Goal: Information Seeking & Learning: Find specific fact

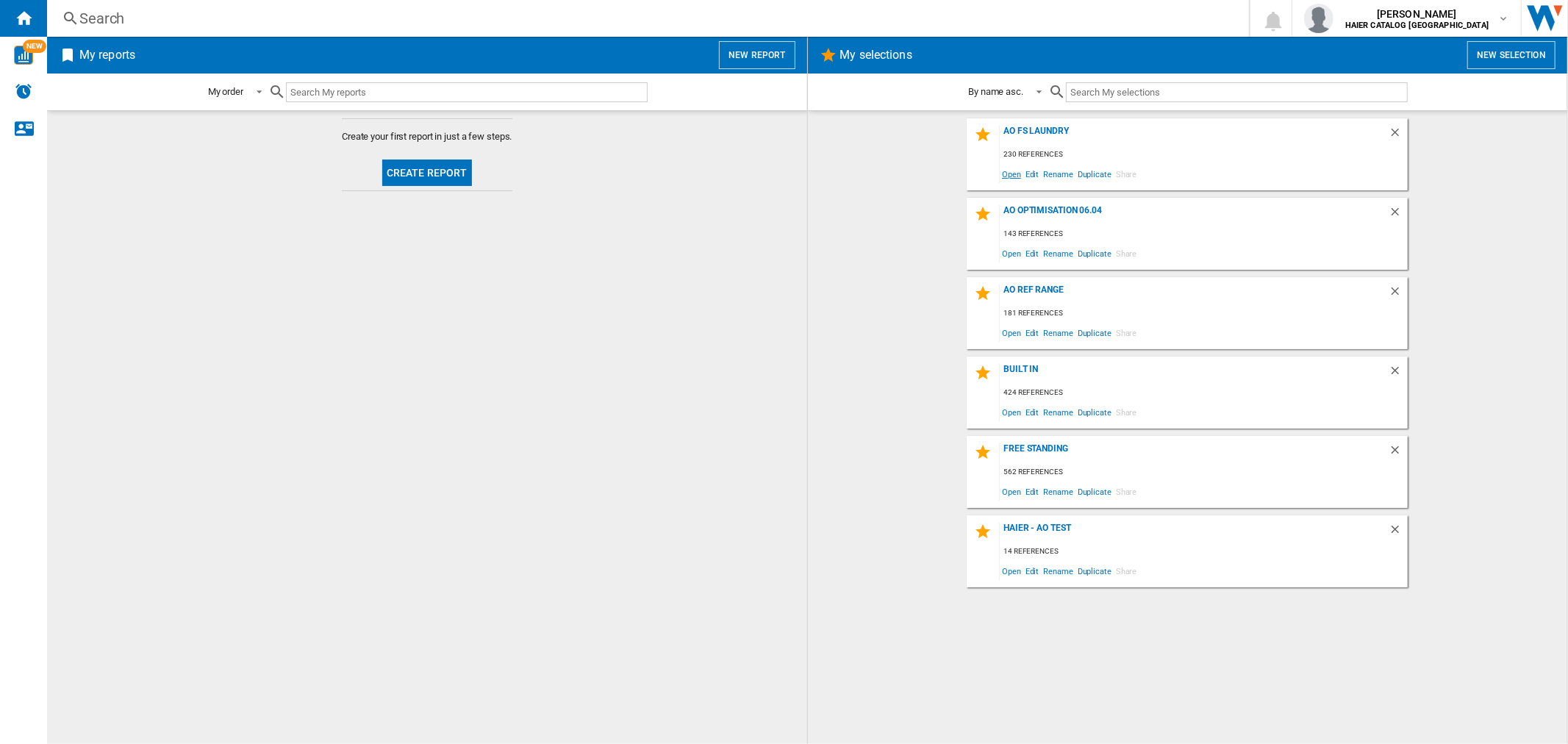
click at [1011, 174] on span "Open" at bounding box center [1012, 174] width 23 height 19
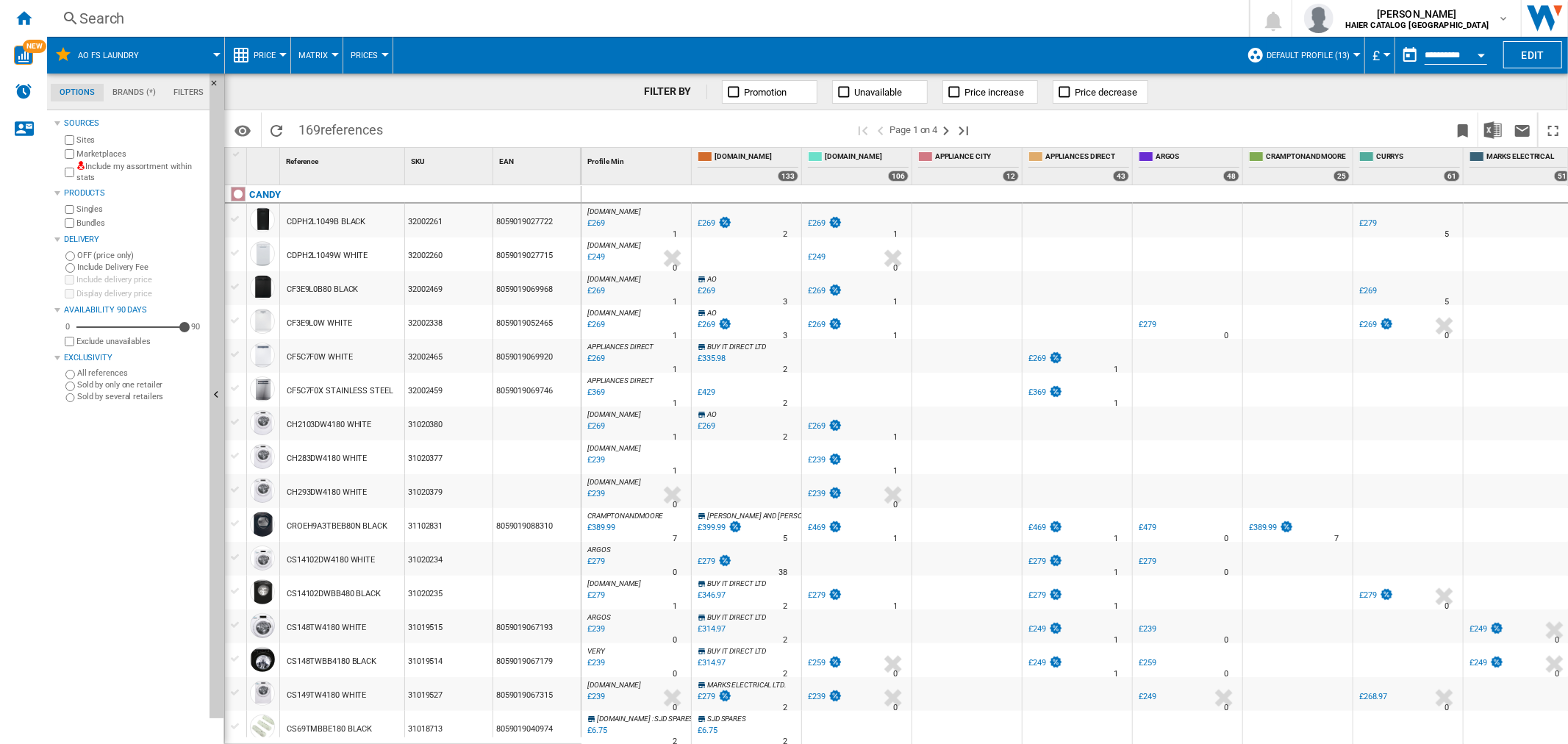
click at [1487, 55] on button "Open calendar" at bounding box center [1480, 53] width 26 height 26
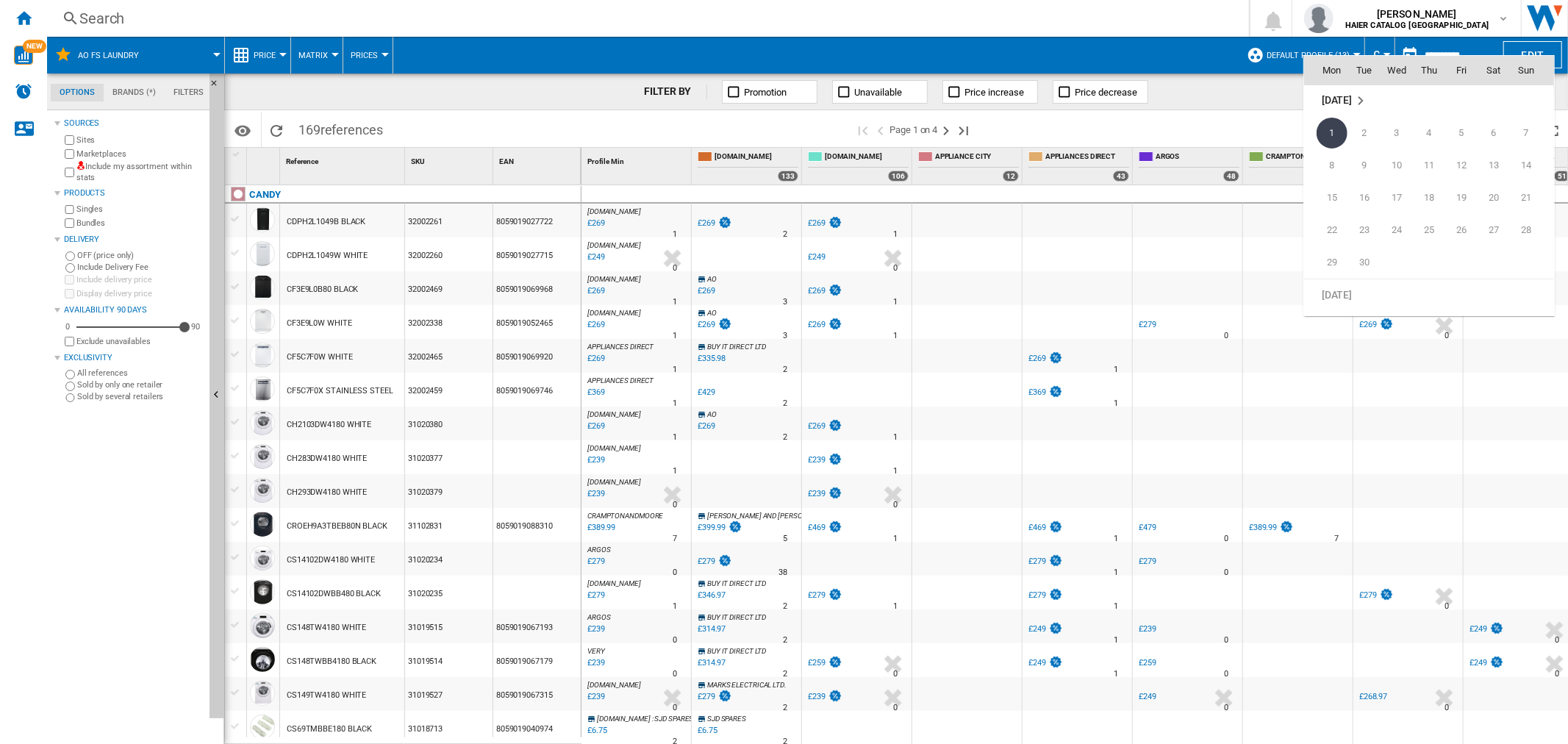
scroll to position [6851, 0]
click at [1432, 203] on span "28" at bounding box center [1429, 198] width 29 height 29
type input "**********"
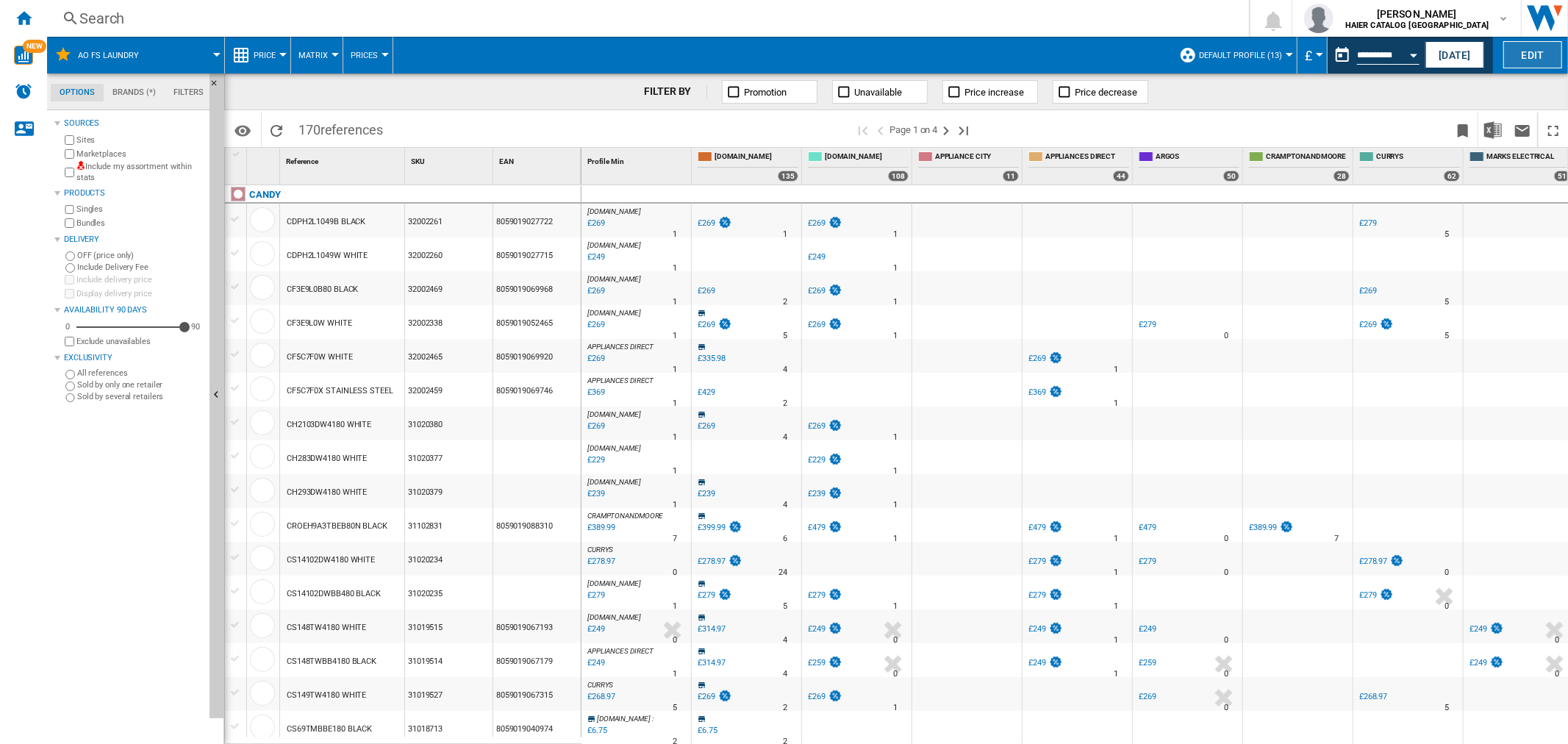
click at [1543, 50] on button "Edit" at bounding box center [1533, 54] width 58 height 27
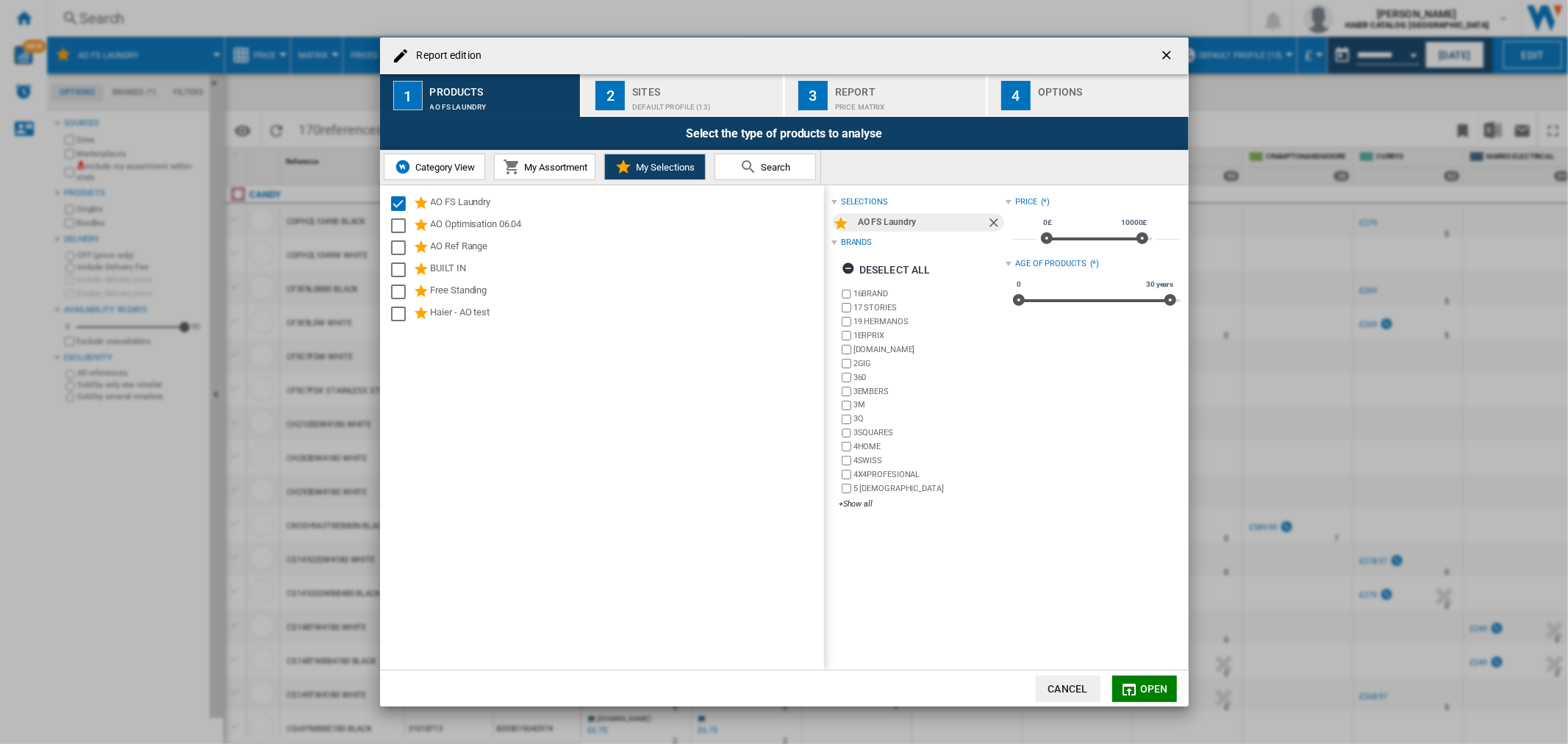
click at [880, 99] on div "Price Matrix" at bounding box center [908, 103] width 145 height 16
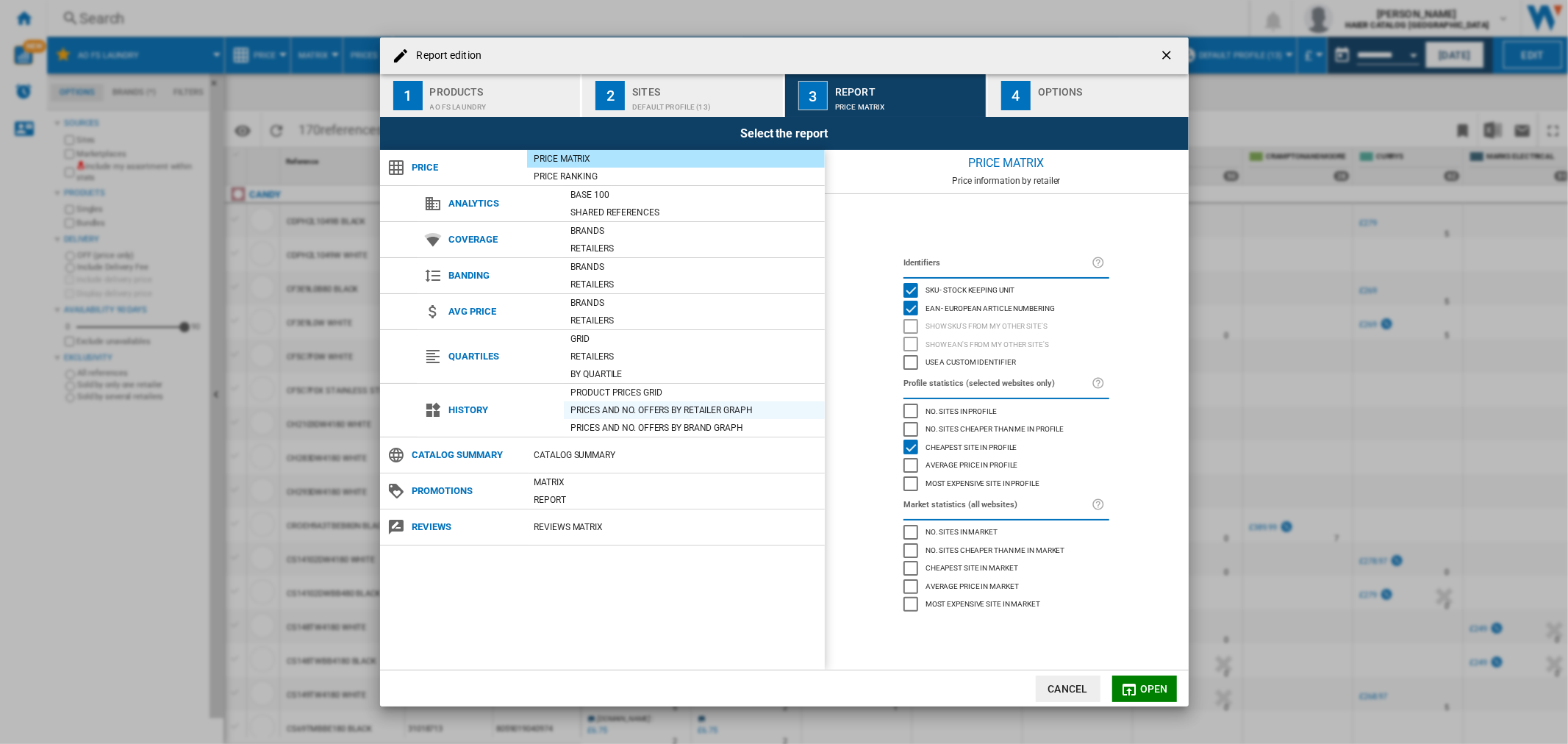
click at [613, 402] on div "Prices and No. offers by retailer graph" at bounding box center [695, 410] width 261 height 18
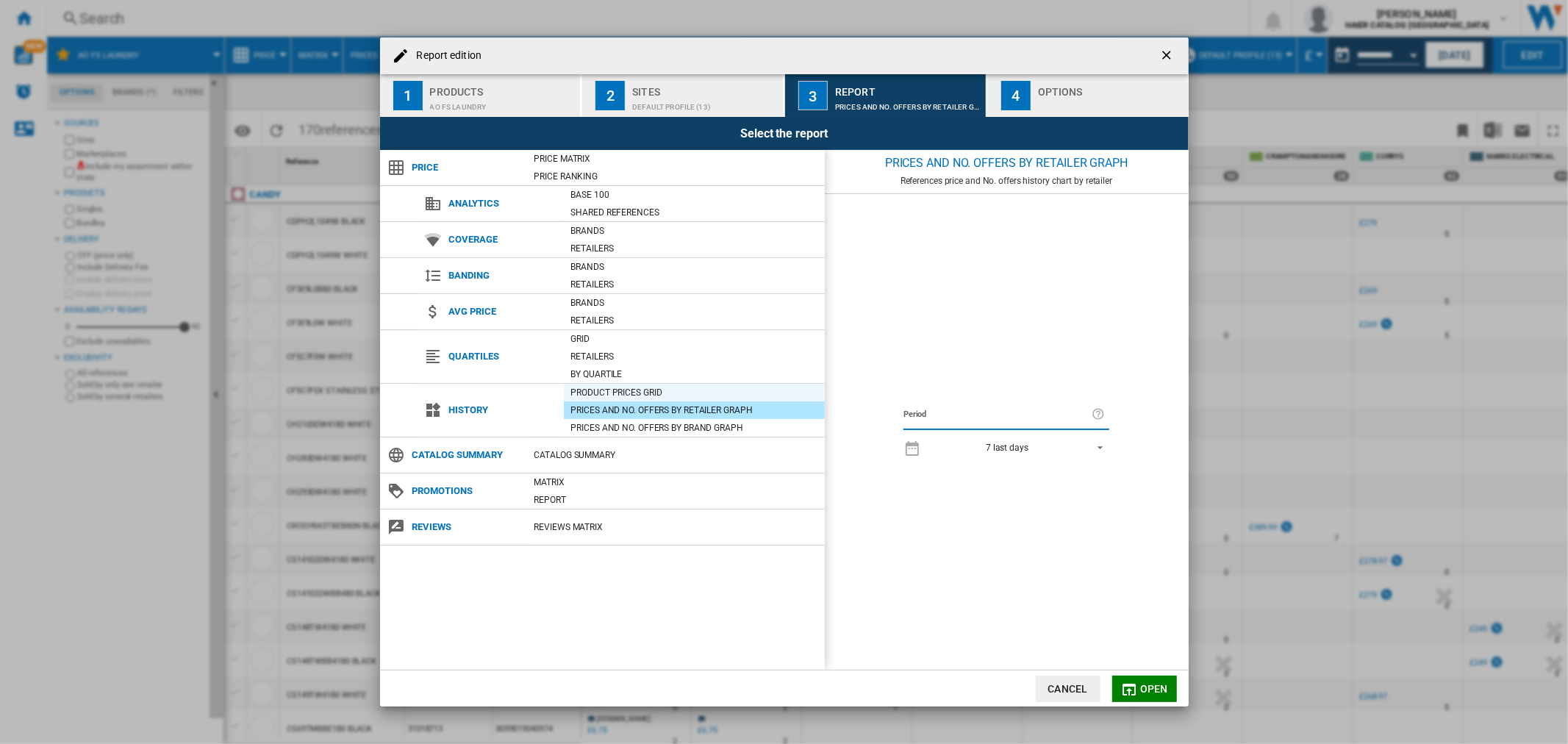
click at [626, 392] on div "Product prices grid" at bounding box center [695, 392] width 261 height 15
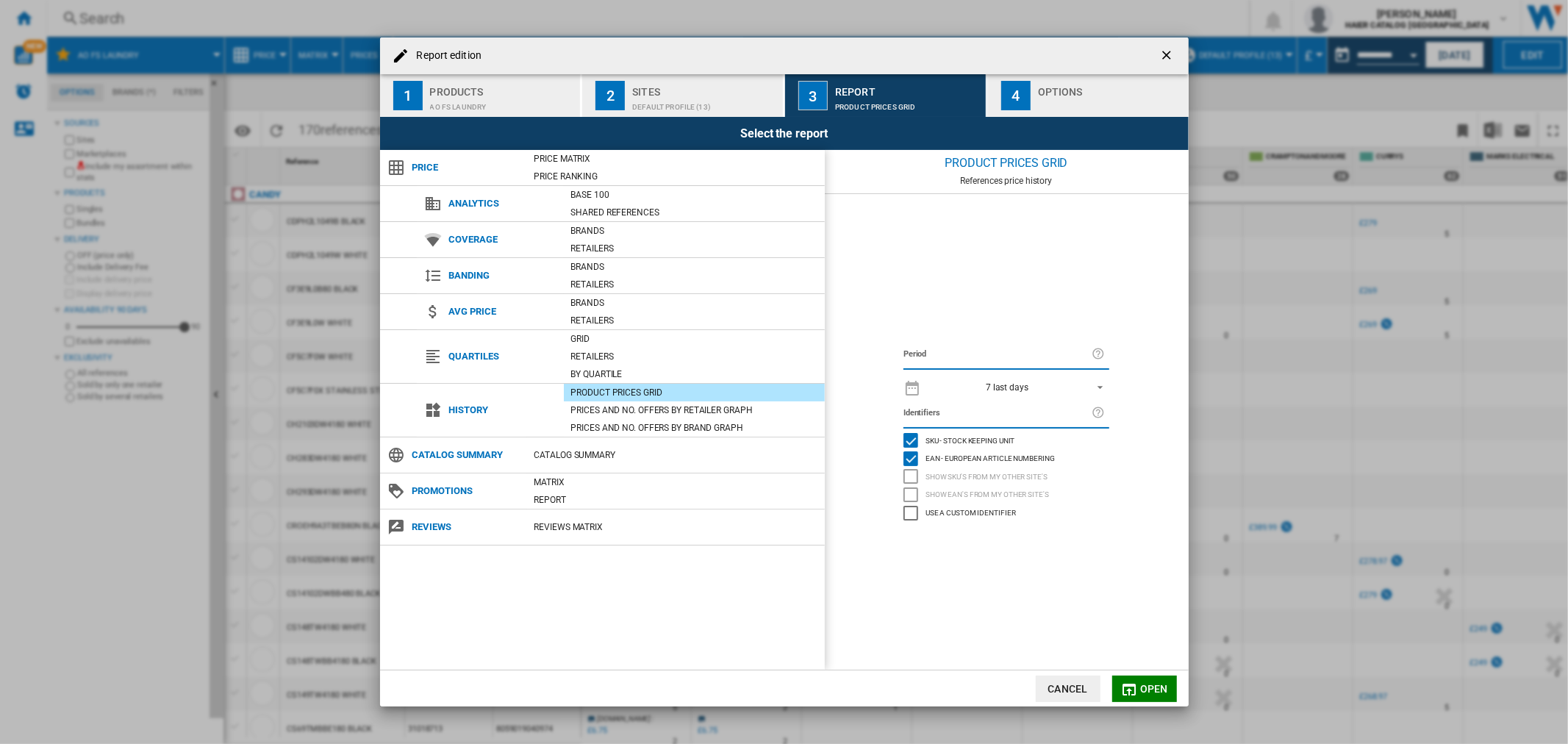
click at [1011, 394] on md-select-value "7 last days" at bounding box center [1019, 386] width 181 height 20
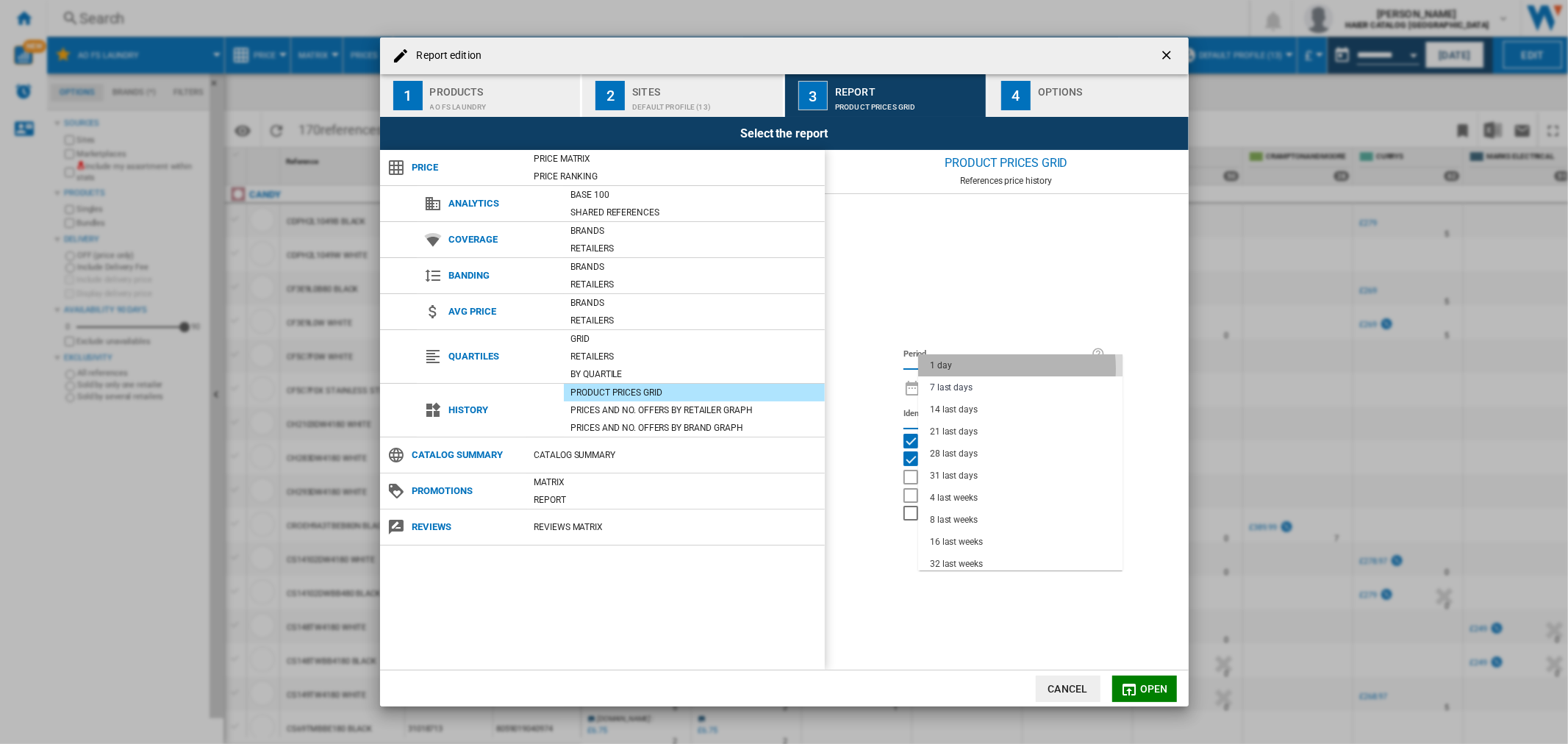
click at [987, 369] on md-option "1 day" at bounding box center [1020, 365] width 204 height 22
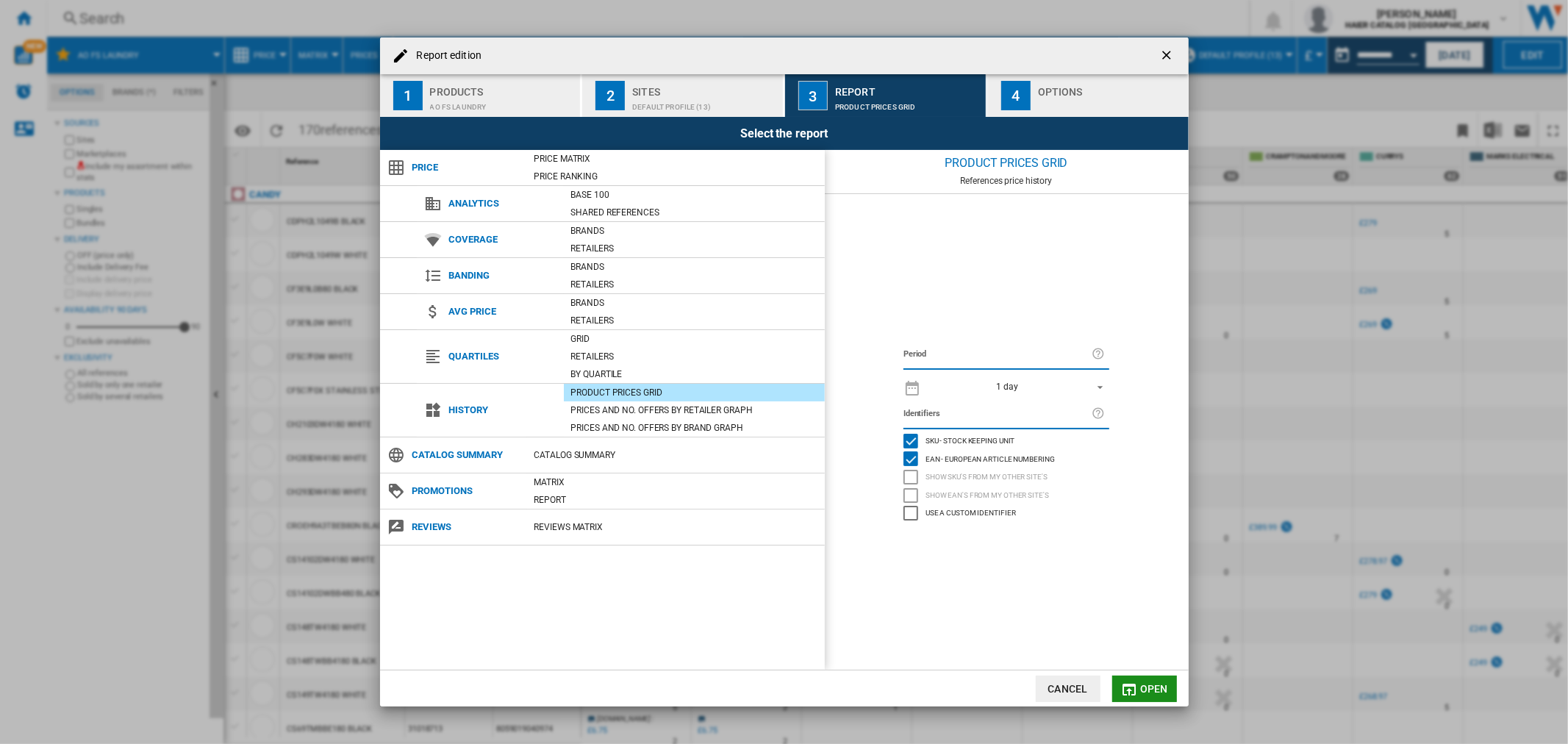
click at [1134, 688] on md-icon "button" at bounding box center [1129, 690] width 18 height 18
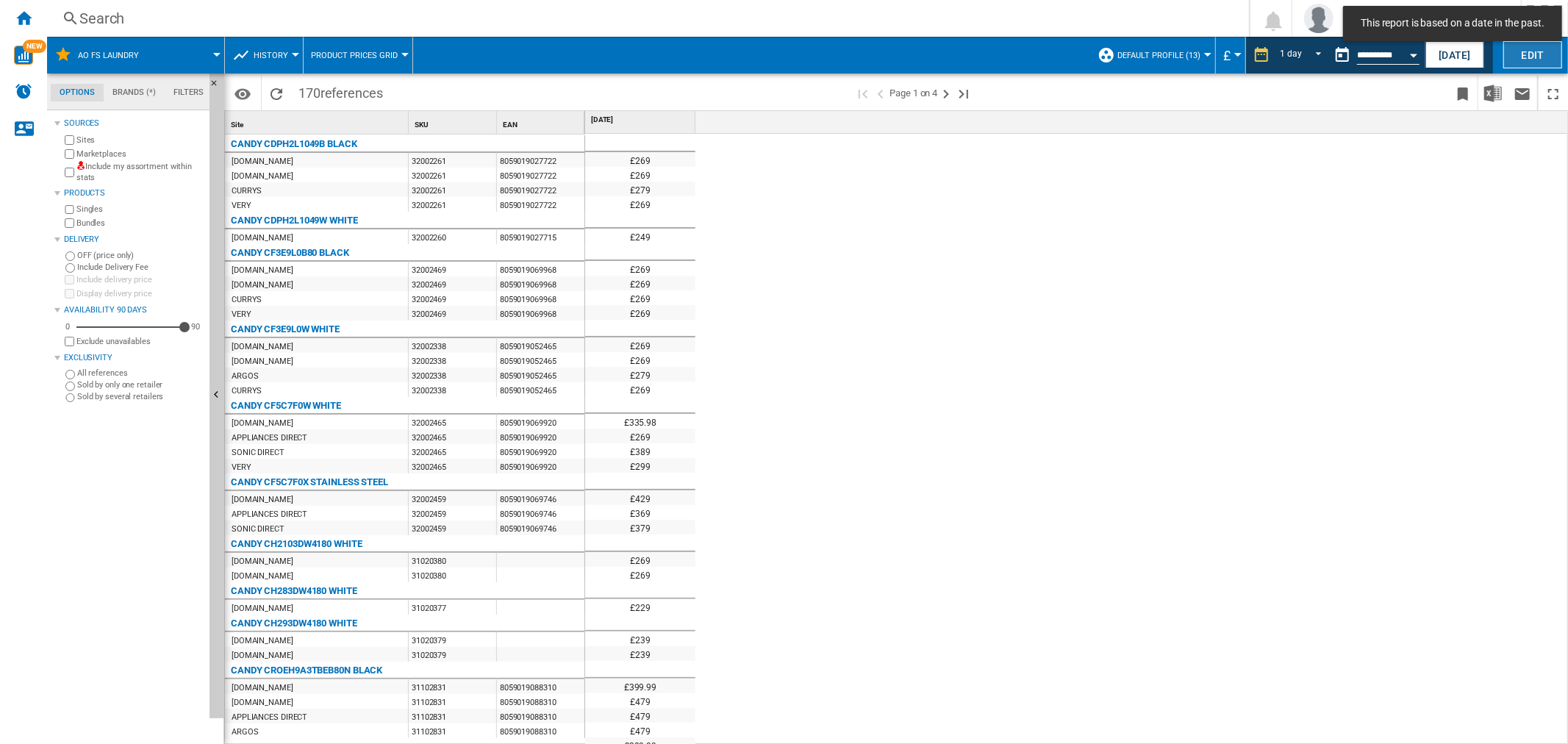
click at [1515, 48] on button "Edit" at bounding box center [1533, 54] width 58 height 27
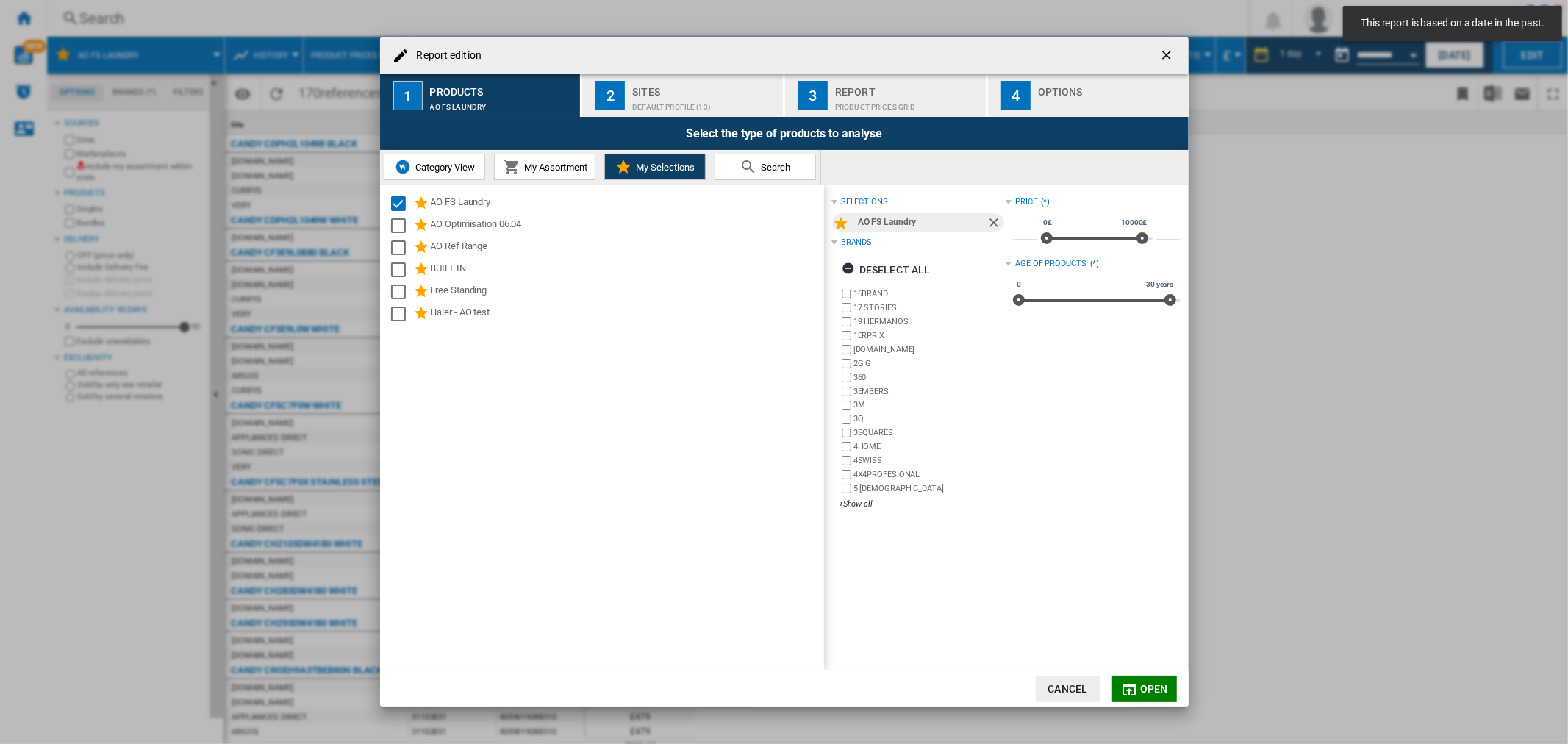
click at [863, 89] on div "Report" at bounding box center [908, 88] width 145 height 16
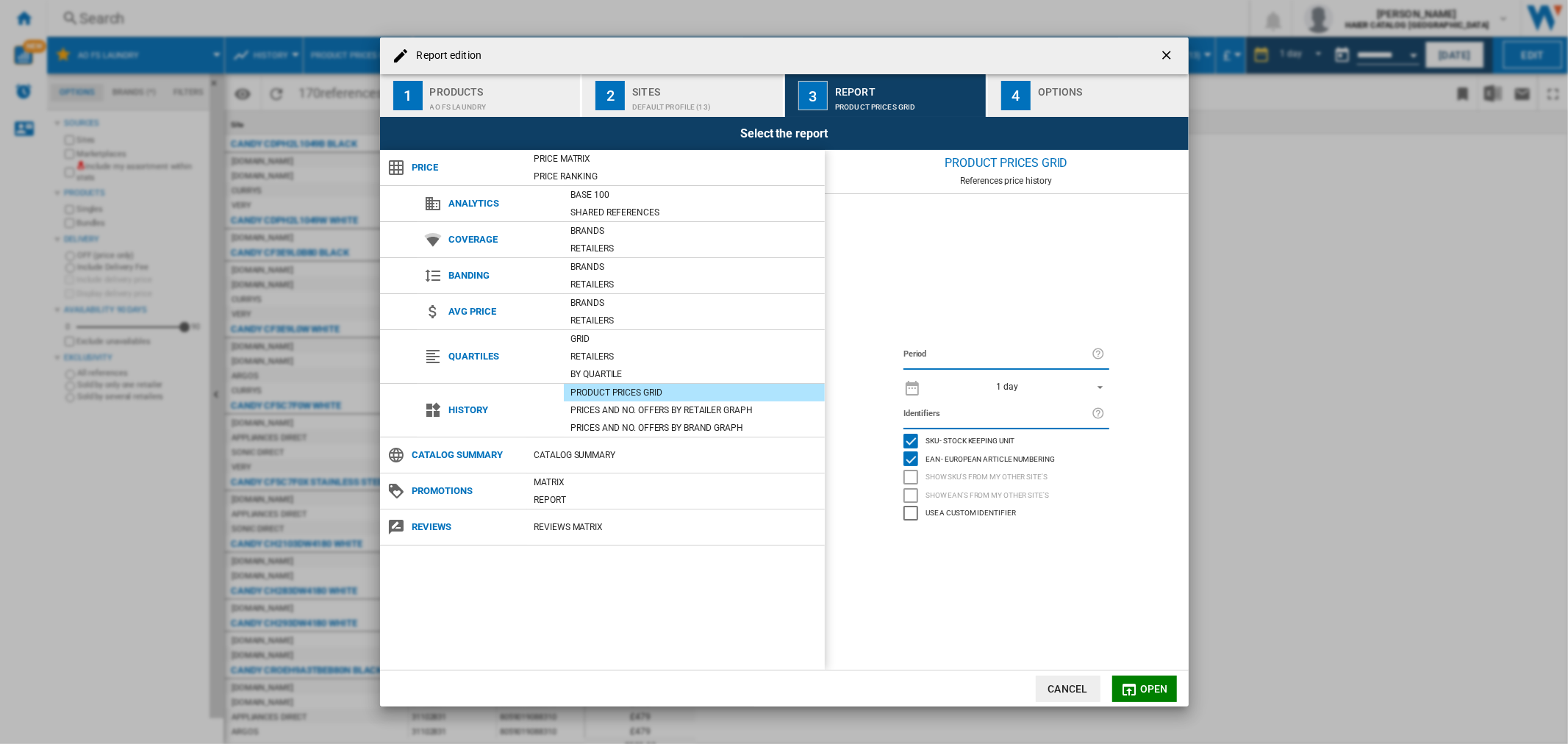
click at [692, 89] on div "Sites" at bounding box center [704, 88] width 145 height 16
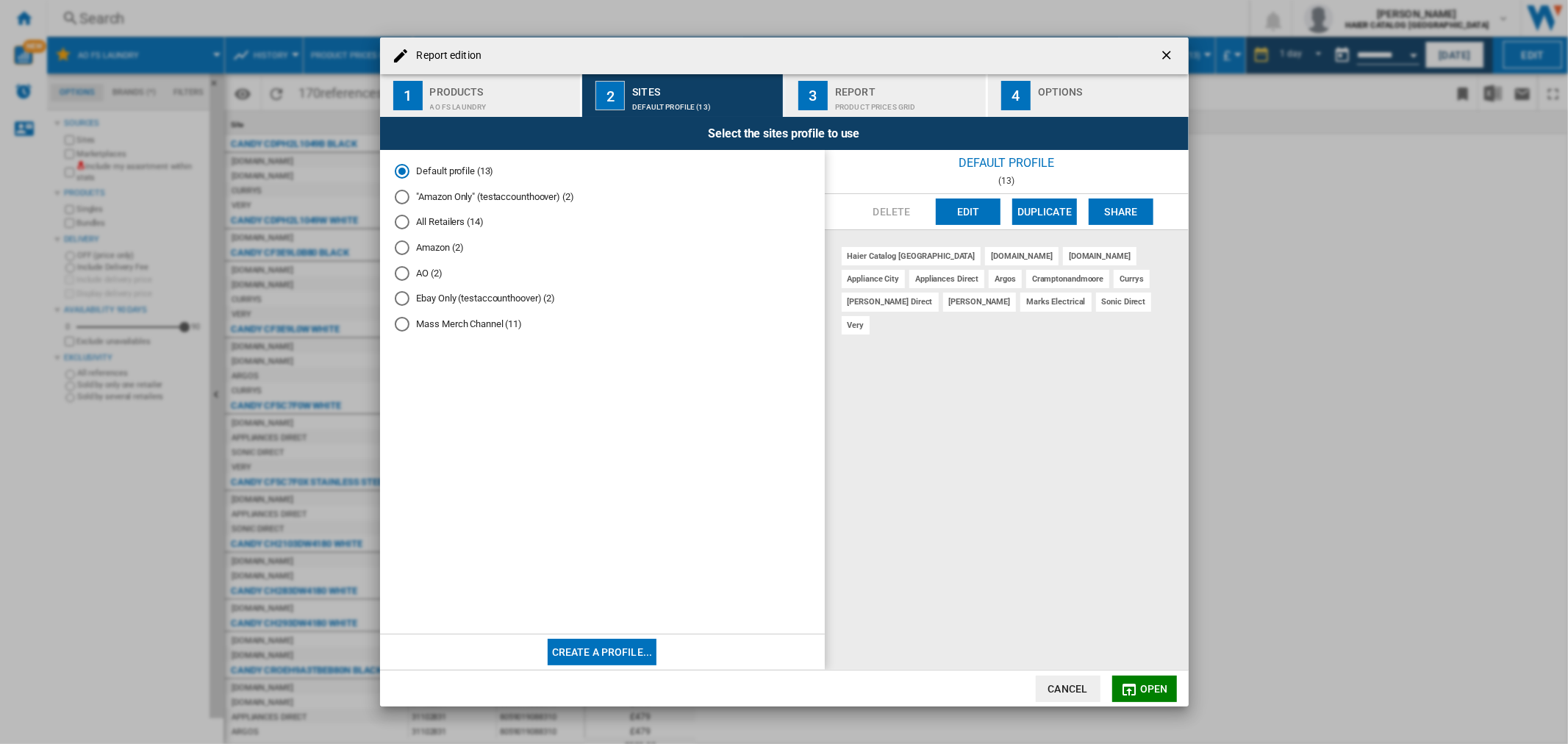
click at [414, 277] on md-radio-button "AO (2)" at bounding box center [602, 273] width 415 height 14
click at [1137, 691] on md-icon "Report edition ..." at bounding box center [1129, 690] width 18 height 18
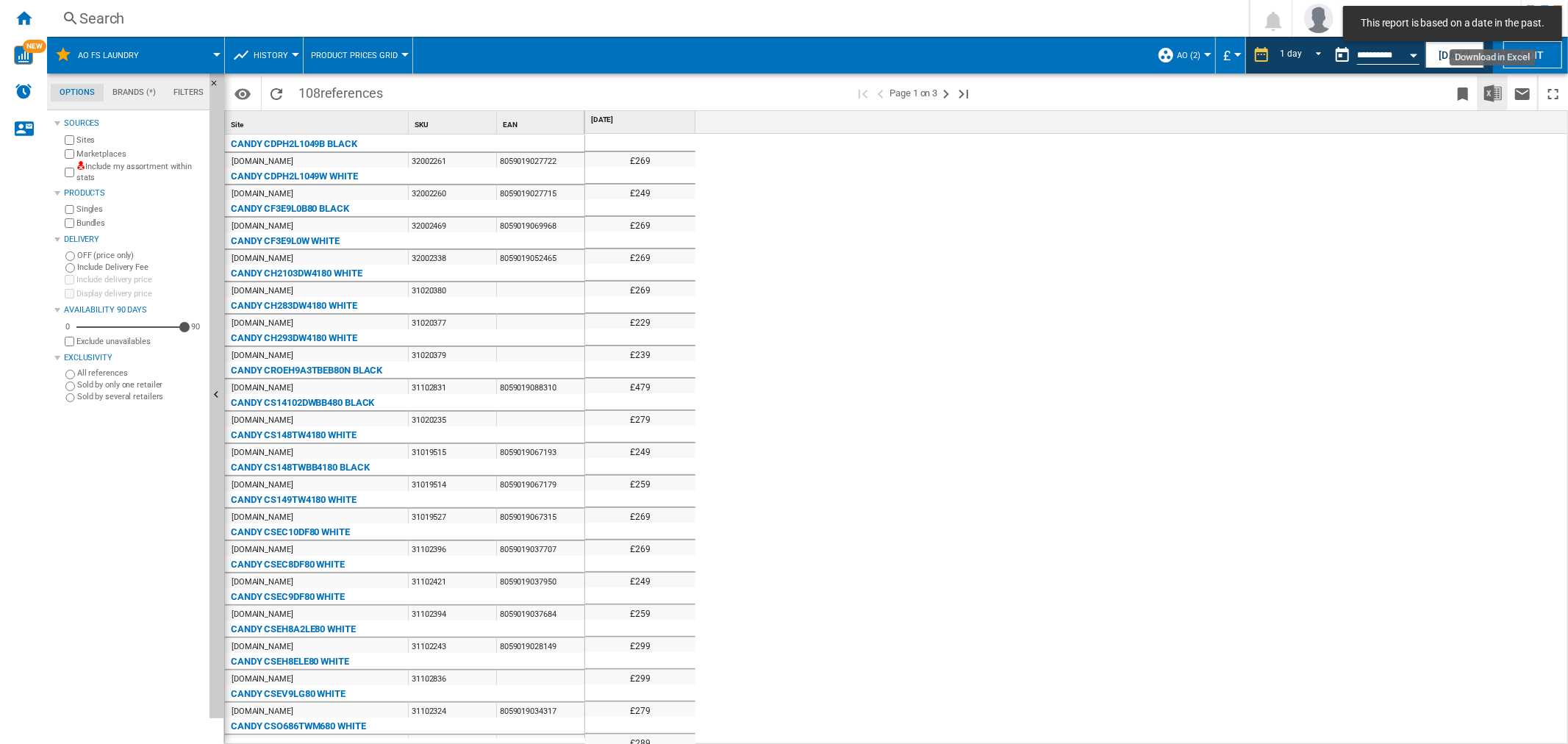
click at [1490, 100] on img "Download in Excel" at bounding box center [1493, 93] width 18 height 18
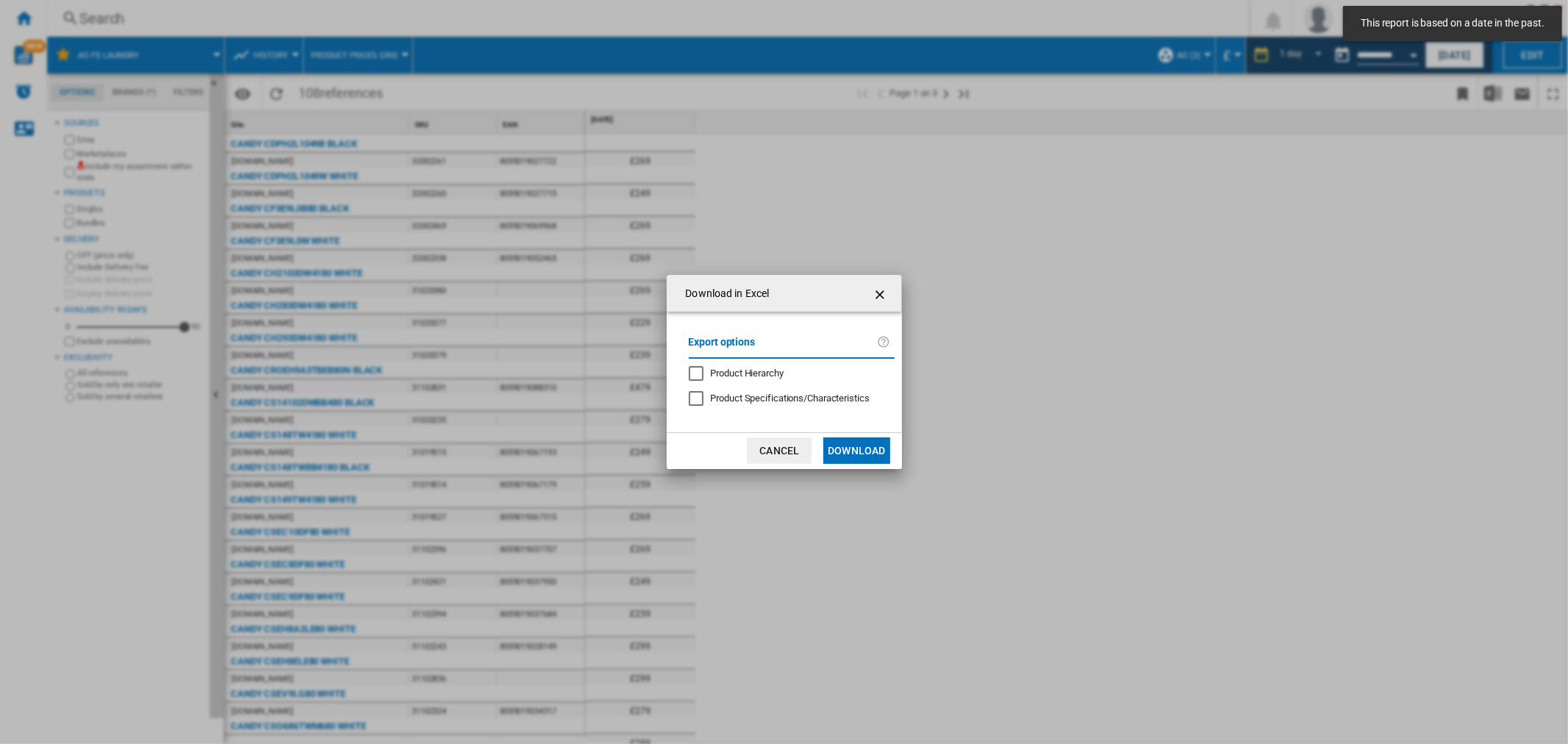
click at [844, 452] on button "Download" at bounding box center [857, 450] width 66 height 26
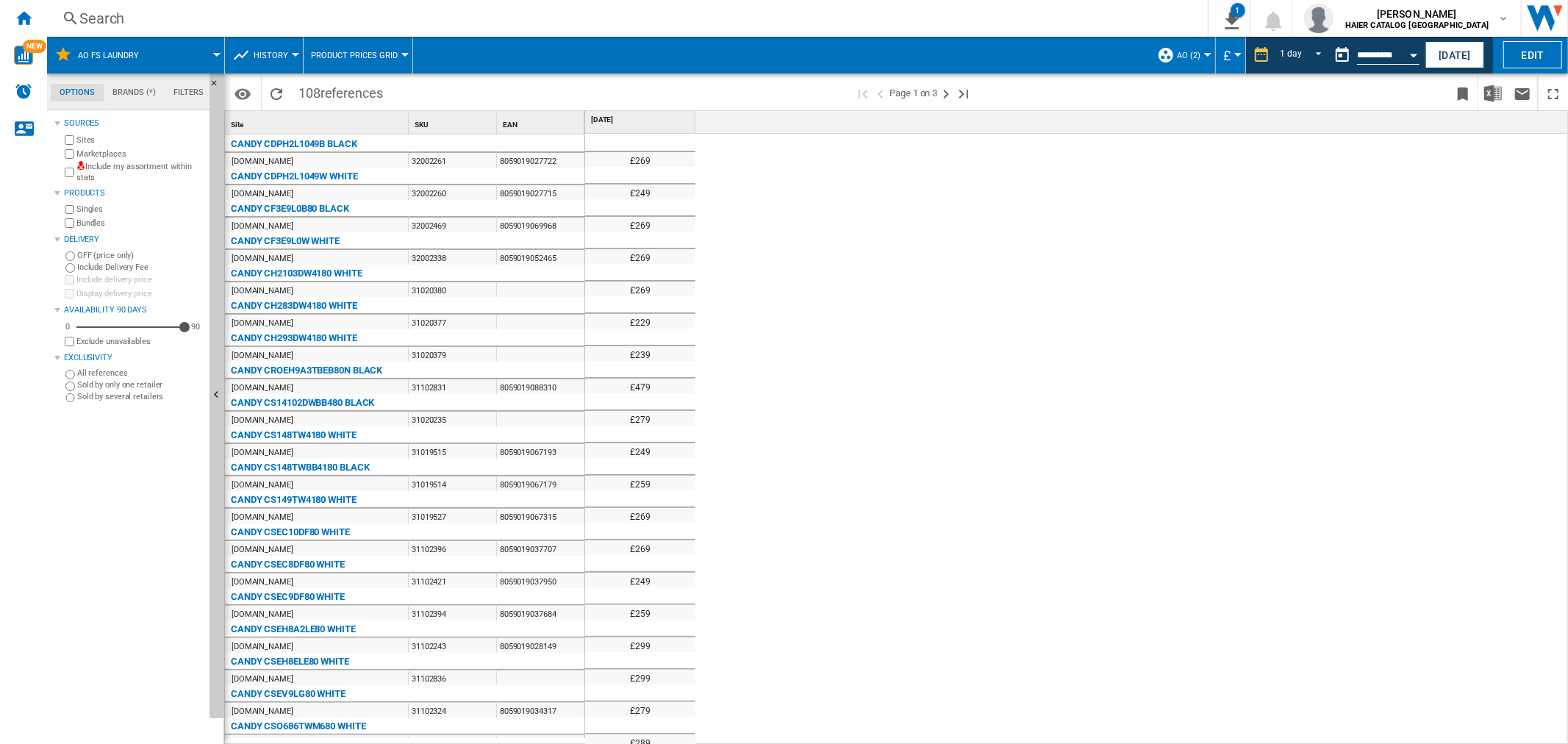
click at [116, 24] on div "Search" at bounding box center [624, 18] width 1090 height 20
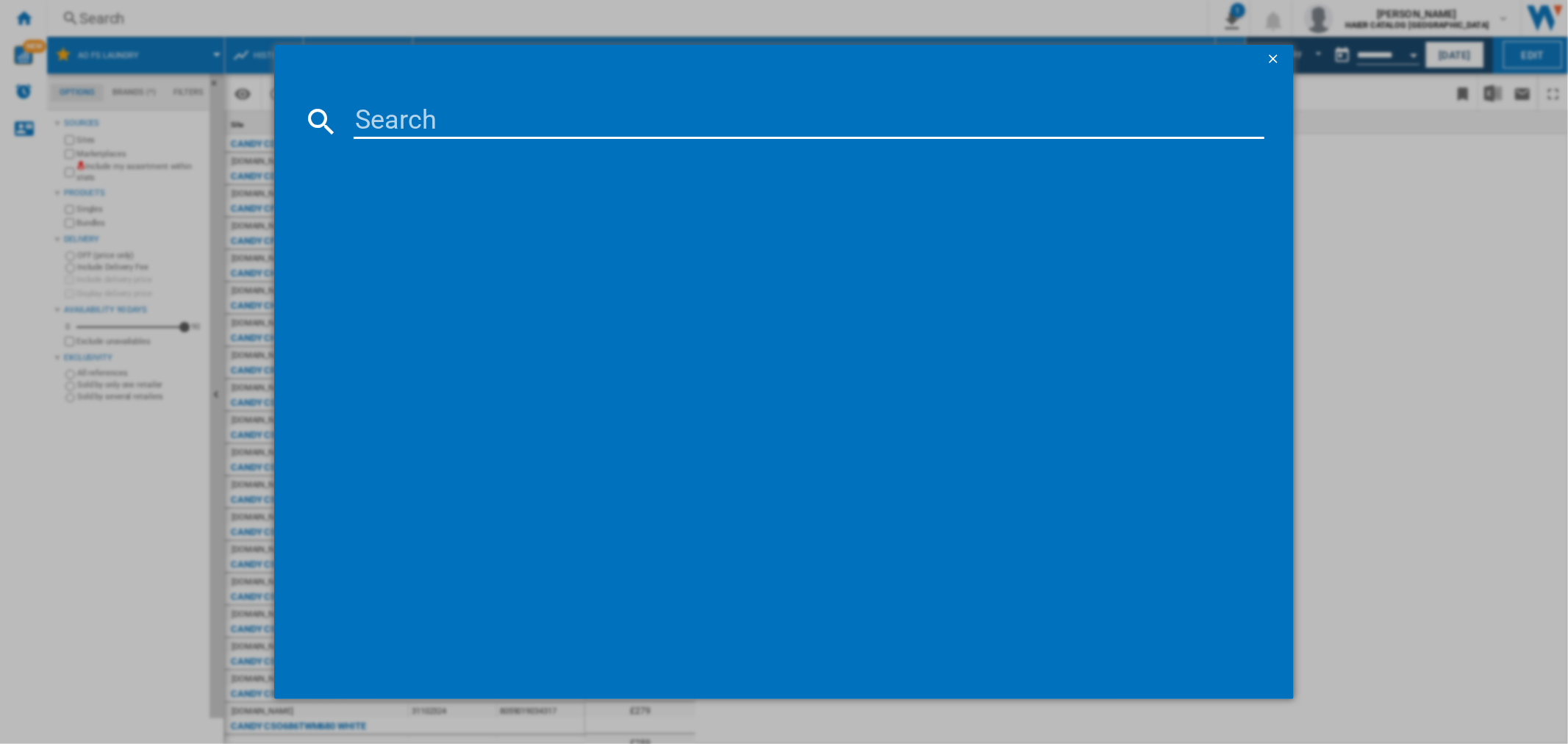
click at [450, 130] on input at bounding box center [809, 122] width 910 height 35
paste input "HAIER HD90A2959S GRAPHITE"
type input "HAIER HD90A2959S GRAPHITE"
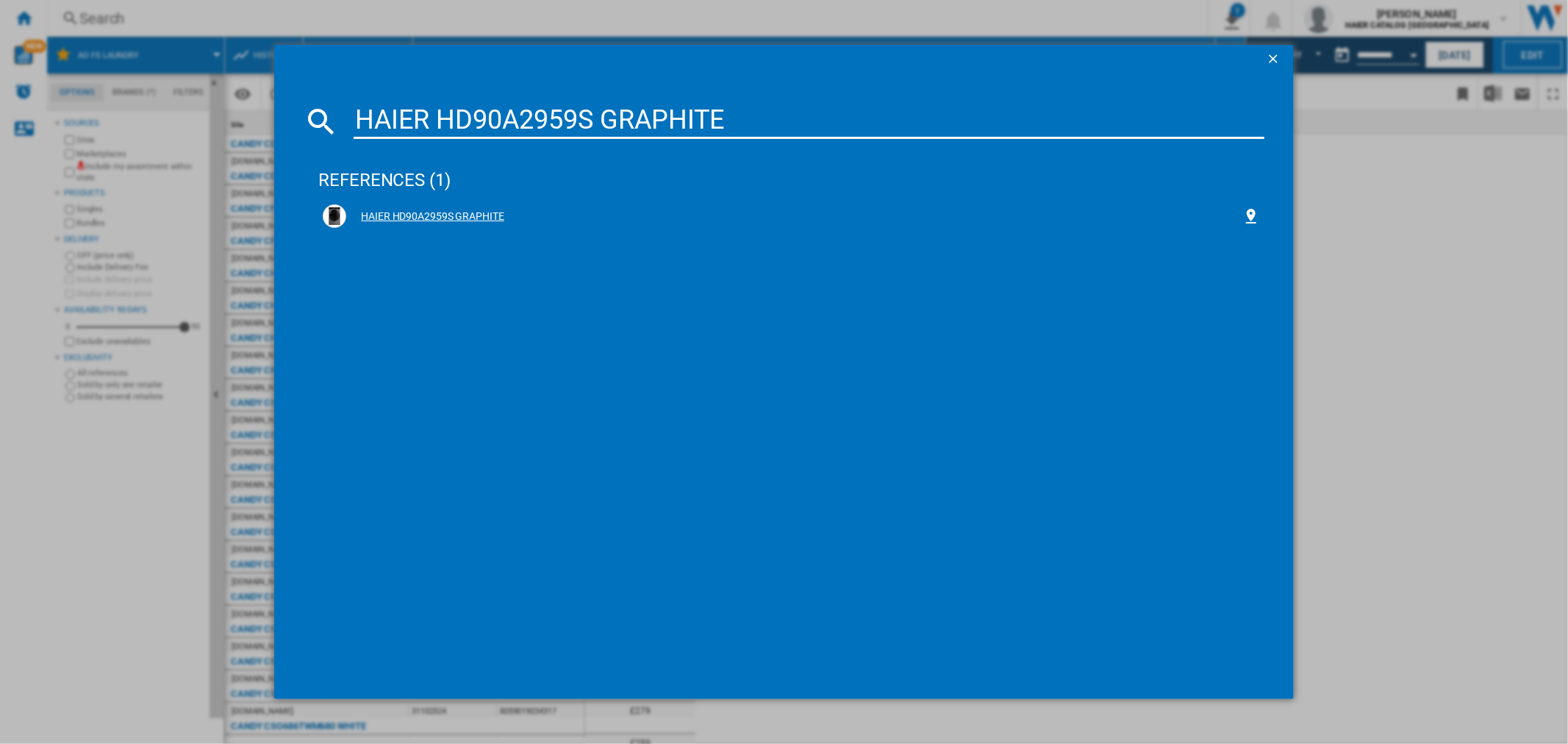
click at [462, 206] on div "HAIER HD90A2959S GRAPHITE" at bounding box center [791, 216] width 937 height 23
click at [410, 206] on div "HAIER HD90A2959S GRAPHITE" at bounding box center [791, 216] width 937 height 23
click at [446, 215] on div "HAIER HD90A2959S GRAPHITE" at bounding box center [794, 216] width 896 height 15
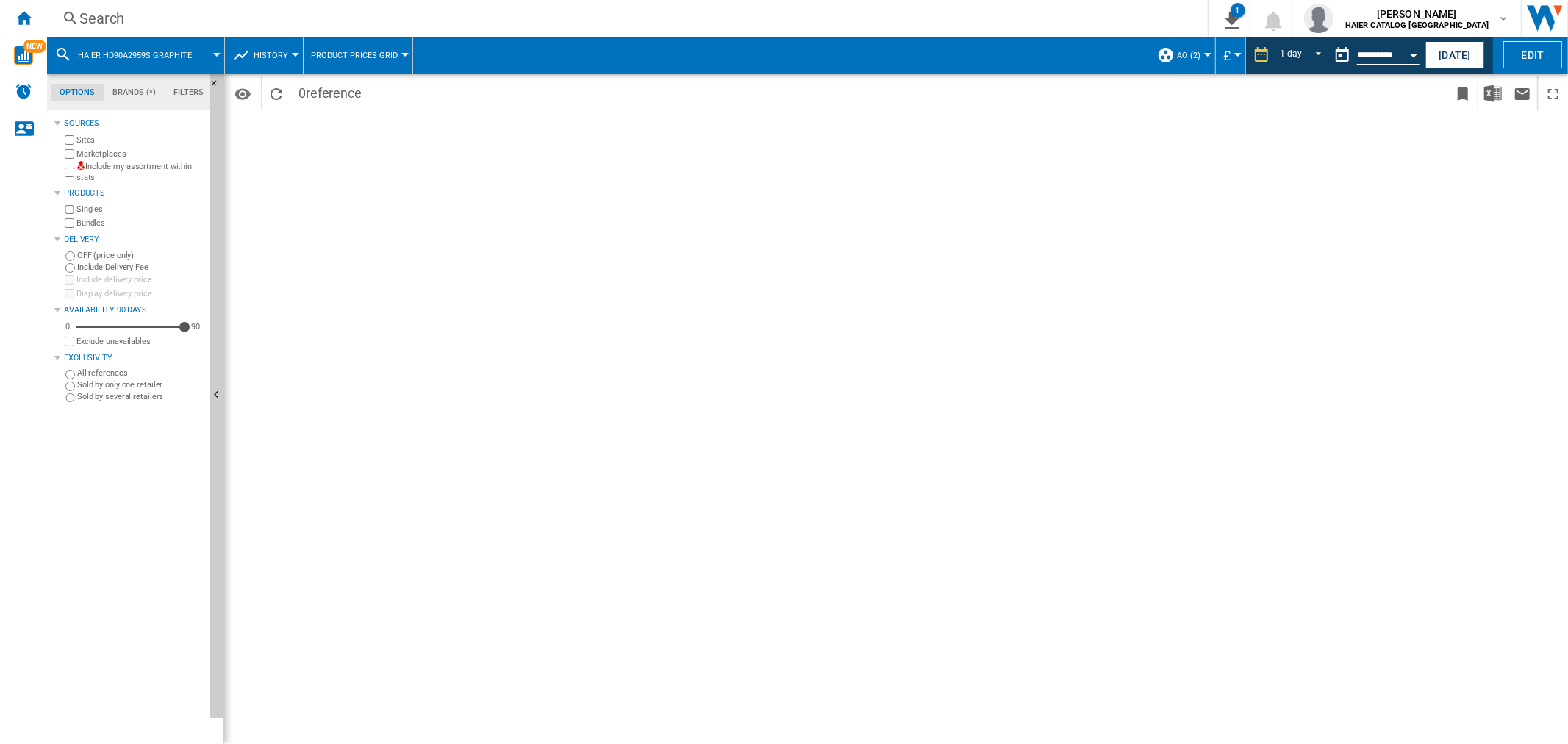
click at [89, 8] on div "Search" at bounding box center [624, 18] width 1090 height 20
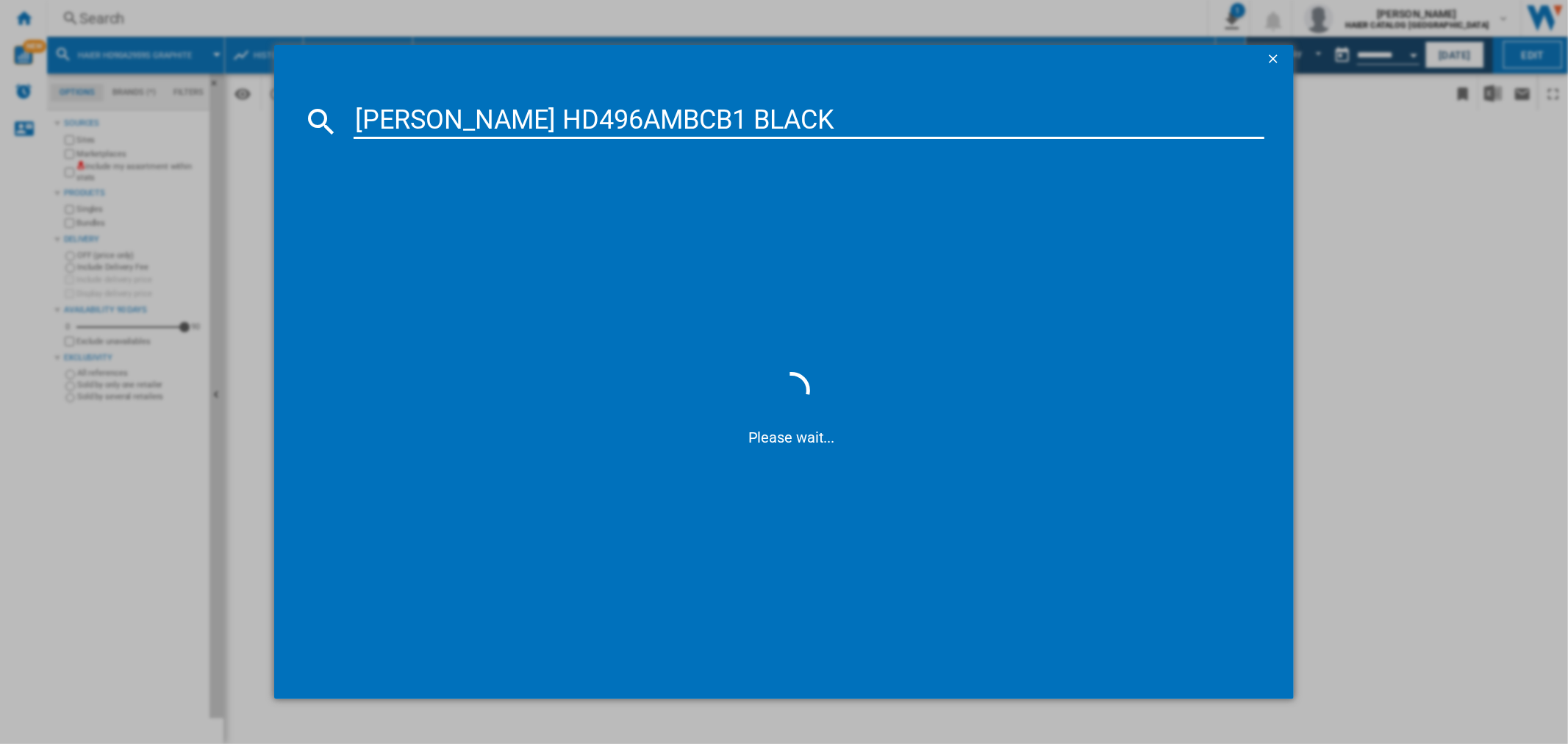
type input "[PERSON_NAME] HD496AMBCB1 BLACK"
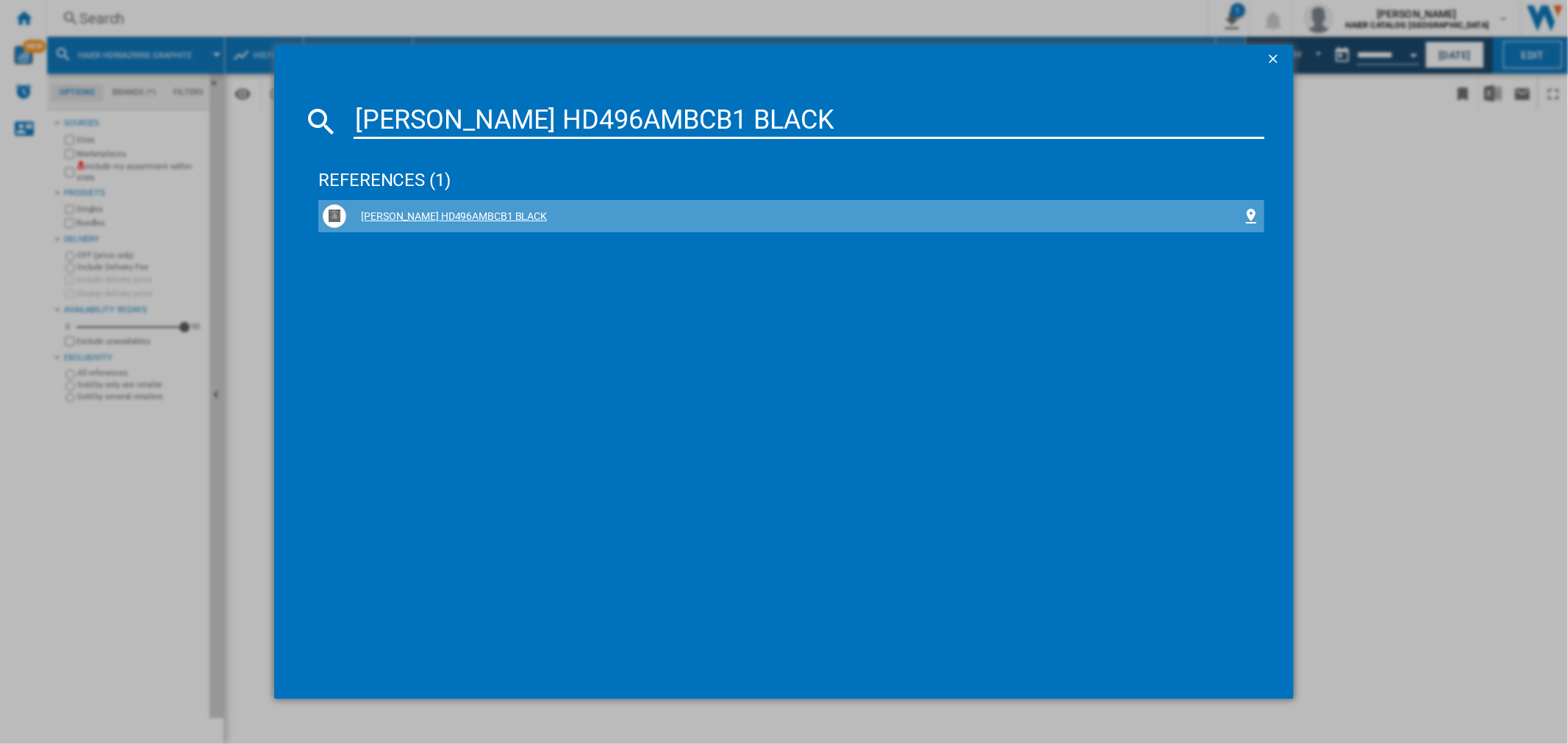
click at [456, 209] on div "[PERSON_NAME] HD496AMBCB1 BLACK" at bounding box center [794, 216] width 896 height 15
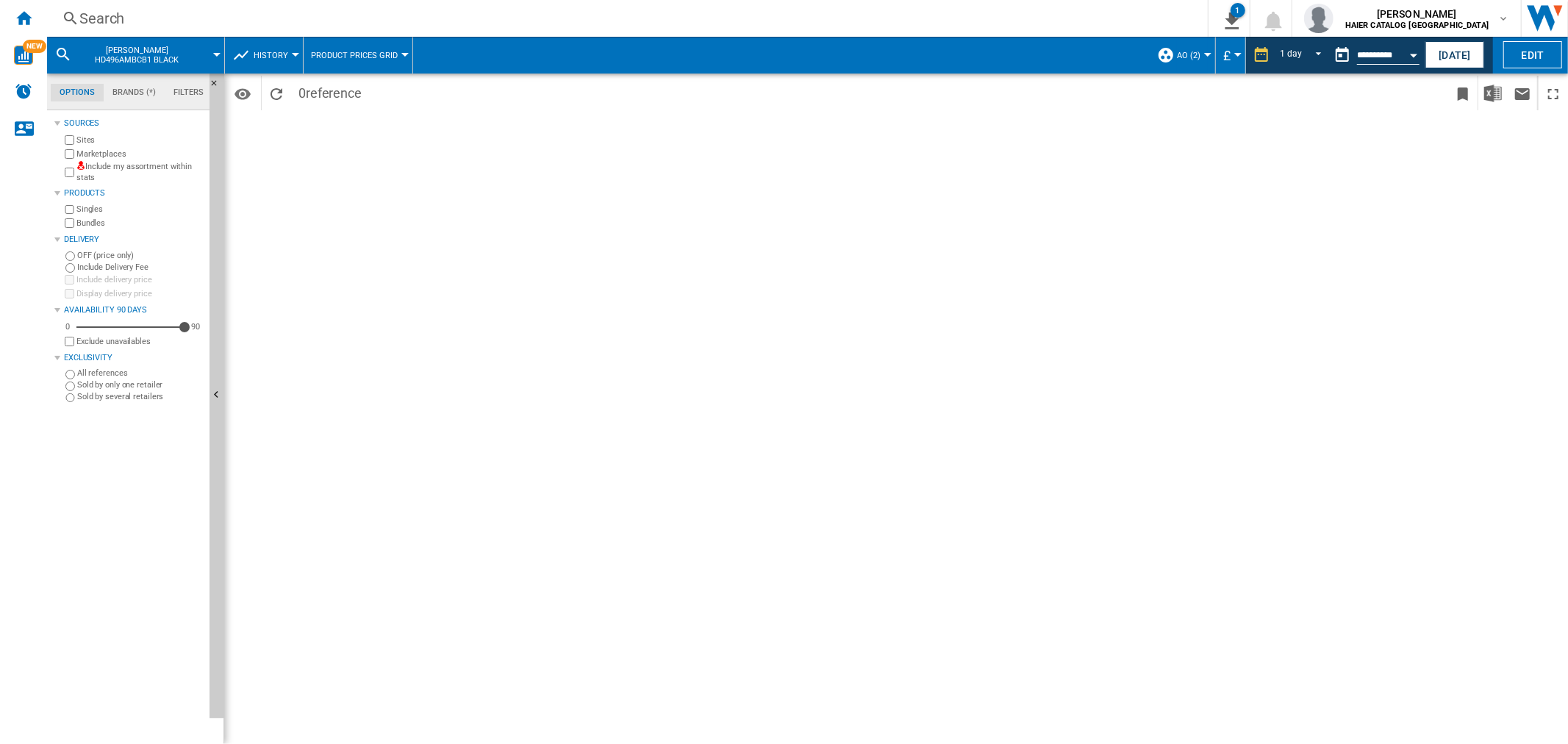
click at [118, 26] on div "Search" at bounding box center [624, 18] width 1090 height 20
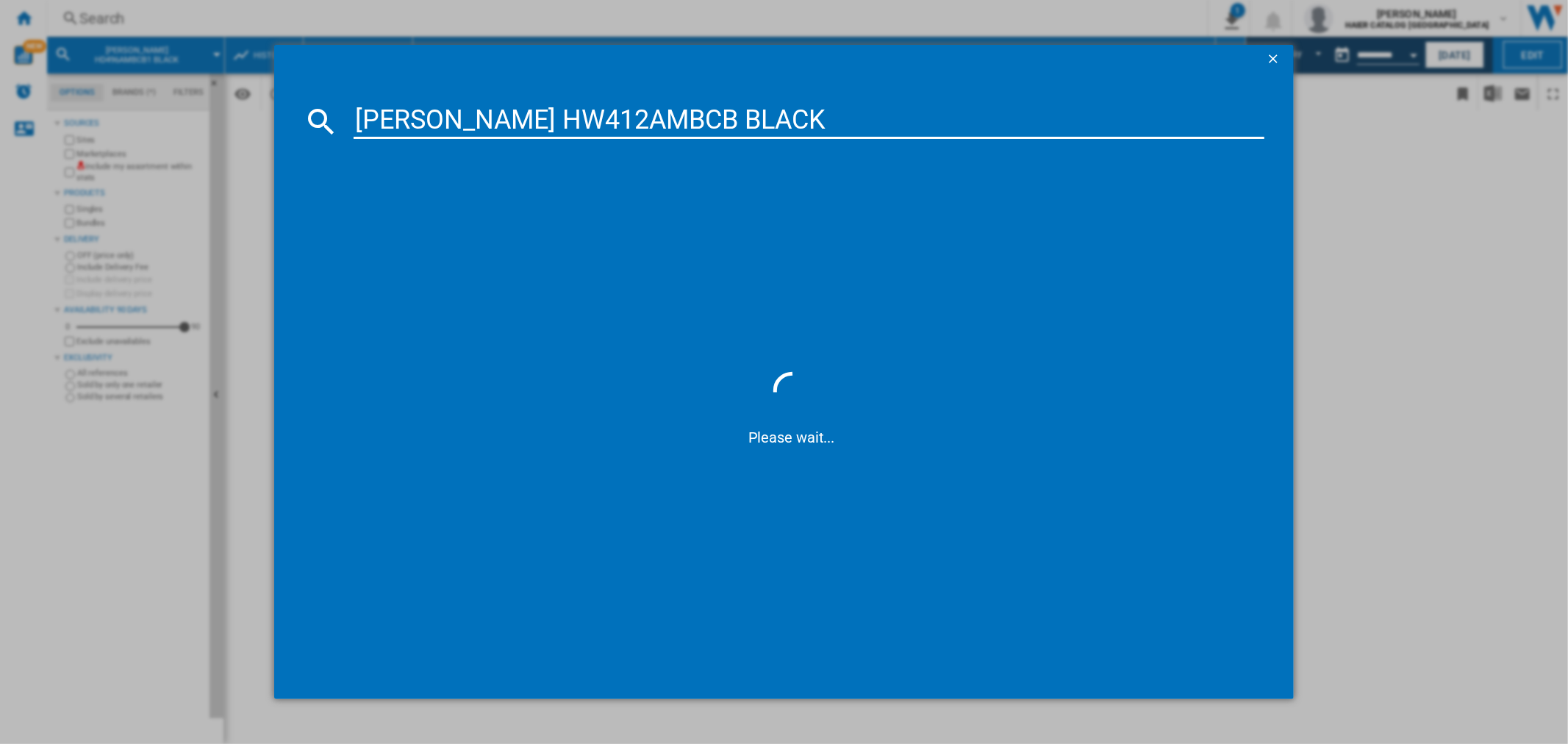
type input "[PERSON_NAME] HW412AMBCB BLACK"
click at [480, 215] on div "[PERSON_NAME] HW412AMBCB BLACK" at bounding box center [794, 216] width 896 height 15
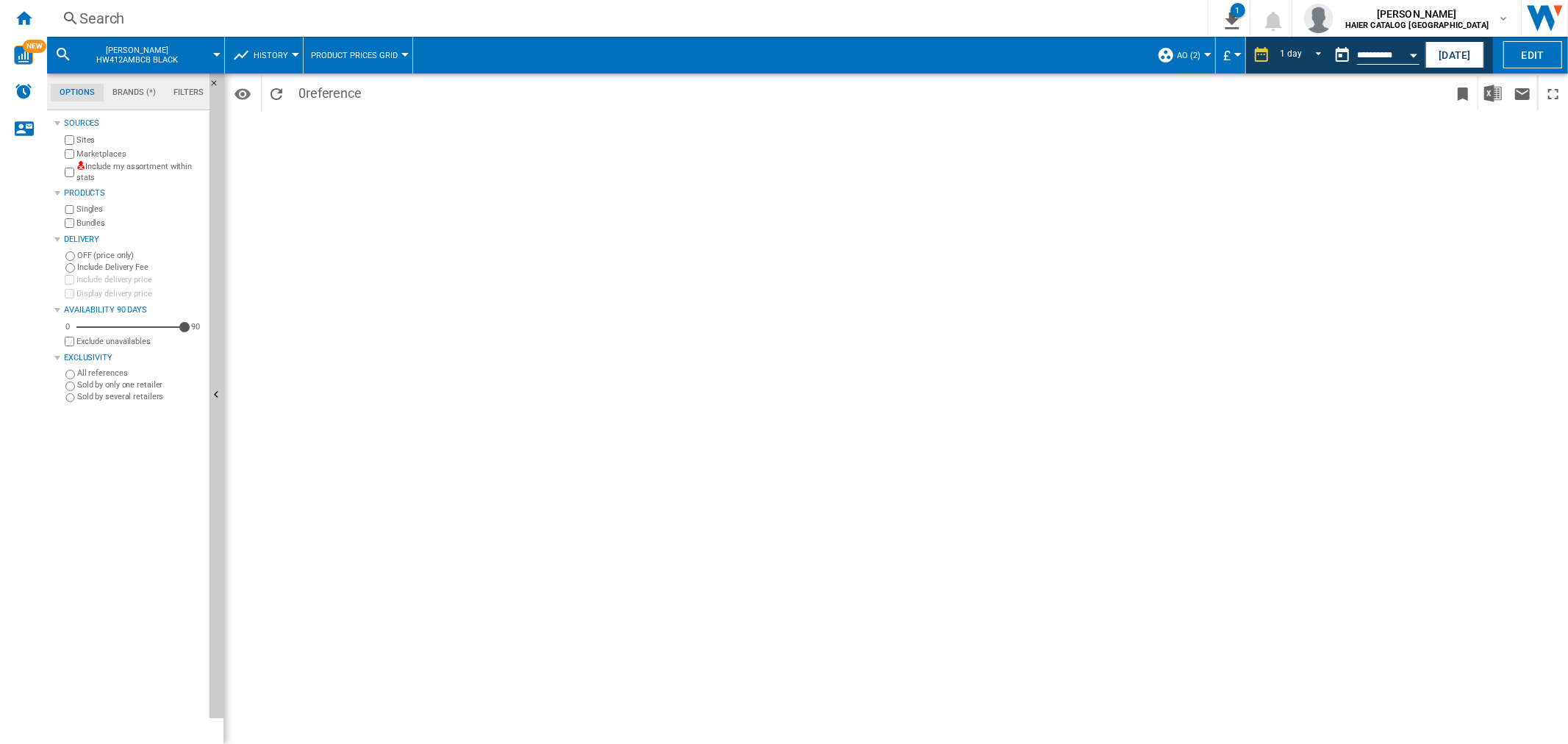
click at [111, 24] on div "Search" at bounding box center [624, 18] width 1090 height 20
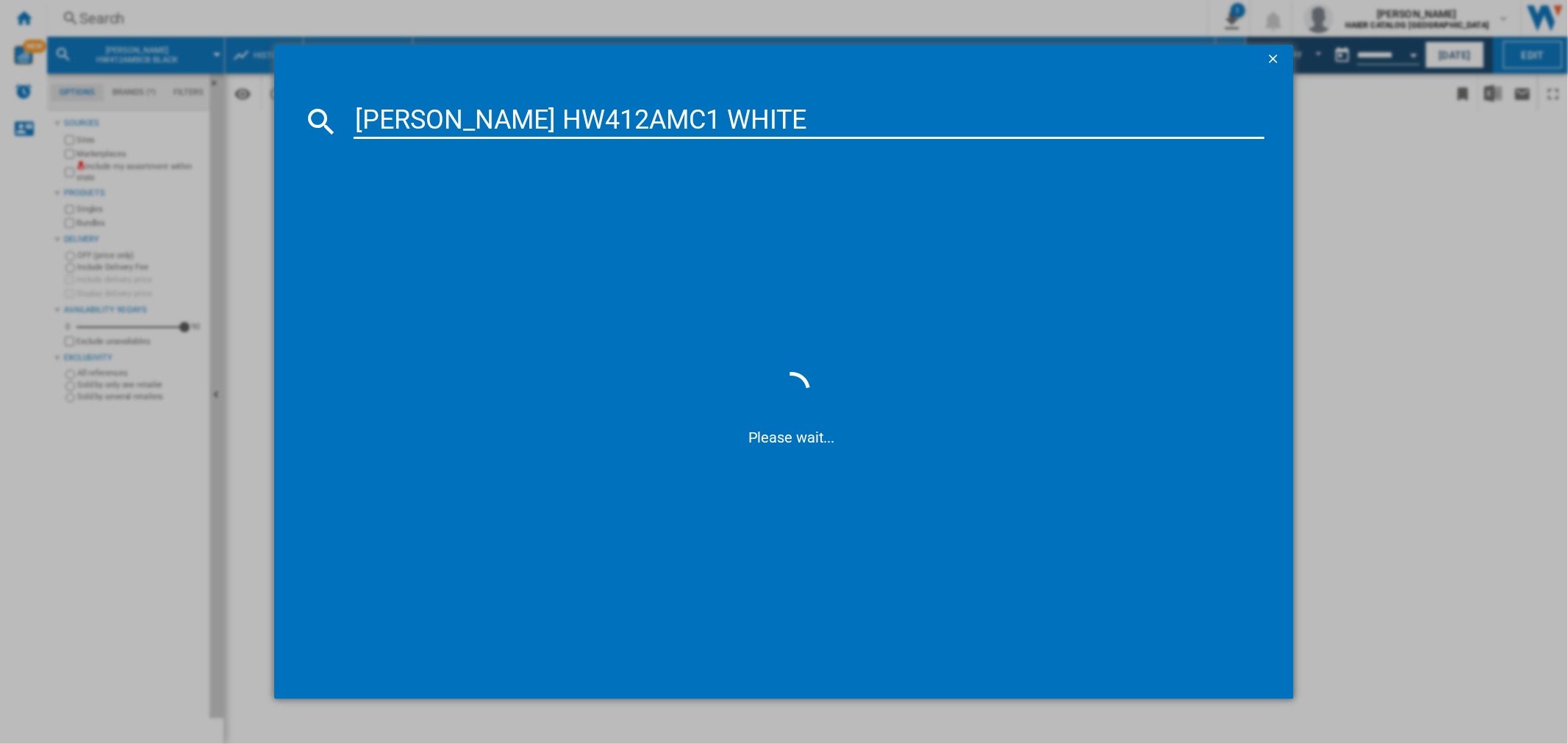
type input "[PERSON_NAME] HW412AMC1 WHITE"
drag, startPoint x: 736, startPoint y: 104, endPoint x: 114, endPoint y: 107, distance: 622.0
click at [101, 112] on div "[PERSON_NAME] HW412AMC1 WHITE references (1) [PERSON_NAME] HW412AMC1 WHITE" at bounding box center [784, 372] width 1568 height 744
click at [451, 207] on div "[PERSON_NAME] HW412AMC1 WHITE" at bounding box center [791, 216] width 937 height 23
click at [450, 222] on div "[PERSON_NAME] HW412AMC1 WHITE" at bounding box center [794, 216] width 896 height 15
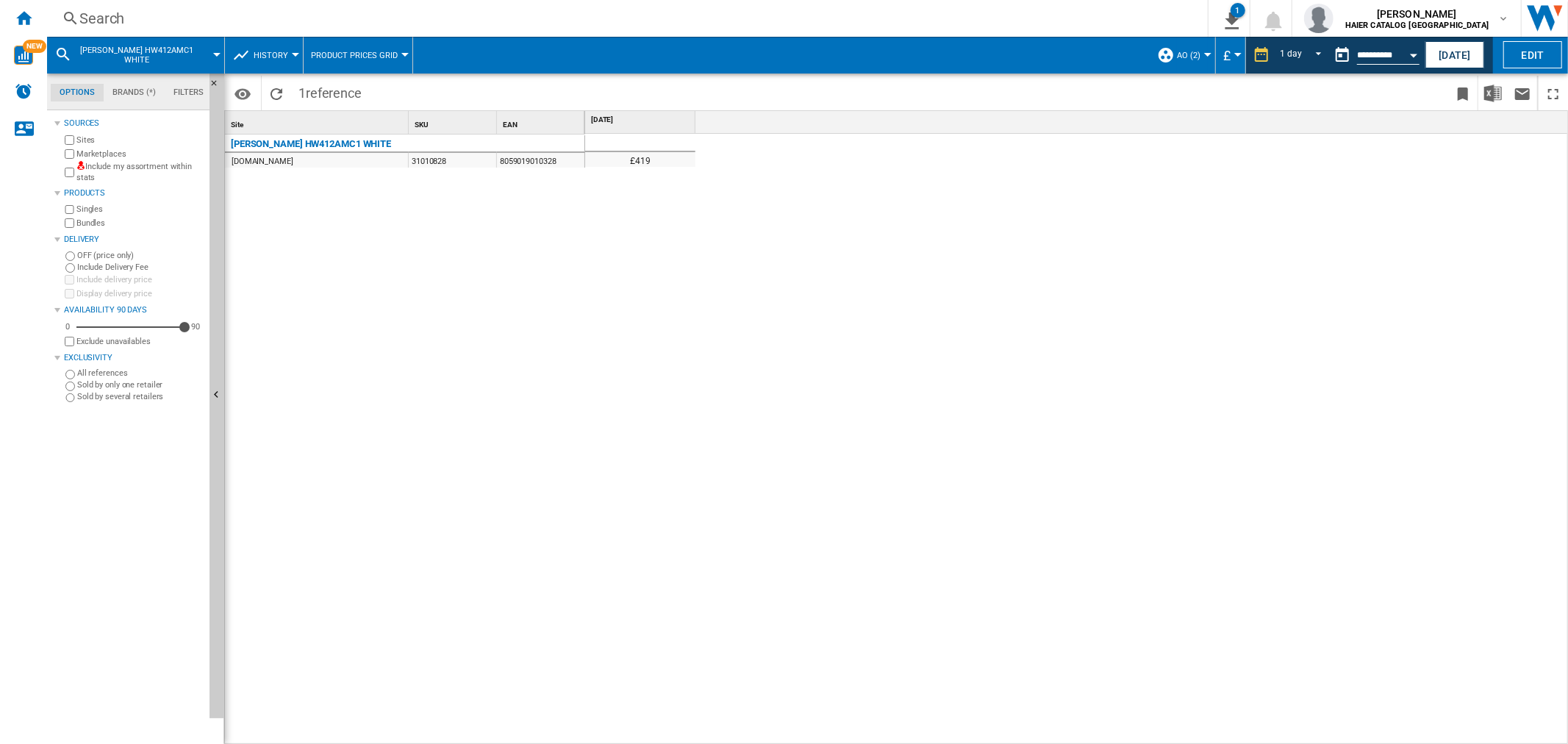
click at [133, 11] on div "Search" at bounding box center [624, 18] width 1090 height 20
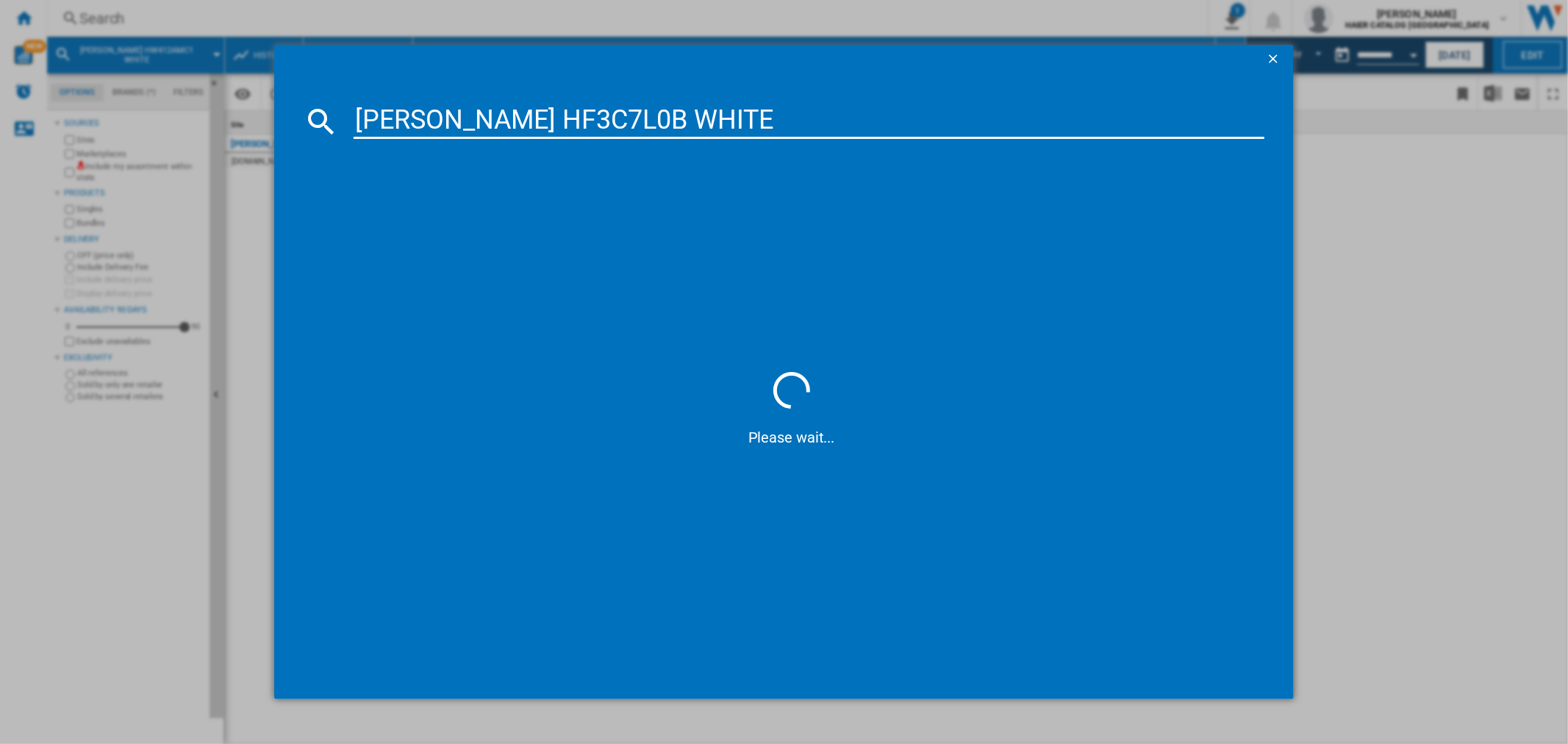
type input "[PERSON_NAME] HF3C7L0B WHITE"
click at [460, 212] on div "[PERSON_NAME] HF3C7L0B WHITE" at bounding box center [794, 216] width 896 height 15
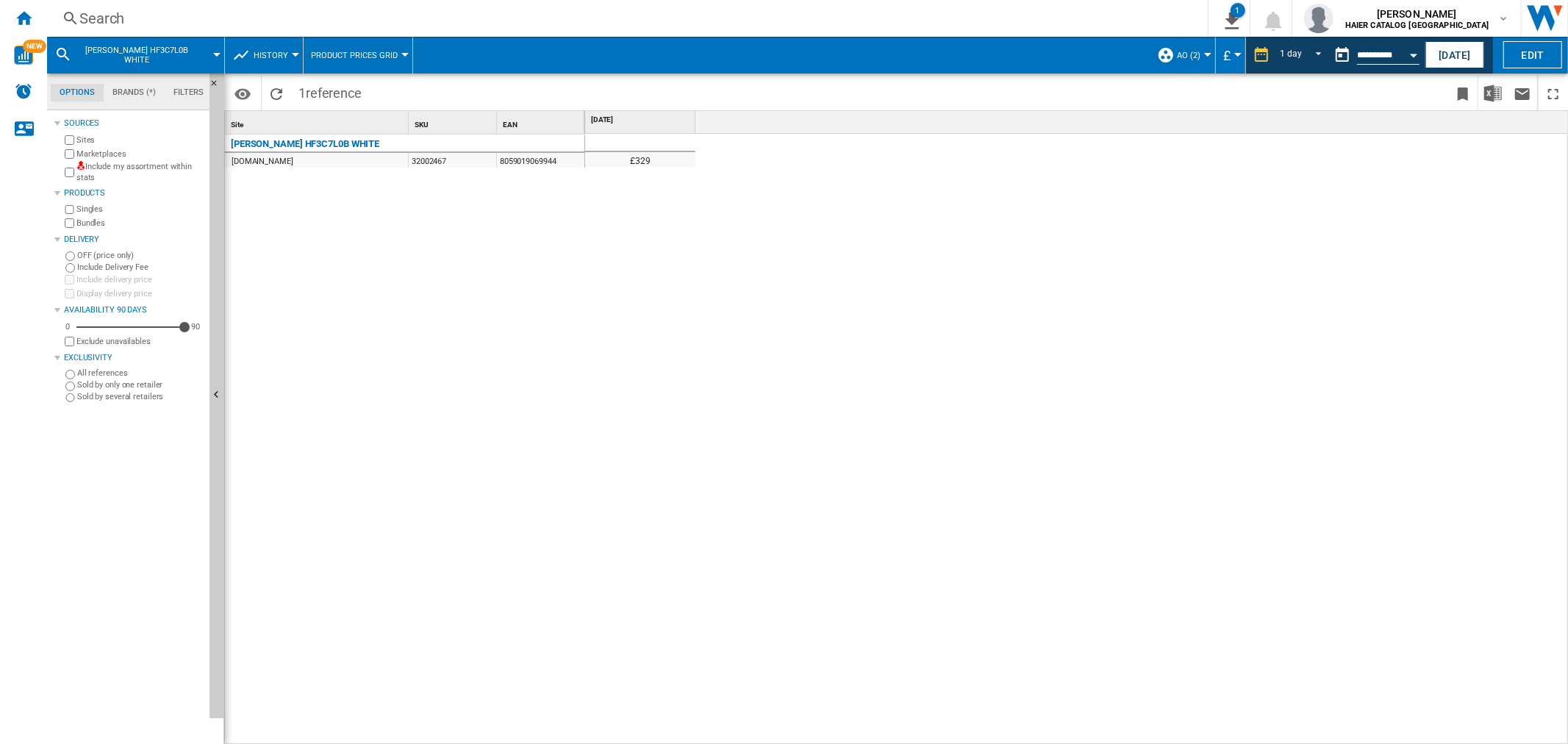
click at [207, 25] on div "Search" at bounding box center [624, 18] width 1090 height 20
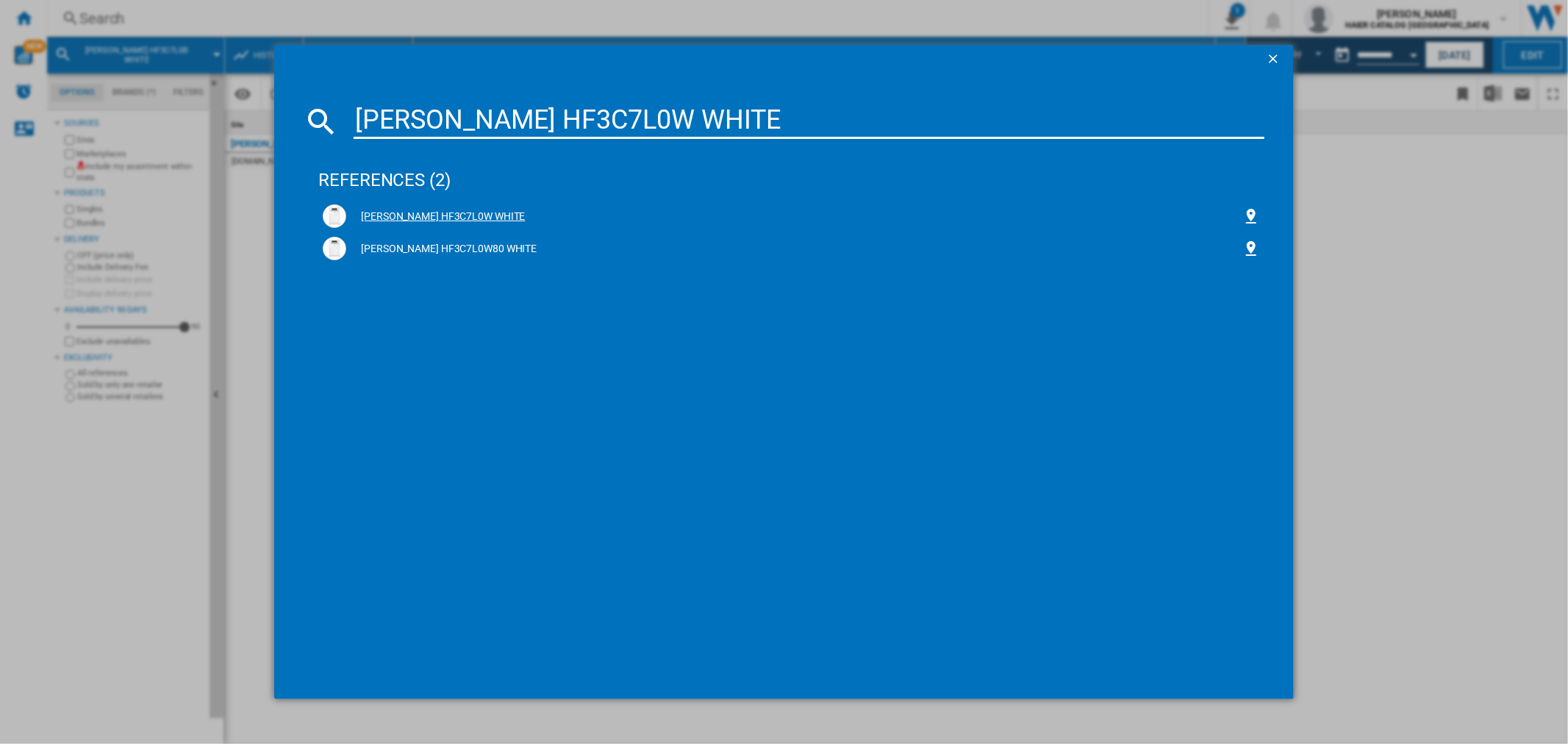
type input "[PERSON_NAME] HF3C7L0W WHITE"
click at [431, 211] on div "[PERSON_NAME] HF3C7L0W WHITE" at bounding box center [794, 216] width 896 height 15
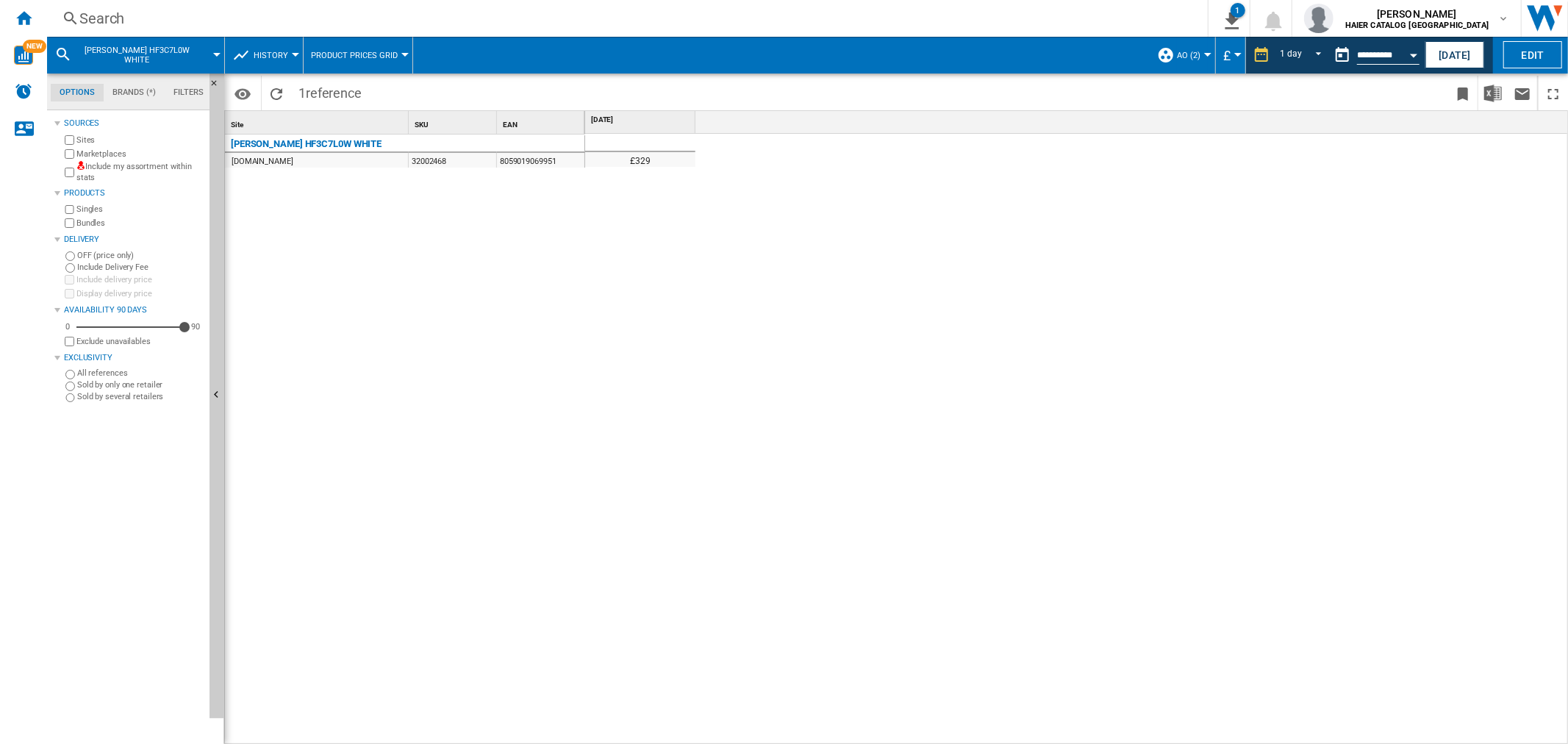
click at [125, 14] on div "Search" at bounding box center [624, 18] width 1090 height 20
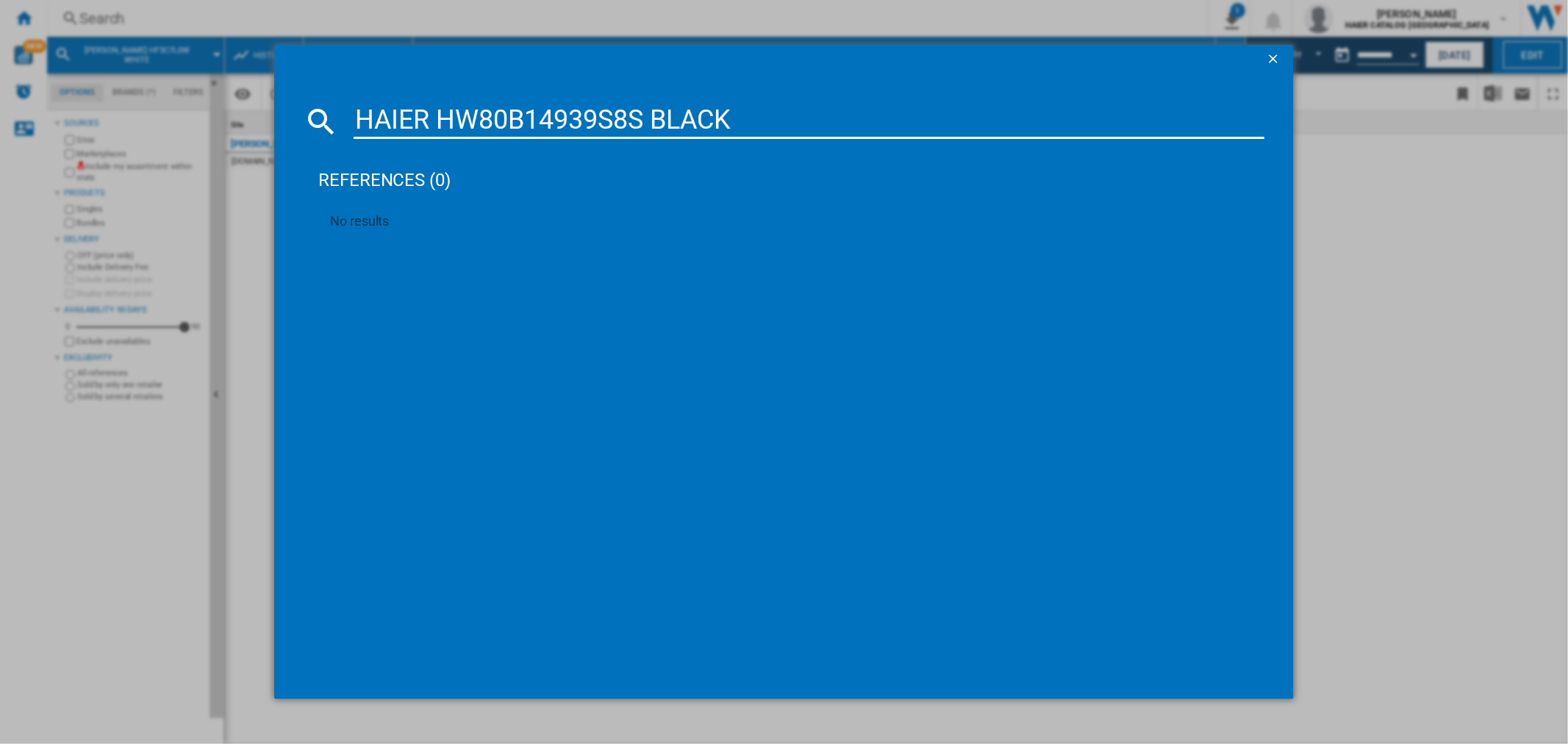
drag, startPoint x: 693, startPoint y: 125, endPoint x: 121, endPoint y: 101, distance: 572.5
click at [166, 106] on div "HAIER HW80B14939S8S BLACK references (0) No results" at bounding box center [784, 372] width 1568 height 744
paste input "HAIER XF5CM1X80 GRAPHITE"
type input "HAIER XF5CM1X80 GRAPHITE"
click at [453, 215] on div "HAIER XF5CM1X80 GRAPHITE" at bounding box center [794, 216] width 896 height 15
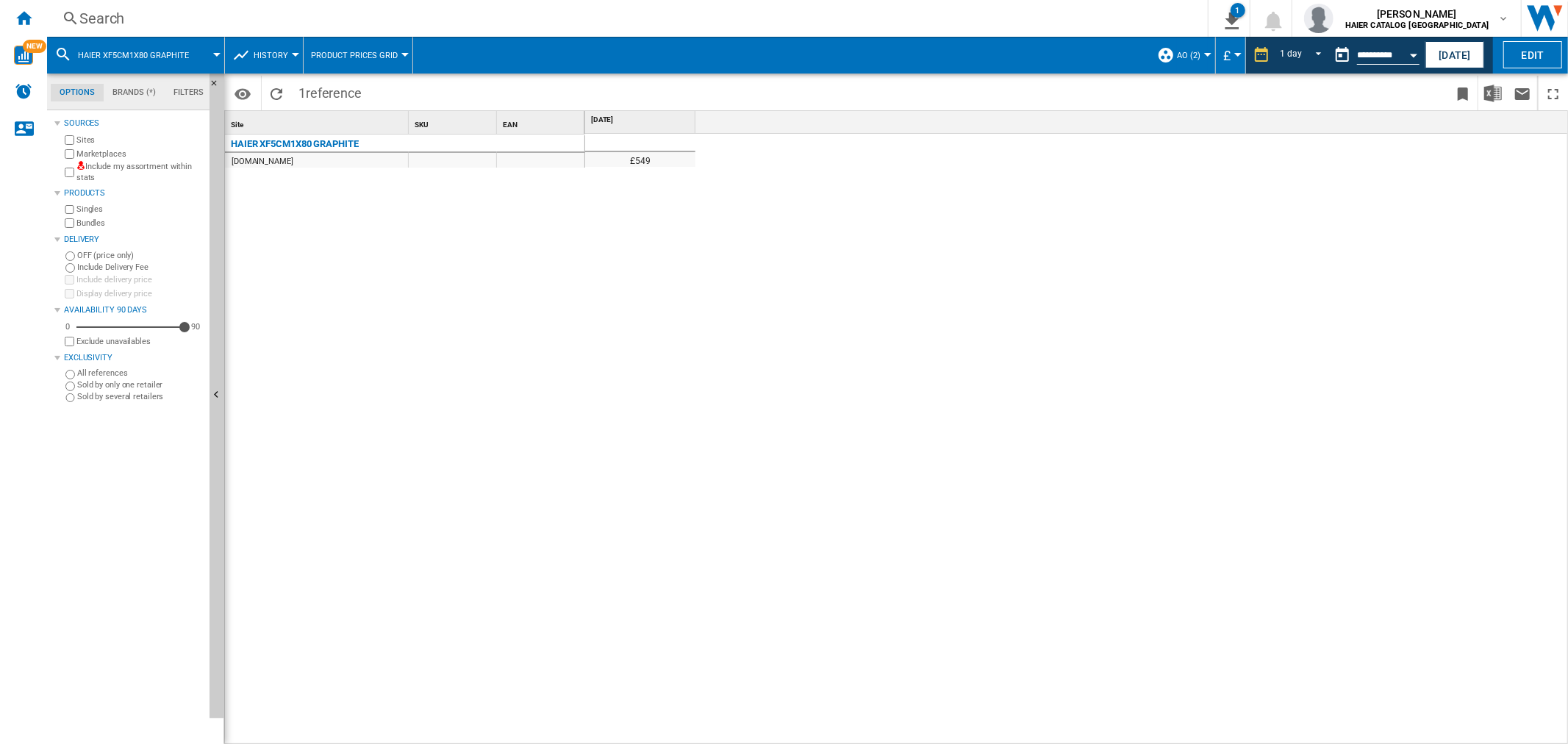
click at [135, 17] on div "Search" at bounding box center [624, 18] width 1090 height 20
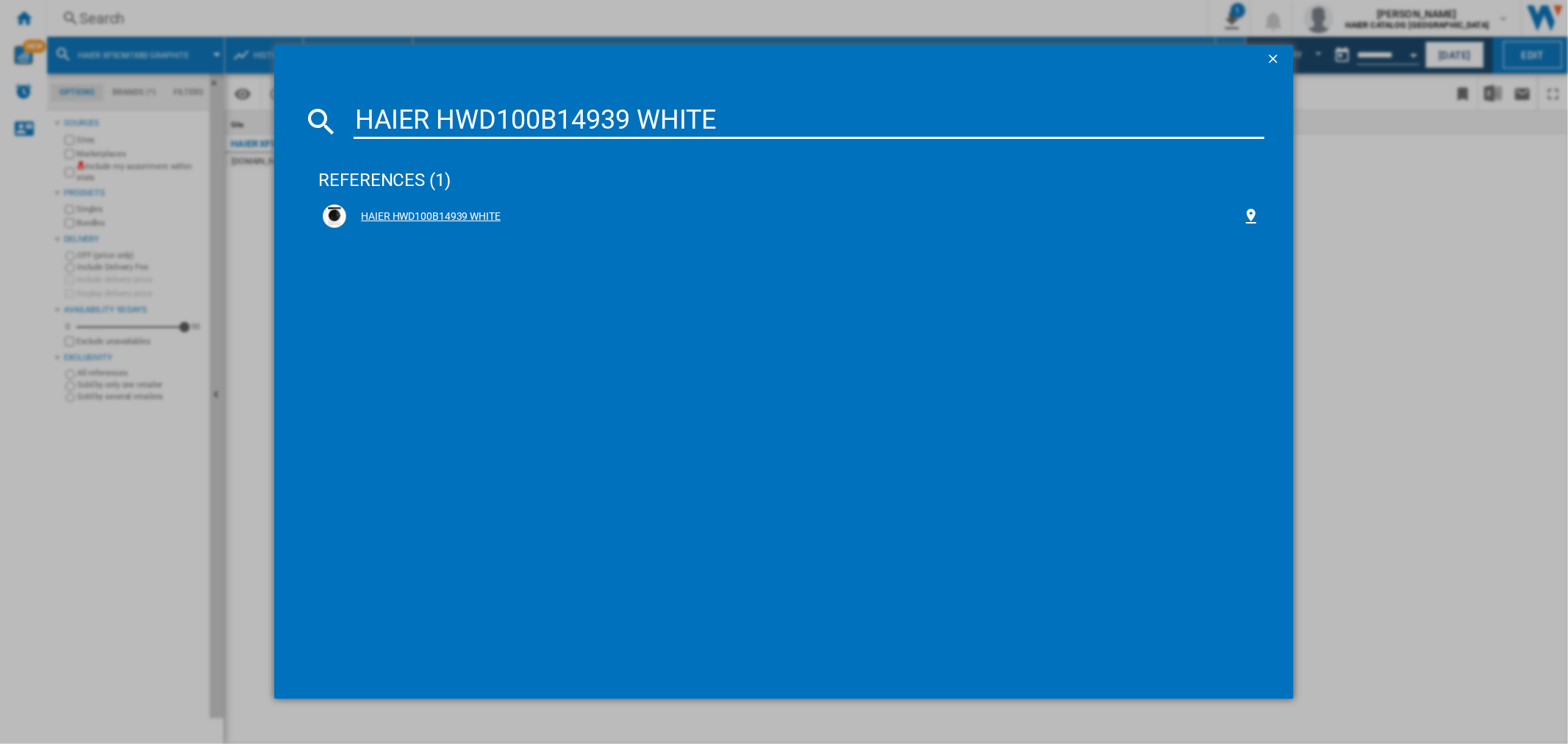
type input "HAIER HWD100B14939 WHITE"
click at [469, 215] on div "HAIER HWD100B14939 WHITE" at bounding box center [794, 216] width 896 height 15
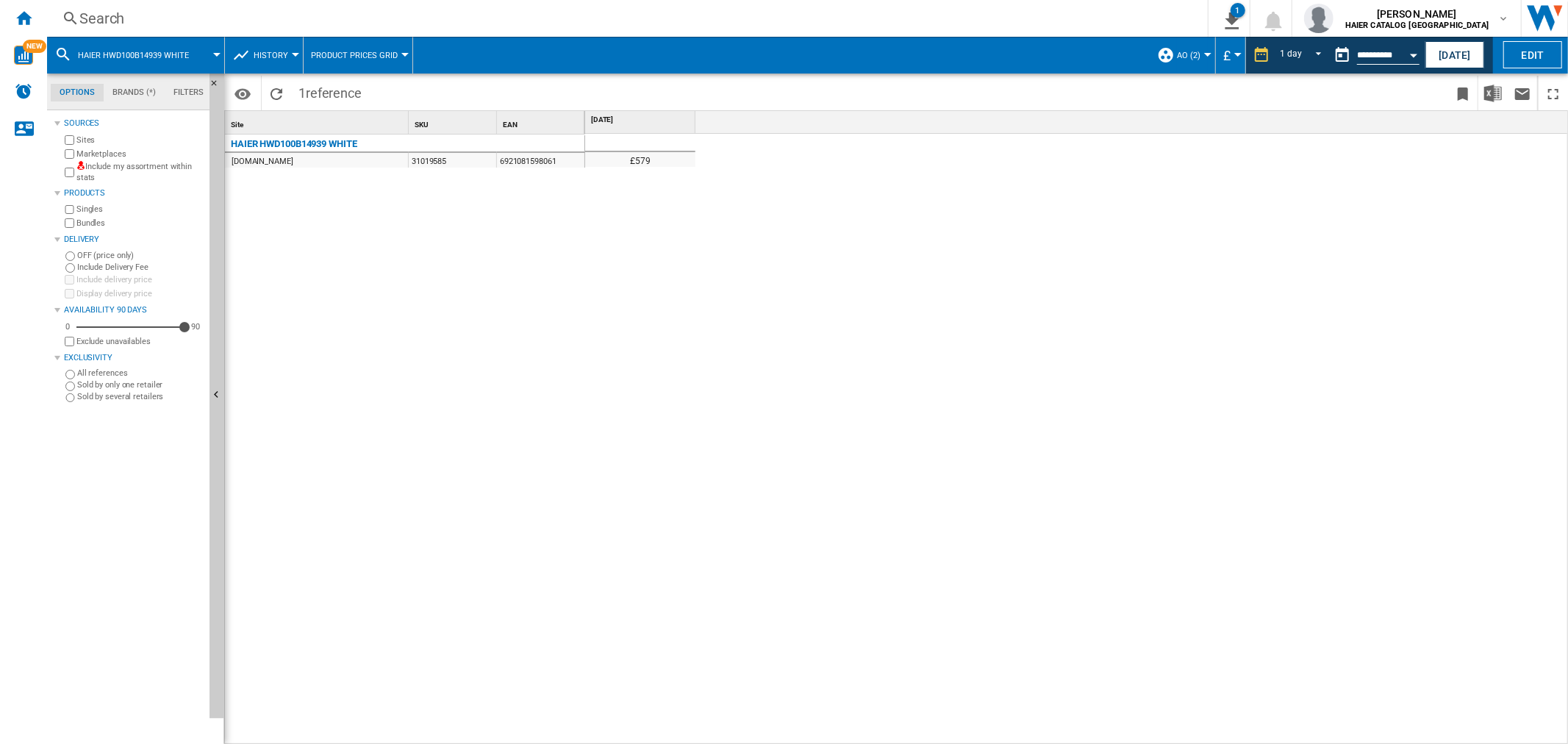
click at [115, 25] on div "Search" at bounding box center [624, 18] width 1090 height 20
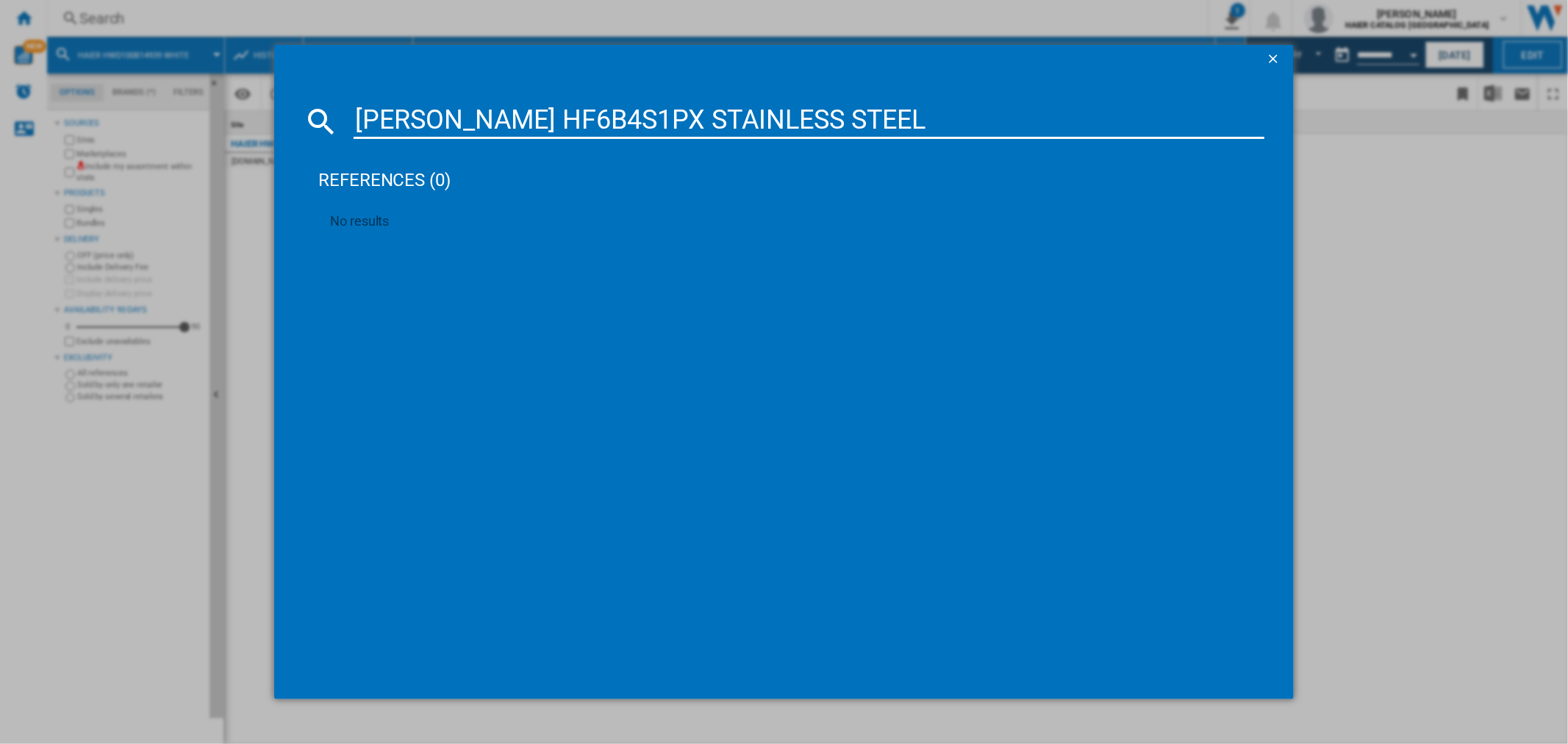
drag, startPoint x: 885, startPoint y: 122, endPoint x: 0, endPoint y: 121, distance: 885.0
click at [0, 121] on div "[PERSON_NAME] HF6B4S1PX STAINLESS STEEL references (0) No results" at bounding box center [784, 372] width 1568 height 744
paste input "3WPS4146TAMBR80 GRAPHITE"
type input "[PERSON_NAME] H3WPS4146TAMBR80 GRAPHITE"
click at [468, 218] on div "[PERSON_NAME] H3WPS4146TAMBR80 GRAPHITE" at bounding box center [794, 216] width 896 height 15
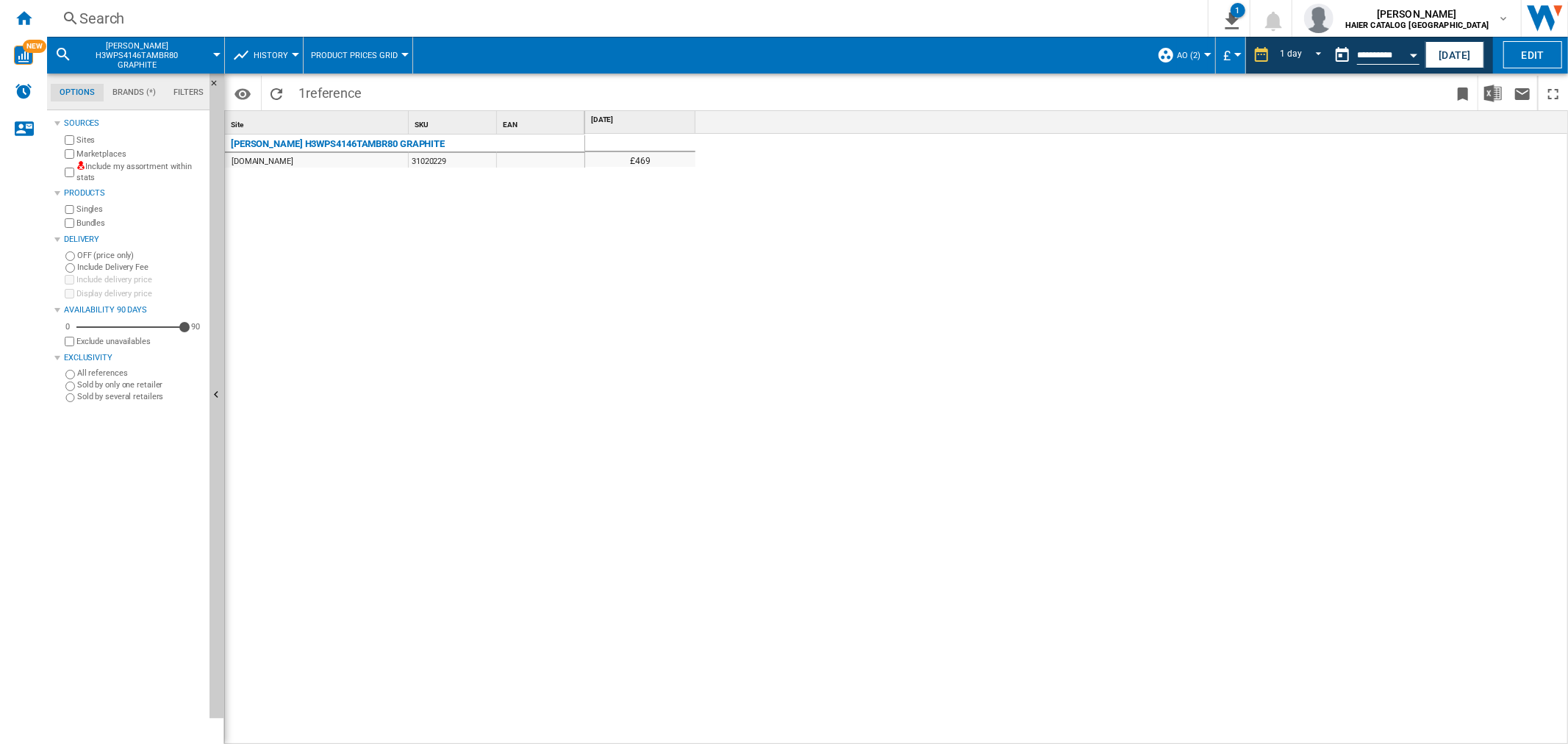
click at [164, 15] on div "Search" at bounding box center [624, 18] width 1090 height 20
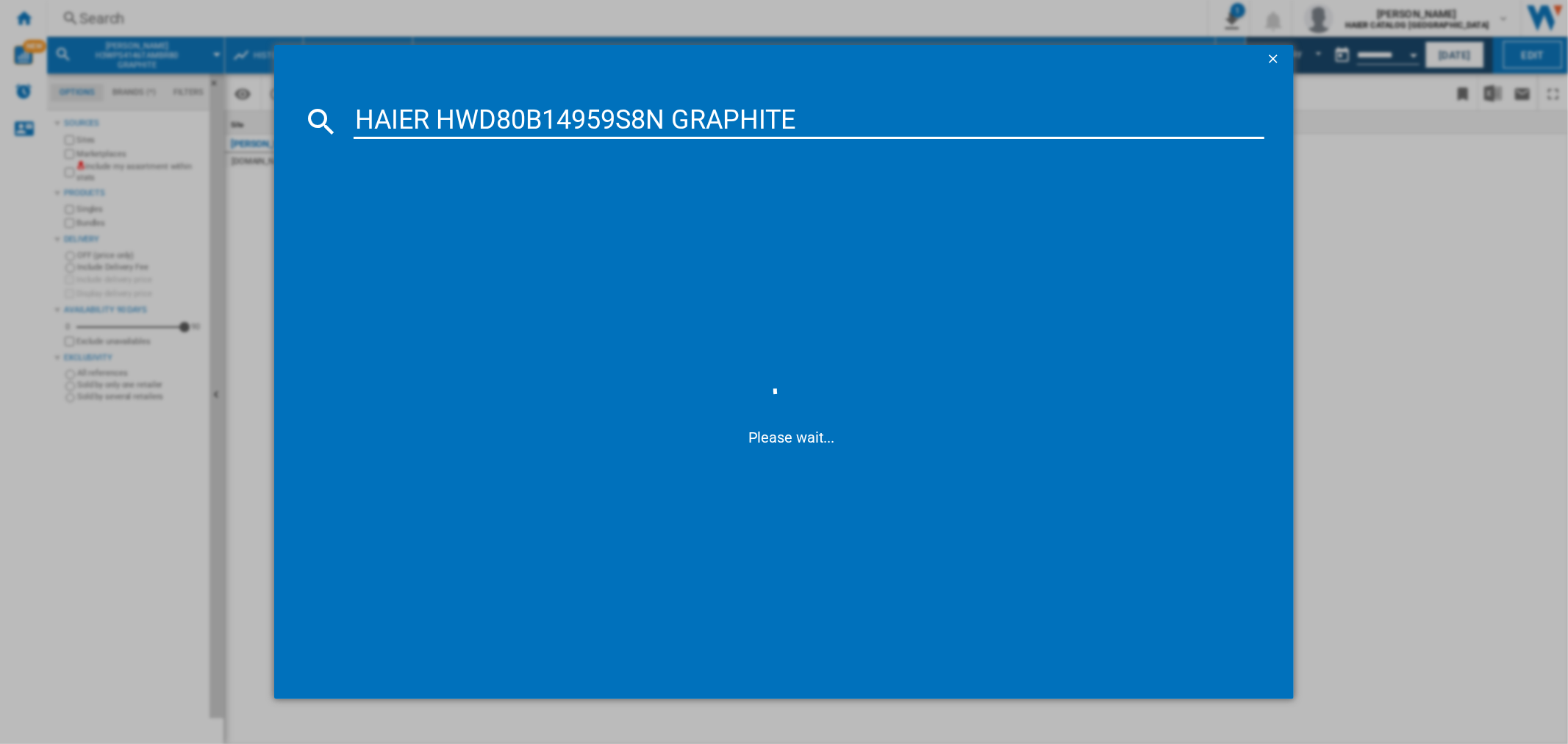
drag, startPoint x: 799, startPoint y: 119, endPoint x: 113, endPoint y: 143, distance: 686.4
click at [113, 143] on div "HAIER HWD80B14959S8N GRAPHITE Please wait..." at bounding box center [784, 372] width 1568 height 744
type input "HAIER HWD80B14959S8N GRAPHITE"
click at [519, 215] on div "HAIER HWD80B14959S8N GRAPHITE" at bounding box center [794, 216] width 896 height 15
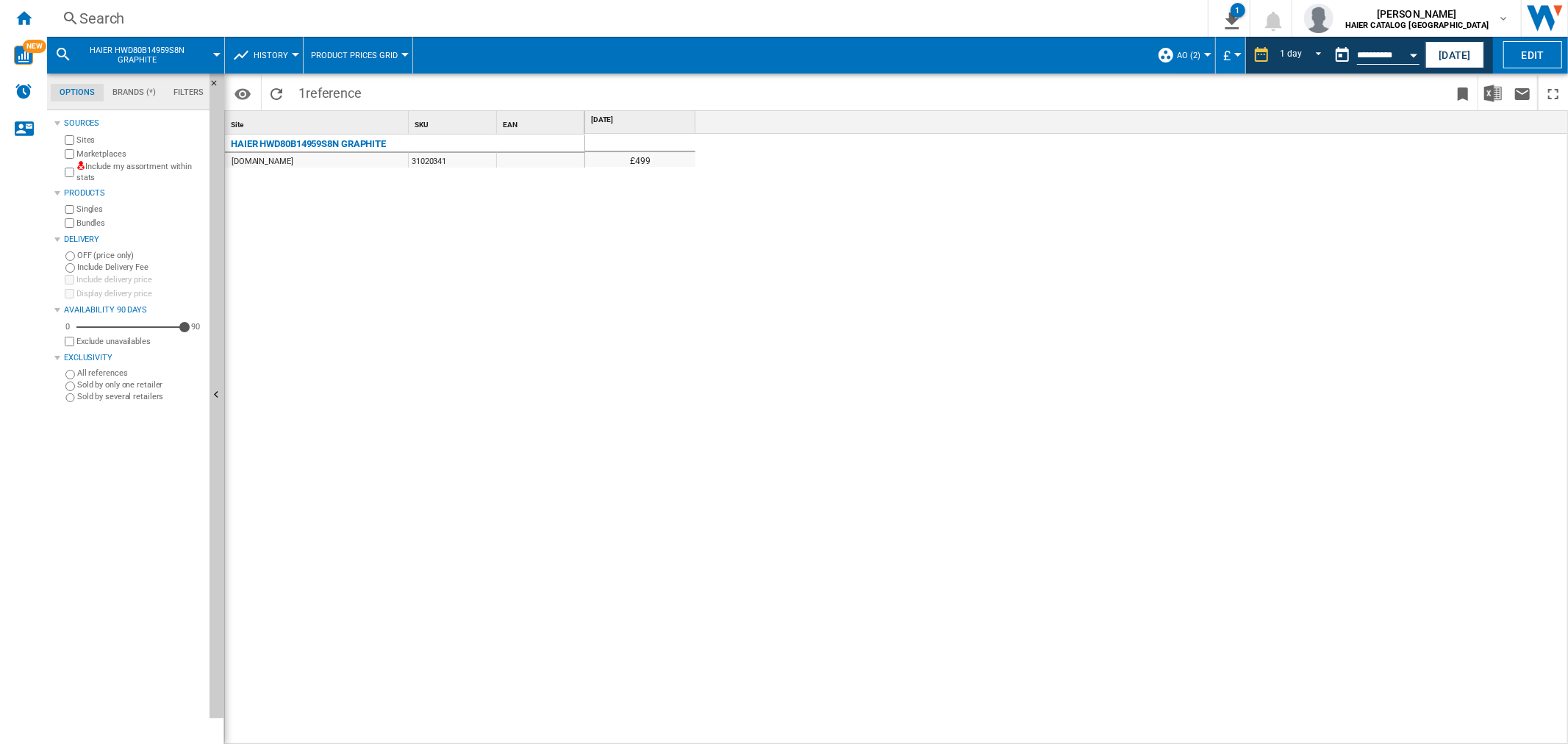
click at [106, 8] on div "Search" at bounding box center [624, 18] width 1090 height 20
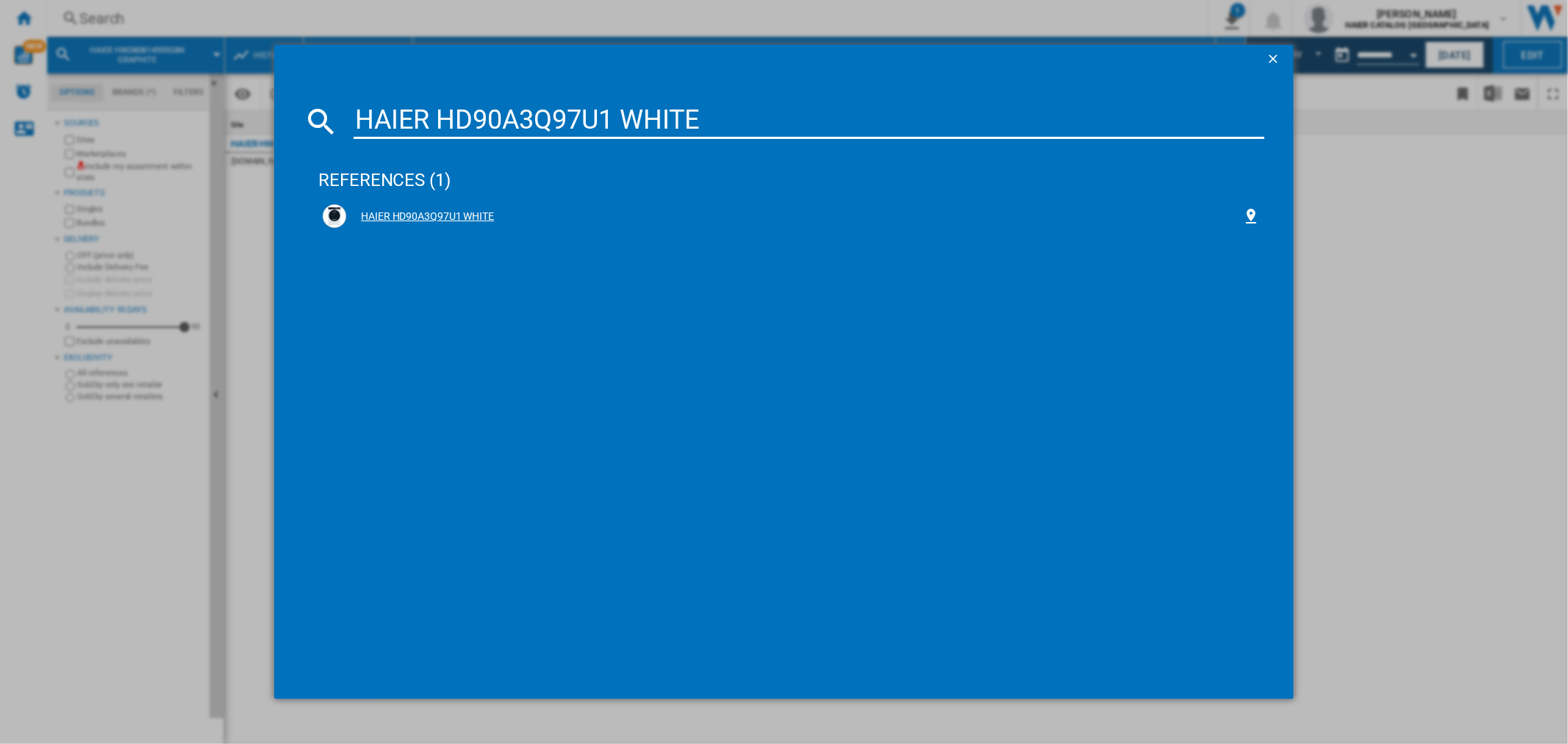
type input "HAIER HD90A3Q97U1 WHITE"
click at [460, 218] on div "HAIER HD90A3Q97U1 WHITE" at bounding box center [794, 216] width 896 height 15
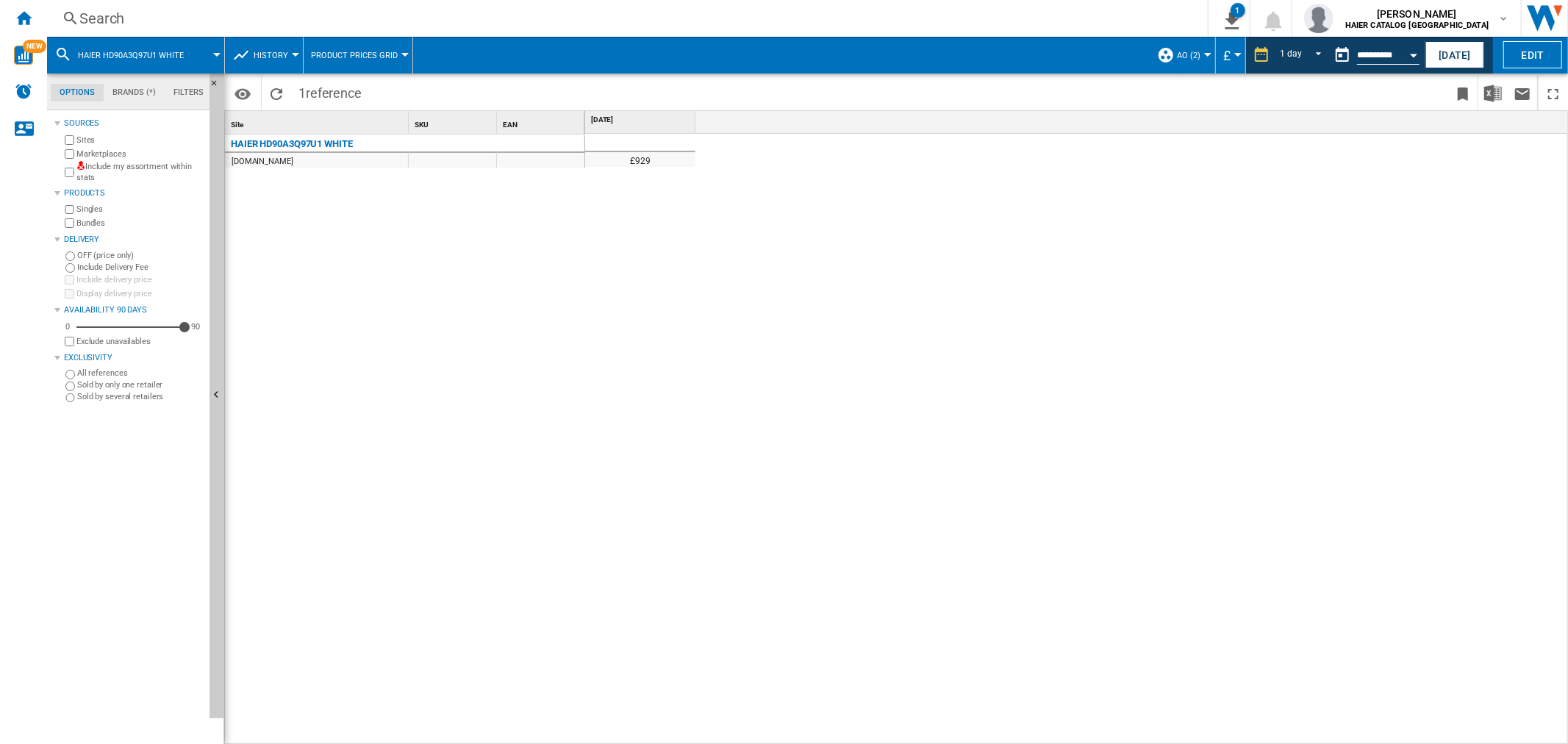
click at [134, 14] on div "Search" at bounding box center [624, 18] width 1090 height 20
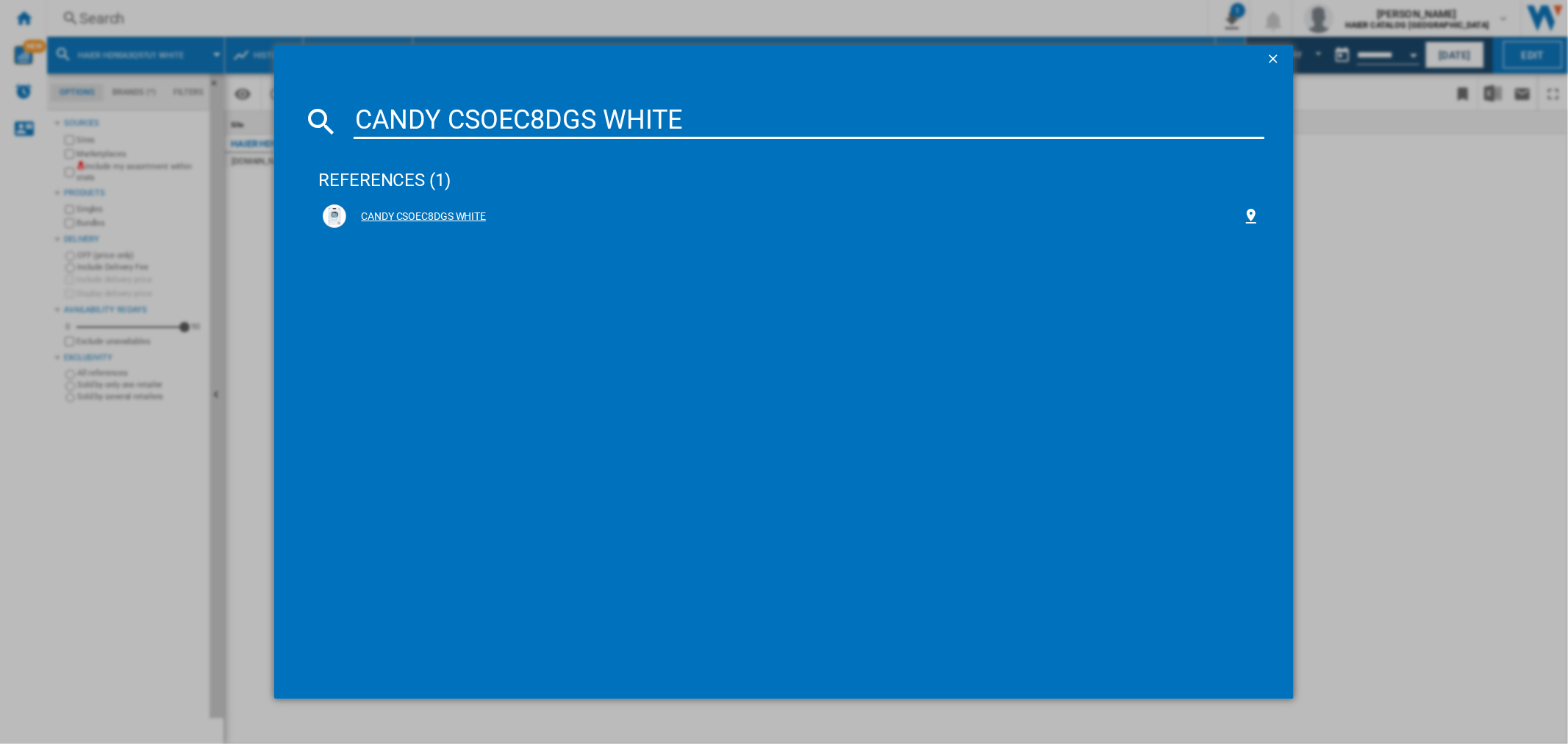
type input "CANDY CSOEC8DGS WHITE"
click at [459, 208] on div "CANDY CSOEC8DGS WHITE" at bounding box center [791, 216] width 937 height 23
click at [453, 221] on div "CANDY CSOEC8DGS WHITE" at bounding box center [794, 216] width 896 height 15
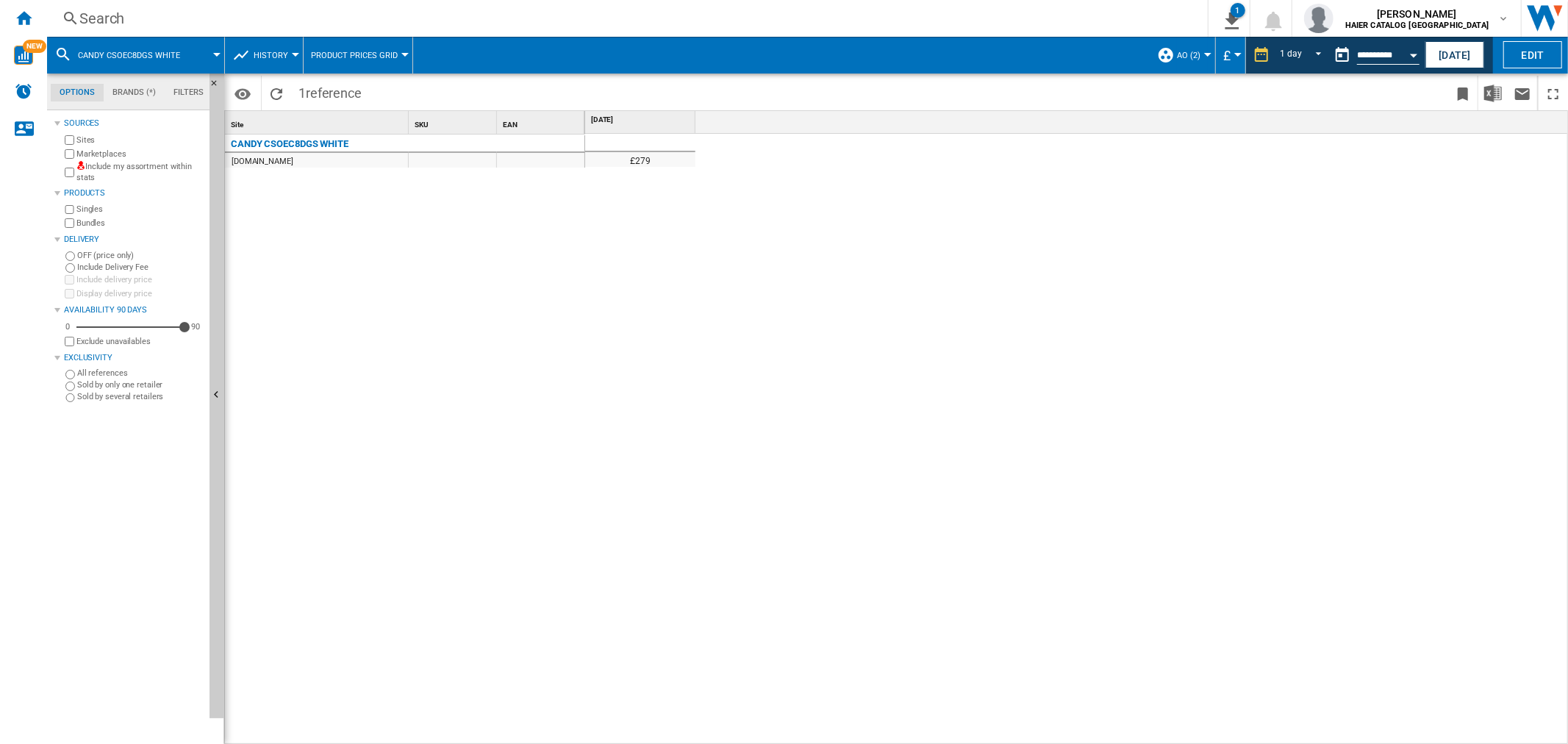
click at [85, 24] on div "Search" at bounding box center [624, 18] width 1090 height 20
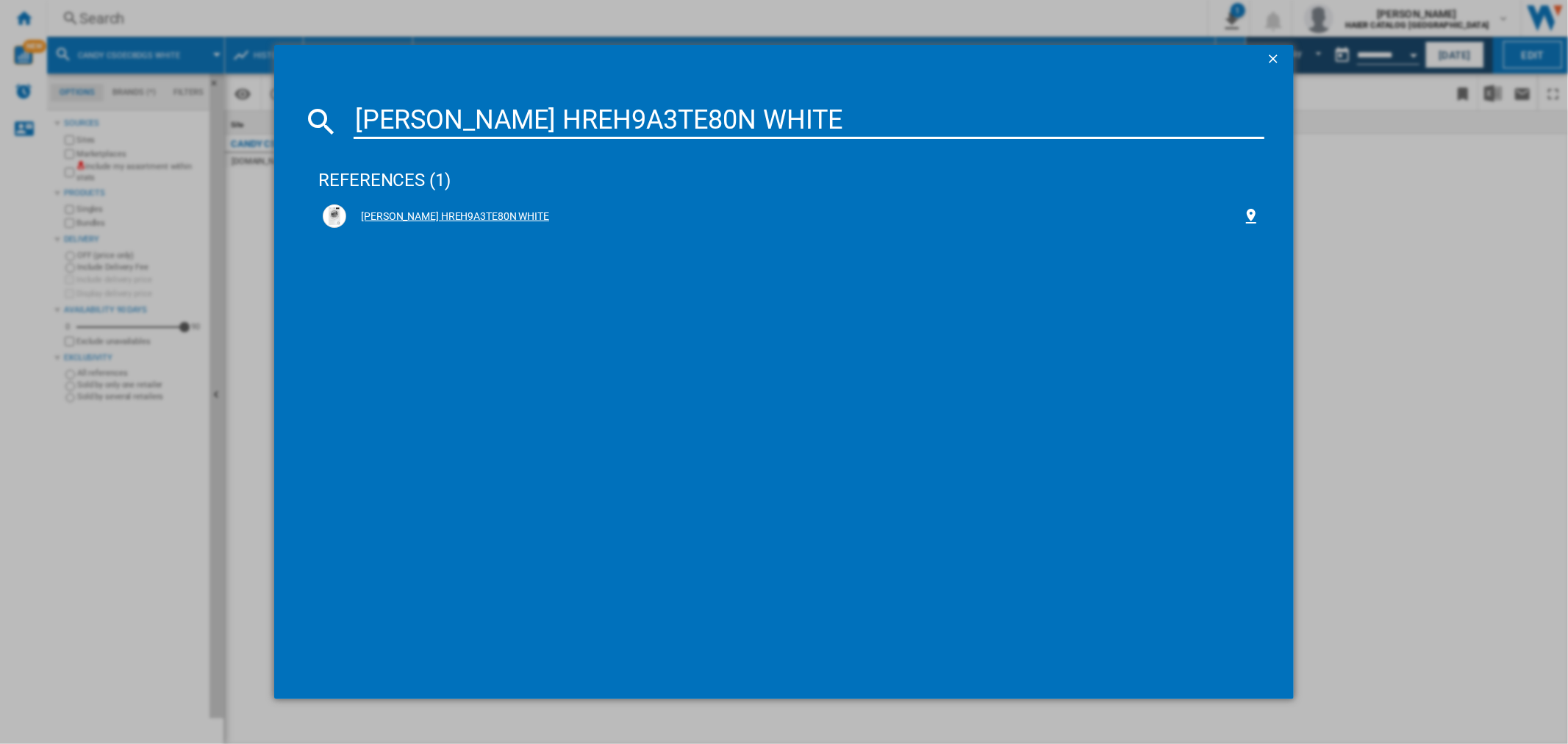
type input "[PERSON_NAME] HREH9A3TE80N WHITE"
click at [468, 210] on div "[PERSON_NAME] HREH9A3TE80N WHITE" at bounding box center [794, 216] width 896 height 15
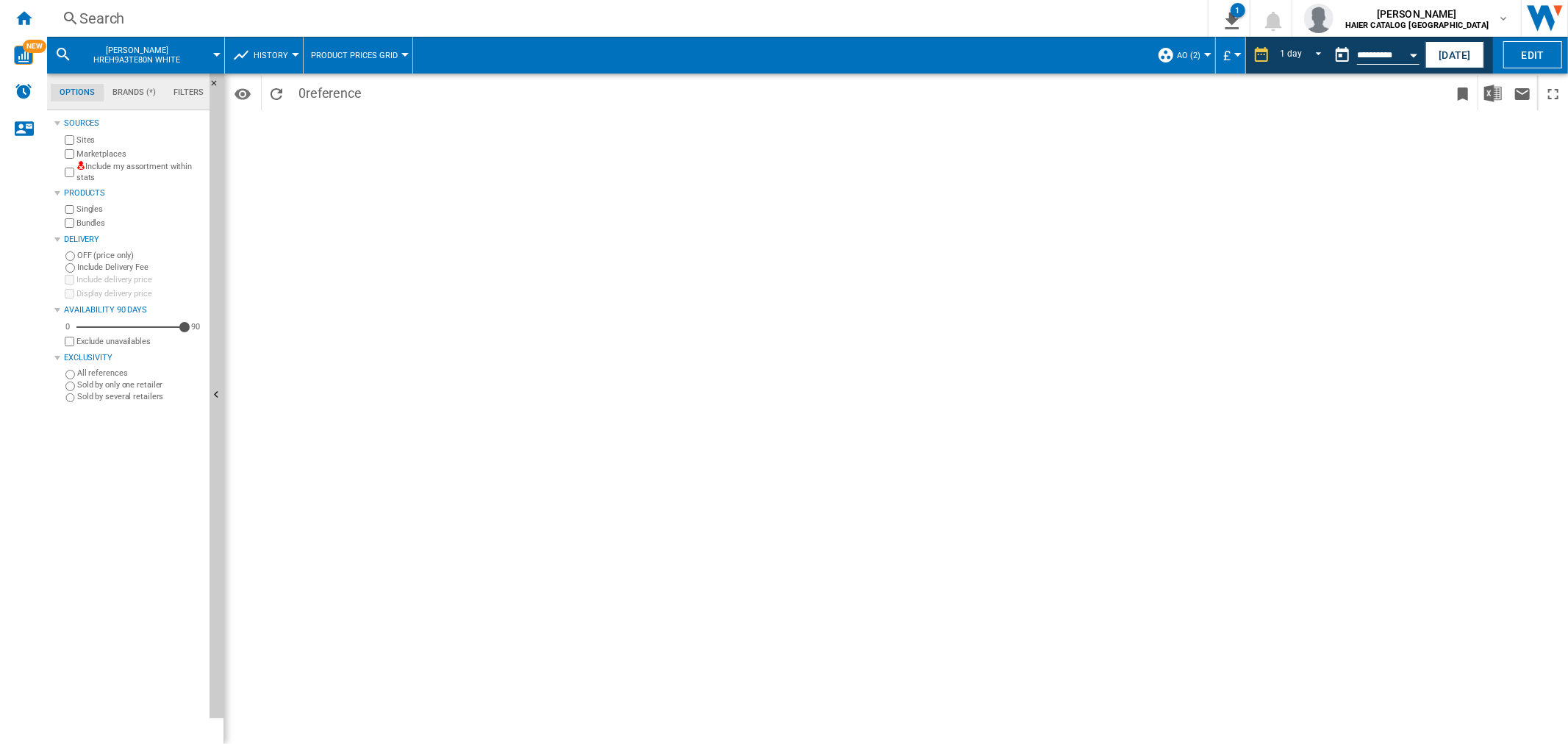
click at [137, 16] on div "Search" at bounding box center [624, 18] width 1090 height 20
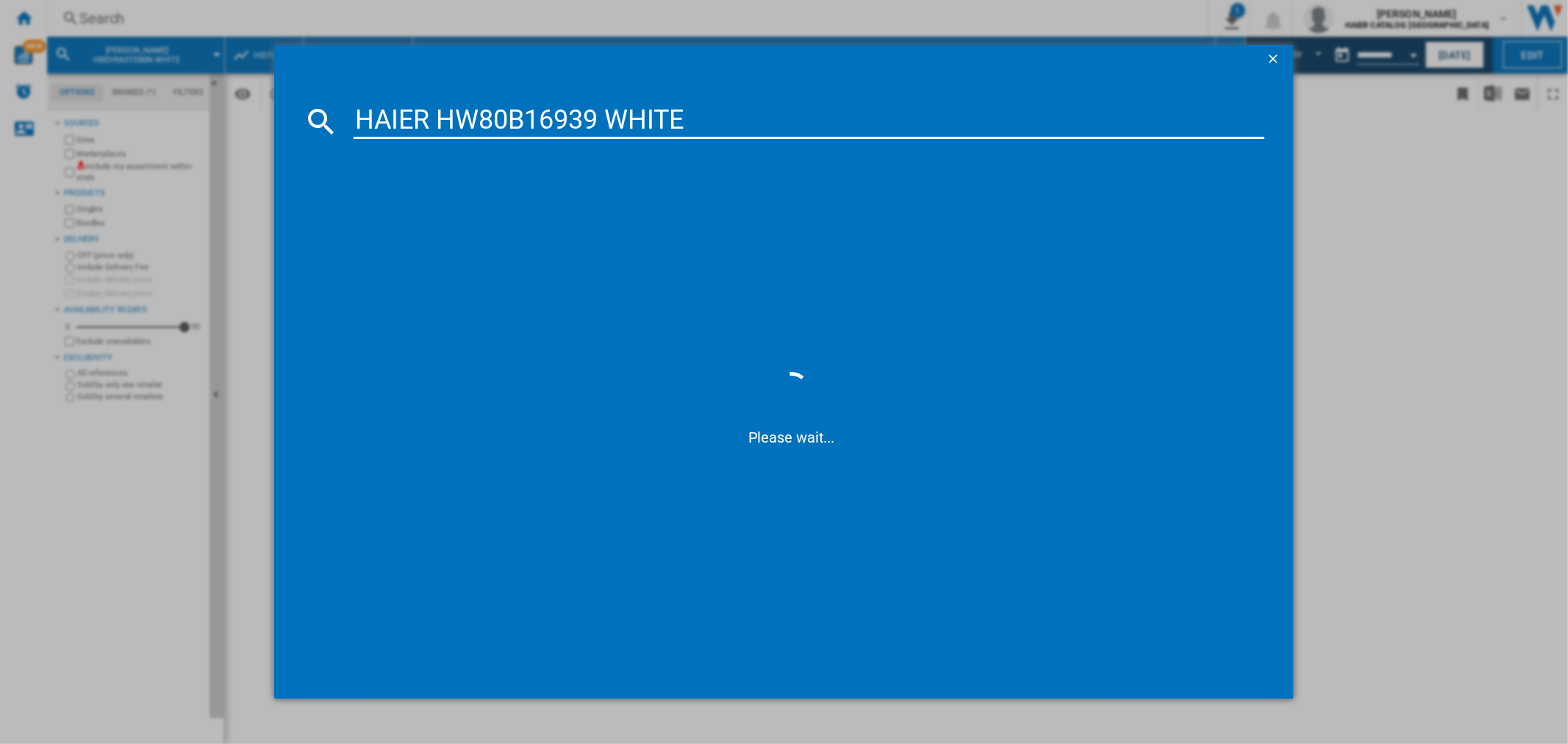
type input "HAIER HW80B16939 WHITE"
click at [422, 218] on div "HAIER HW80B16939 WHITE" at bounding box center [794, 216] width 896 height 15
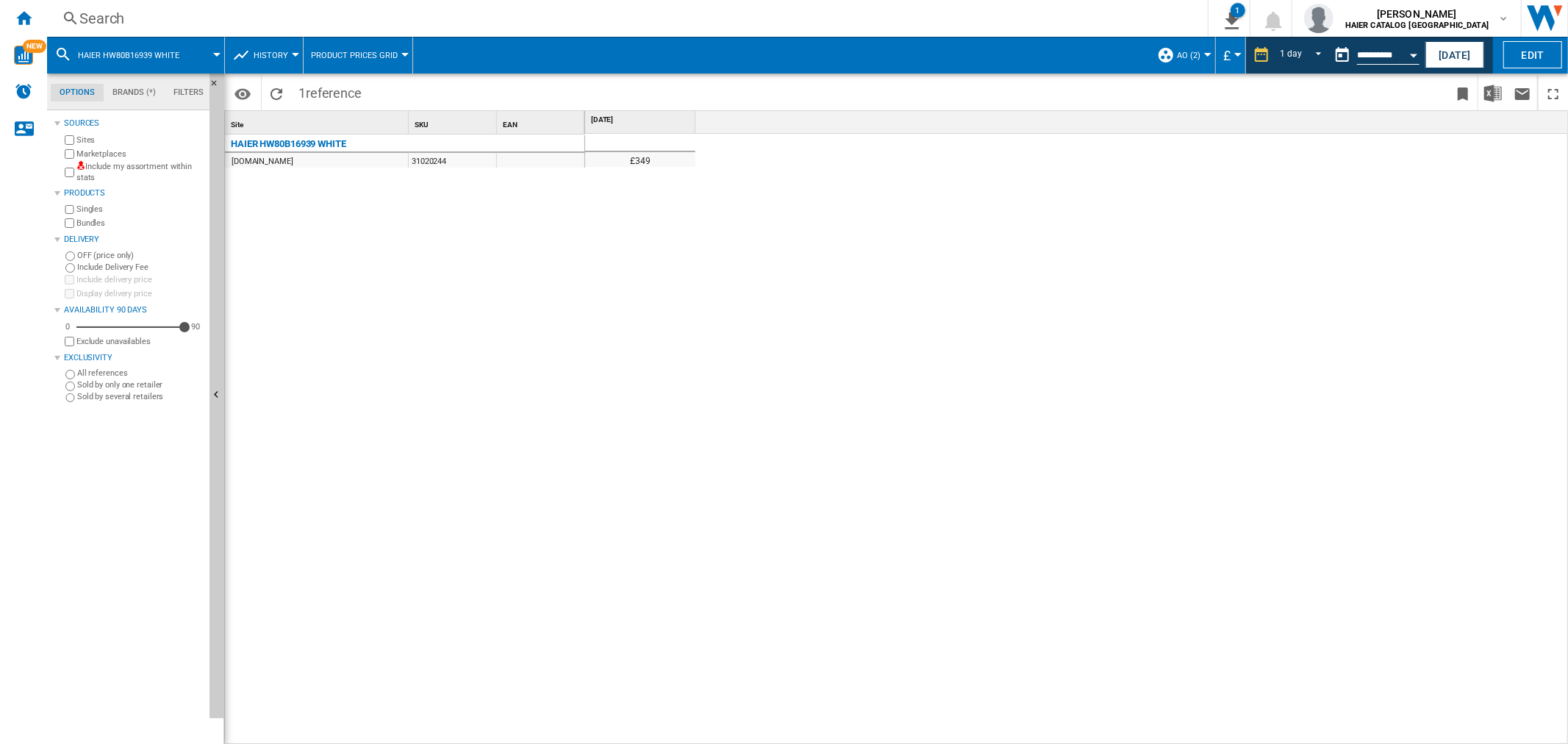
click at [186, 18] on div "Search" at bounding box center [624, 18] width 1090 height 20
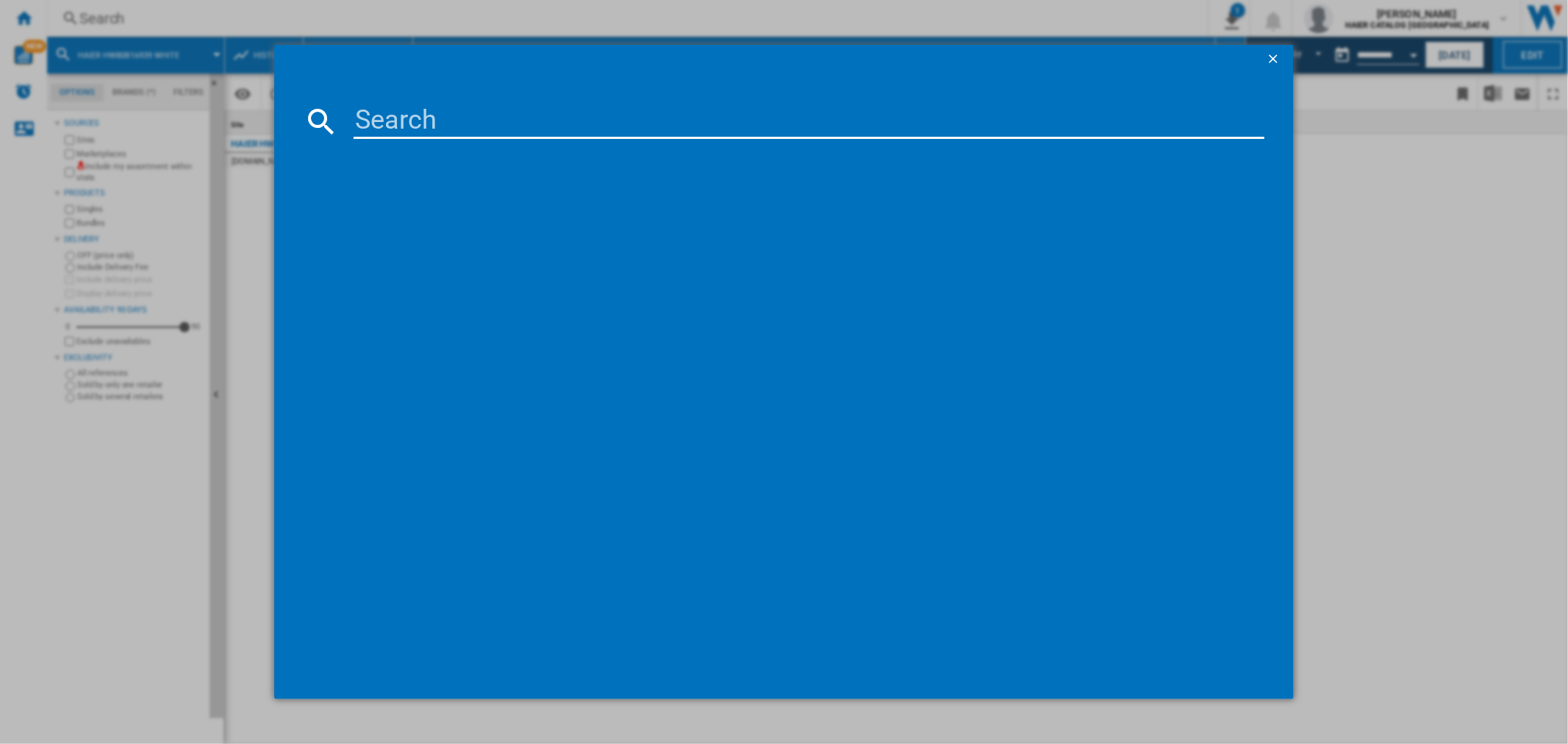
click at [483, 136] on input at bounding box center [809, 122] width 910 height 35
click at [479, 123] on input at bounding box center [809, 122] width 910 height 35
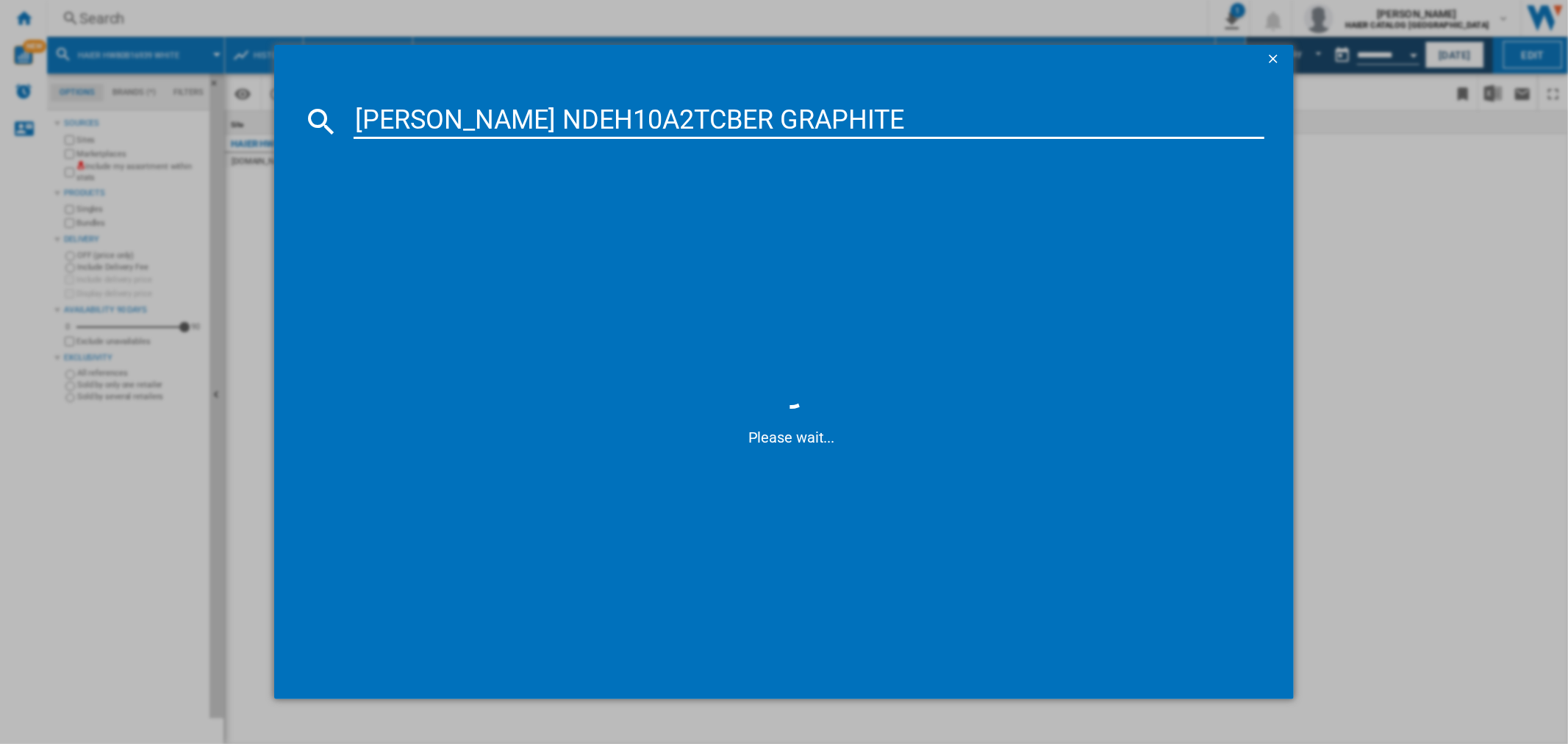
type input "[PERSON_NAME] NDEH10A2TCBER GRAPHITE"
click at [481, 218] on div "[PERSON_NAME] NDEH10A2TCBER GRAPHITE" at bounding box center [794, 216] width 896 height 15
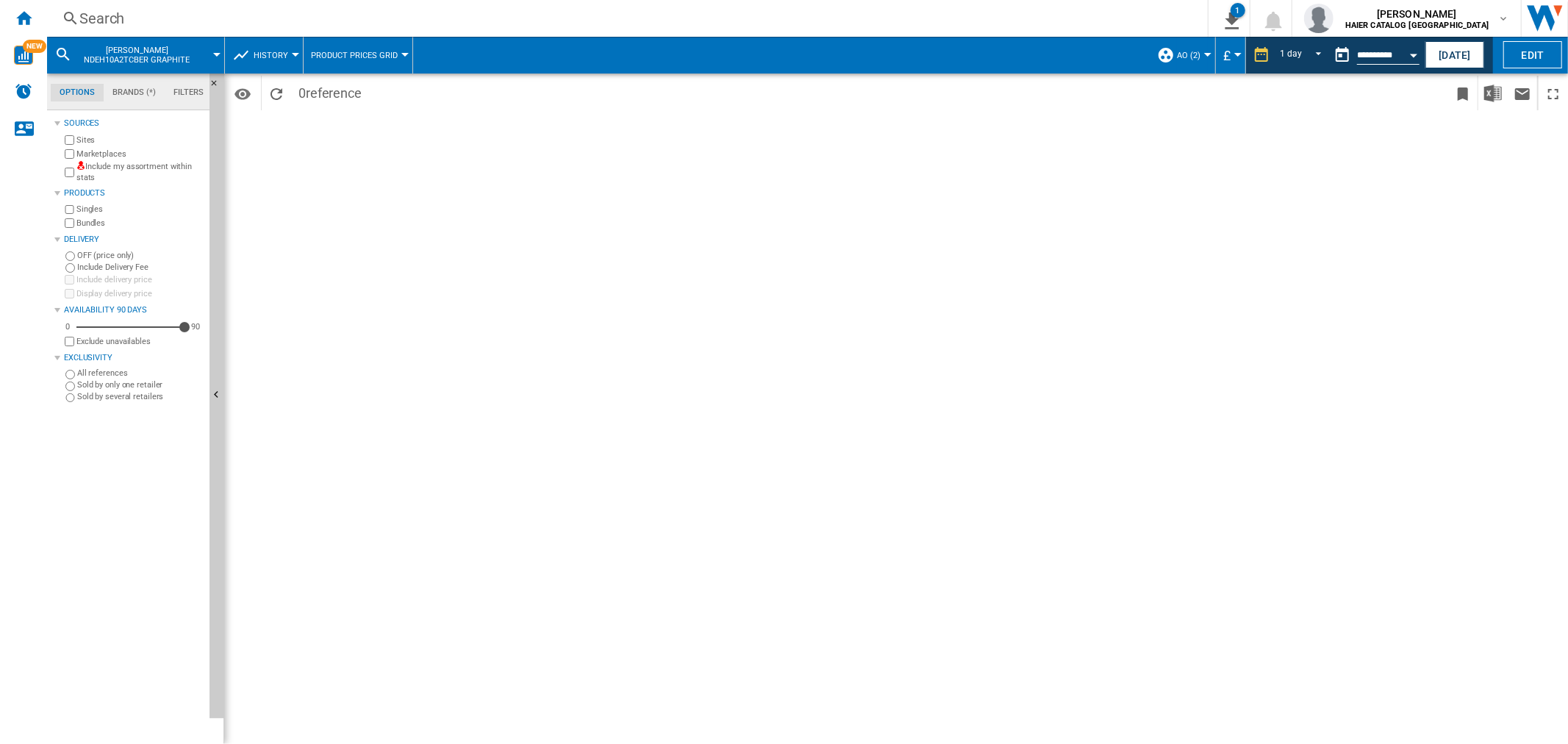
click at [128, 25] on div "Search" at bounding box center [624, 18] width 1090 height 20
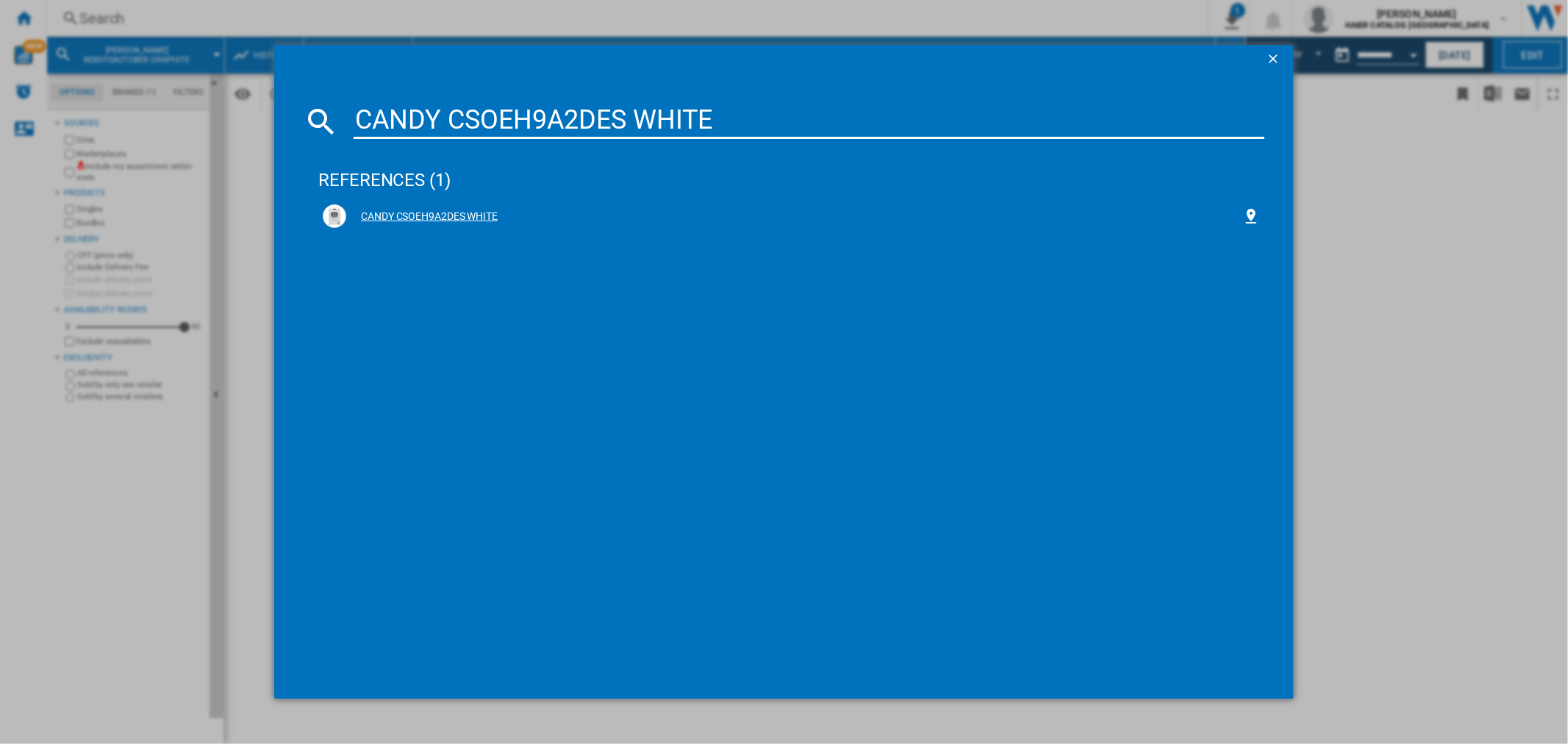
type input "CANDY CSOEH9A2DES WHITE"
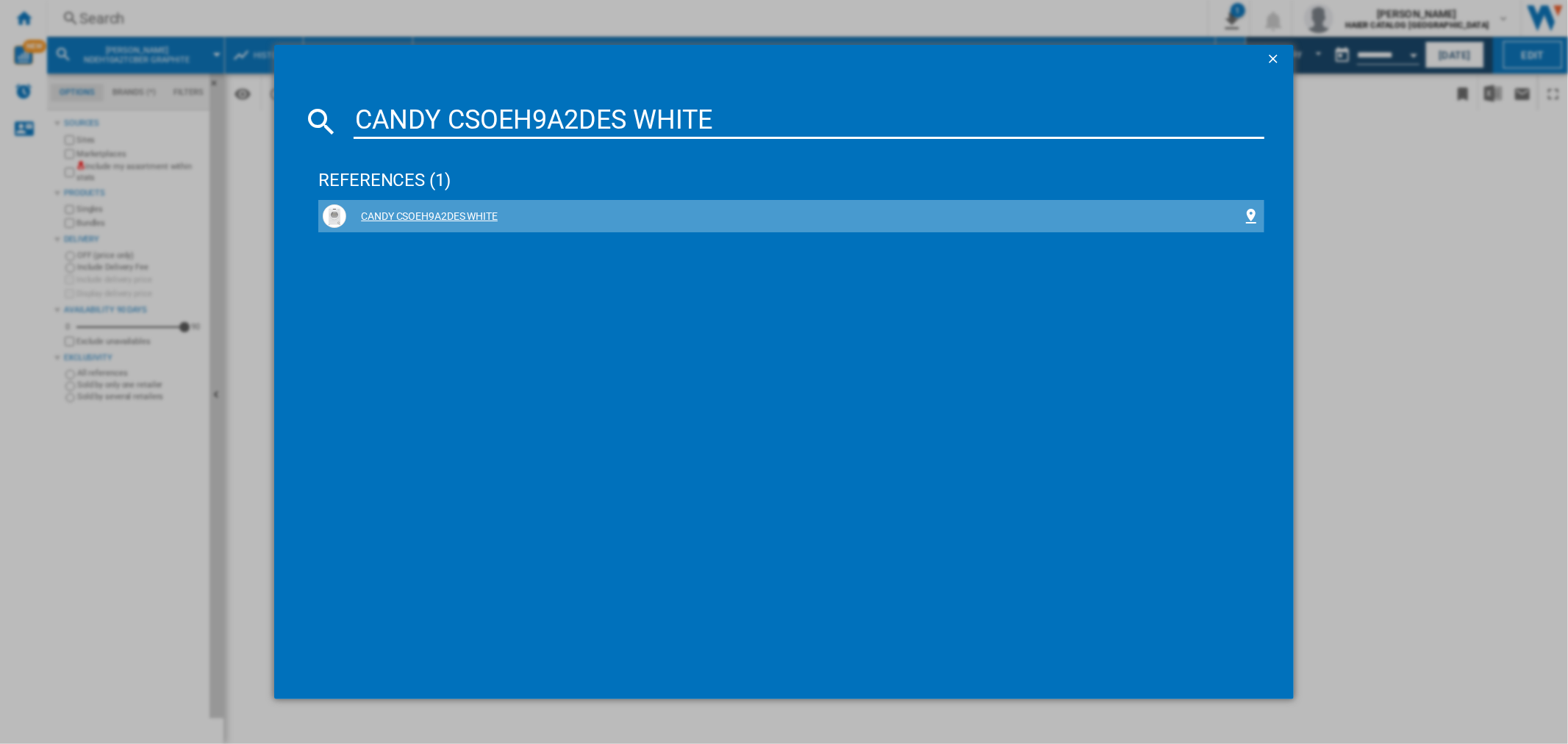
click at [451, 214] on div "CANDY CSOEH9A2DES WHITE" at bounding box center [794, 216] width 896 height 15
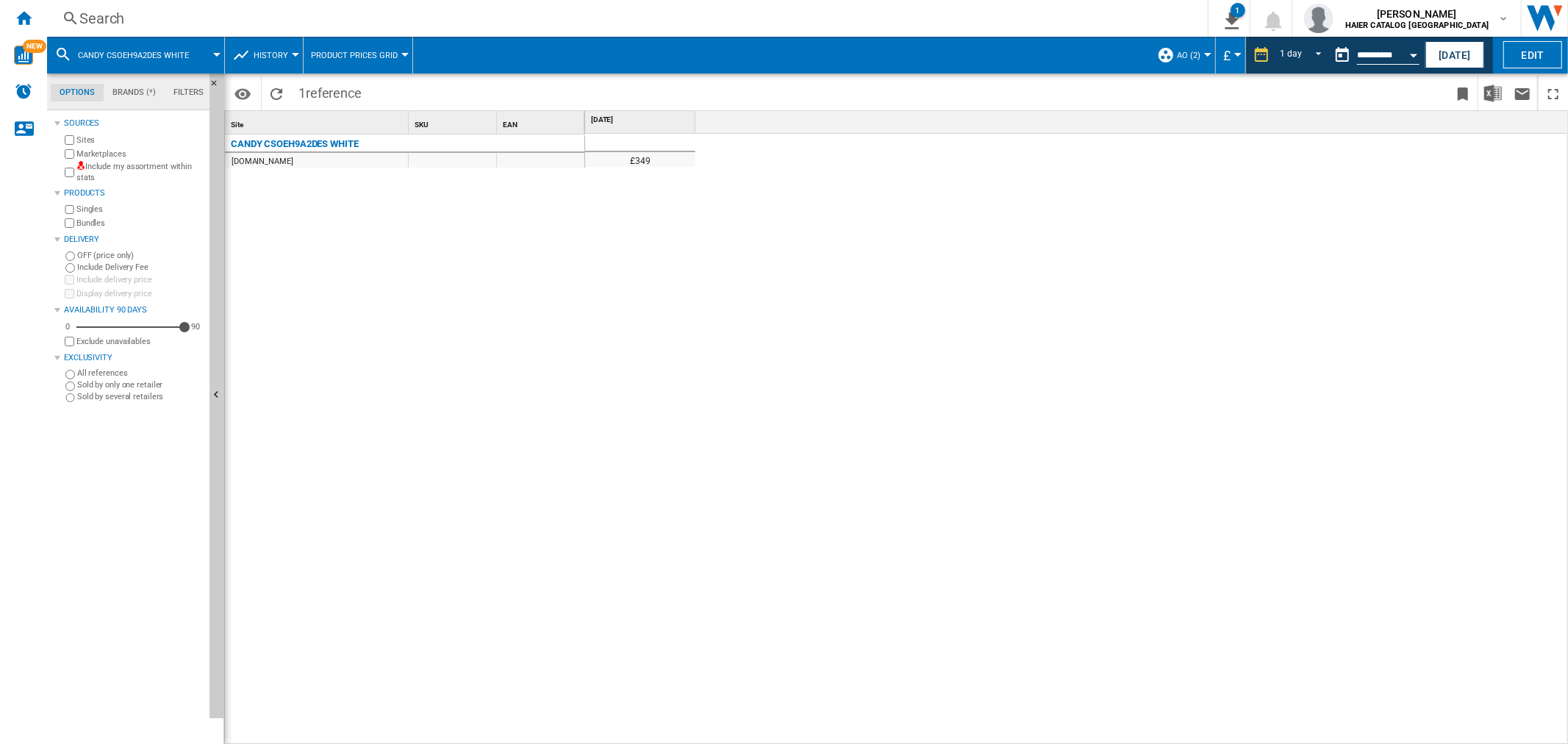
click at [144, 11] on div "Search" at bounding box center [624, 18] width 1090 height 20
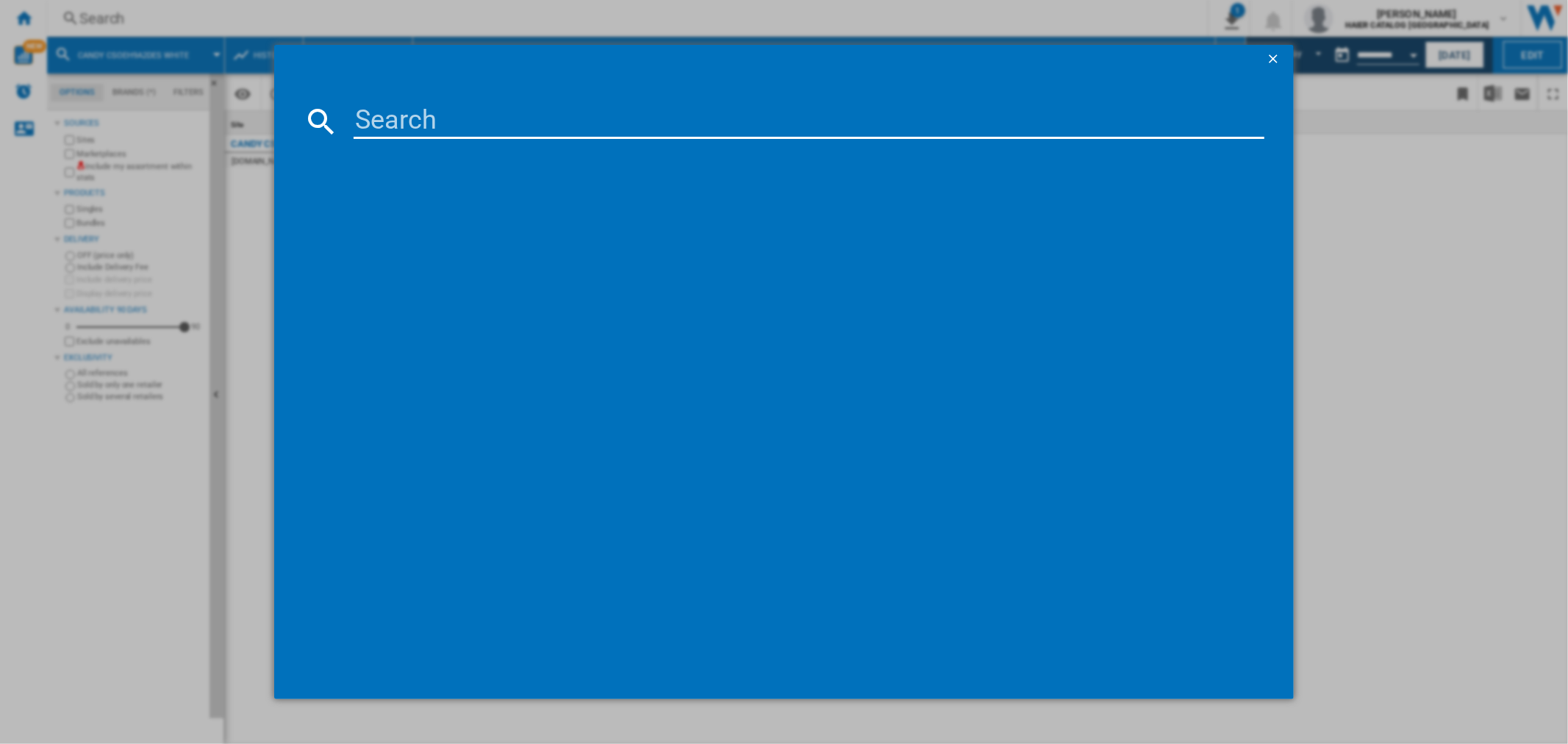
click at [481, 130] on input at bounding box center [809, 122] width 910 height 35
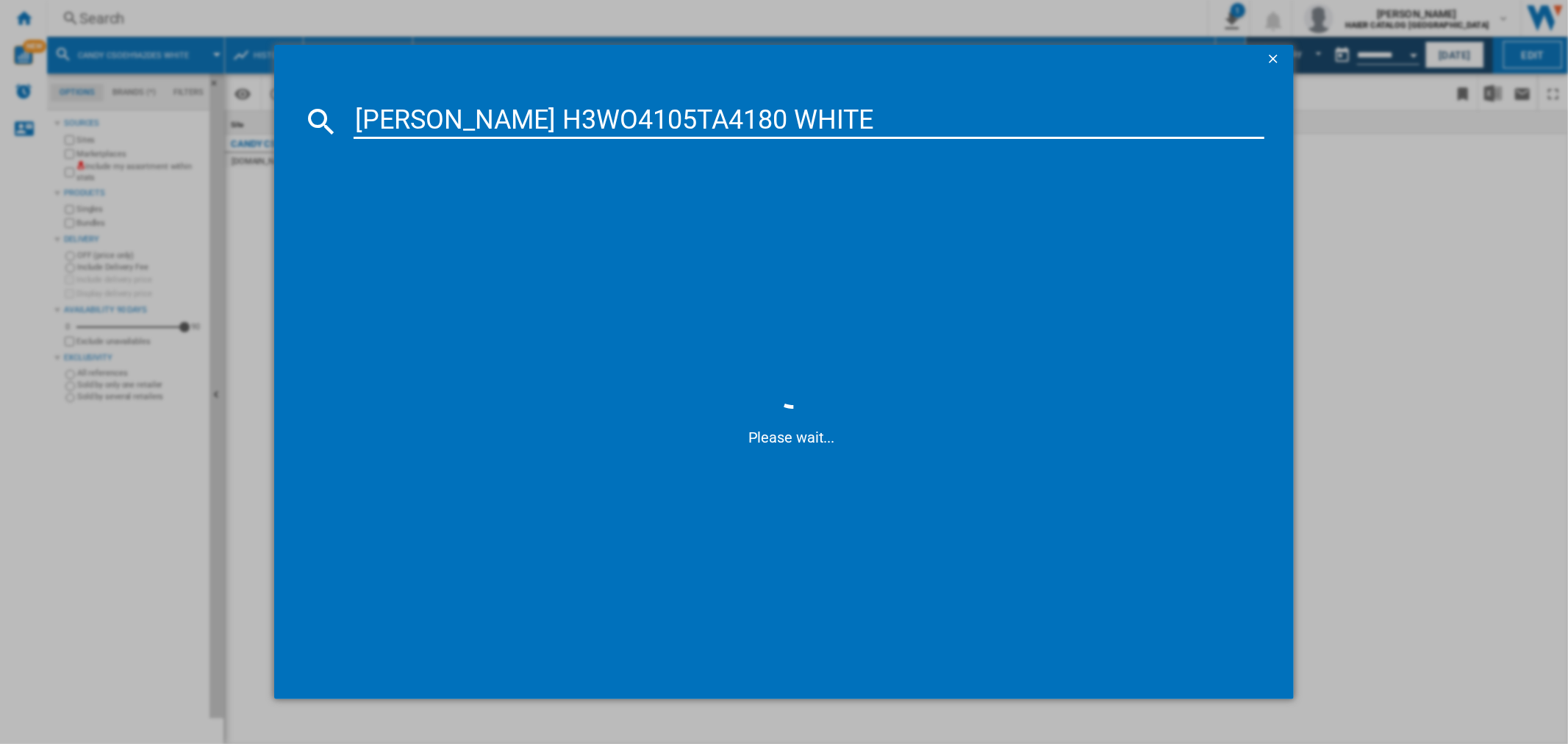
type input "[PERSON_NAME] H3WO4105TA4180 WHITE"
click at [438, 218] on div "[PERSON_NAME] H3WO4105TA4180 WHITE" at bounding box center [794, 216] width 896 height 15
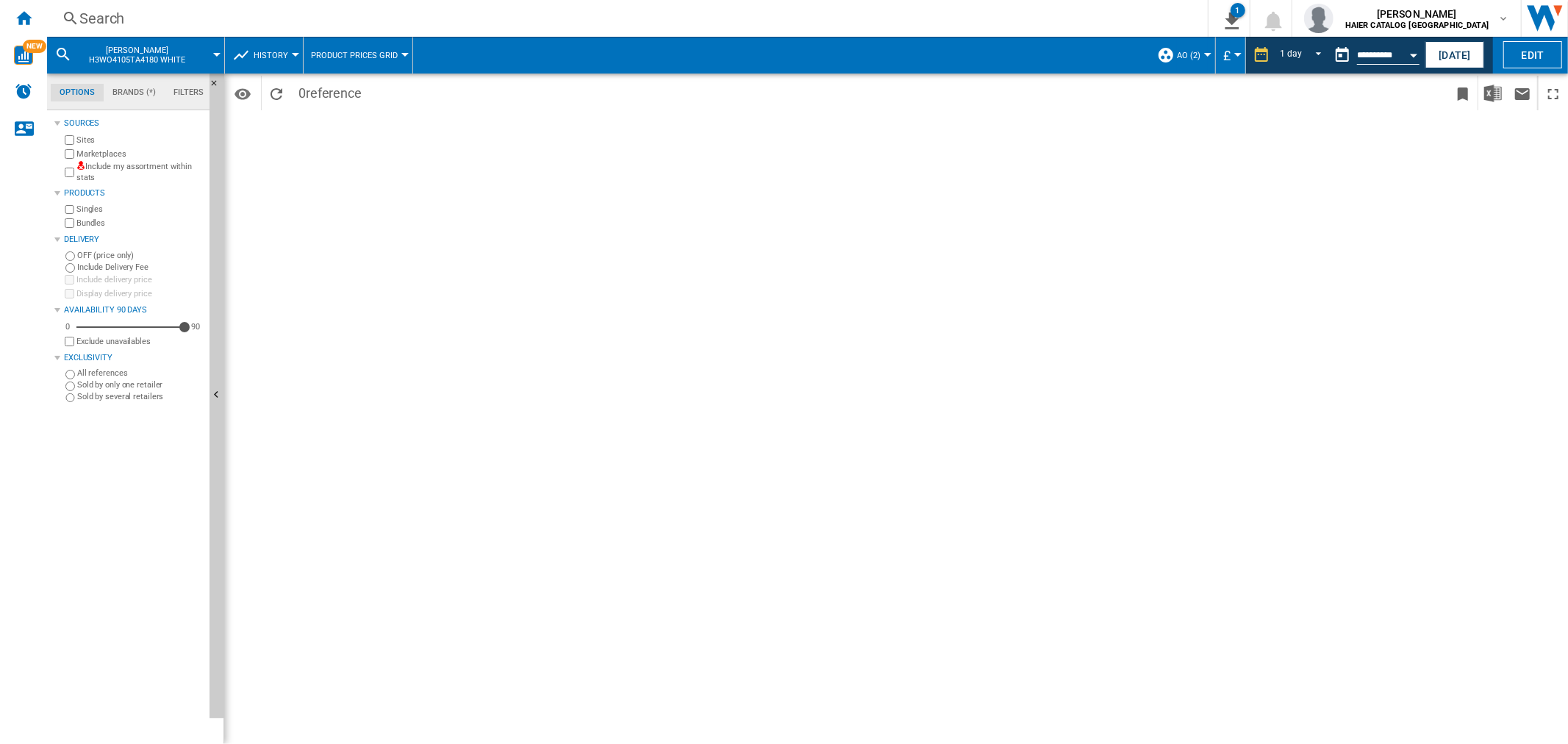
click at [155, 19] on div "Search" at bounding box center [624, 18] width 1090 height 20
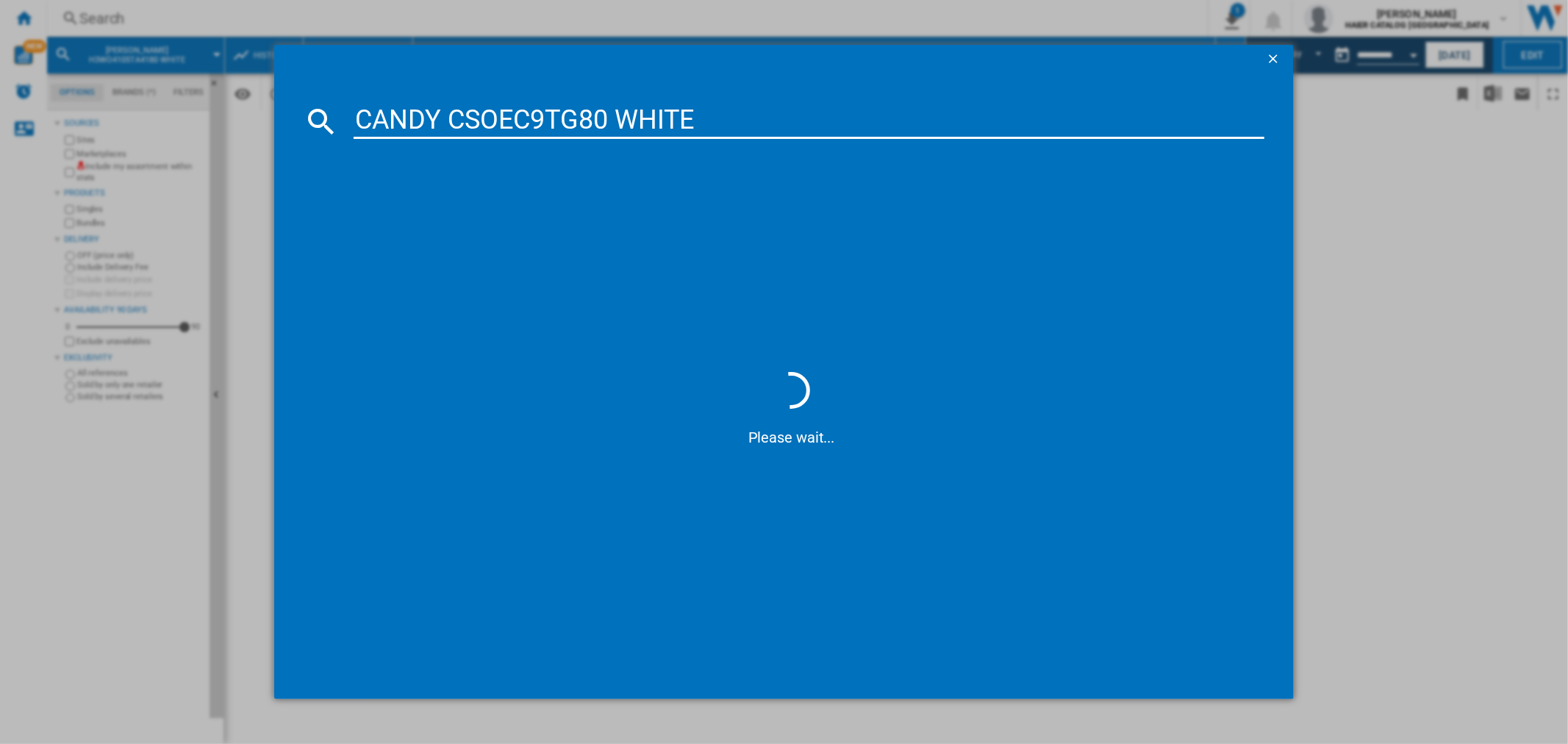
type input "CANDY CSOEC9TG80 WHITE"
click at [461, 214] on div "CANDY CSOEC9TG80 WHITE" at bounding box center [794, 216] width 896 height 15
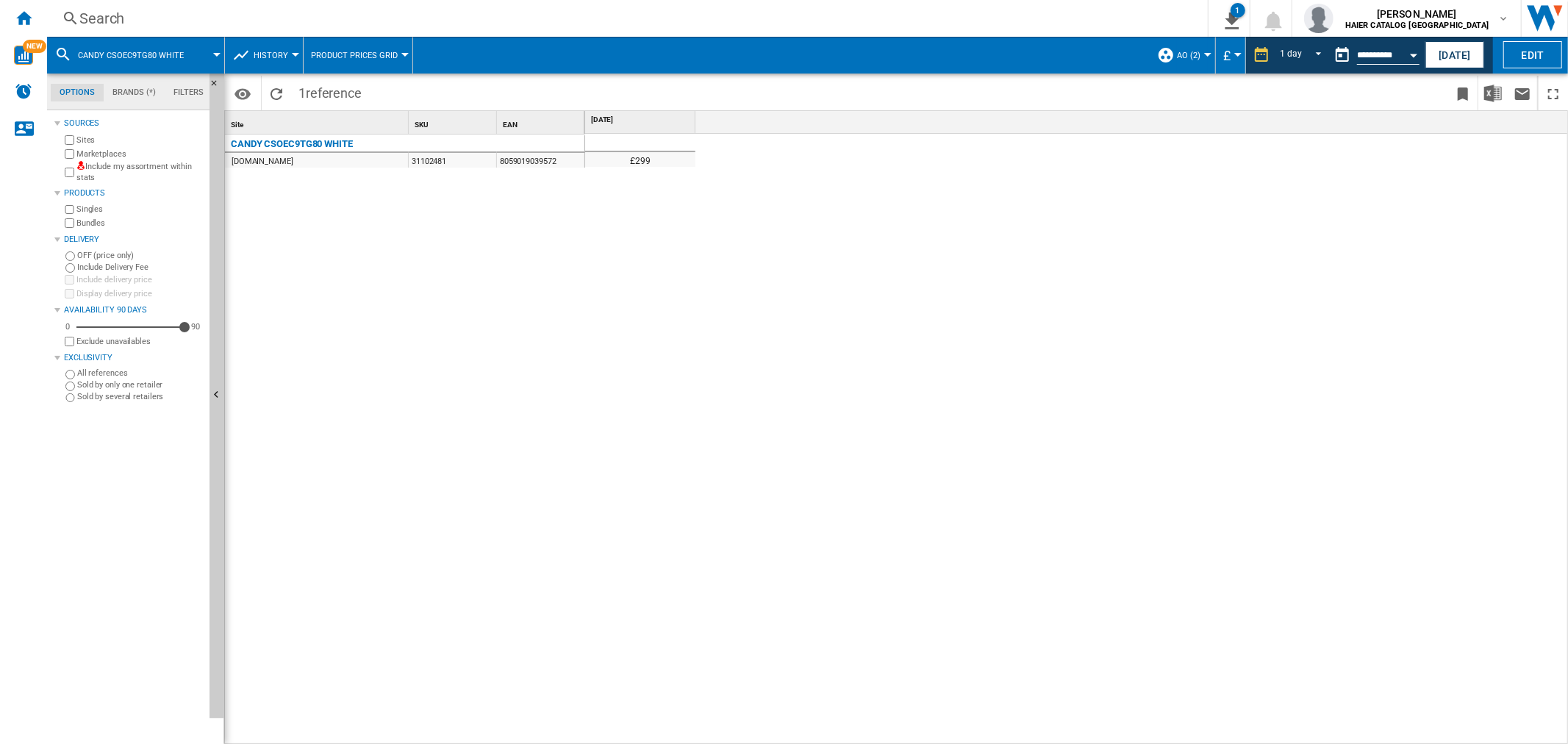
click at [143, 27] on div "Search" at bounding box center [624, 18] width 1090 height 20
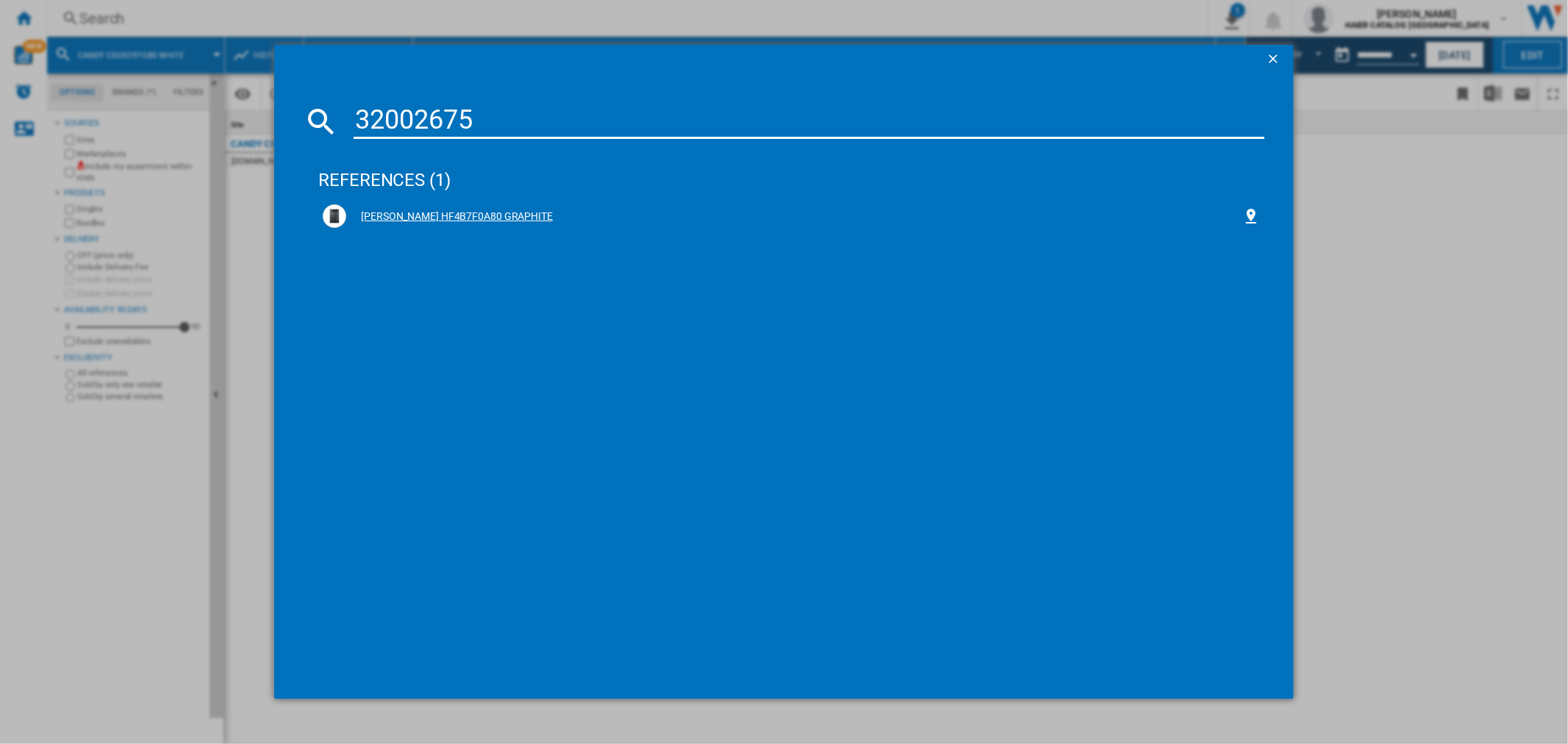
type input "32002675"
click at [492, 209] on div "[PERSON_NAME] HF4B7F0A80 GRAPHITE" at bounding box center [794, 216] width 896 height 15
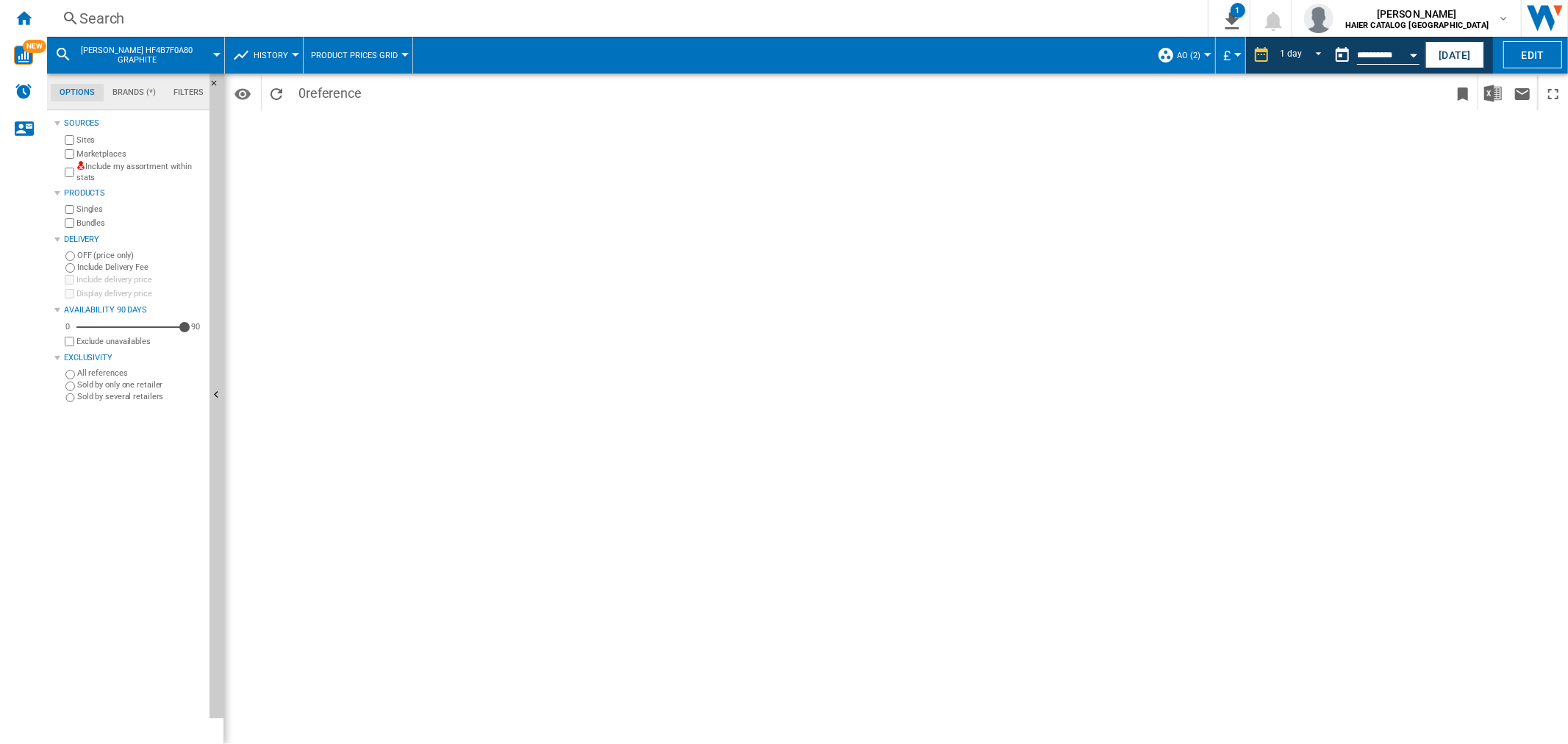
click at [111, 16] on div "Search" at bounding box center [624, 18] width 1090 height 20
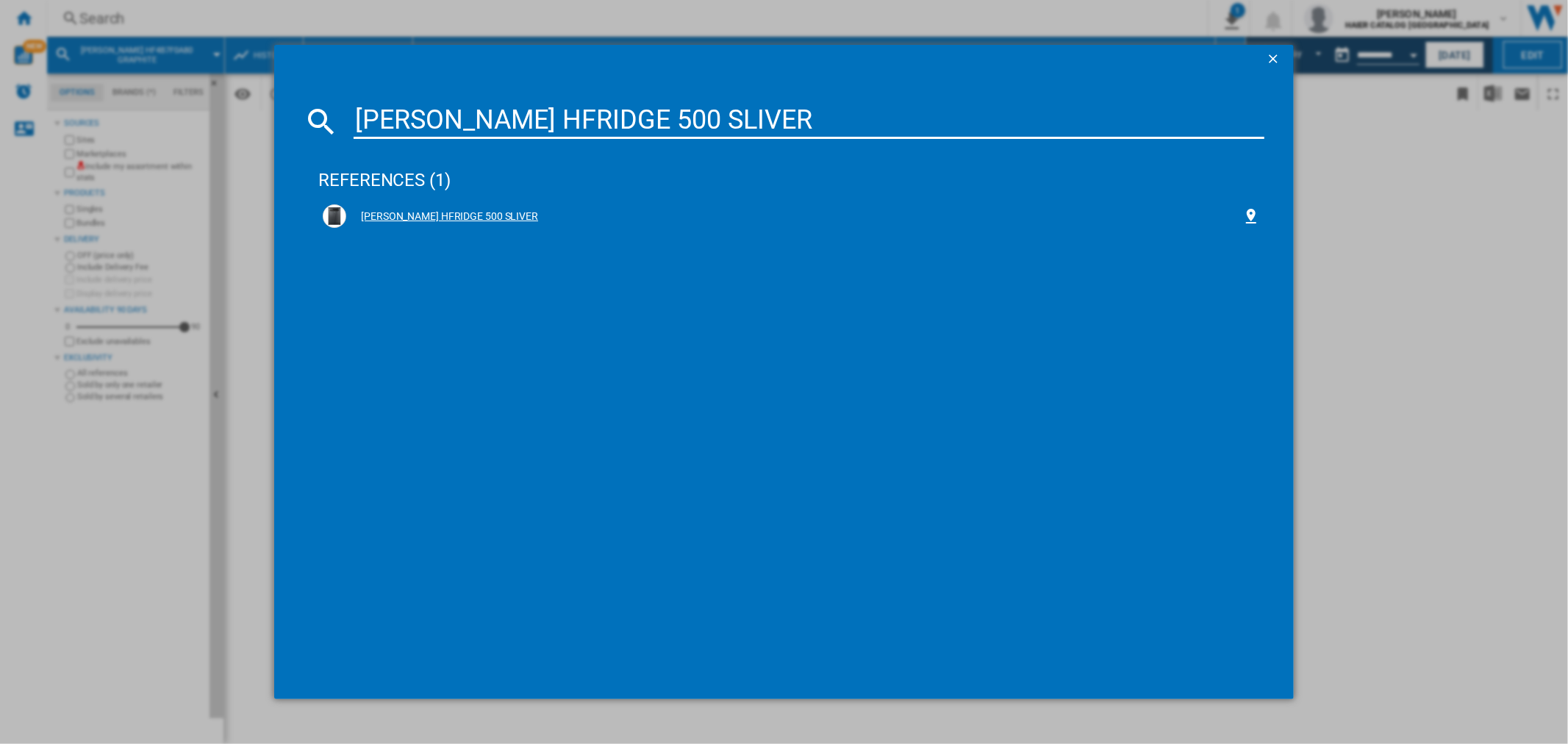
type input "[PERSON_NAME] HFRIDGE 500 SLIVER"
click at [483, 214] on div "[PERSON_NAME] HFRIDGE 500 SLIVER" at bounding box center [794, 216] width 896 height 15
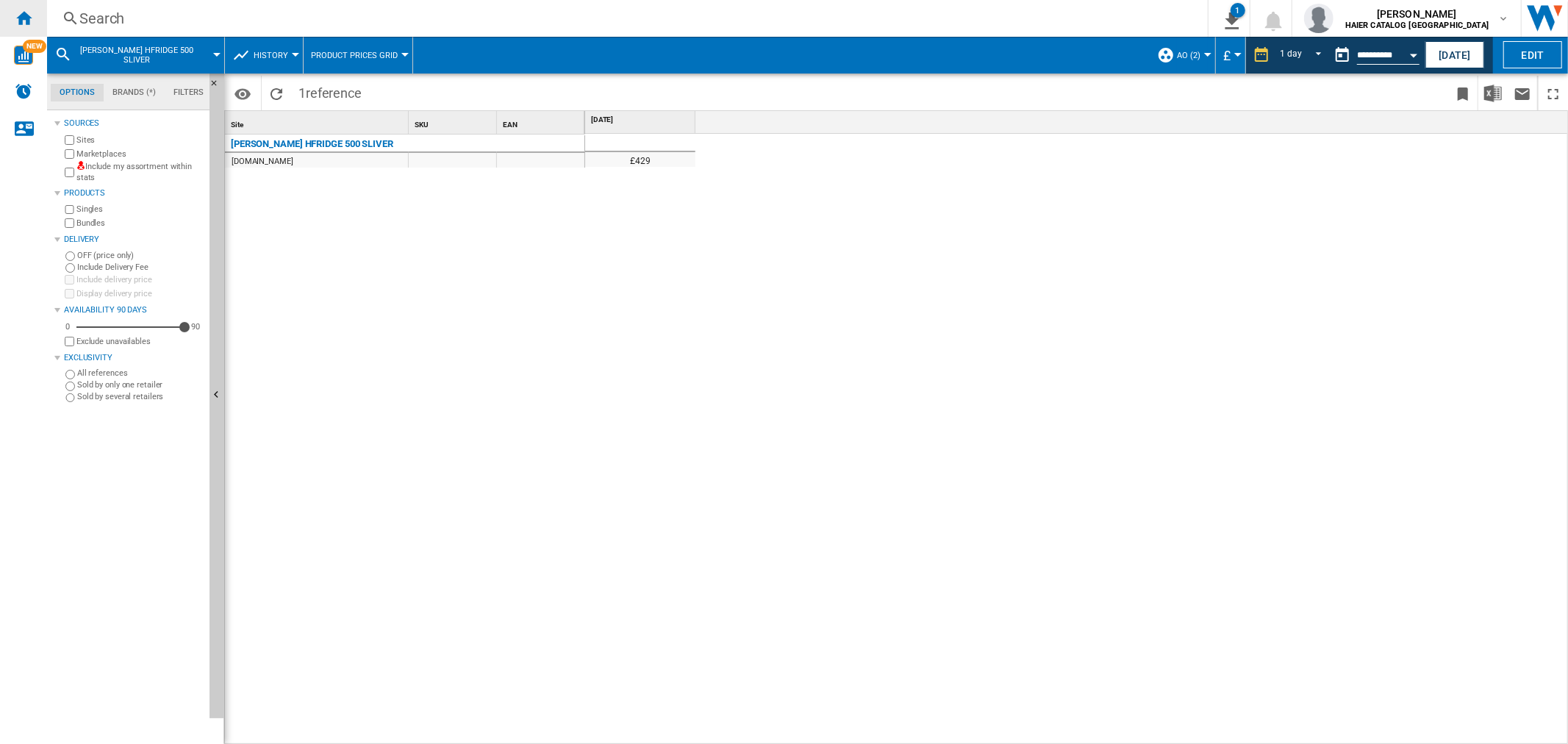
click at [34, 16] on div "Home" at bounding box center [23, 18] width 47 height 37
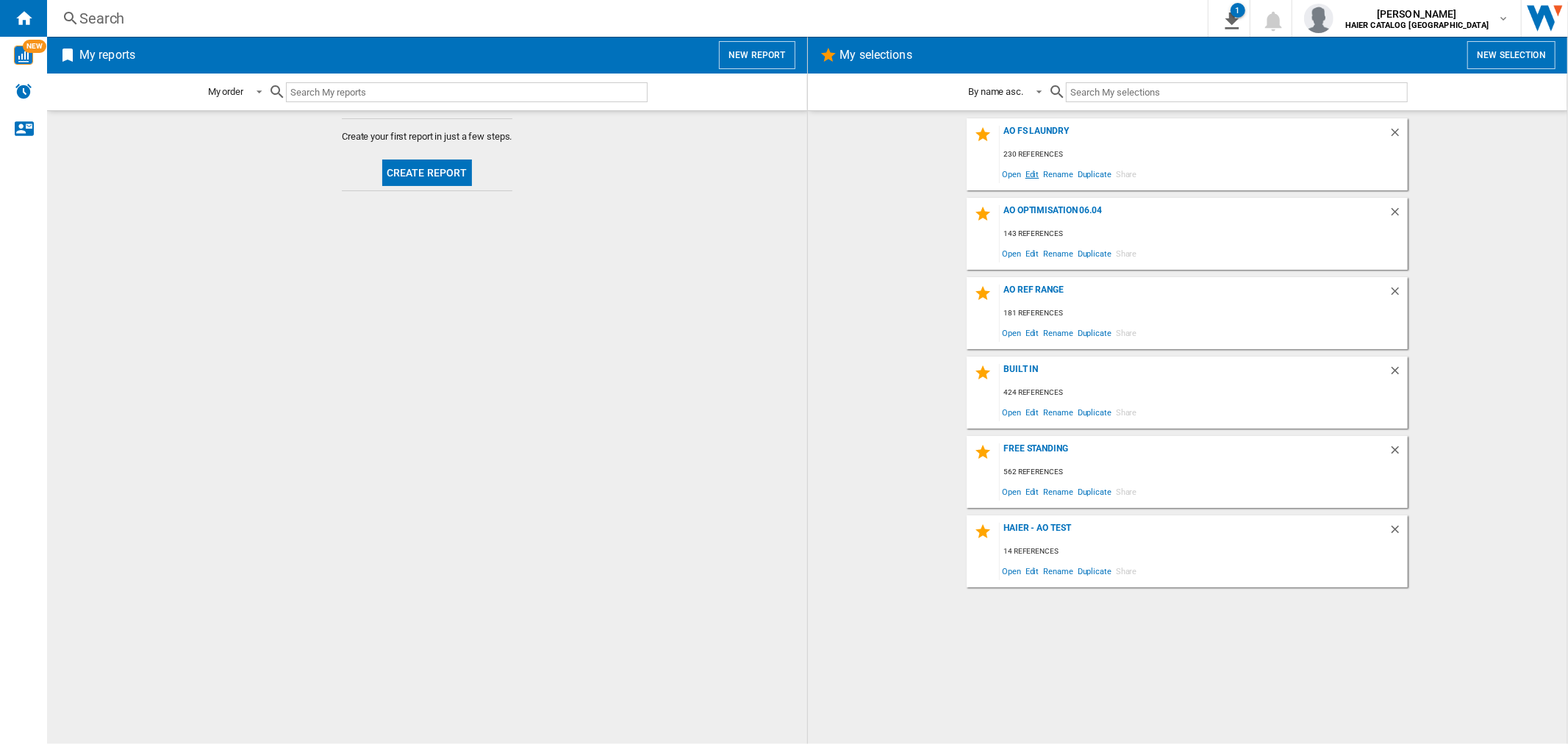
click at [1037, 175] on span "Edit" at bounding box center [1032, 174] width 18 height 19
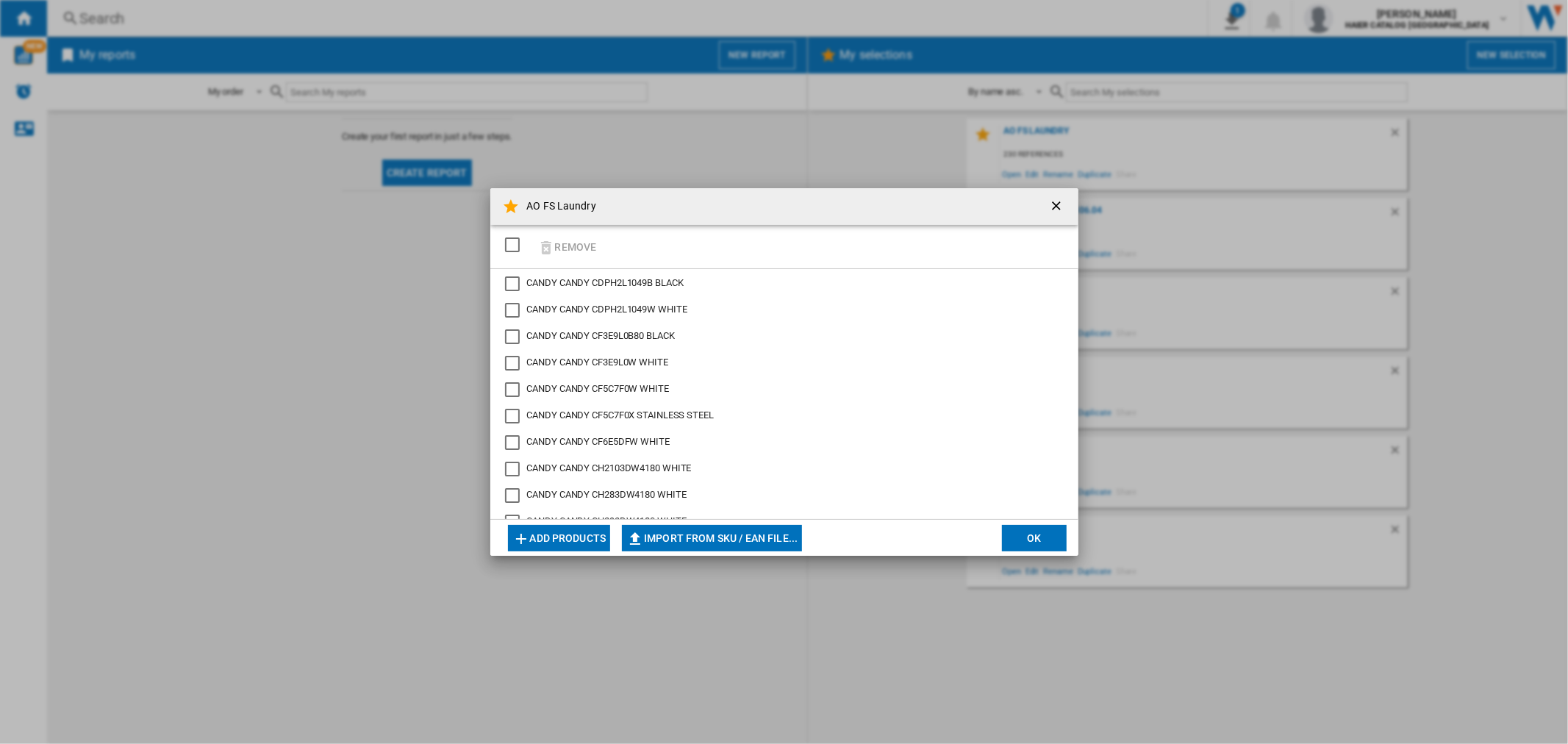
click at [510, 243] on div "SELECTIONS.EDITION_POPUP.SELECT_DESELECT" at bounding box center [512, 244] width 15 height 15
click at [583, 242] on button "Remove" at bounding box center [567, 247] width 68 height 35
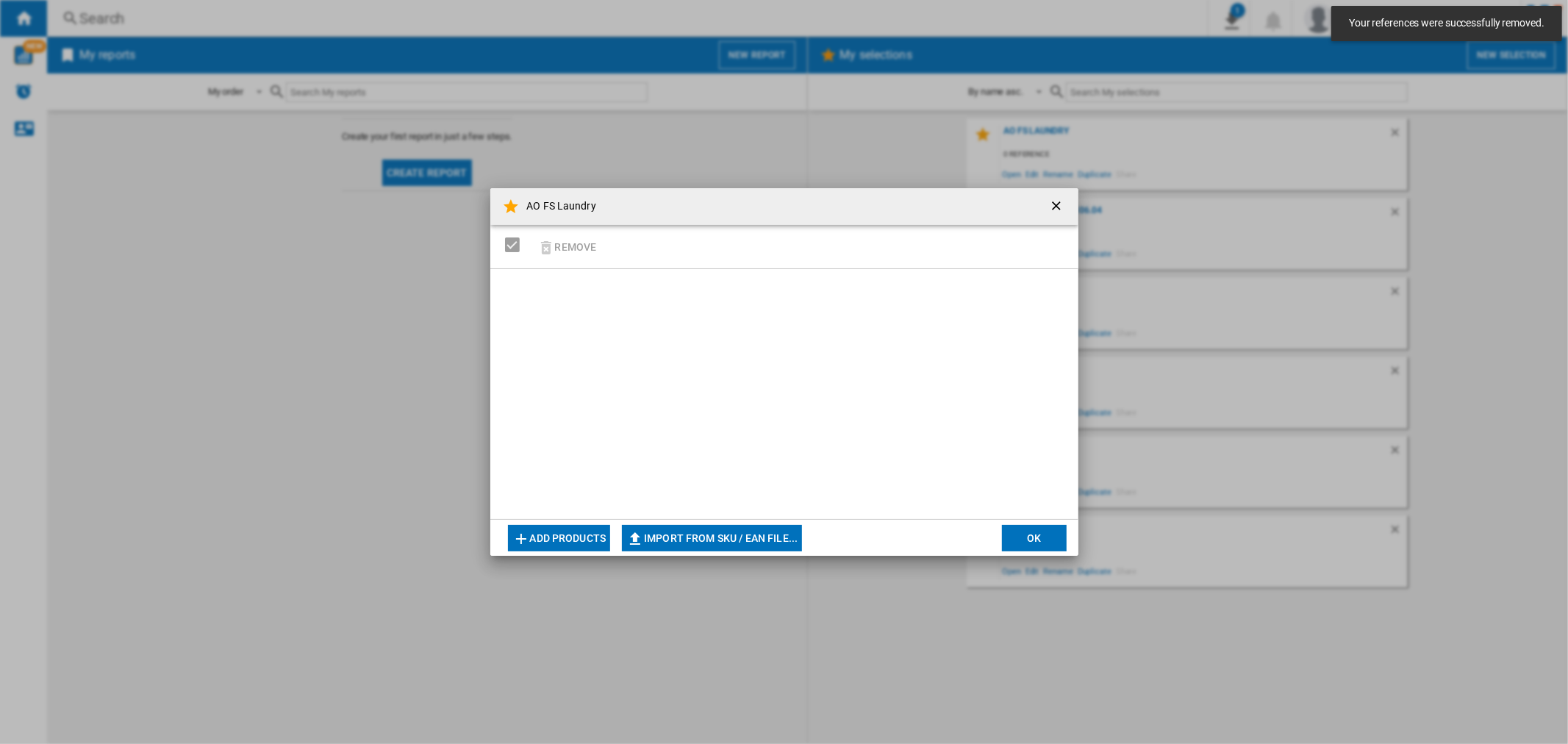
click at [1028, 535] on button "OK" at bounding box center [1034, 538] width 65 height 26
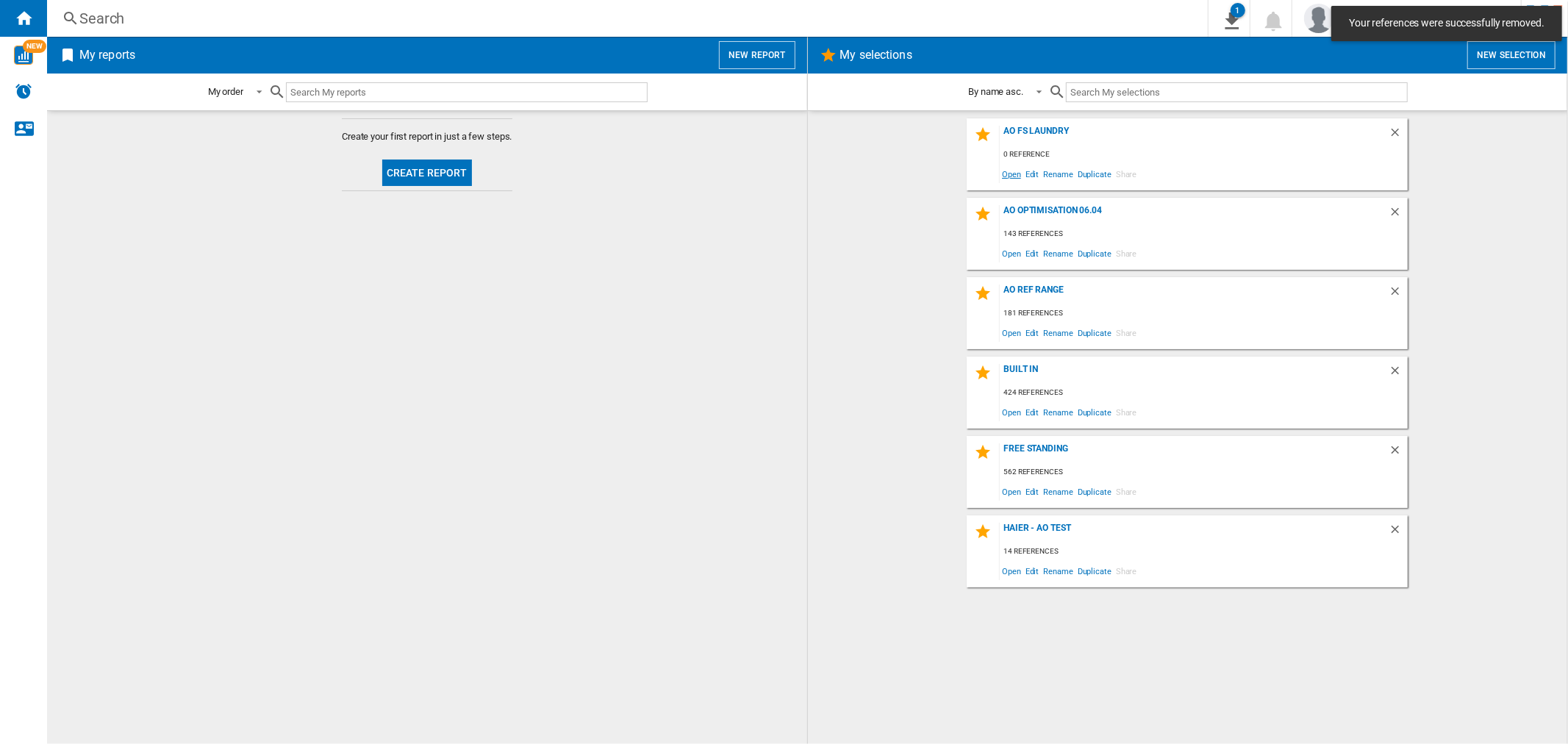
click at [1017, 175] on span "Open" at bounding box center [1012, 174] width 23 height 19
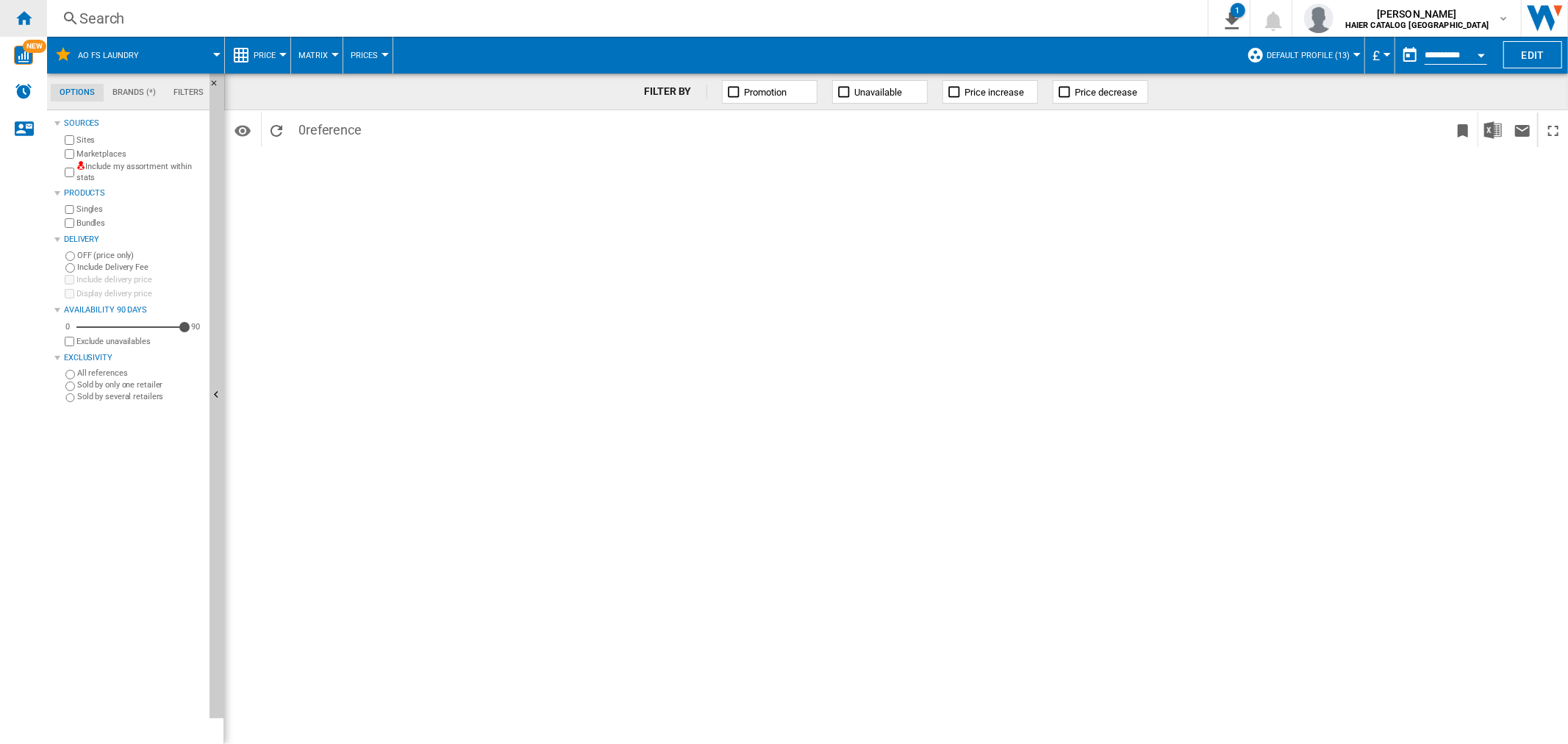
click at [12, 20] on div "Home" at bounding box center [23, 18] width 47 height 37
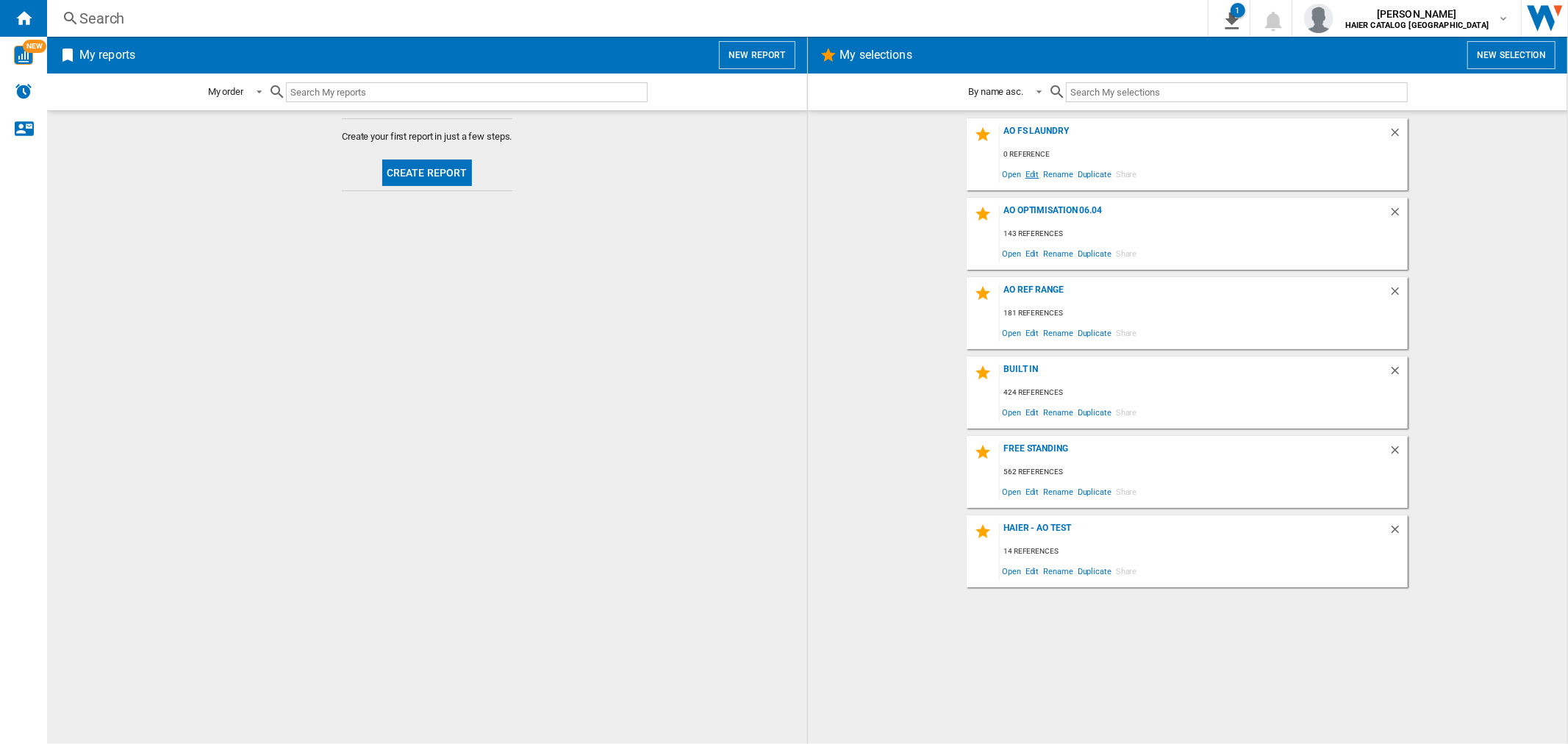
click at [1032, 174] on span "Edit" at bounding box center [1032, 174] width 18 height 19
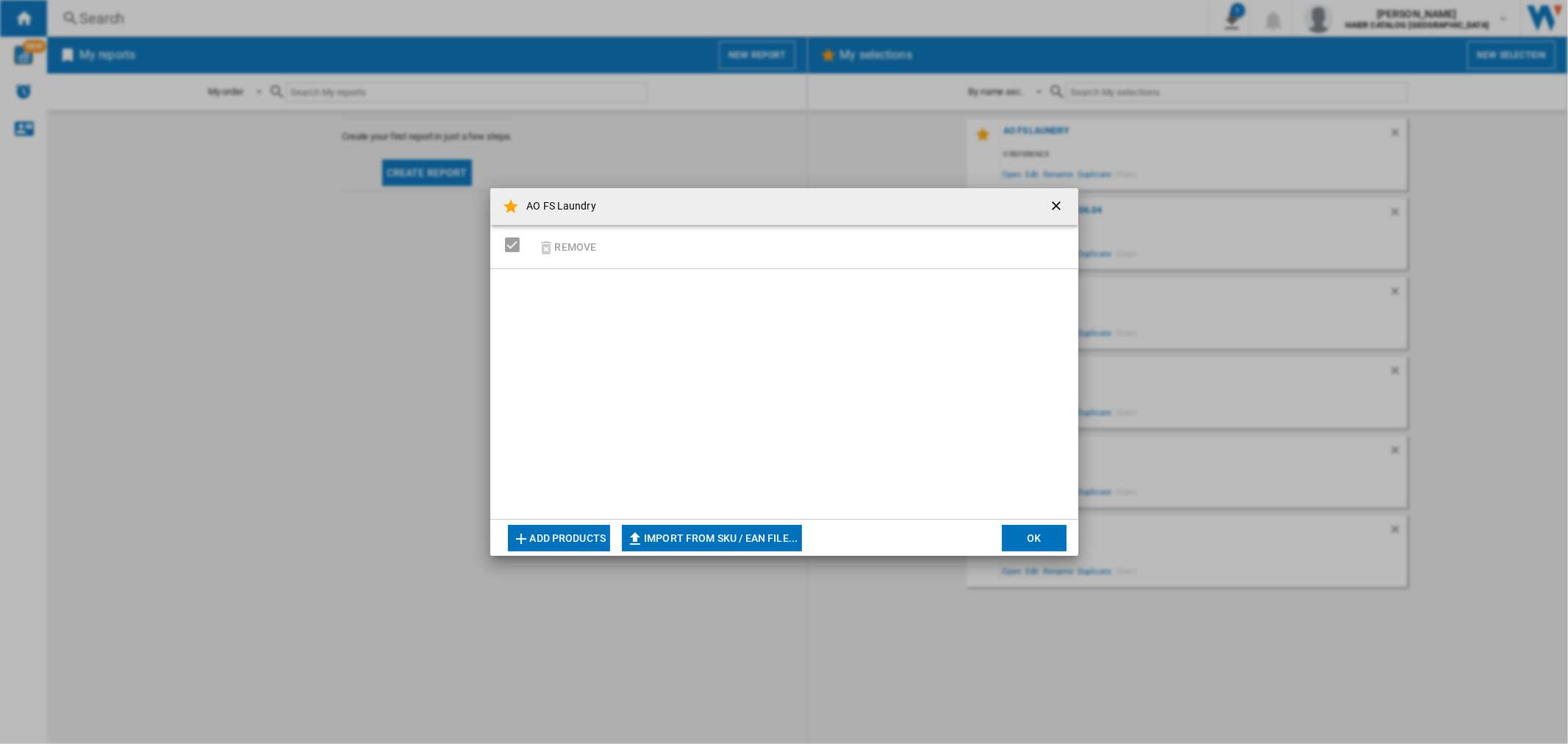
click at [594, 533] on button "Add products" at bounding box center [559, 538] width 103 height 26
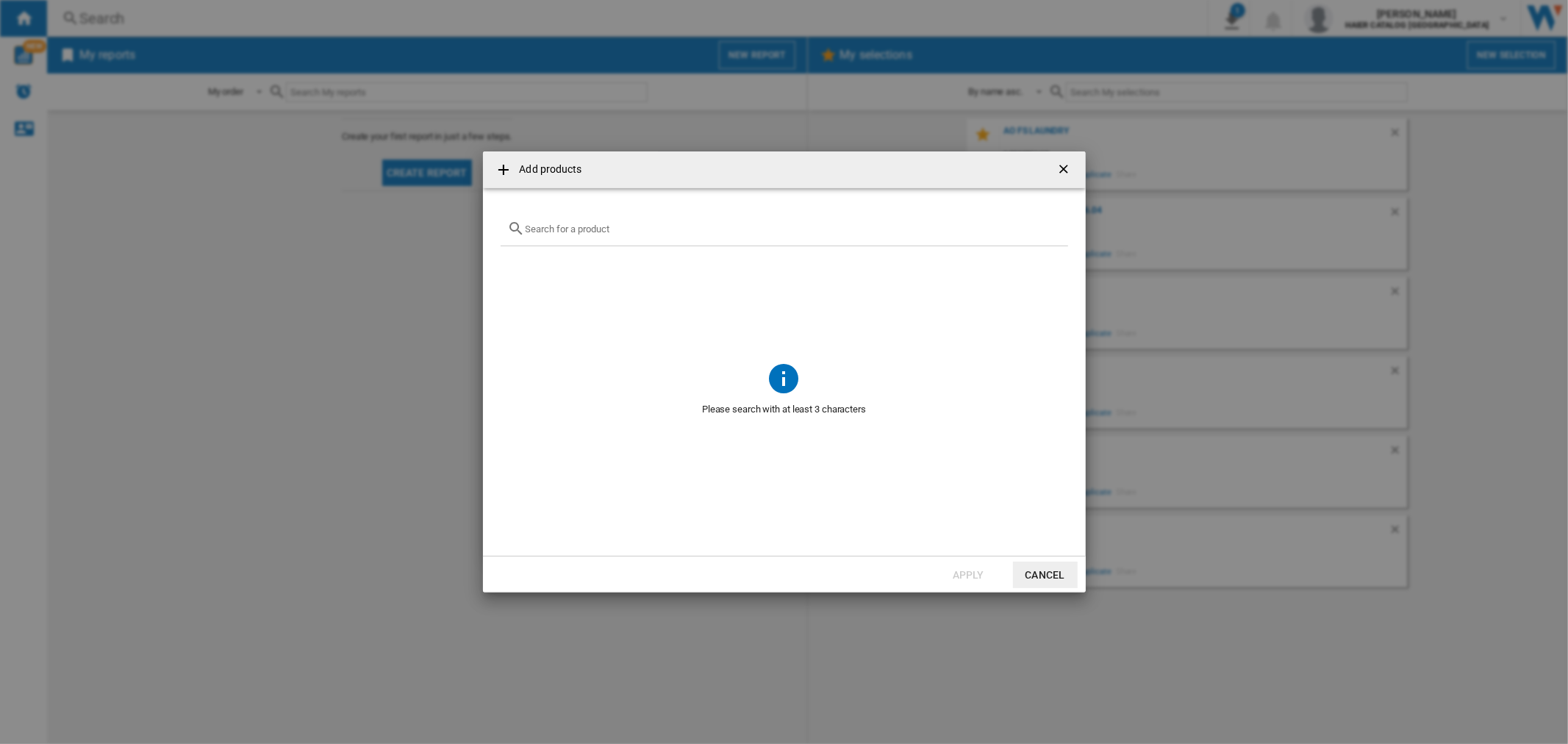
click at [501, 172] on ng-md-icon at bounding box center [504, 170] width 18 height 18
click at [1026, 572] on button "Cancel" at bounding box center [1046, 574] width 65 height 26
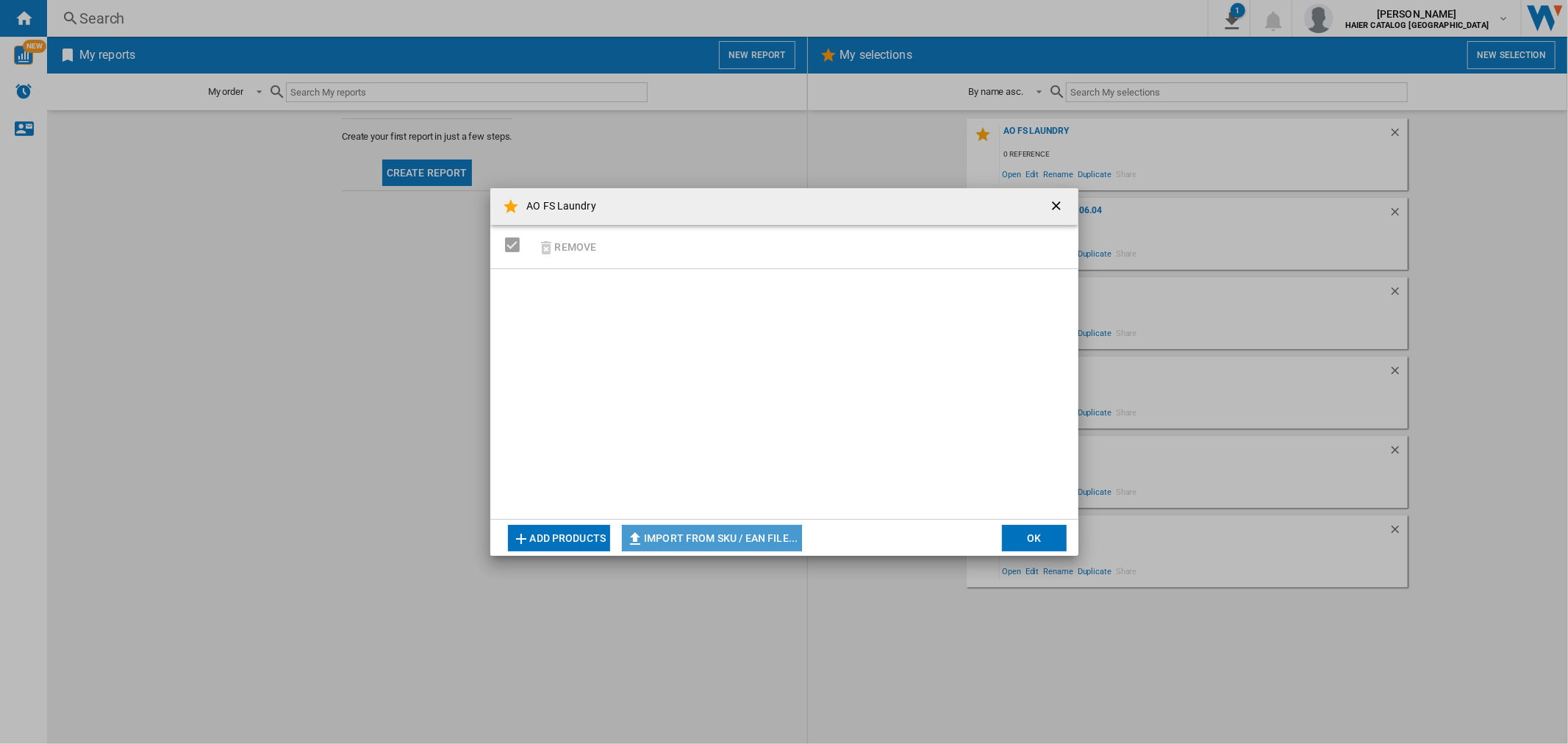
click at [724, 544] on button "Import from SKU / EAN file..." at bounding box center [711, 538] width 180 height 26
type input "**********"
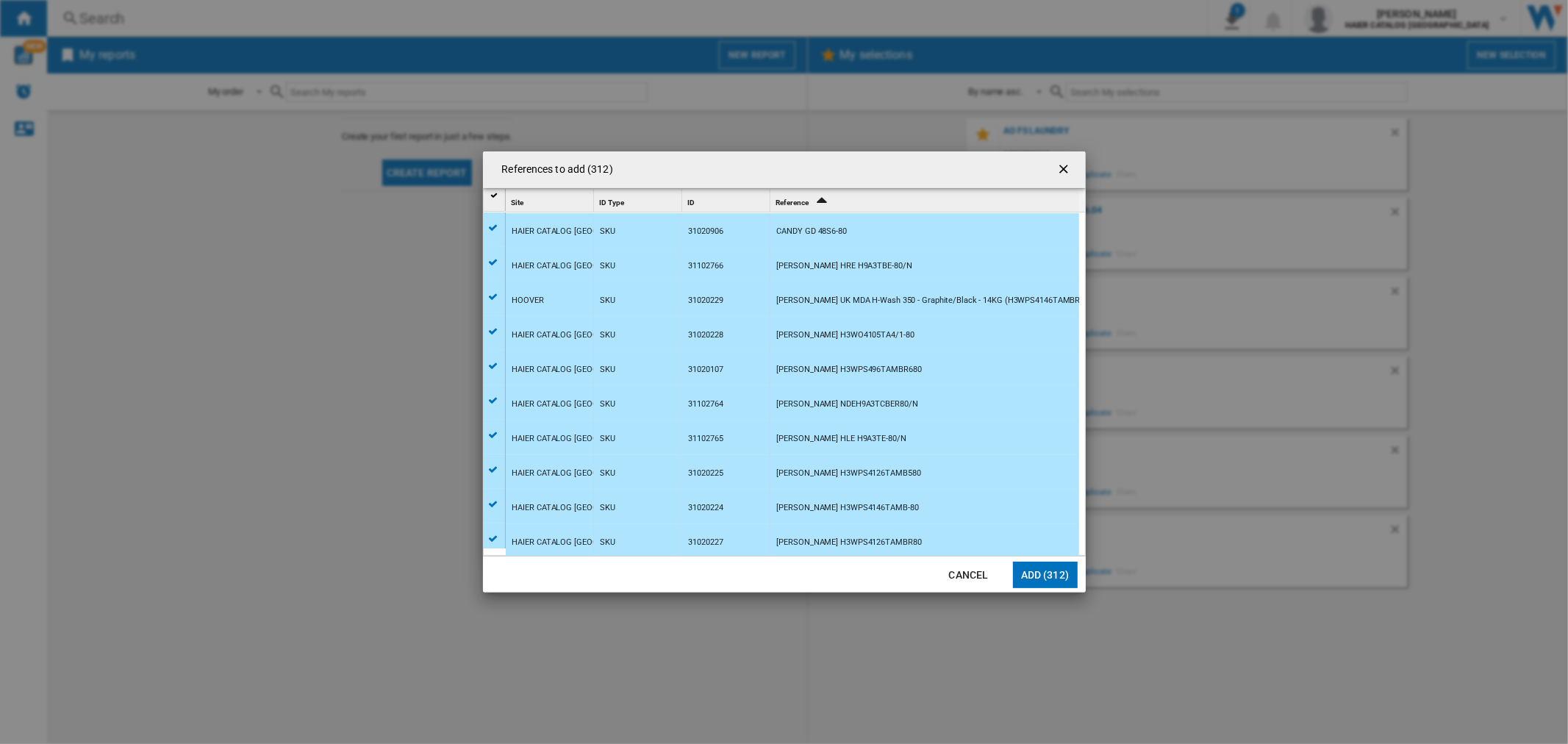
click at [1031, 577] on button "Add (312)" at bounding box center [1046, 574] width 65 height 26
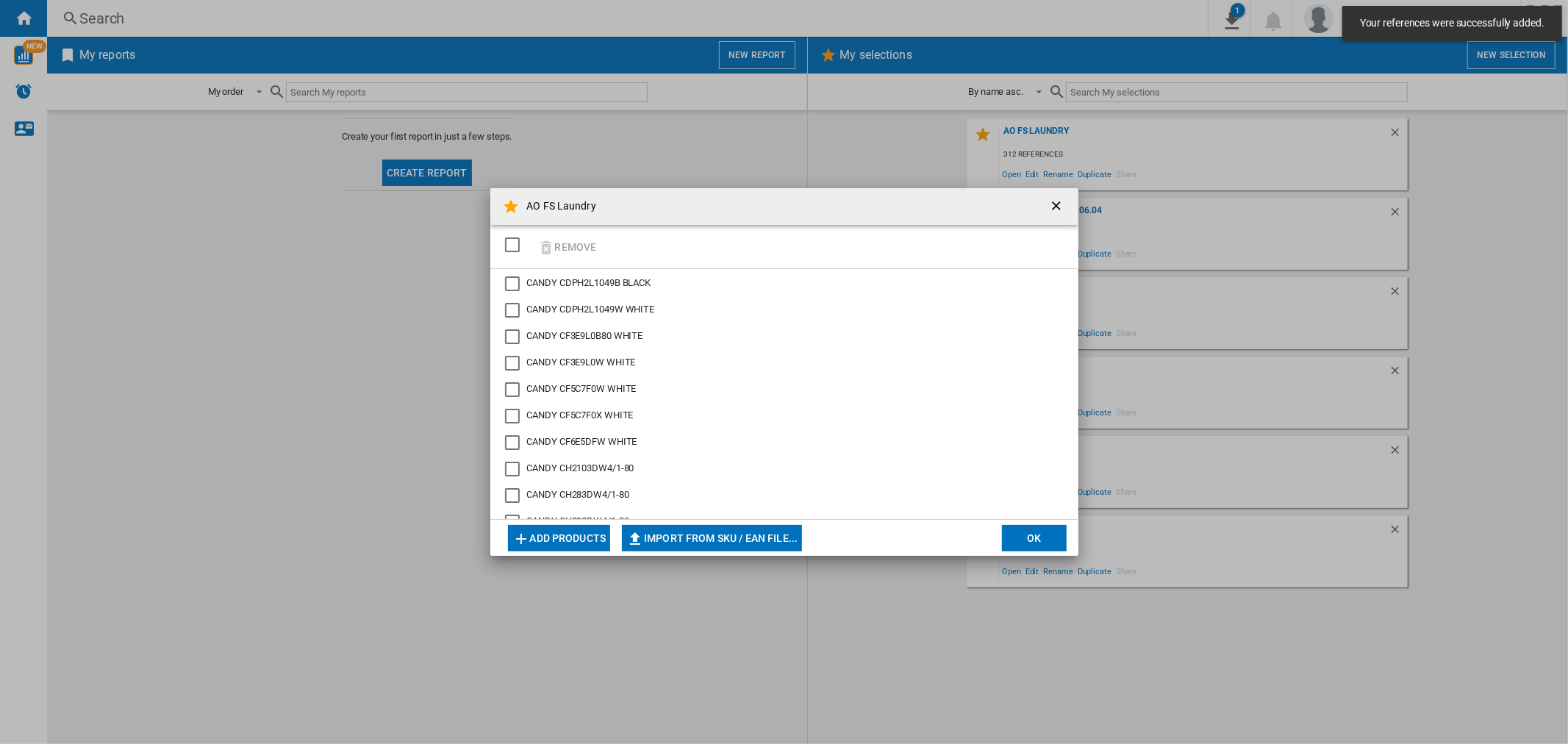
click at [513, 245] on div "SELECTIONS.EDITION_POPUP.SELECT_DESELECT" at bounding box center [512, 244] width 15 height 15
click at [1035, 542] on button "OK" at bounding box center [1034, 538] width 65 height 26
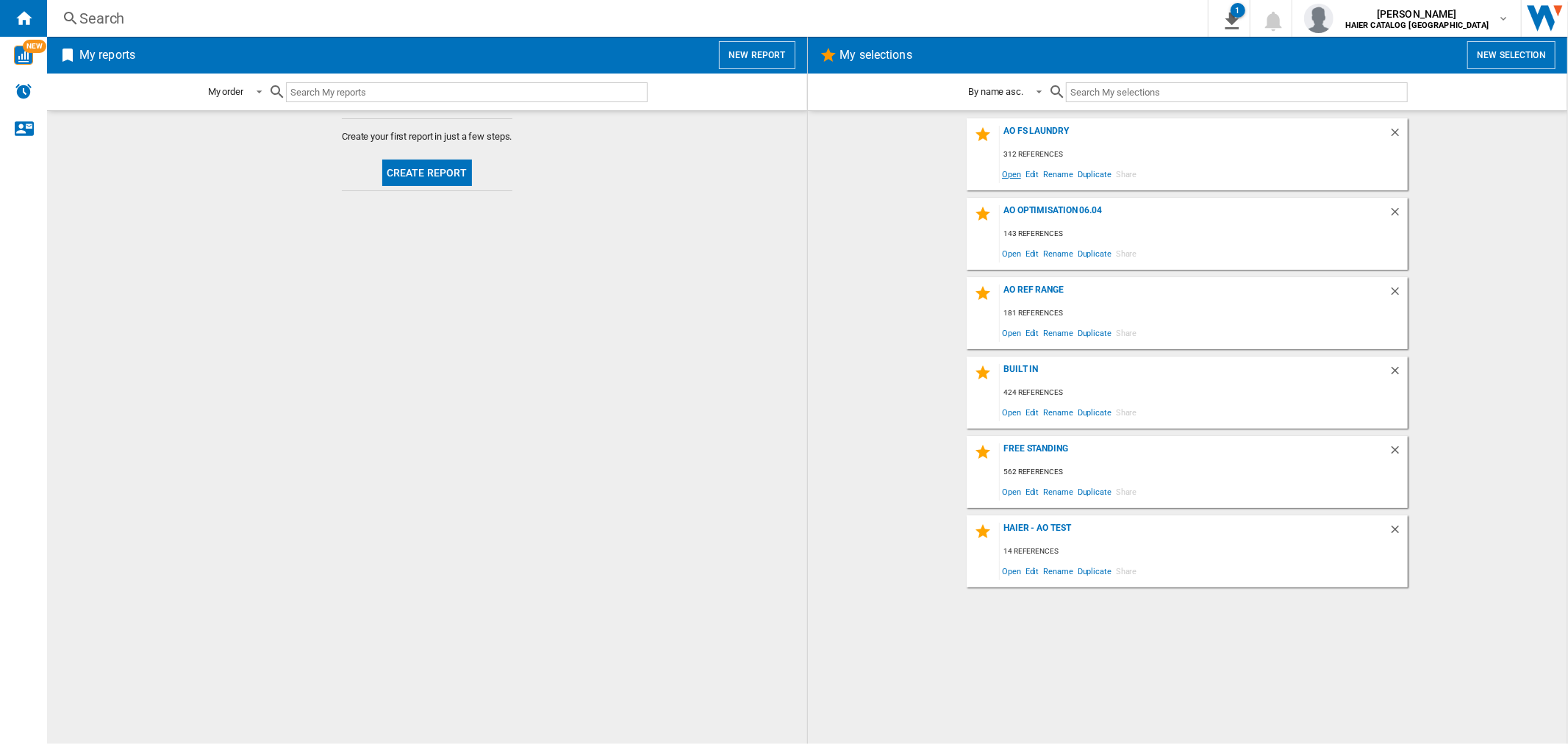
click at [1016, 173] on span "Open" at bounding box center [1012, 174] width 23 height 19
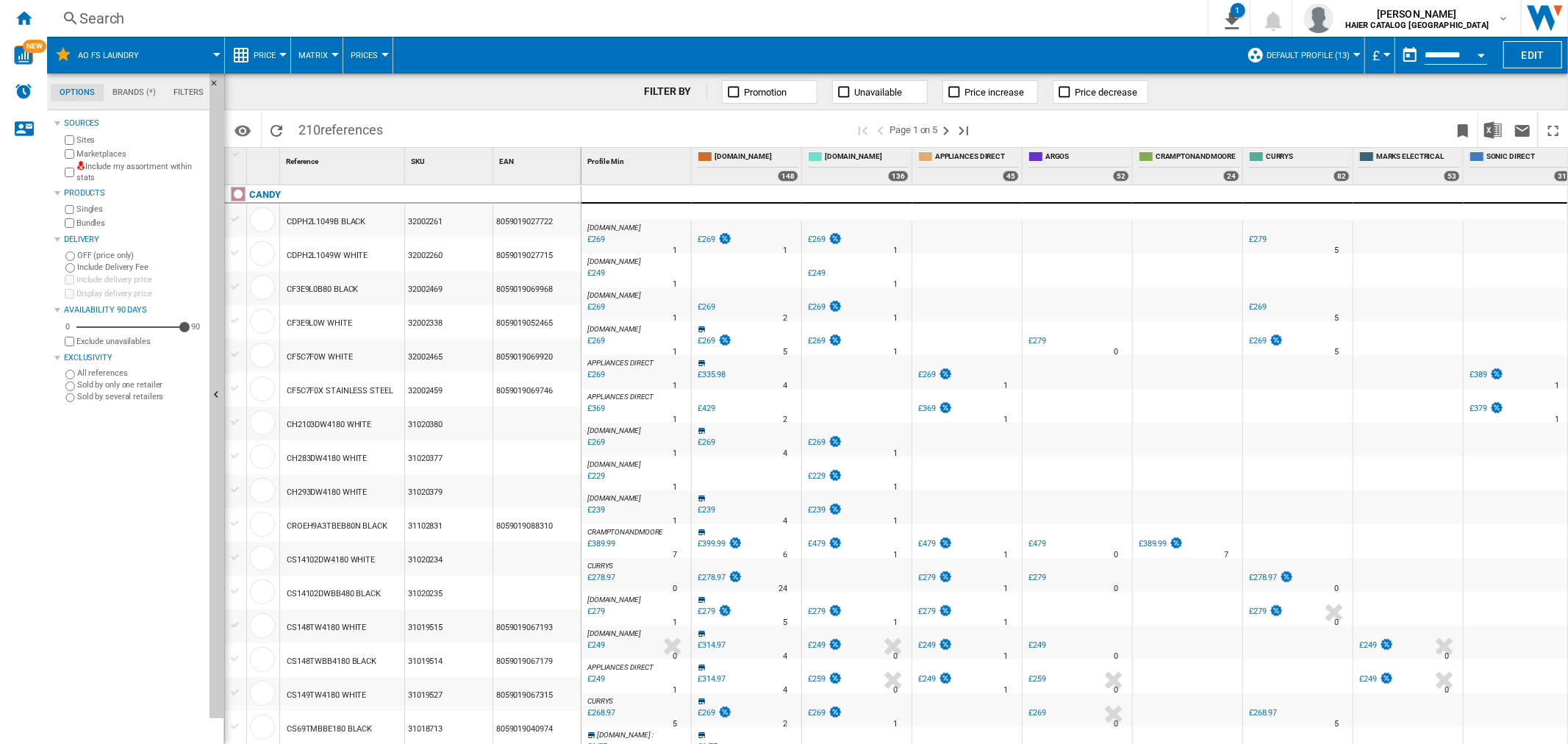
click at [1355, 53] on div at bounding box center [1357, 54] width 8 height 4
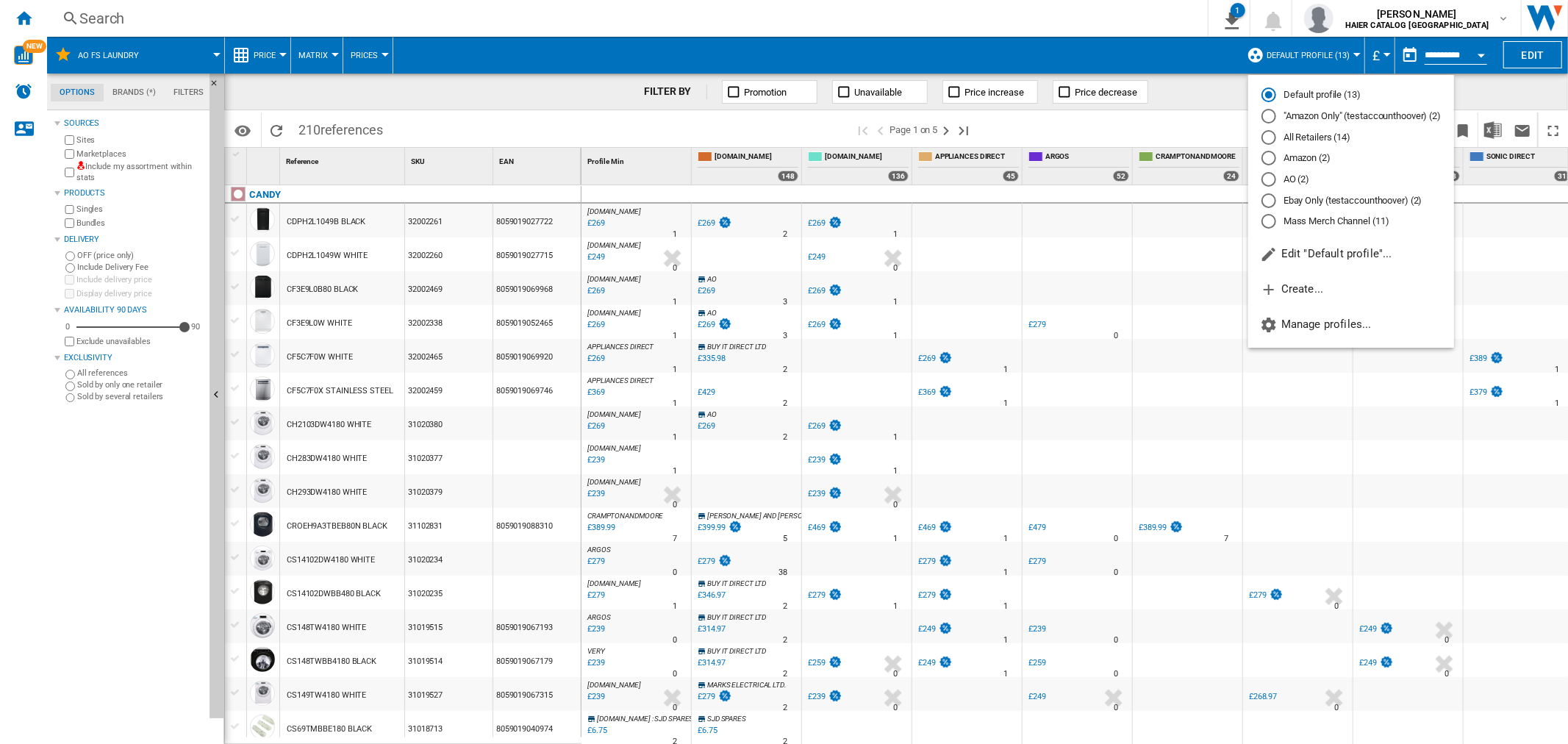
click at [1282, 185] on md-radio-button "AO (2)" at bounding box center [1351, 180] width 179 height 14
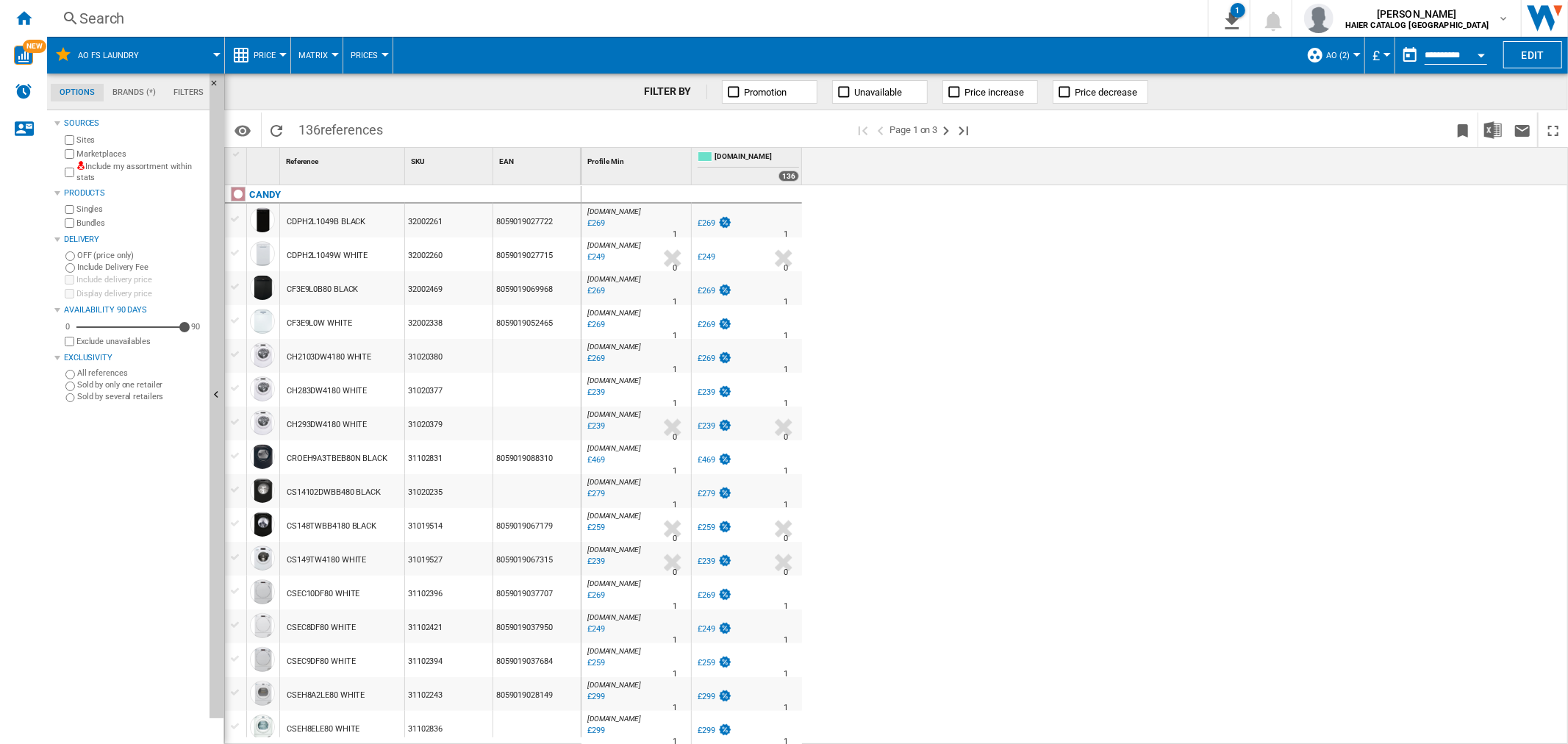
click at [1483, 58] on button "Open calendar" at bounding box center [1480, 53] width 26 height 26
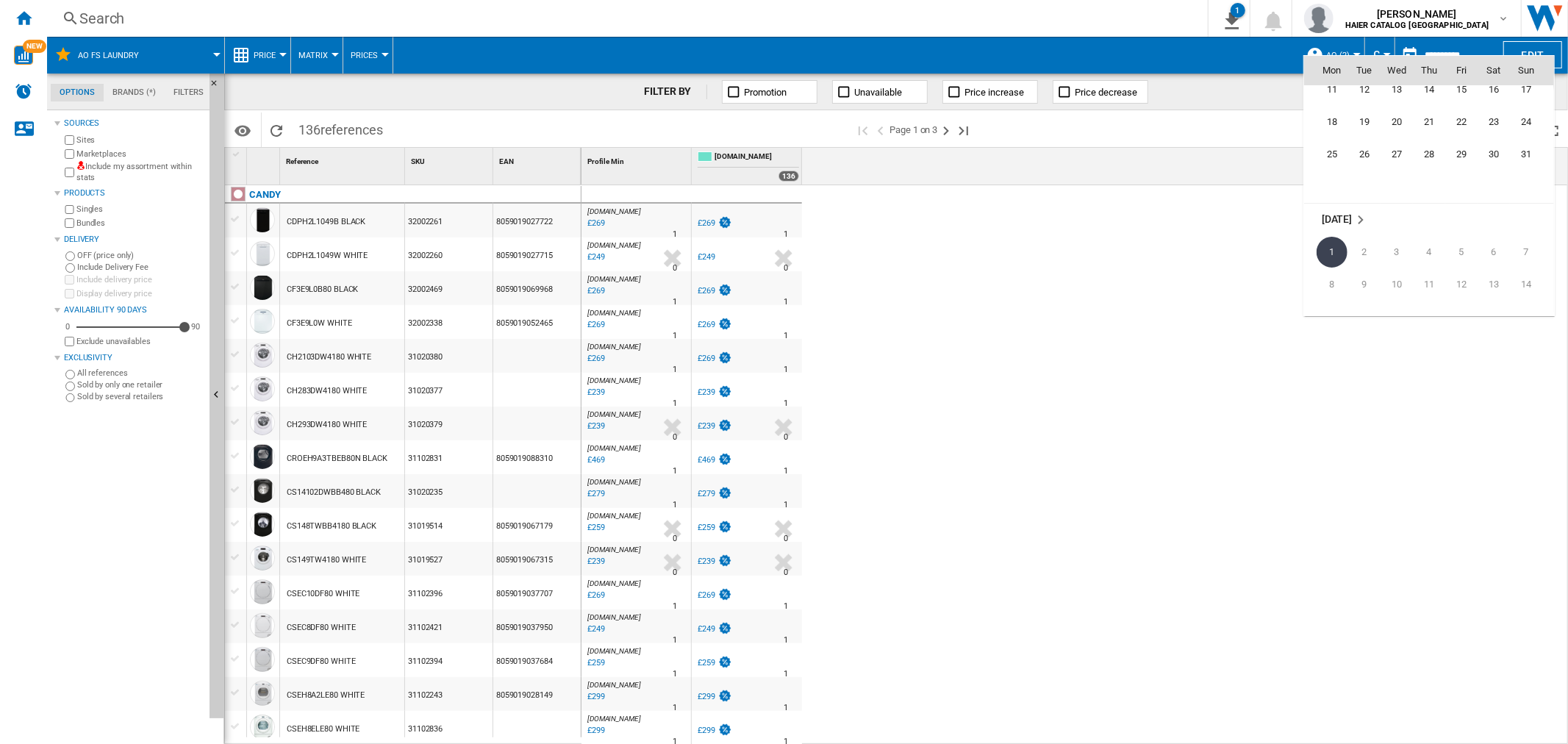
scroll to position [6932, 0]
click at [1435, 118] on span "28" at bounding box center [1429, 117] width 29 height 29
type input "**********"
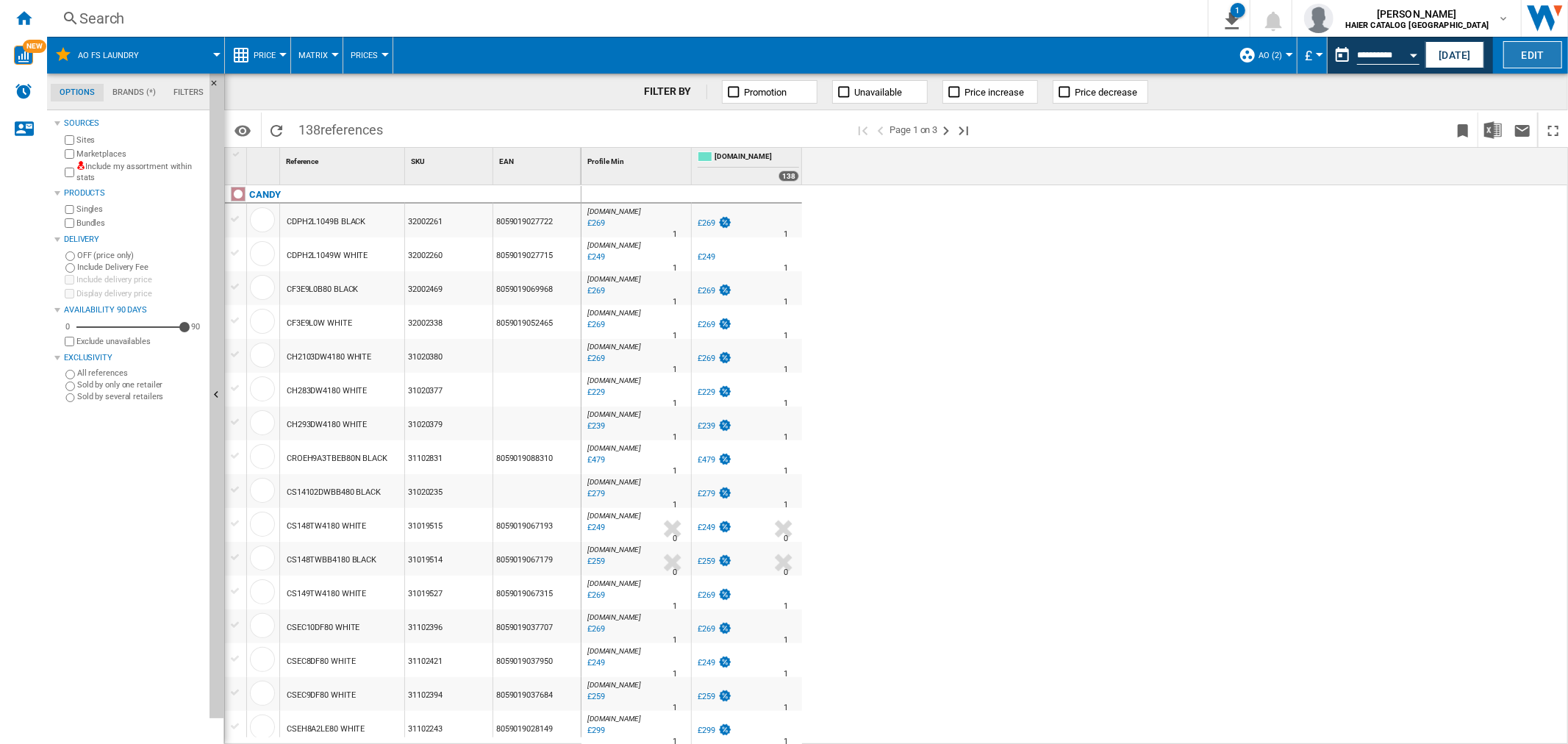
click at [1519, 50] on button "Edit" at bounding box center [1533, 54] width 58 height 27
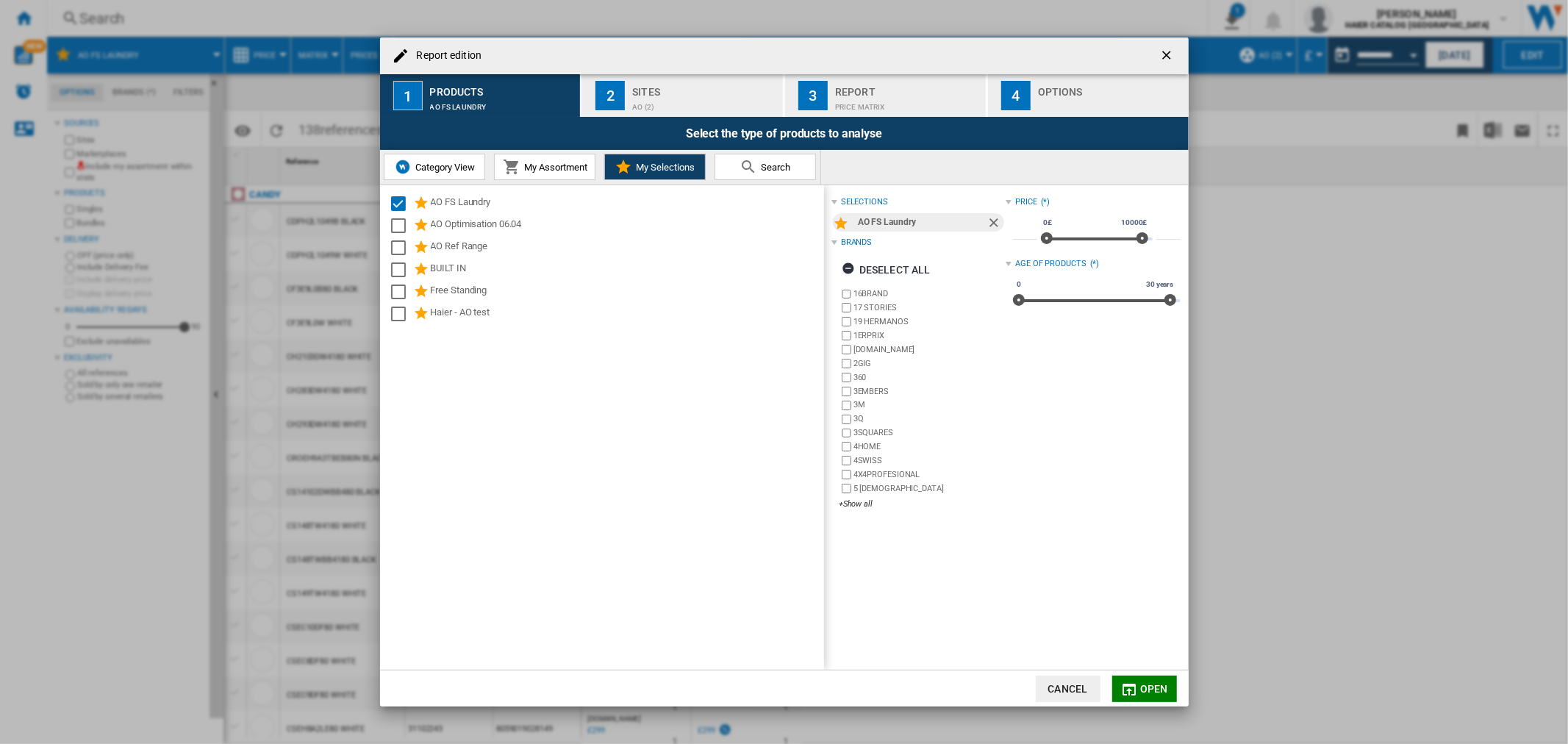
click at [754, 98] on div "AO (2)" at bounding box center [704, 103] width 145 height 16
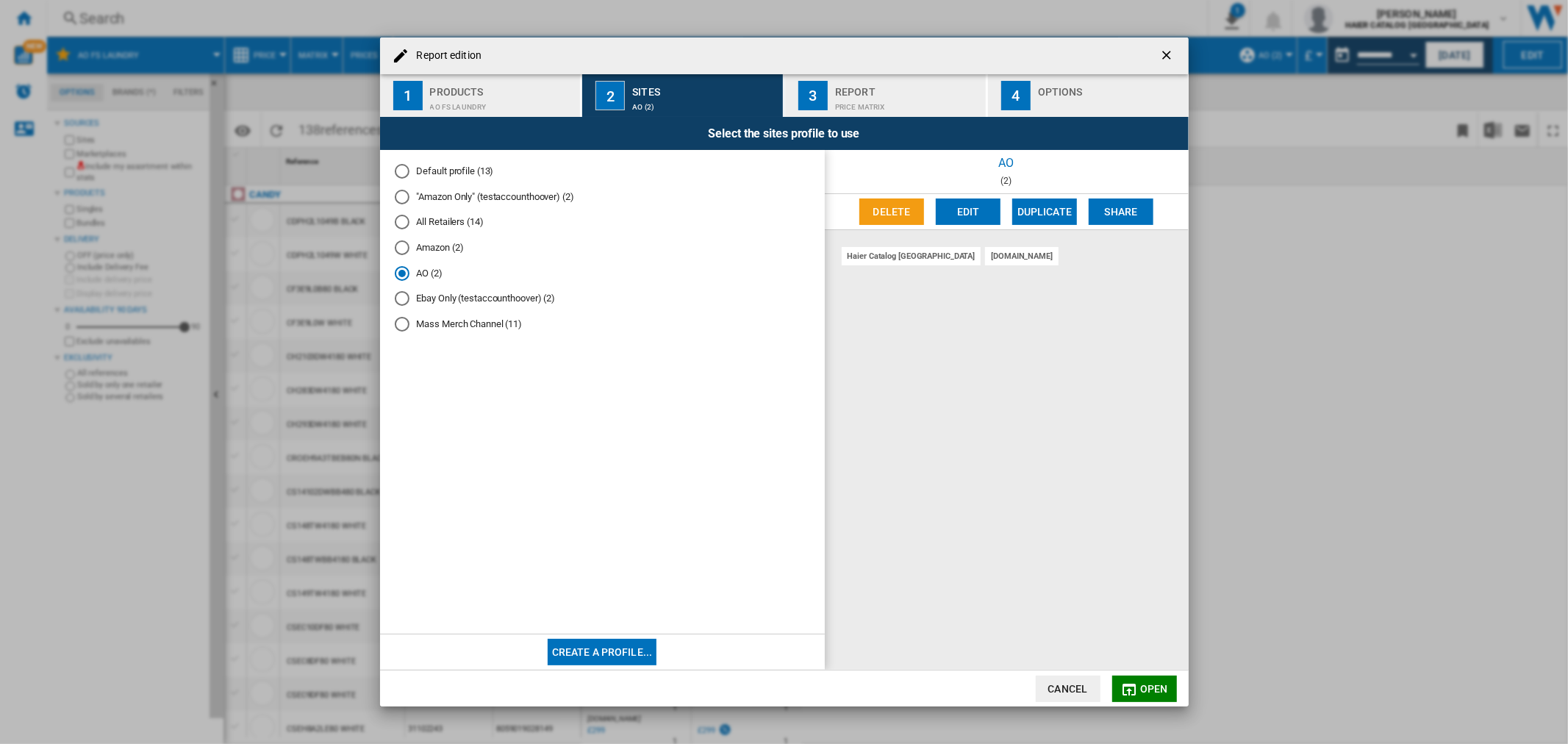
click at [880, 93] on div "Report" at bounding box center [908, 88] width 145 height 16
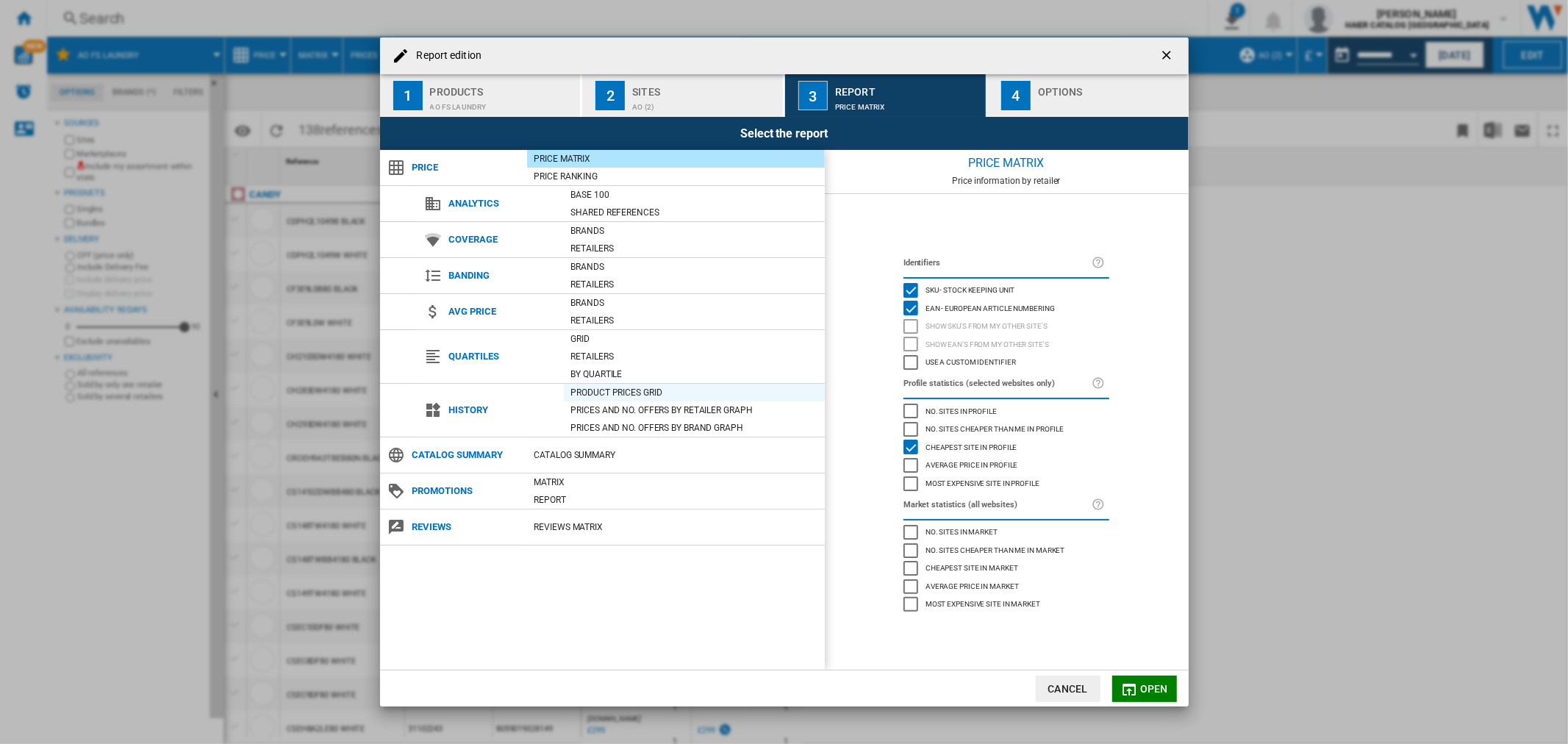
click at [622, 393] on div "Product prices grid" at bounding box center [695, 392] width 261 height 15
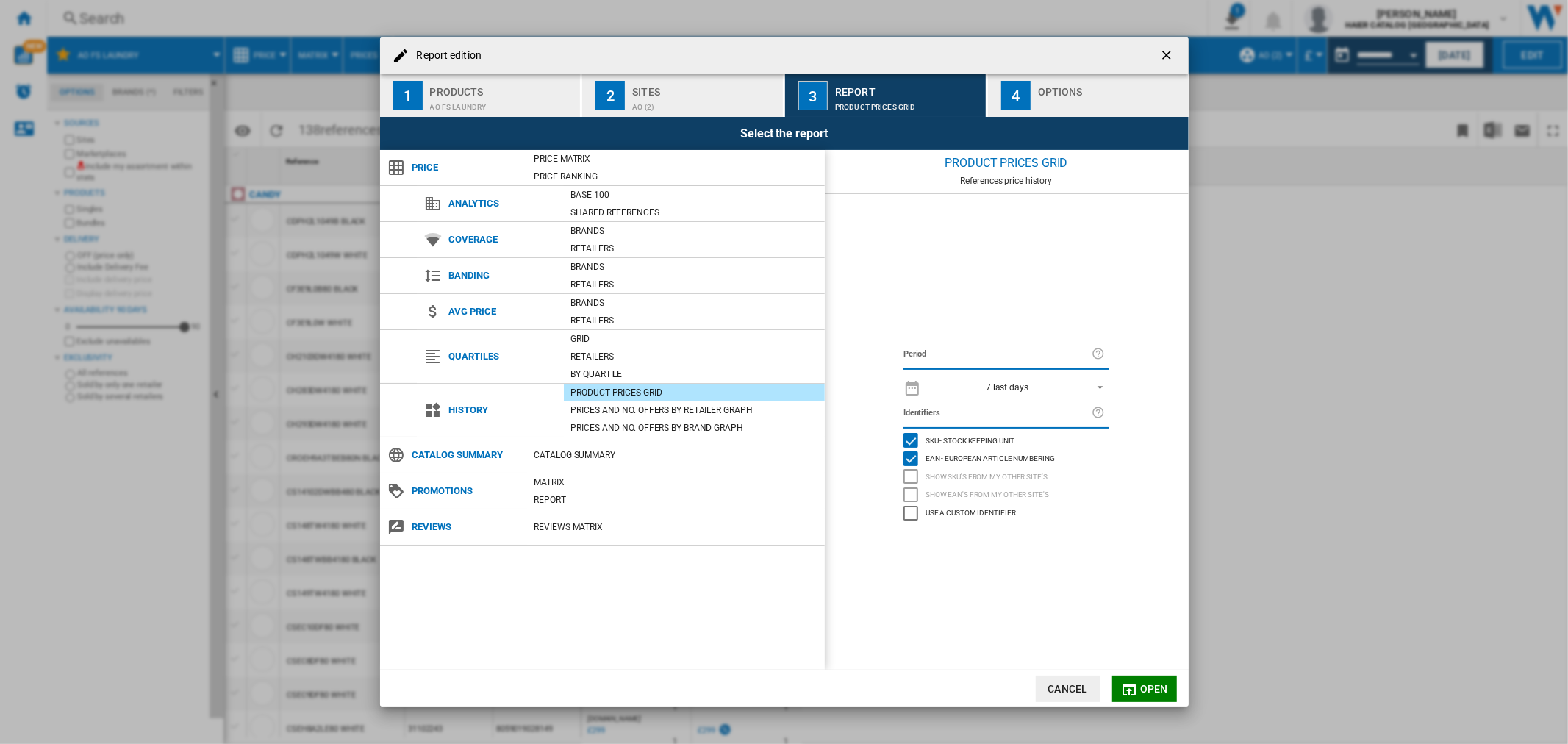
click at [1018, 381] on span "7 last days" at bounding box center [1007, 387] width 155 height 13
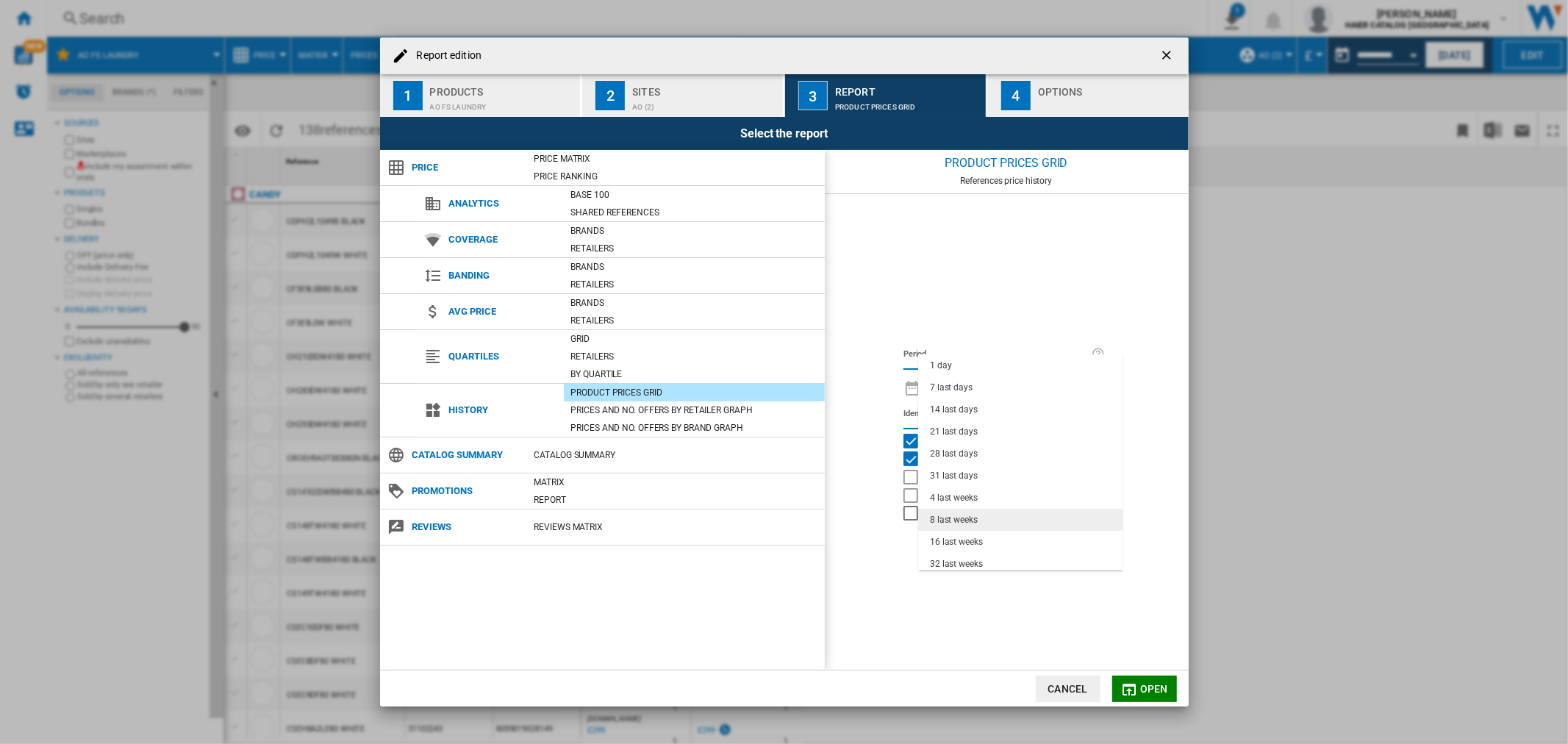
click at [995, 528] on md-option "8 last weeks" at bounding box center [1020, 519] width 204 height 22
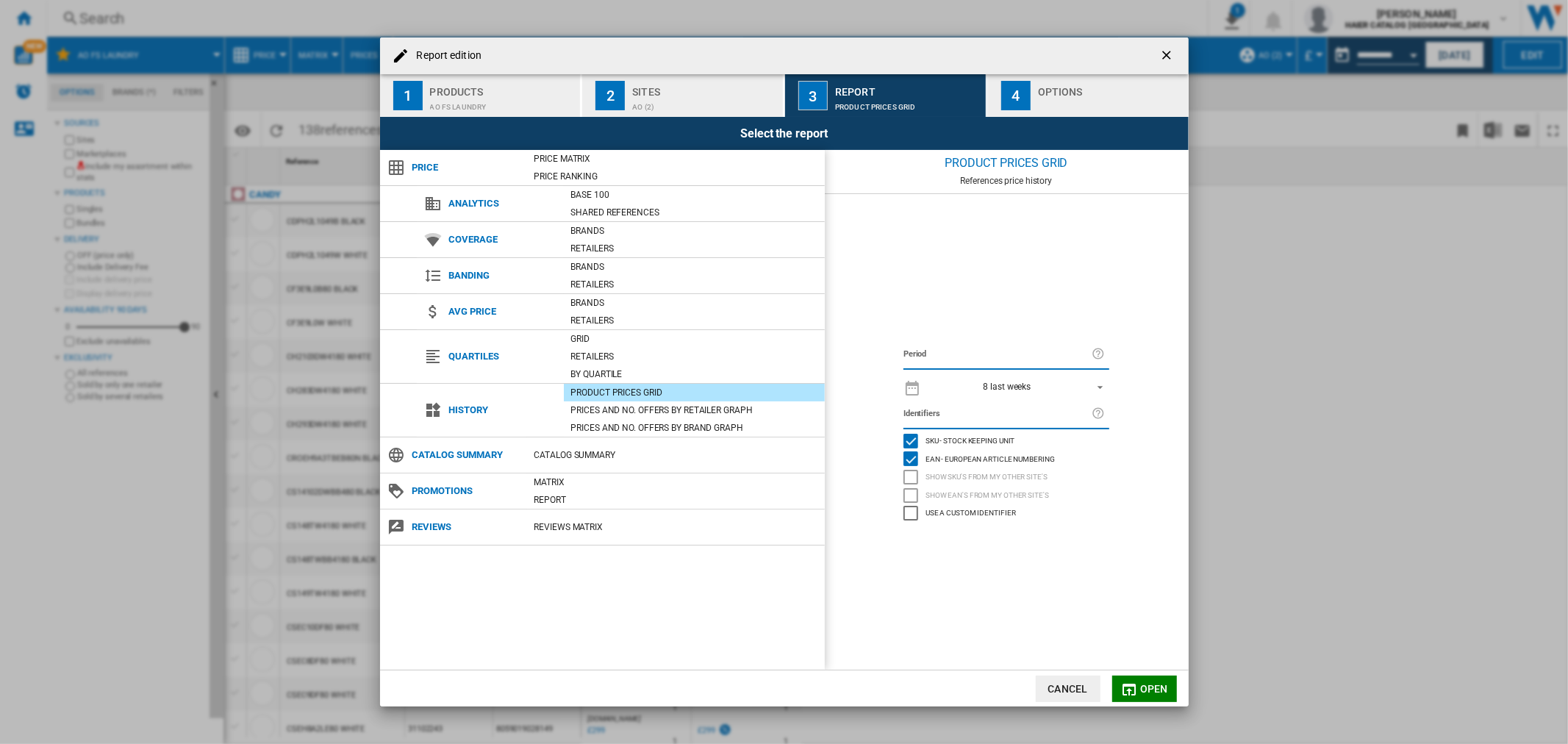
click at [1155, 686] on span "Open" at bounding box center [1154, 689] width 28 height 12
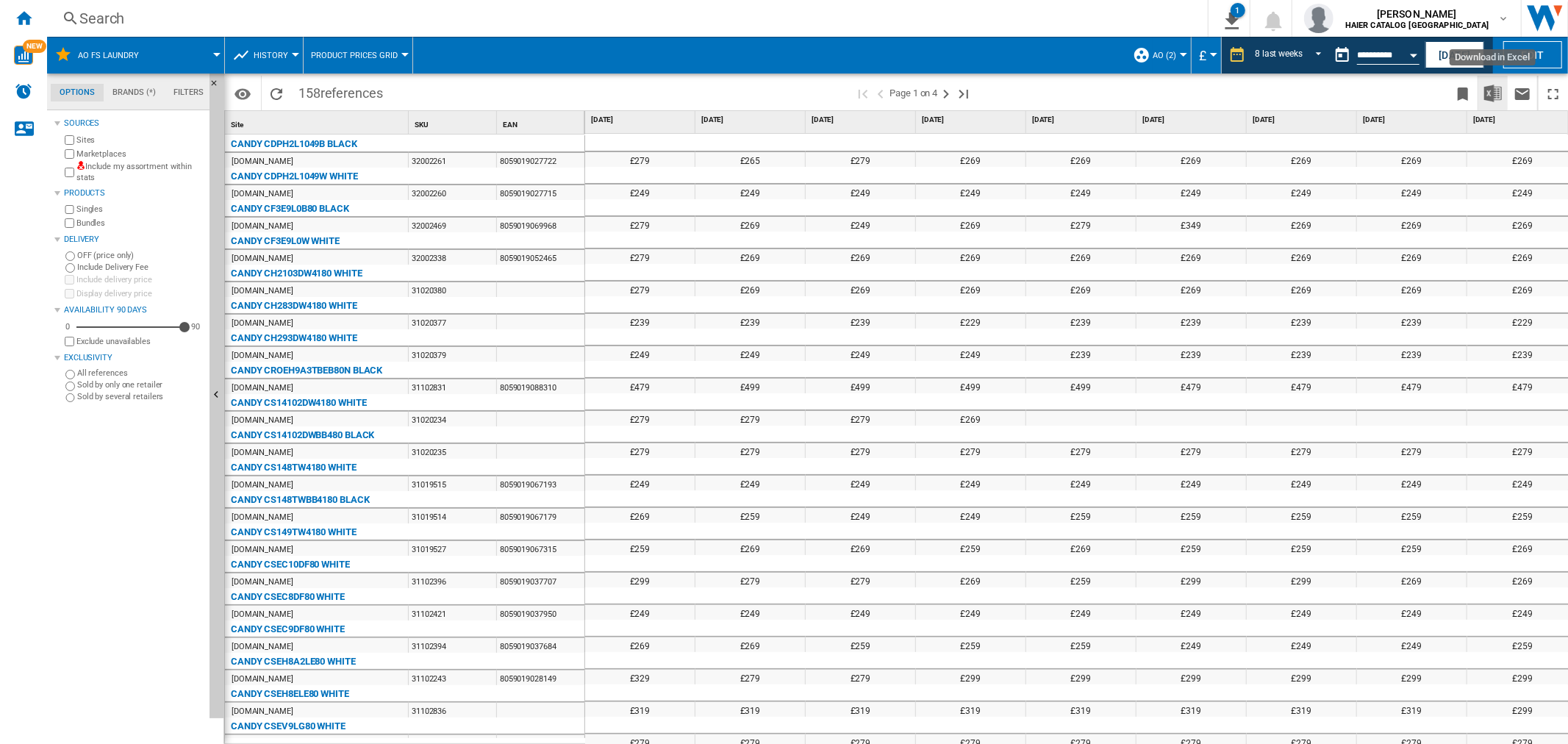
click at [1501, 91] on img "Download in Excel" at bounding box center [1493, 93] width 18 height 18
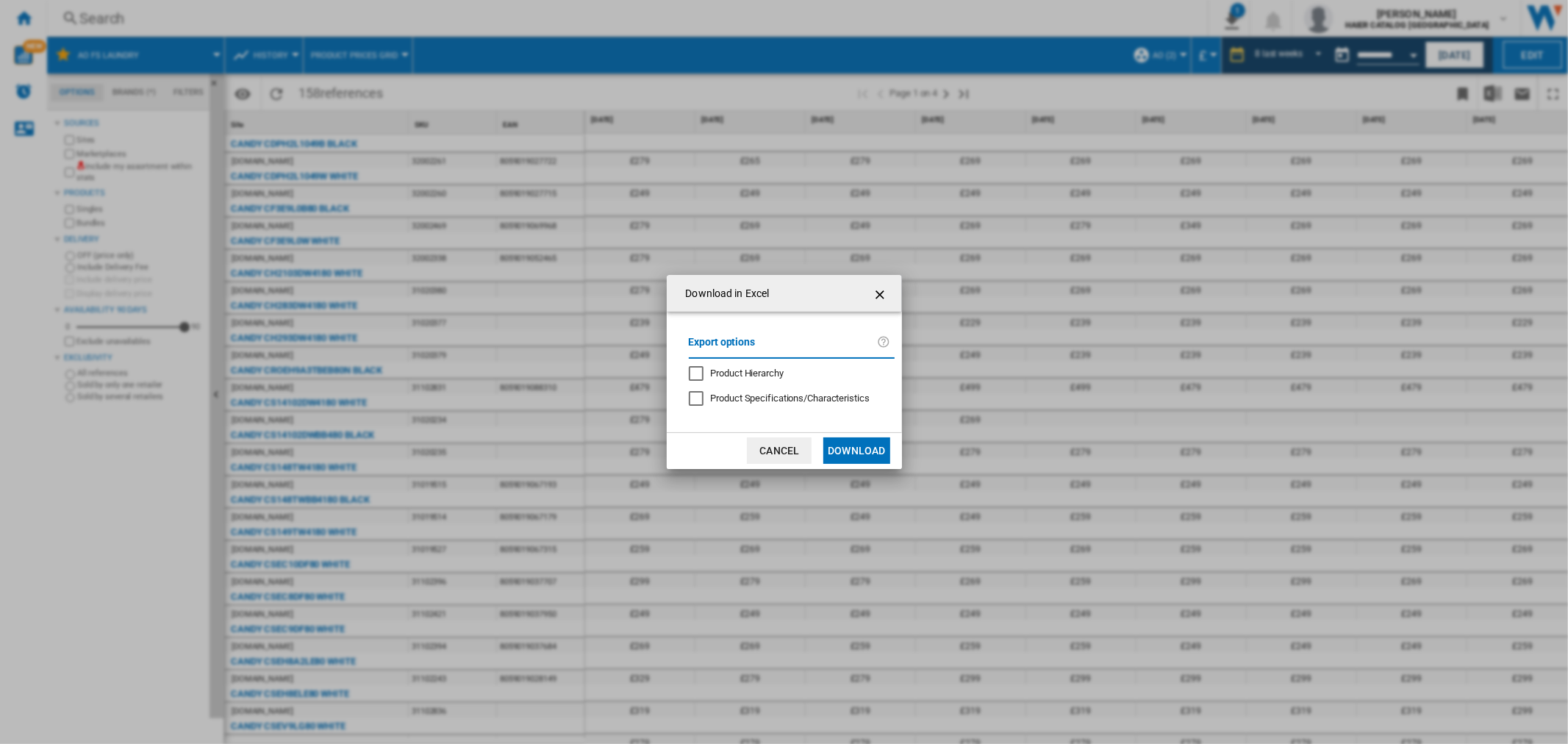
click at [860, 452] on button "Download" at bounding box center [857, 450] width 66 height 26
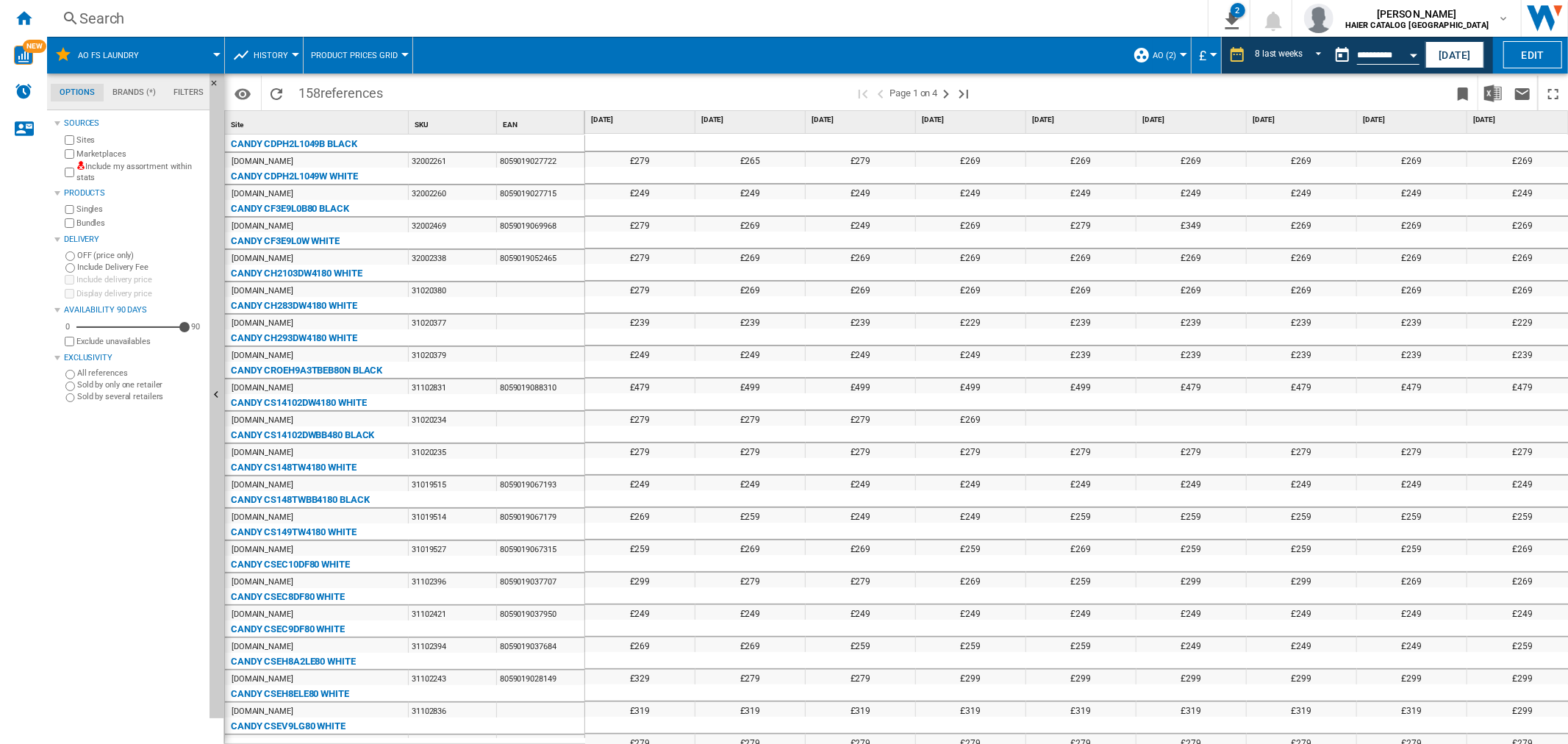
click at [119, 17] on div "Search" at bounding box center [624, 18] width 1090 height 20
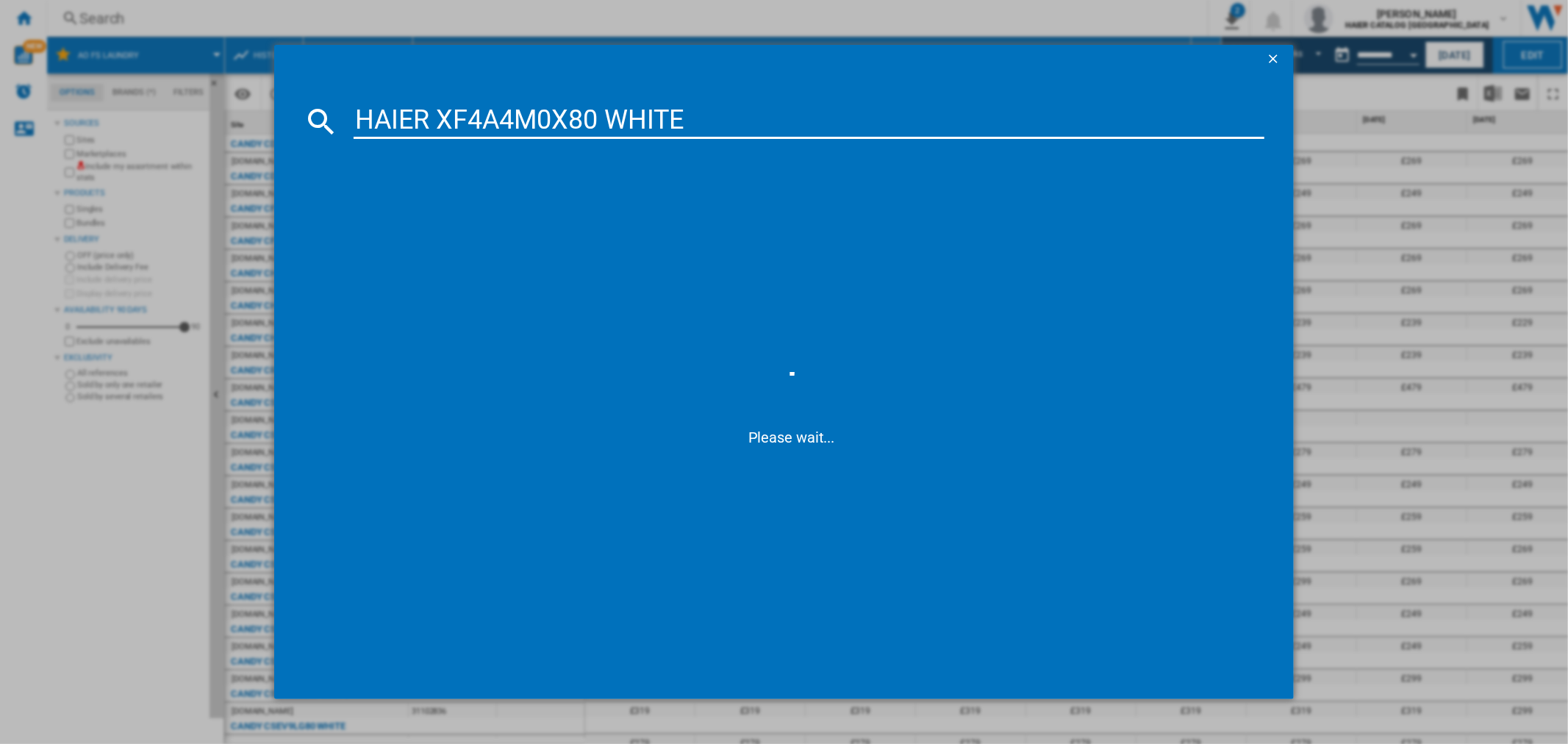
type input "HAIER XF4A4M0X80 WHITE"
click at [469, 210] on div "HAIER XF4A4M0X80 WHITE" at bounding box center [794, 216] width 896 height 15
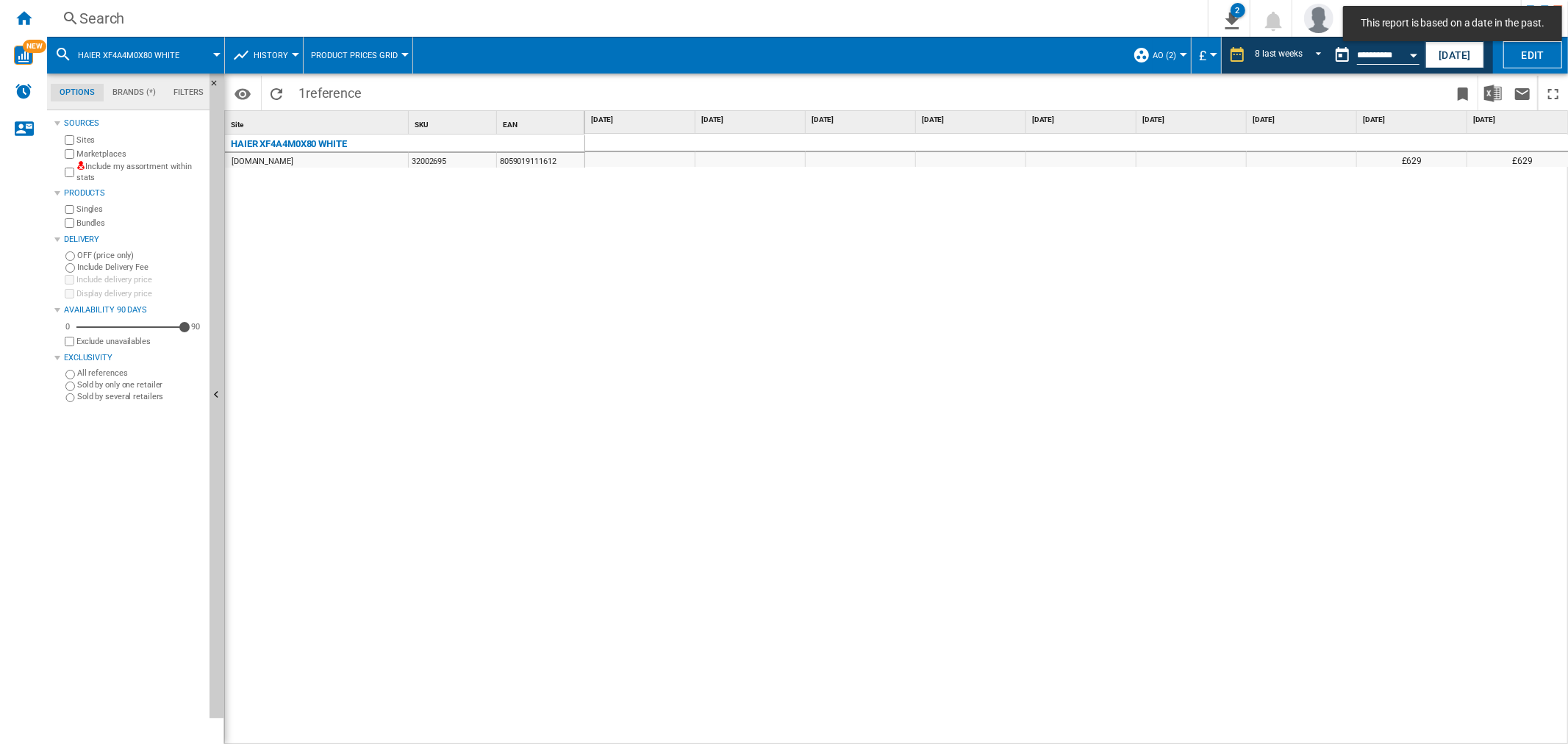
scroll to position [0, 9]
click at [111, 19] on div "Search" at bounding box center [624, 18] width 1090 height 20
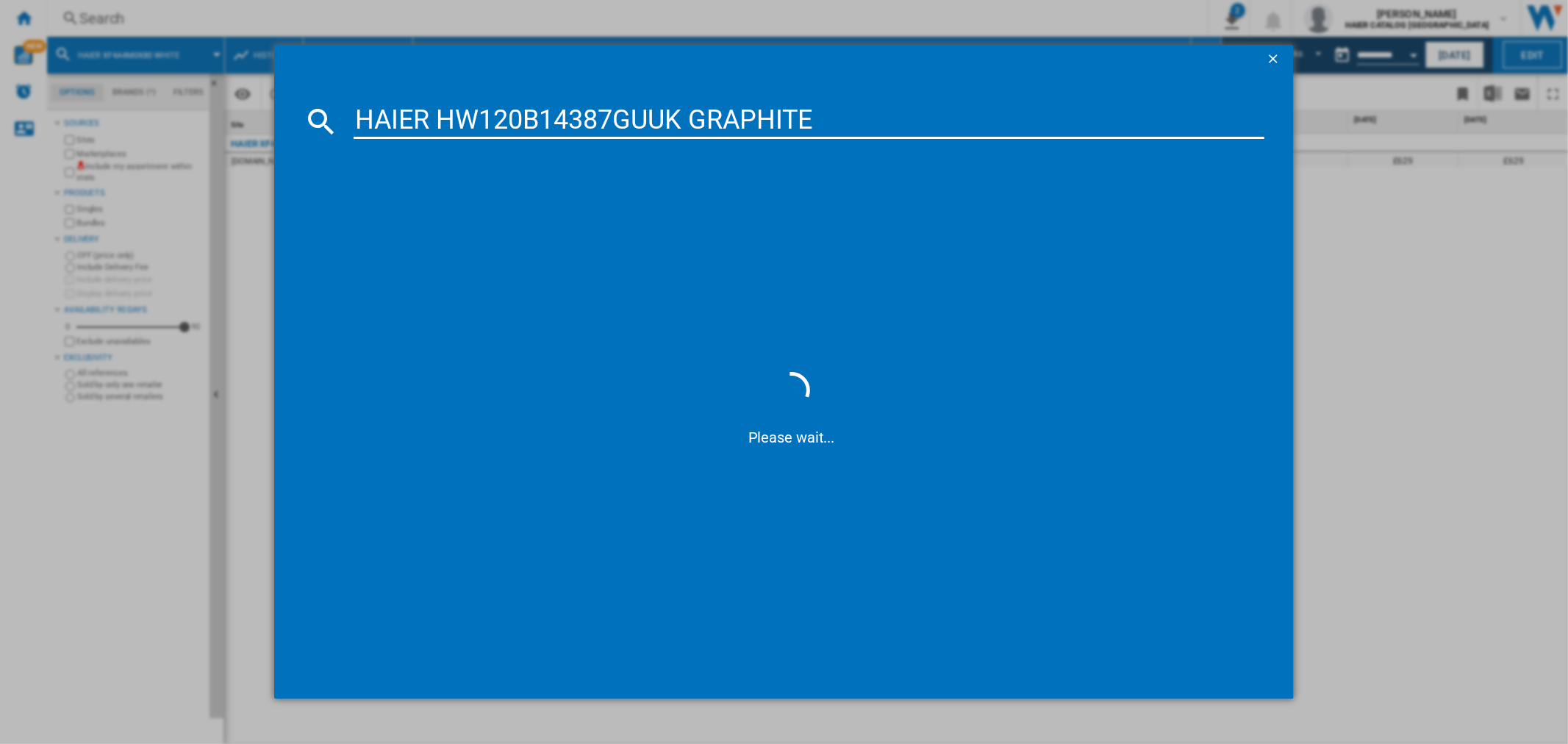
type input "HAIER HW120B14387GUUK GRAPHITE"
drag, startPoint x: 491, startPoint y: 219, endPoint x: 476, endPoint y: 218, distance: 15.0
click at [491, 219] on div "HAIER HW120B14387GUUK GRAPHITE" at bounding box center [794, 216] width 896 height 15
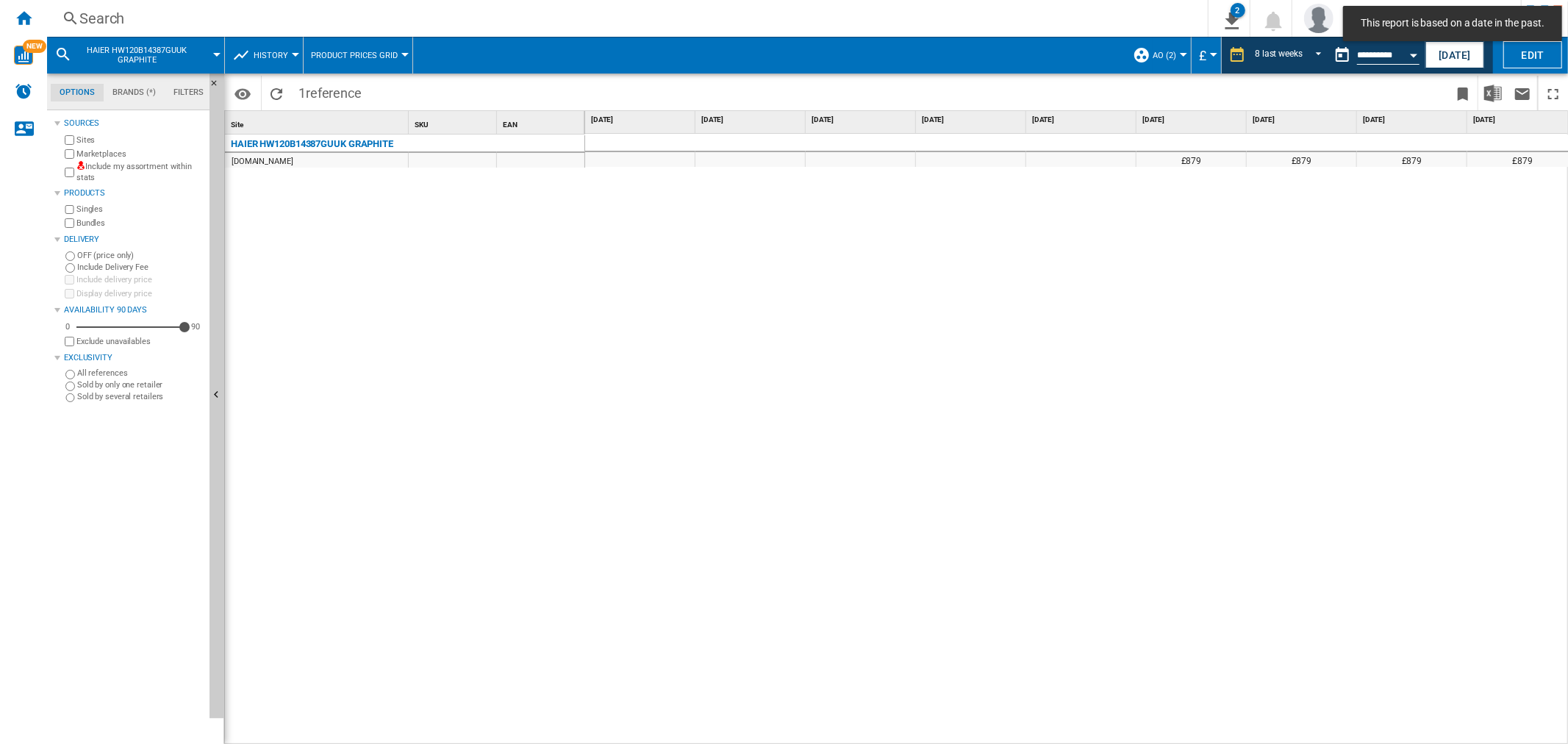
scroll to position [0, 9]
click at [89, 29] on div "Search Search 0 2 AO FS Laundry/No characteristic/No brand [Product prices grid…" at bounding box center [807, 18] width 1521 height 37
click at [138, 18] on div "Search" at bounding box center [624, 18] width 1090 height 20
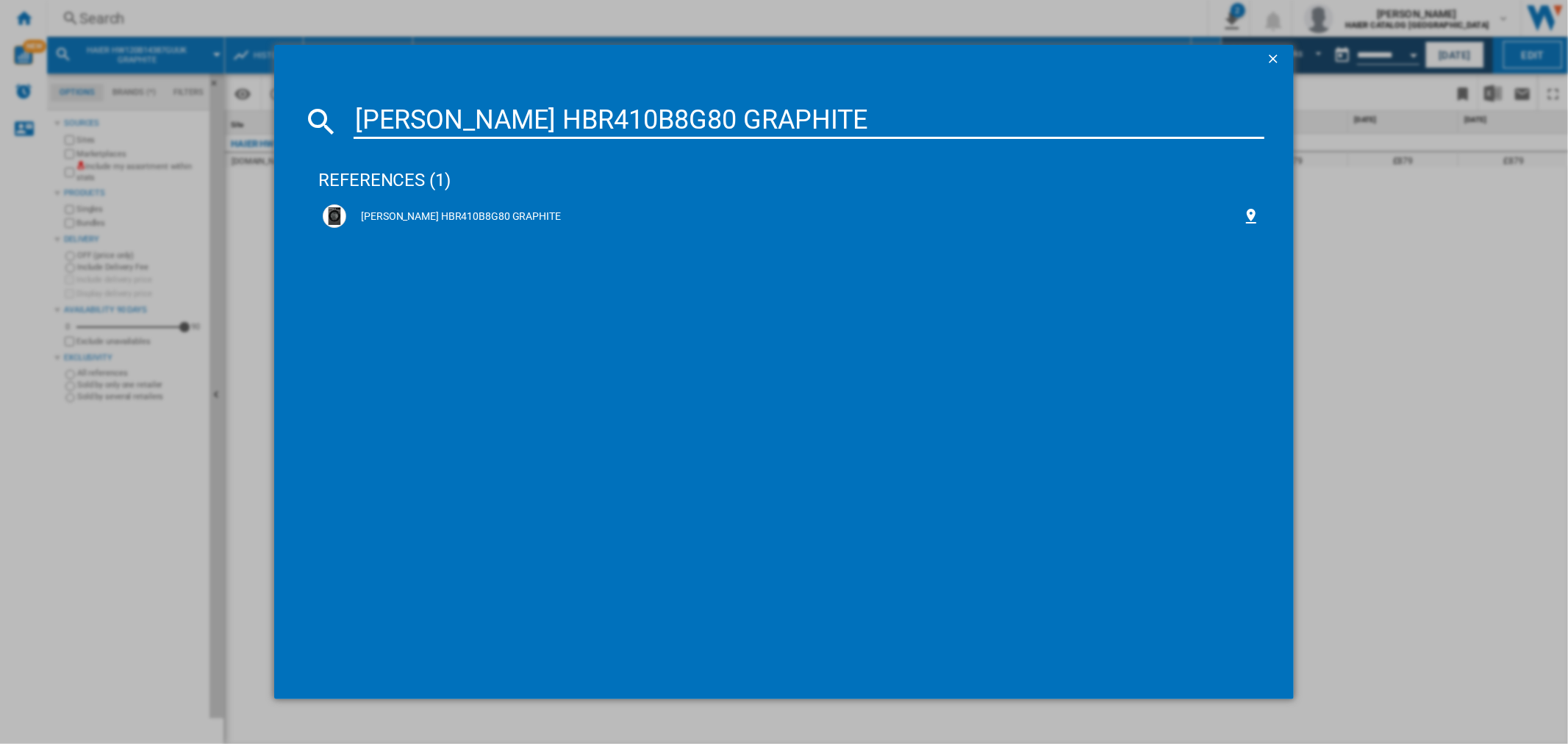
type input "[PERSON_NAME] HBR410B8G80 GRAPHITE"
click at [522, 209] on div "[PERSON_NAME] HBR410B8G80 GRAPHITE" at bounding box center [794, 216] width 896 height 15
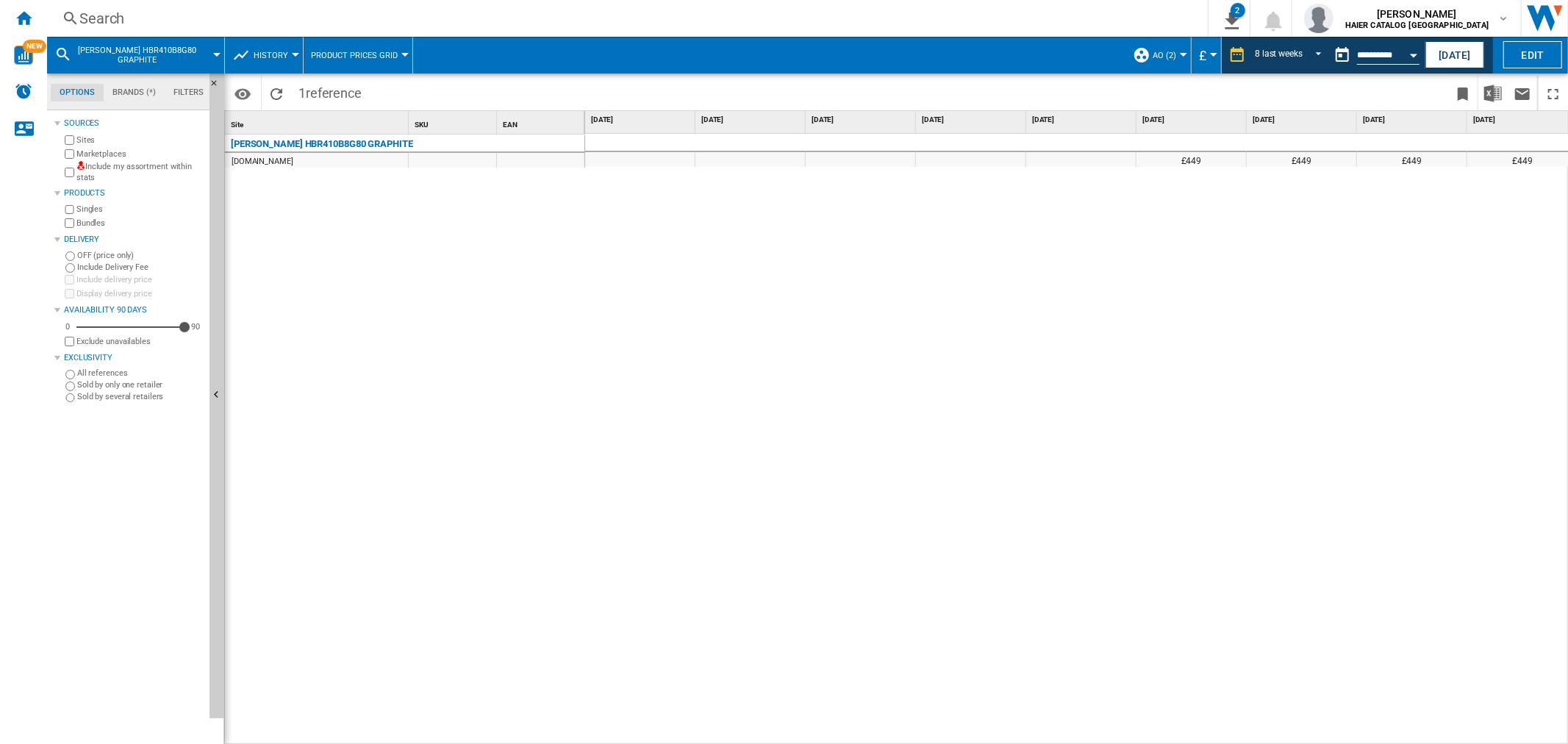
click at [147, 2] on div "Search Search 0 2 AO FS Laundry/No characteristic/No brand [Product prices grid…" at bounding box center [807, 18] width 1521 height 37
click at [151, 13] on div "Search" at bounding box center [624, 18] width 1090 height 20
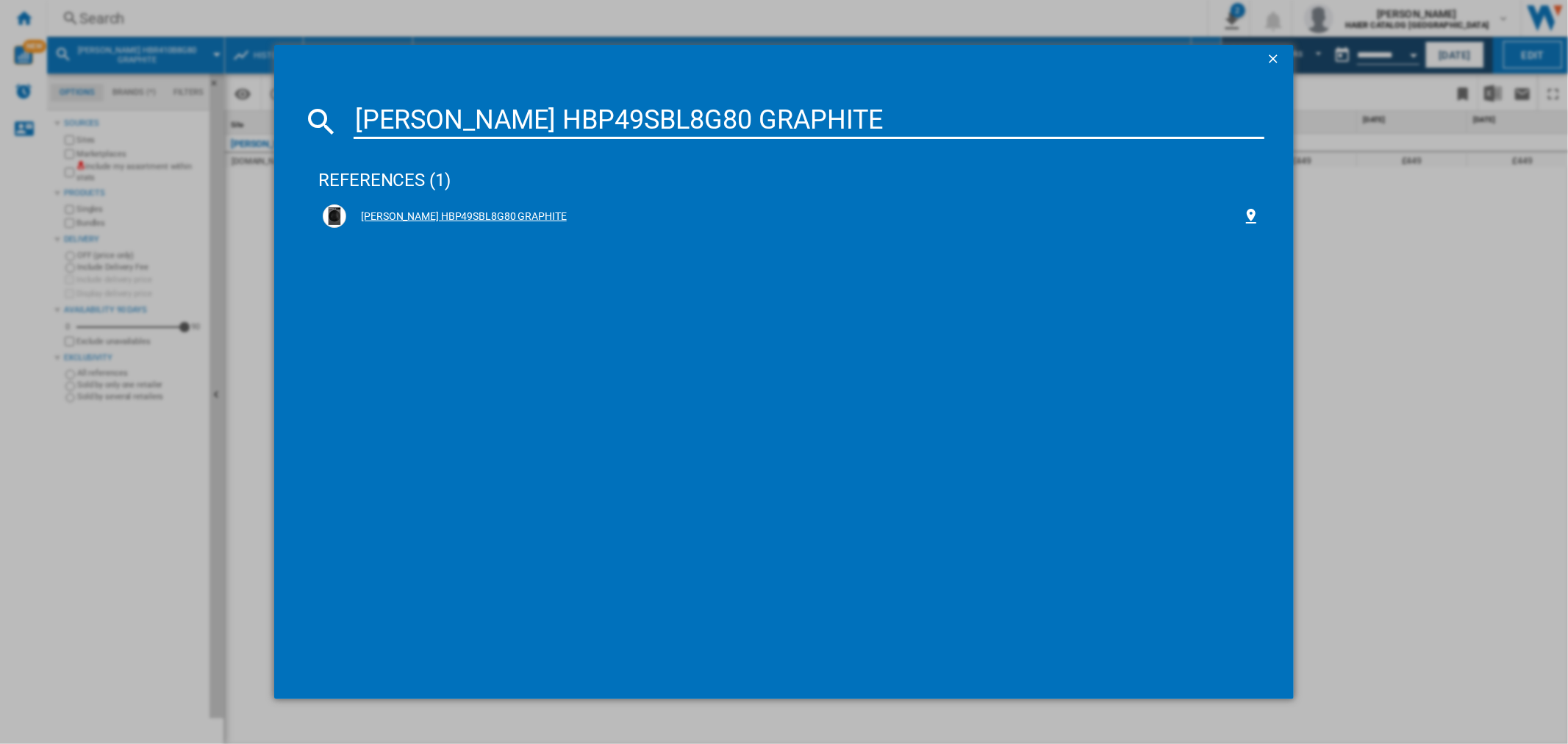
type input "[PERSON_NAME] HBP49SBL8G80 GRAPHITE"
click at [491, 212] on div "[PERSON_NAME] HBP49SBL8G80 GRAPHITE" at bounding box center [794, 216] width 896 height 15
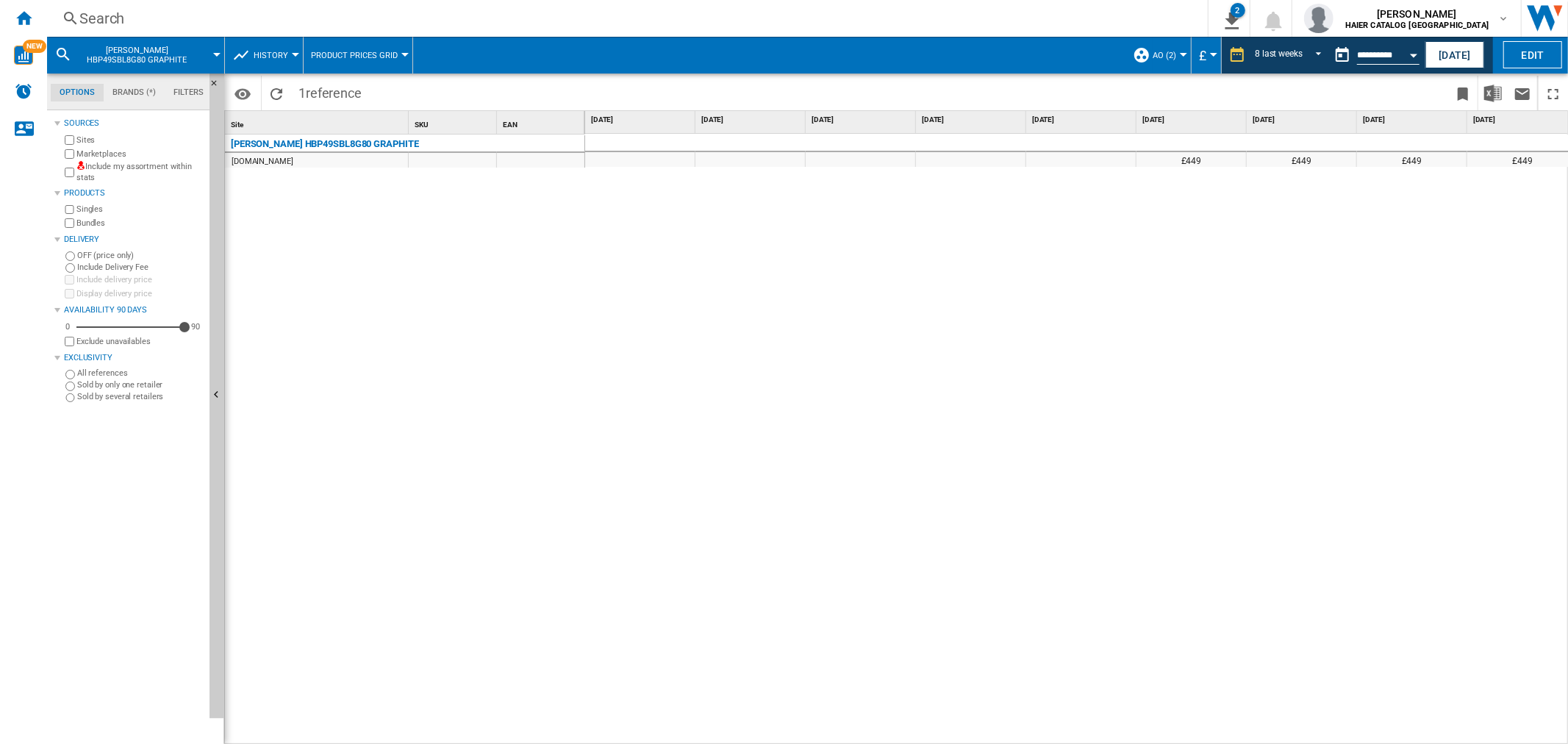
click at [133, 22] on div "Search" at bounding box center [624, 18] width 1090 height 20
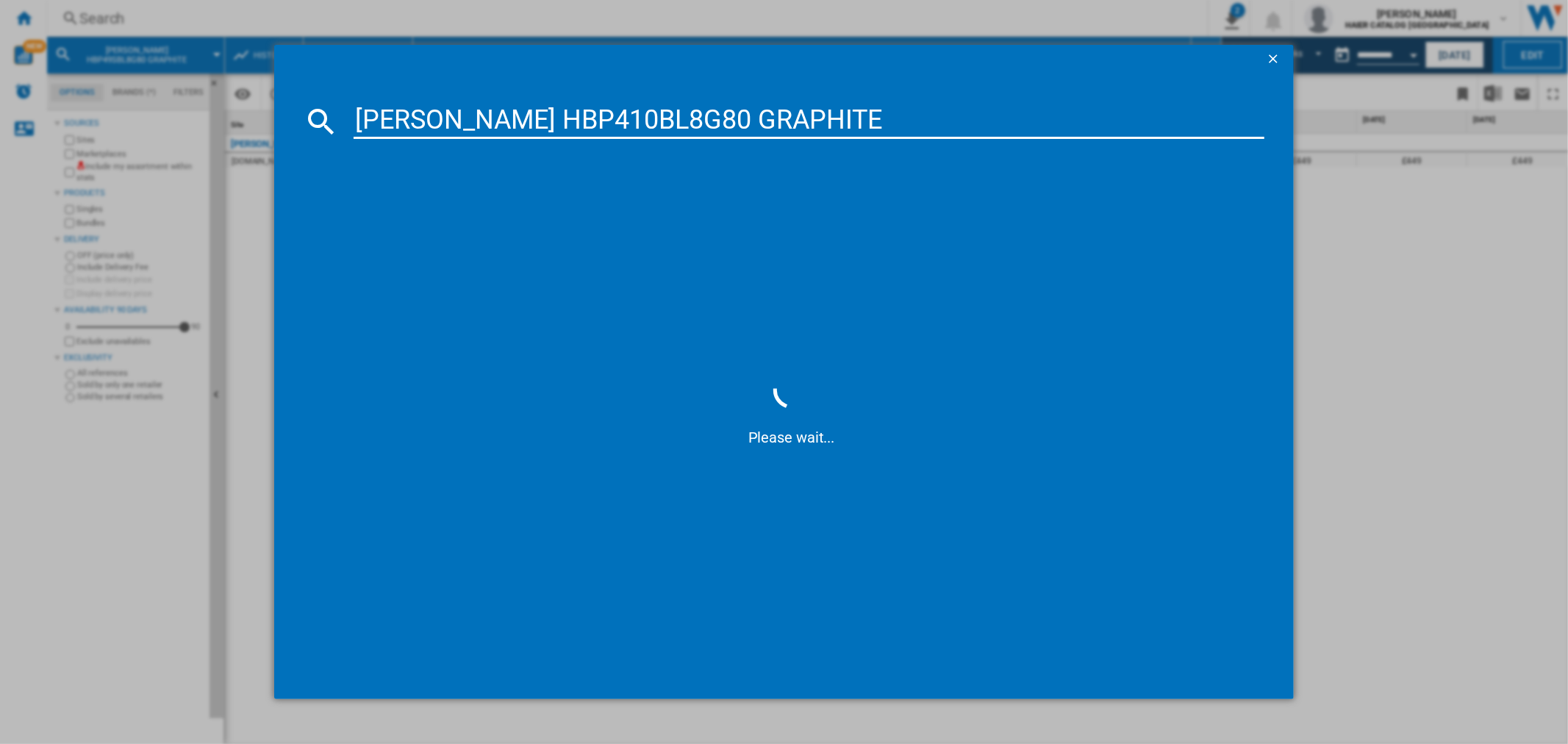
type input "[PERSON_NAME] HBP410BL8G80 GRAPHITE"
click at [509, 215] on div "[PERSON_NAME] HBP410BL8G80 GRAPHITE" at bounding box center [794, 216] width 896 height 15
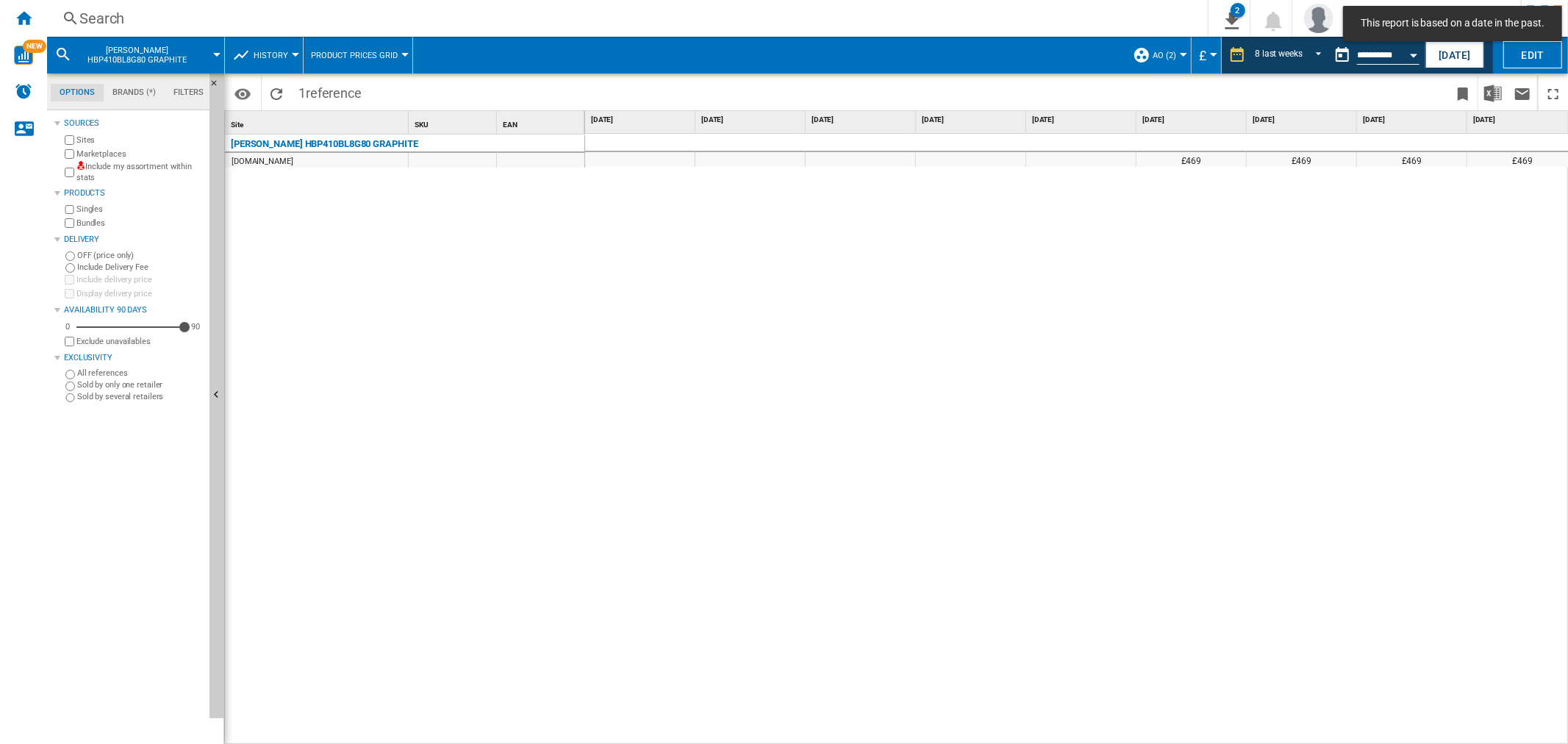
scroll to position [0, 9]
click at [159, 25] on div "Search" at bounding box center [624, 18] width 1090 height 20
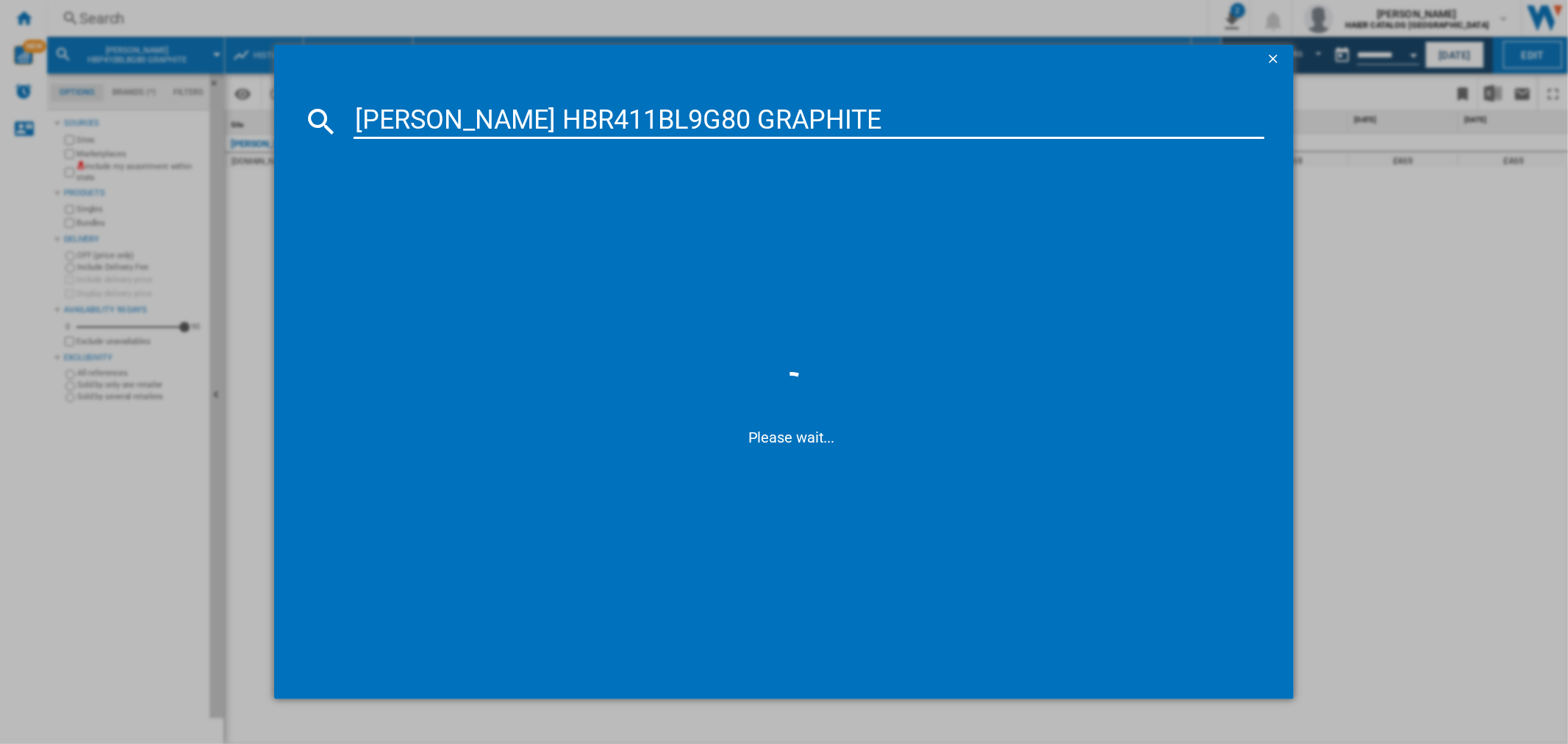
type input "[PERSON_NAME] HBR411BL9G80 GRAPHITE"
click at [466, 211] on div "[PERSON_NAME] HBR411BL9G80 GRAPHITE" at bounding box center [794, 216] width 896 height 15
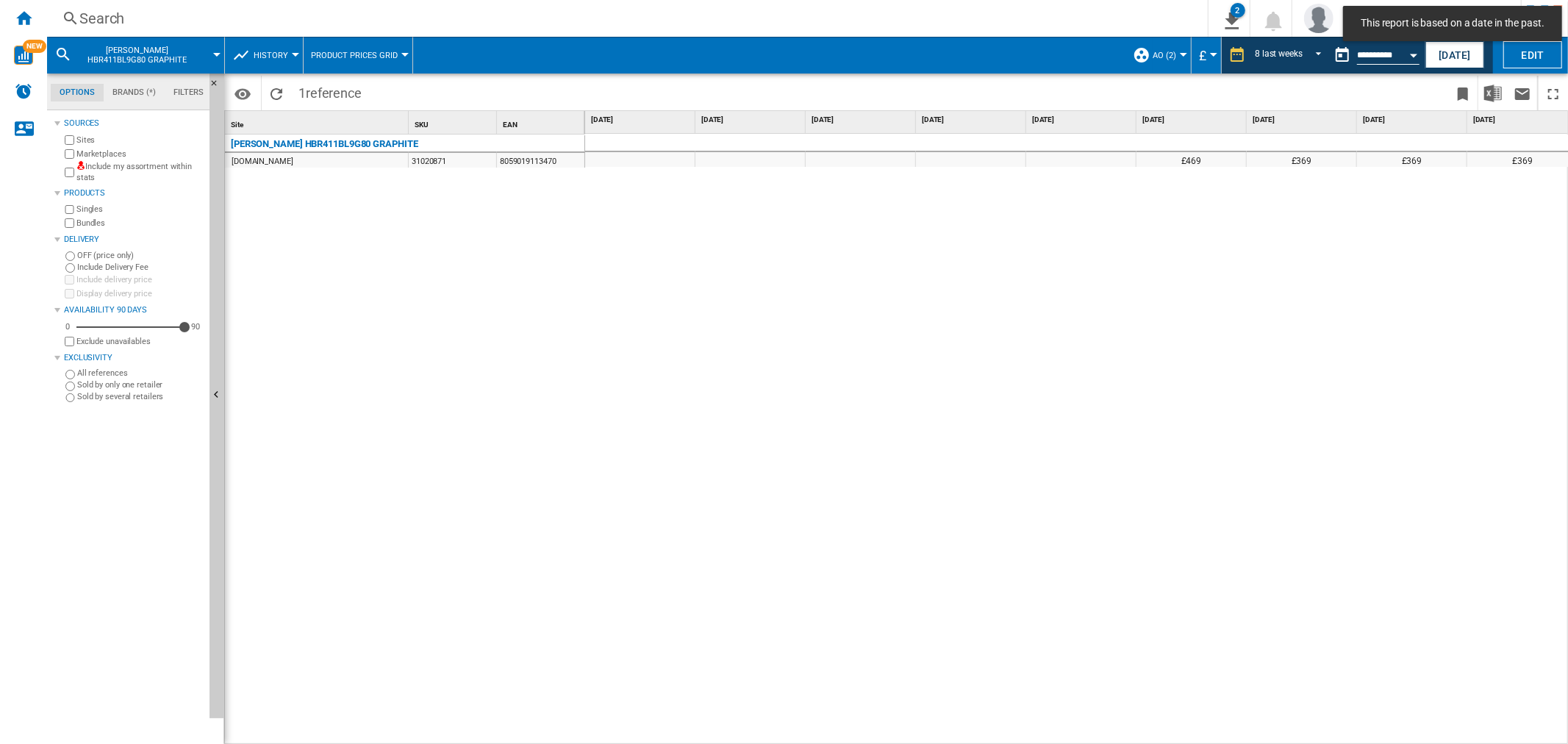
scroll to position [0, 9]
click at [121, 13] on div "Search" at bounding box center [624, 18] width 1090 height 20
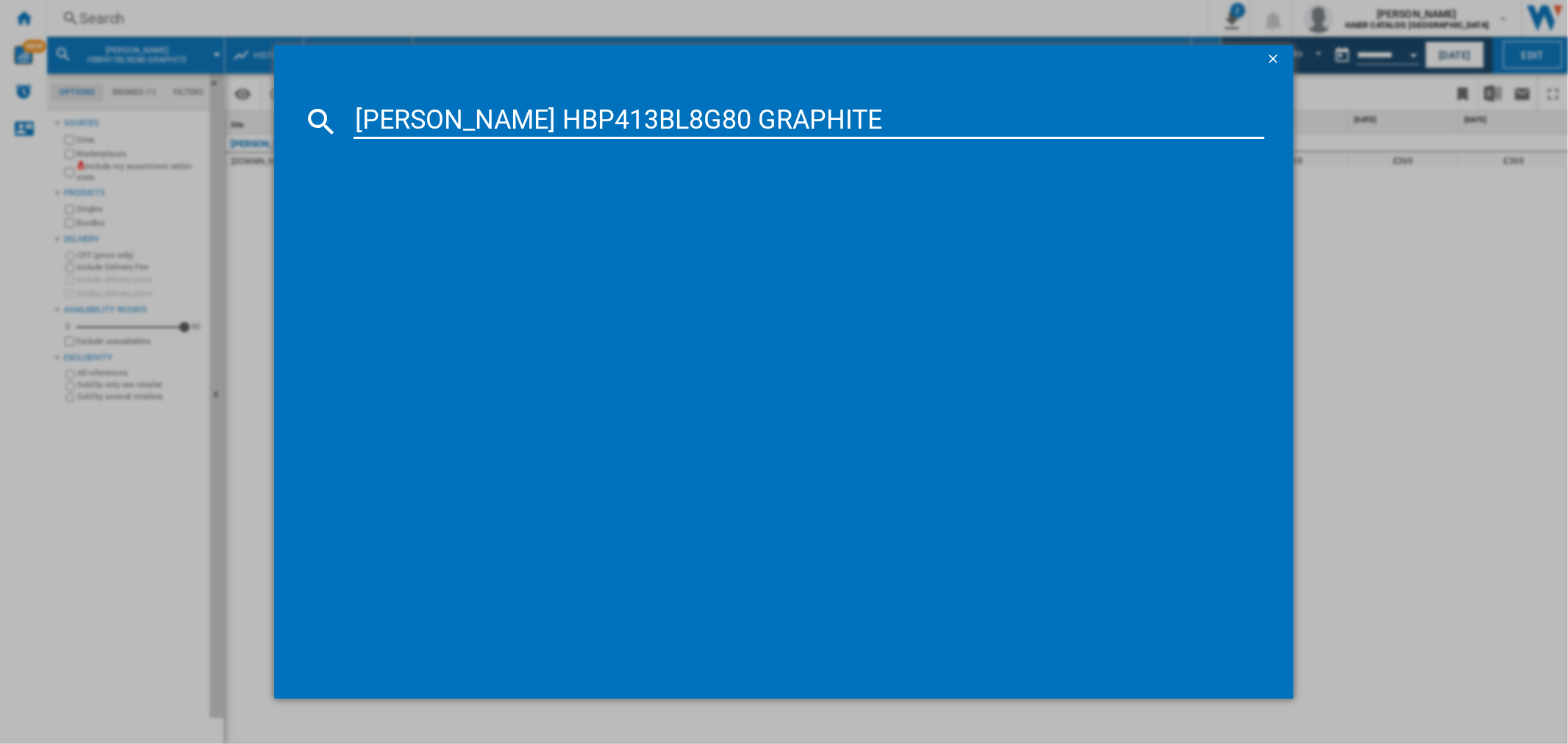
type input "[PERSON_NAME] HBP413BL8G80 GRAPHITE"
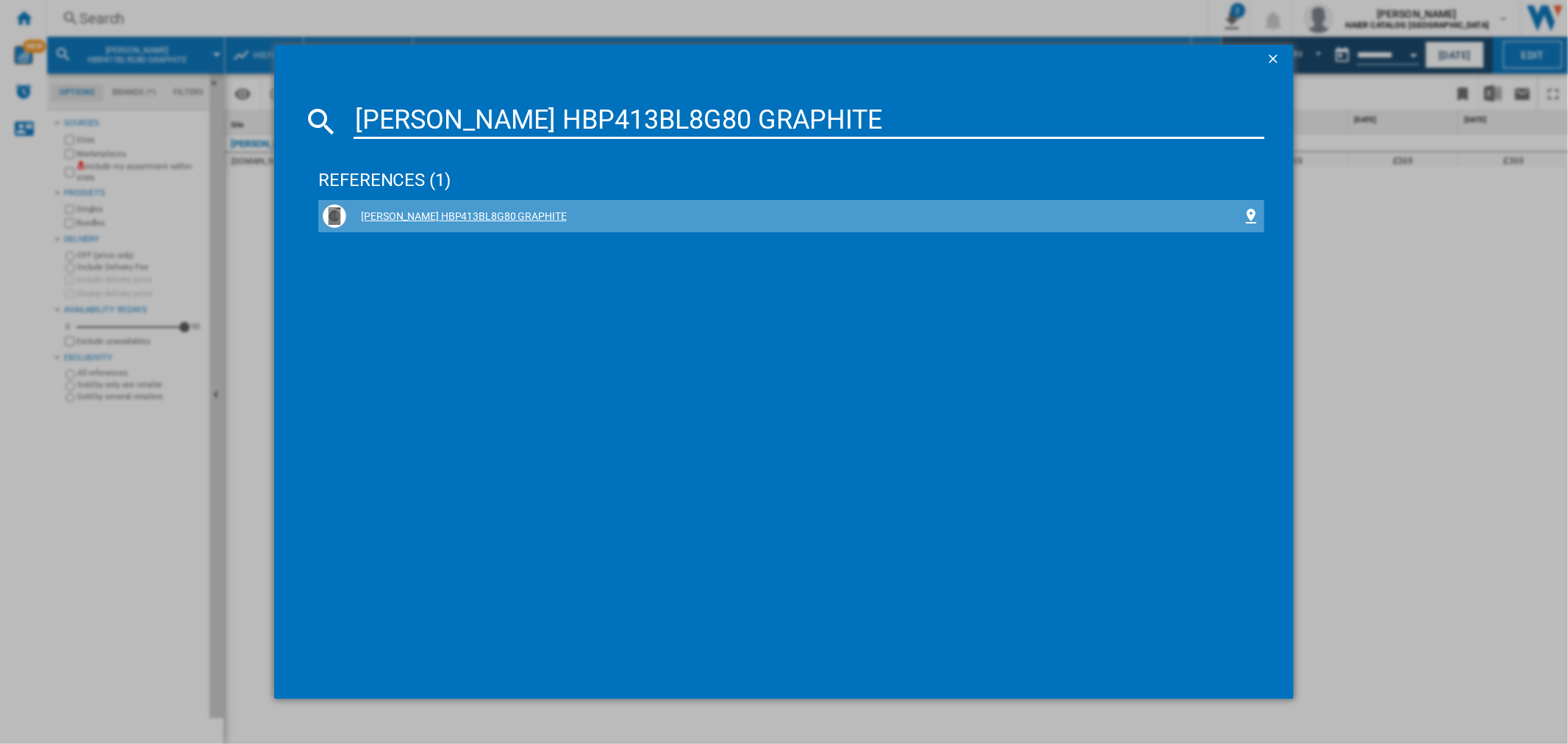
click at [485, 215] on div "[PERSON_NAME] HBP413BL8G80 GRAPHITE" at bounding box center [794, 216] width 896 height 15
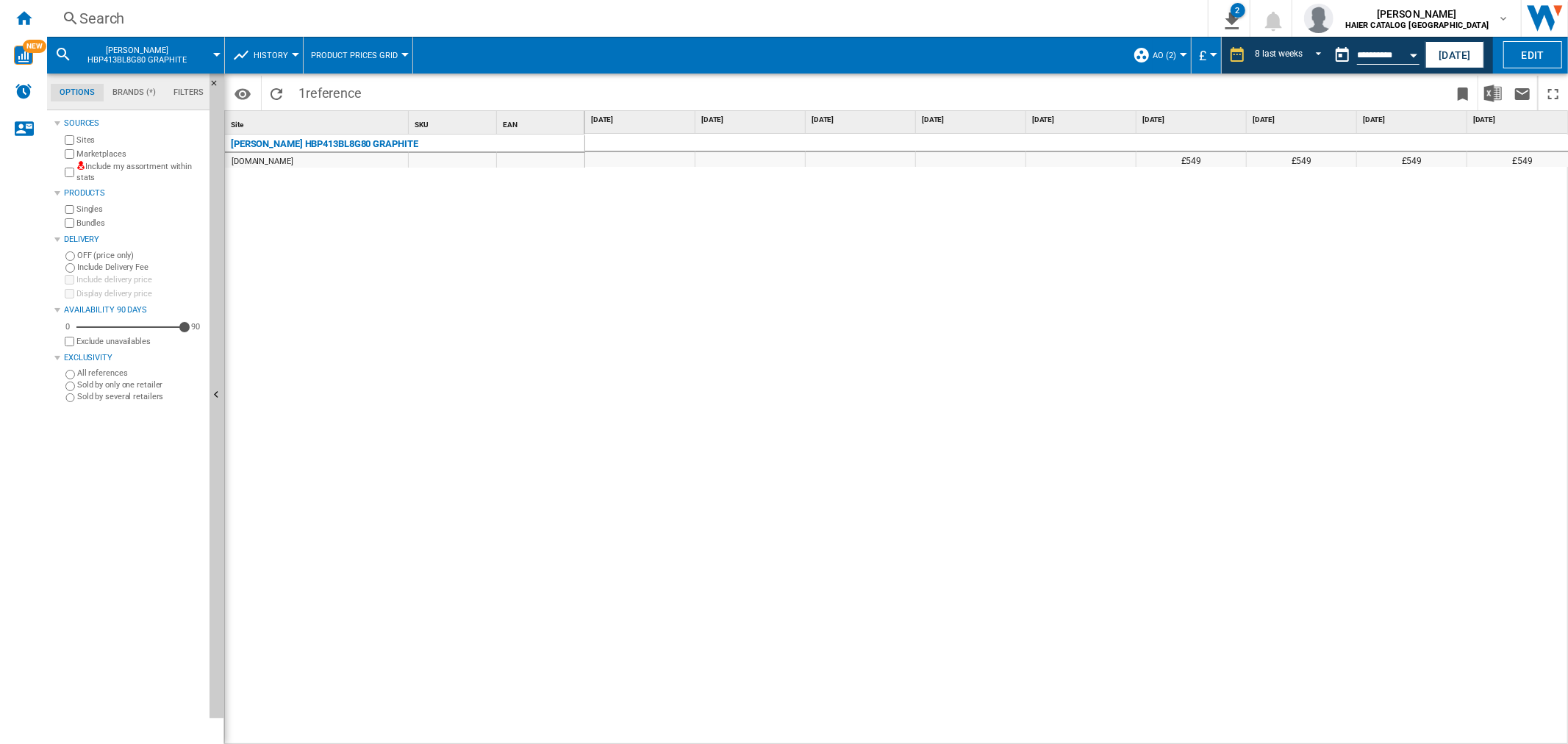
click at [137, 16] on div "Search" at bounding box center [624, 18] width 1090 height 20
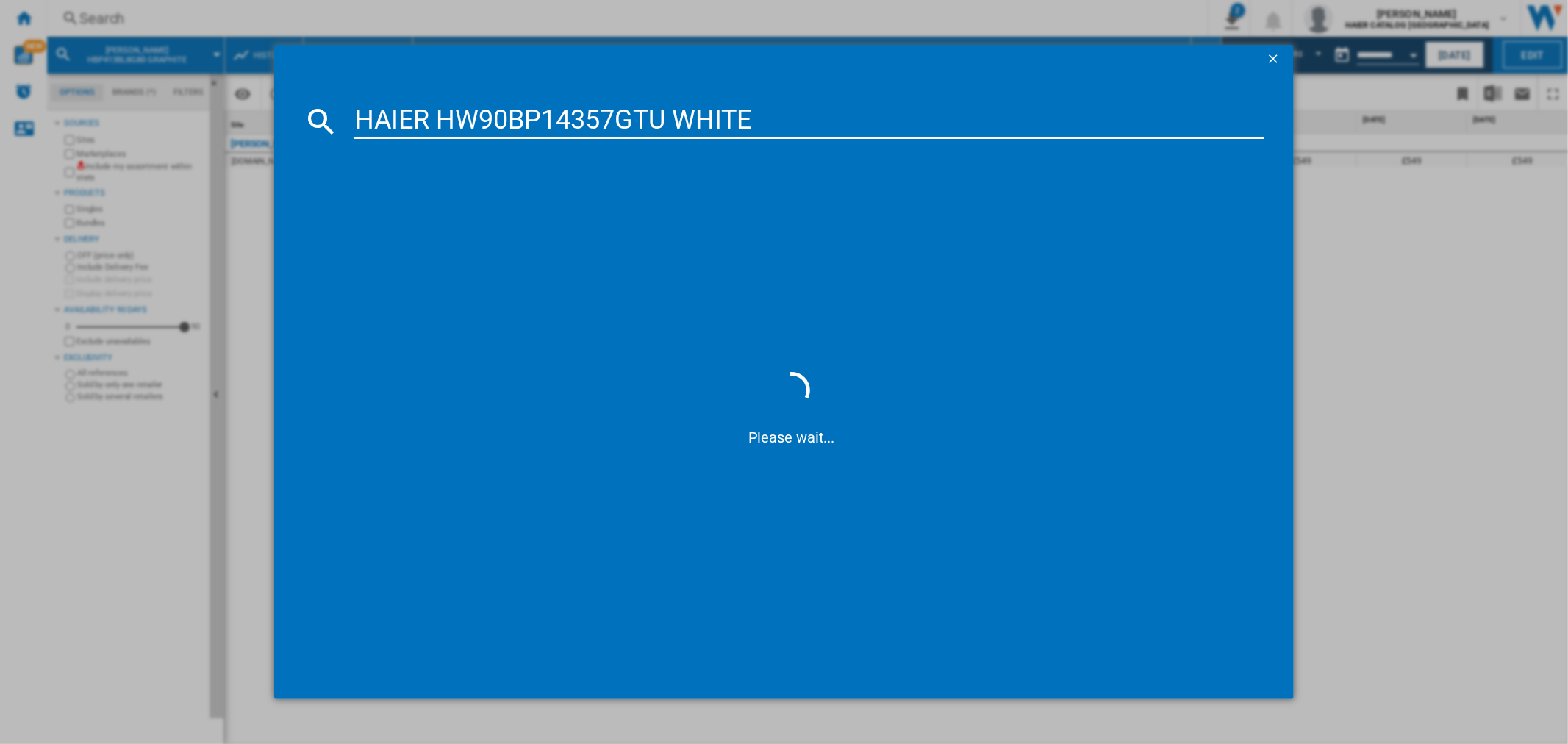
type input "HAIER HW90BP14357GTU WHITE"
click at [468, 211] on div "HAIER HW90BP14357GTU WHITE" at bounding box center [794, 216] width 896 height 15
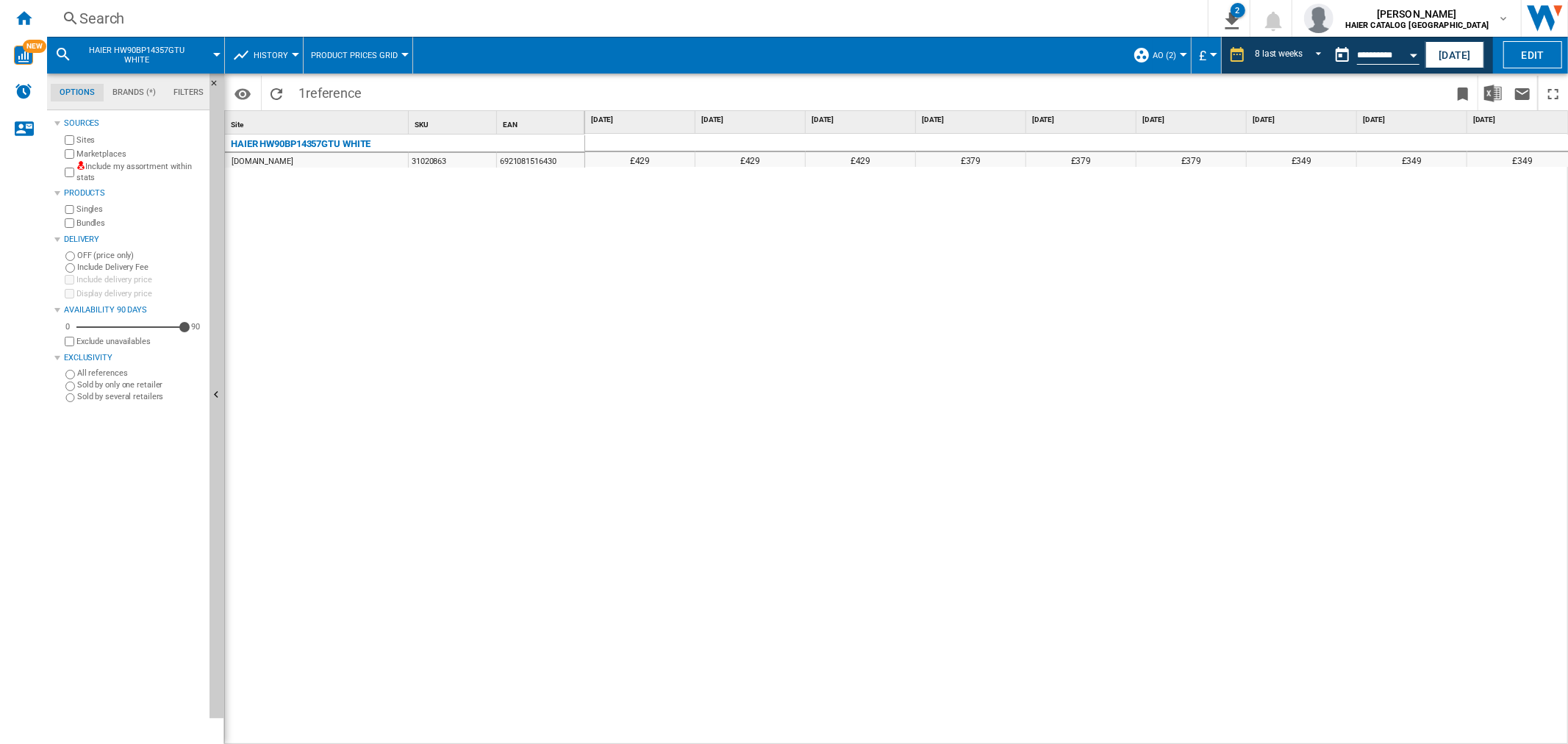
scroll to position [0, 9]
drag, startPoint x: 394, startPoint y: 138, endPoint x: 265, endPoint y: 140, distance: 129.0
click at [265, 140] on div "HAIER HW90BP14357GTU WHITE" at bounding box center [408, 142] width 360 height 15
click at [1498, 86] on img "Download in Excel" at bounding box center [1493, 93] width 18 height 18
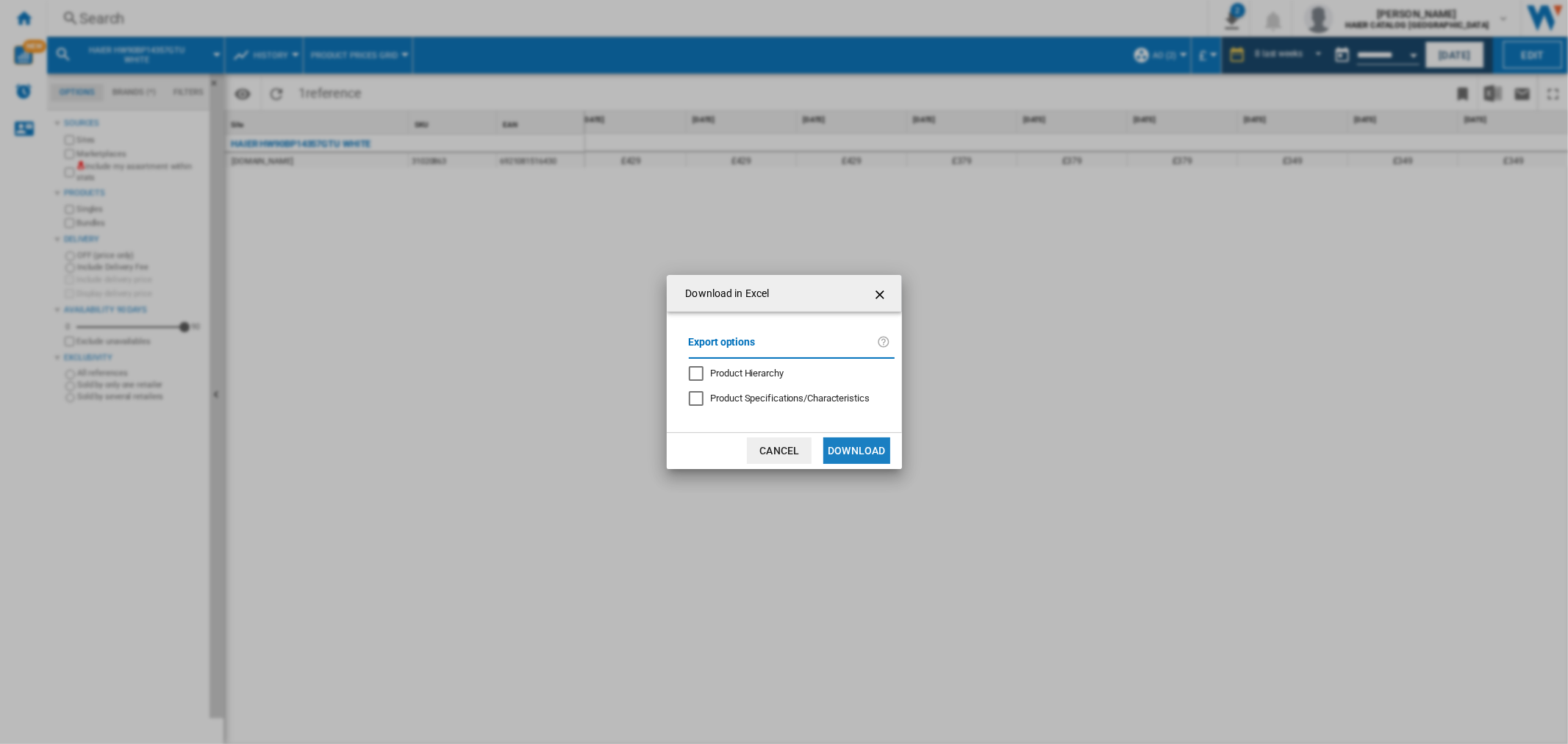
click at [842, 449] on button "Download" at bounding box center [857, 450] width 66 height 26
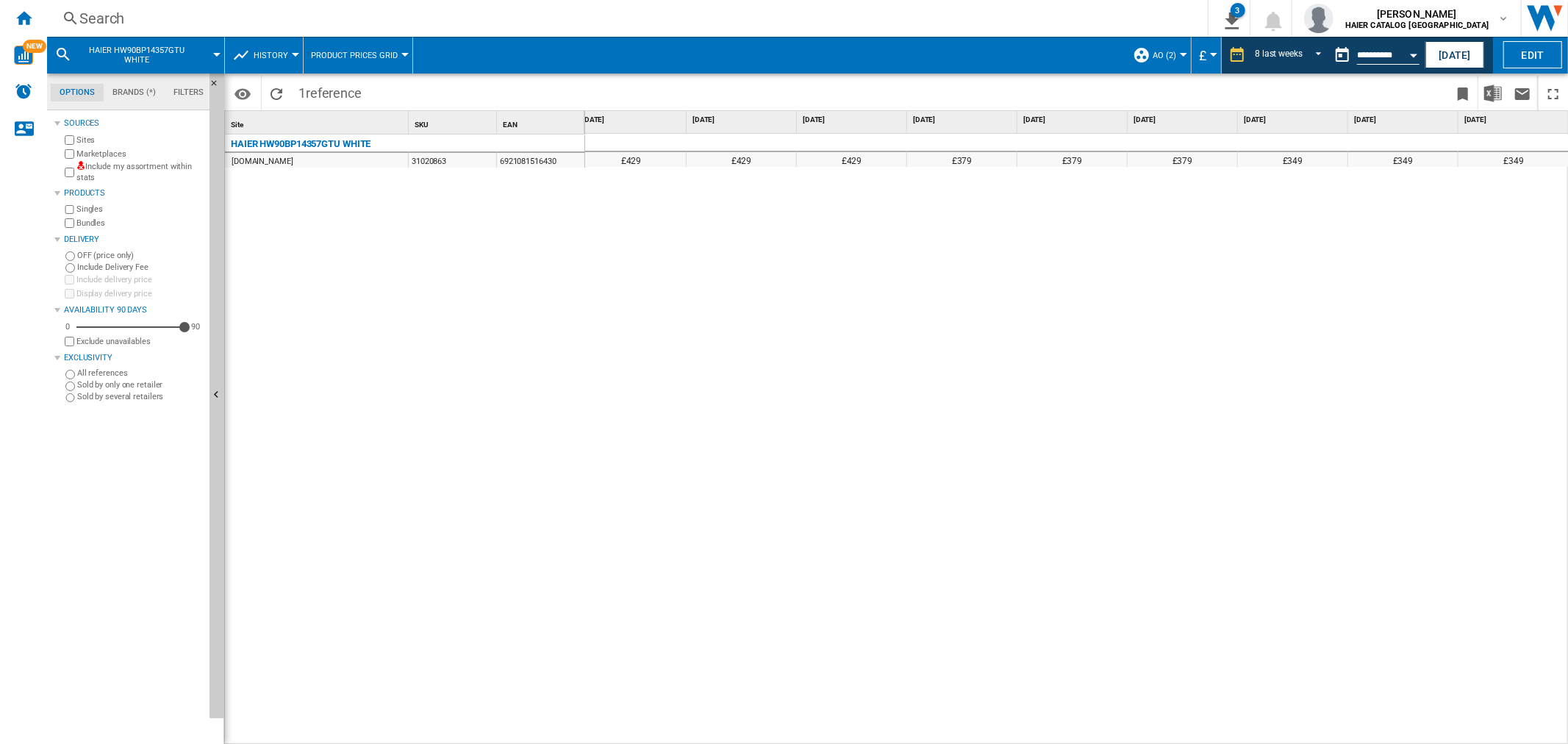
click at [136, 18] on div "Search" at bounding box center [624, 18] width 1090 height 20
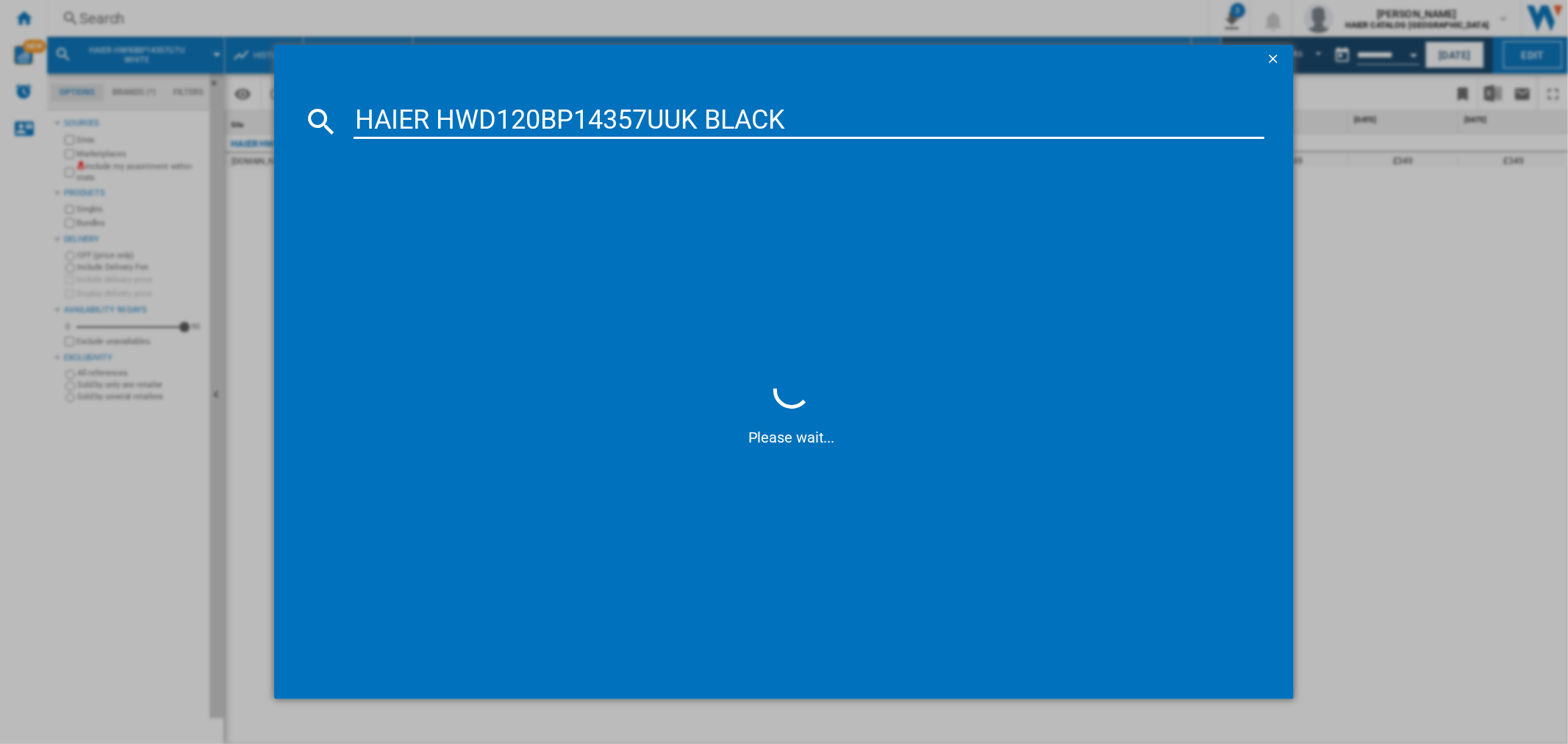
type input "HAIER HWD120BP14357UUK BLACK"
click at [464, 214] on div "HAIER HWD120BP14357UUK BLACK" at bounding box center [794, 216] width 896 height 15
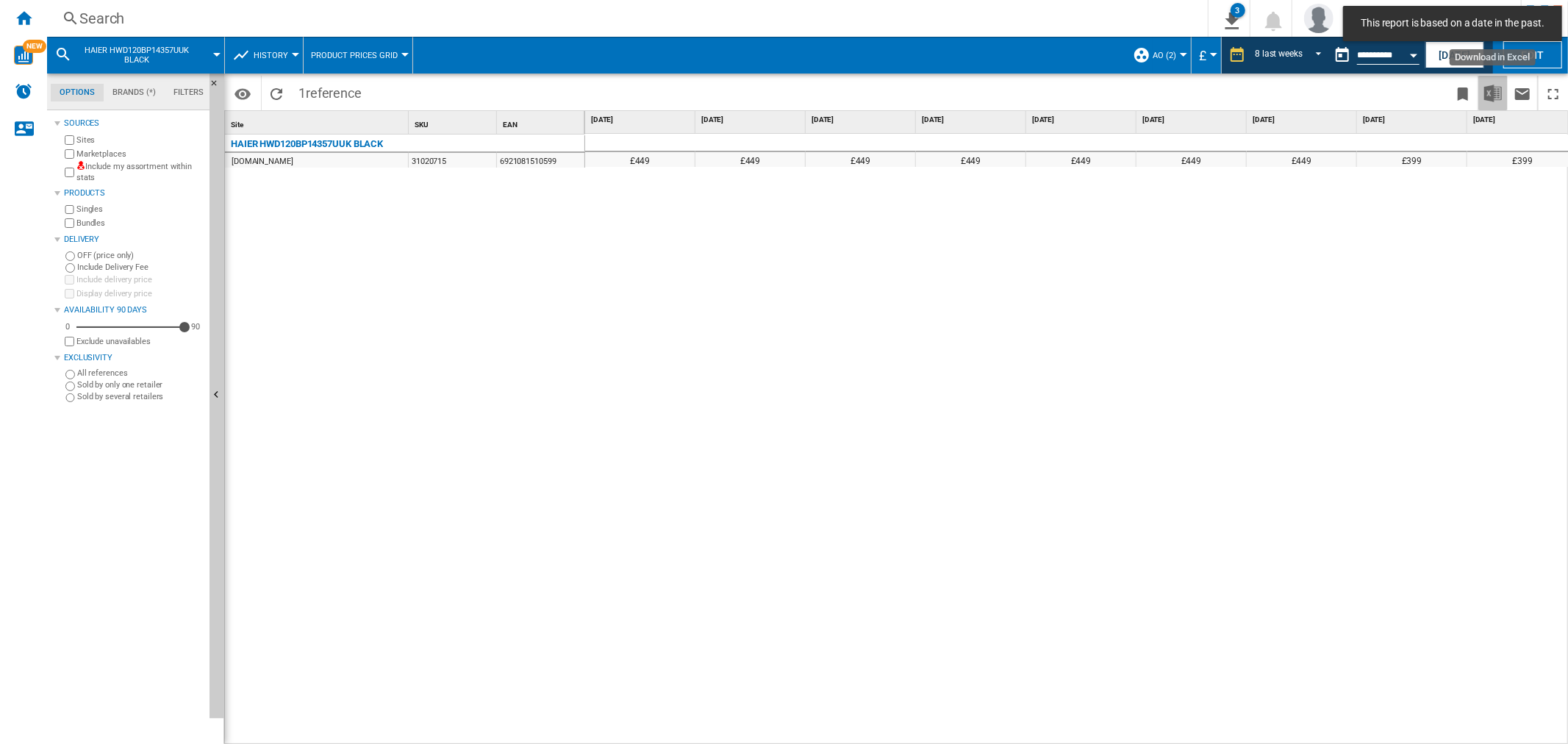
click at [1489, 99] on img "Download in Excel" at bounding box center [1493, 93] width 18 height 18
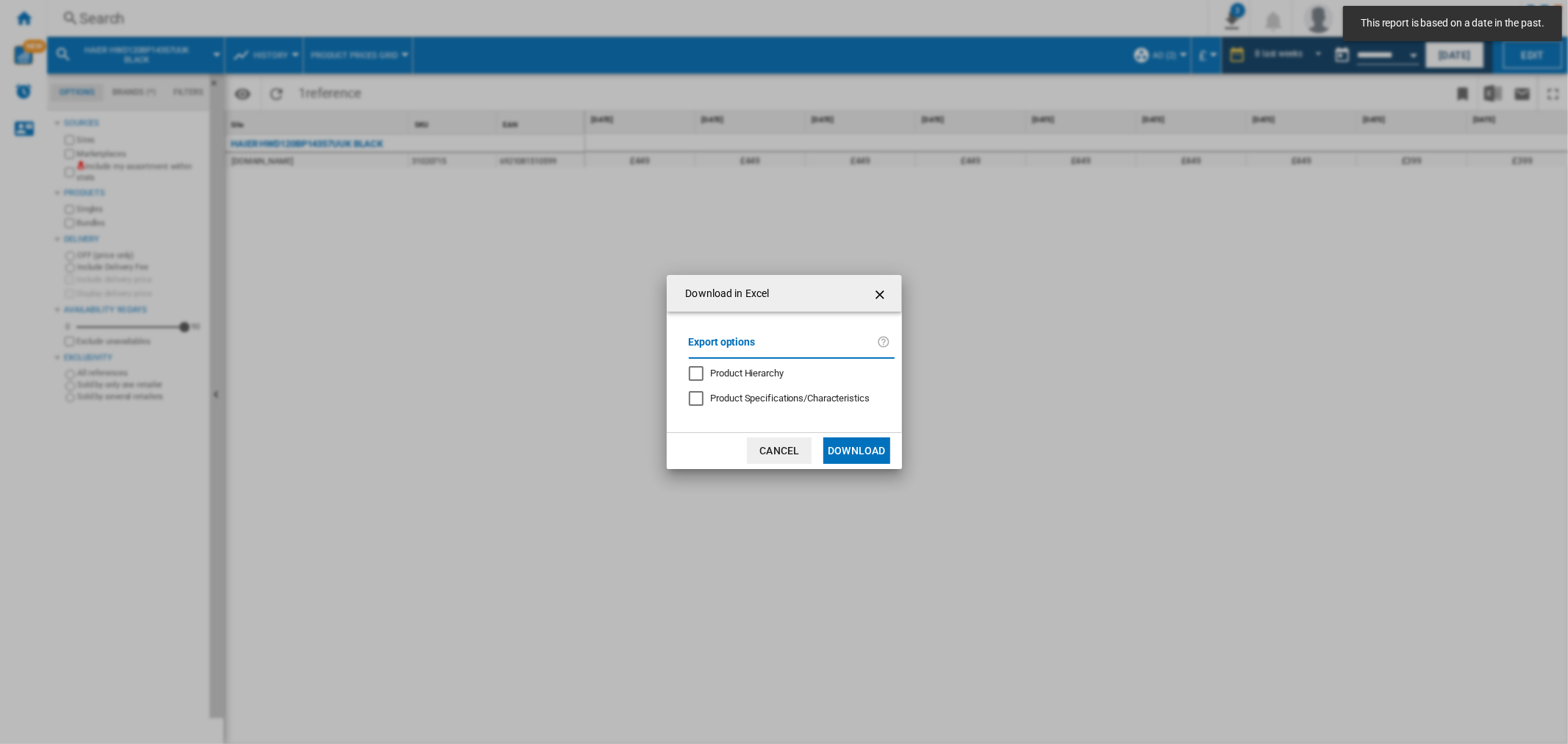
click at [861, 446] on button "Download" at bounding box center [857, 450] width 66 height 26
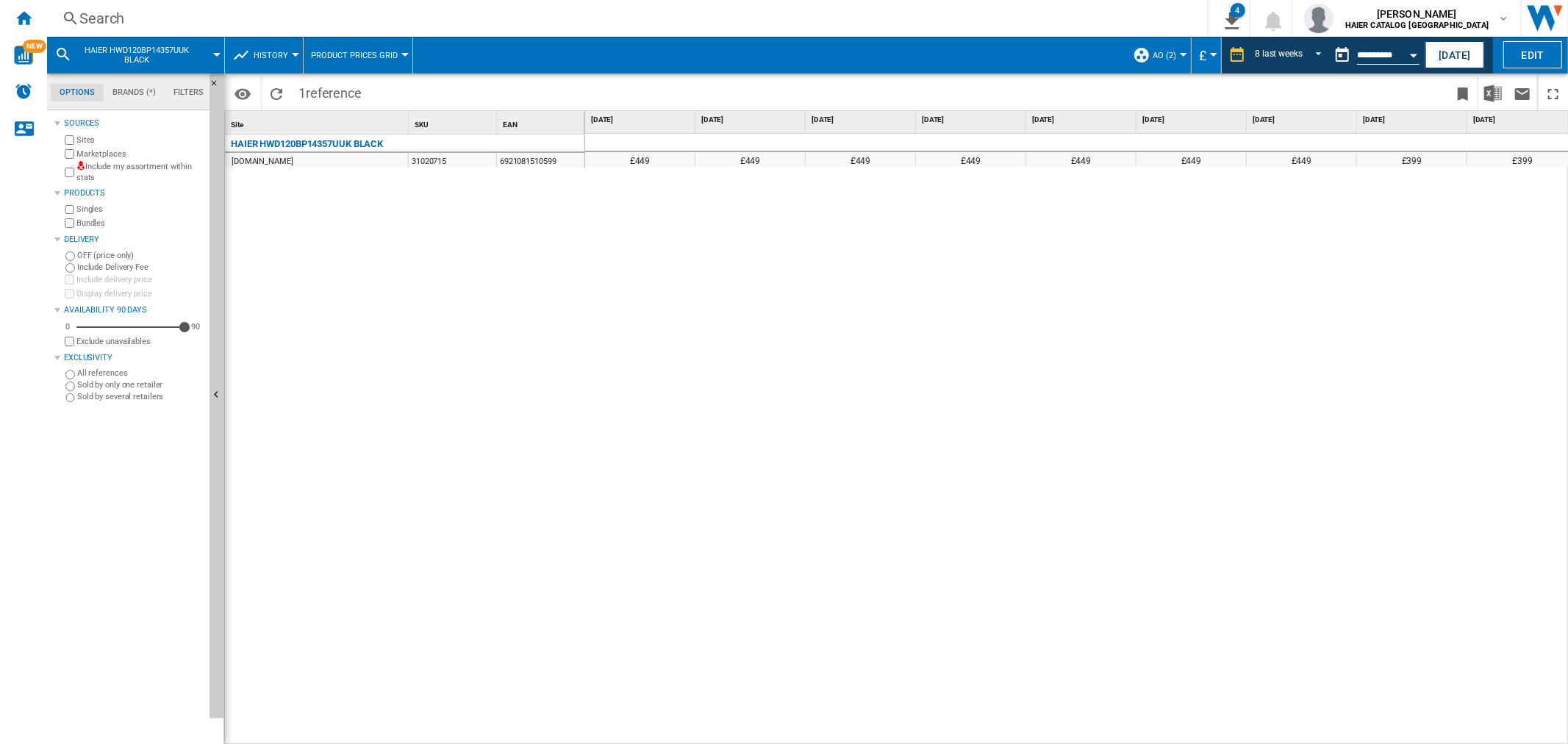
click at [98, 18] on div "Search" at bounding box center [624, 18] width 1090 height 20
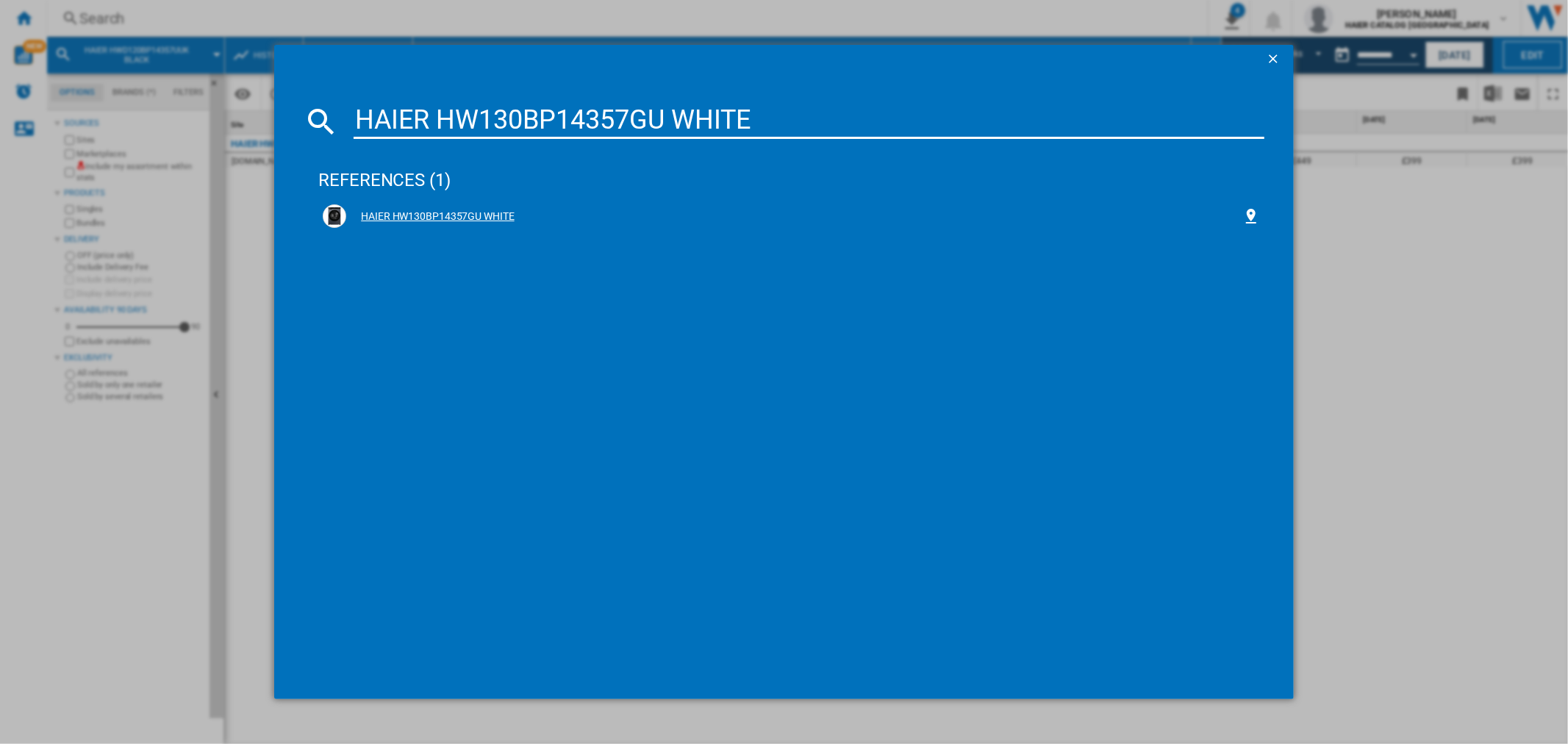
type input "HAIER HW130BP14357GU WHITE"
click at [468, 215] on div "HAIER HW130BP14357GU WHITE" at bounding box center [794, 216] width 896 height 15
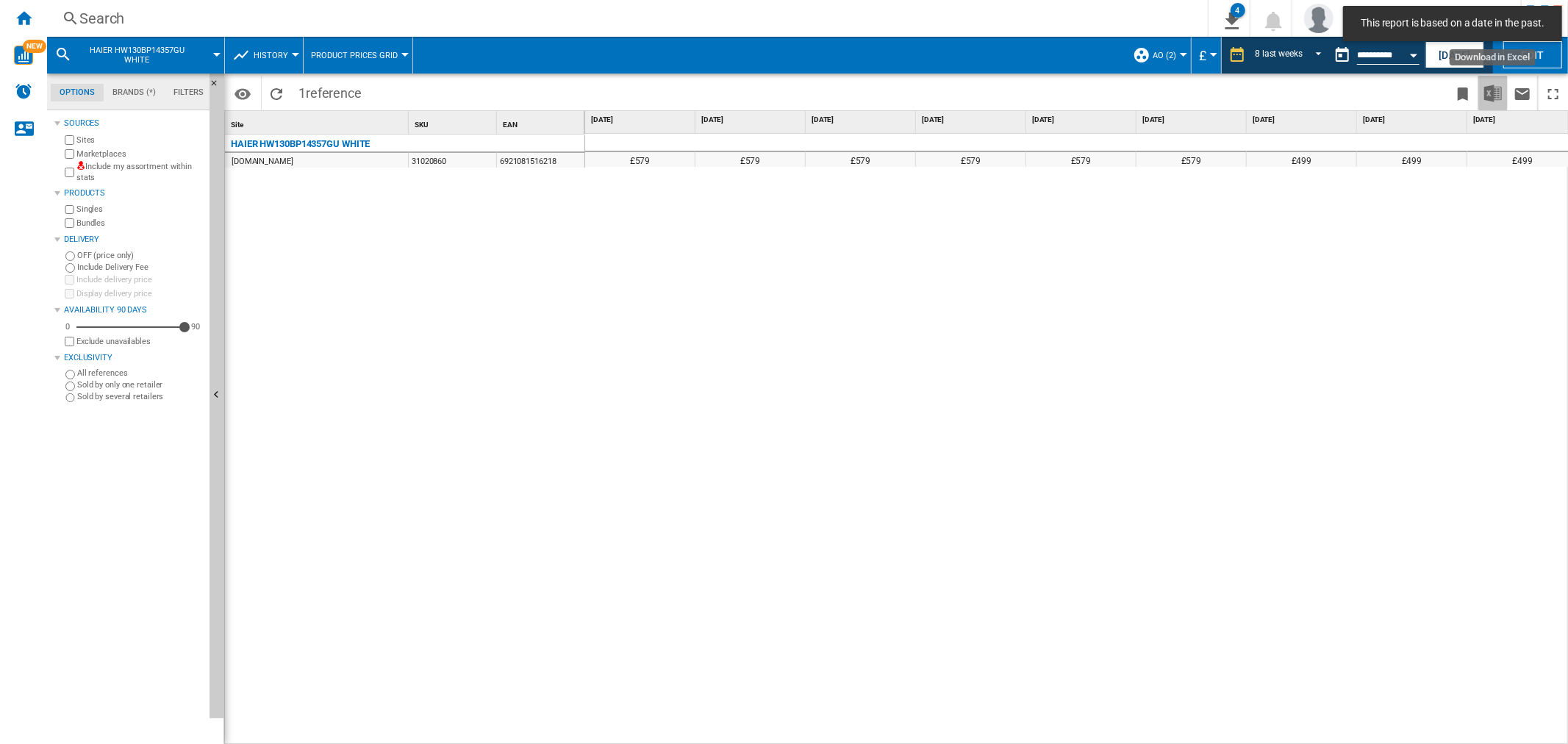
click at [1498, 92] on img "Download in Excel" at bounding box center [1493, 93] width 18 height 18
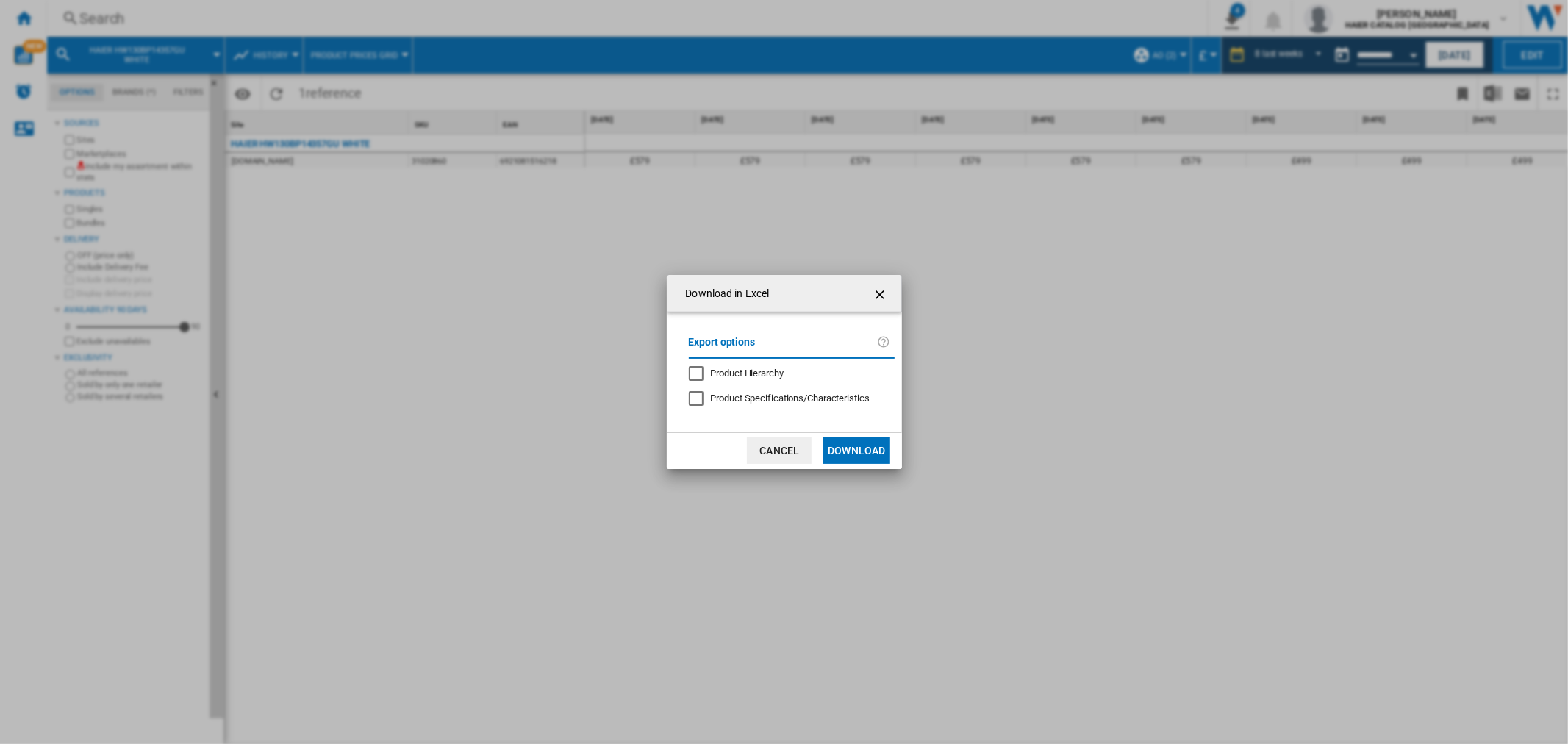
click at [875, 447] on button "Download" at bounding box center [857, 450] width 66 height 26
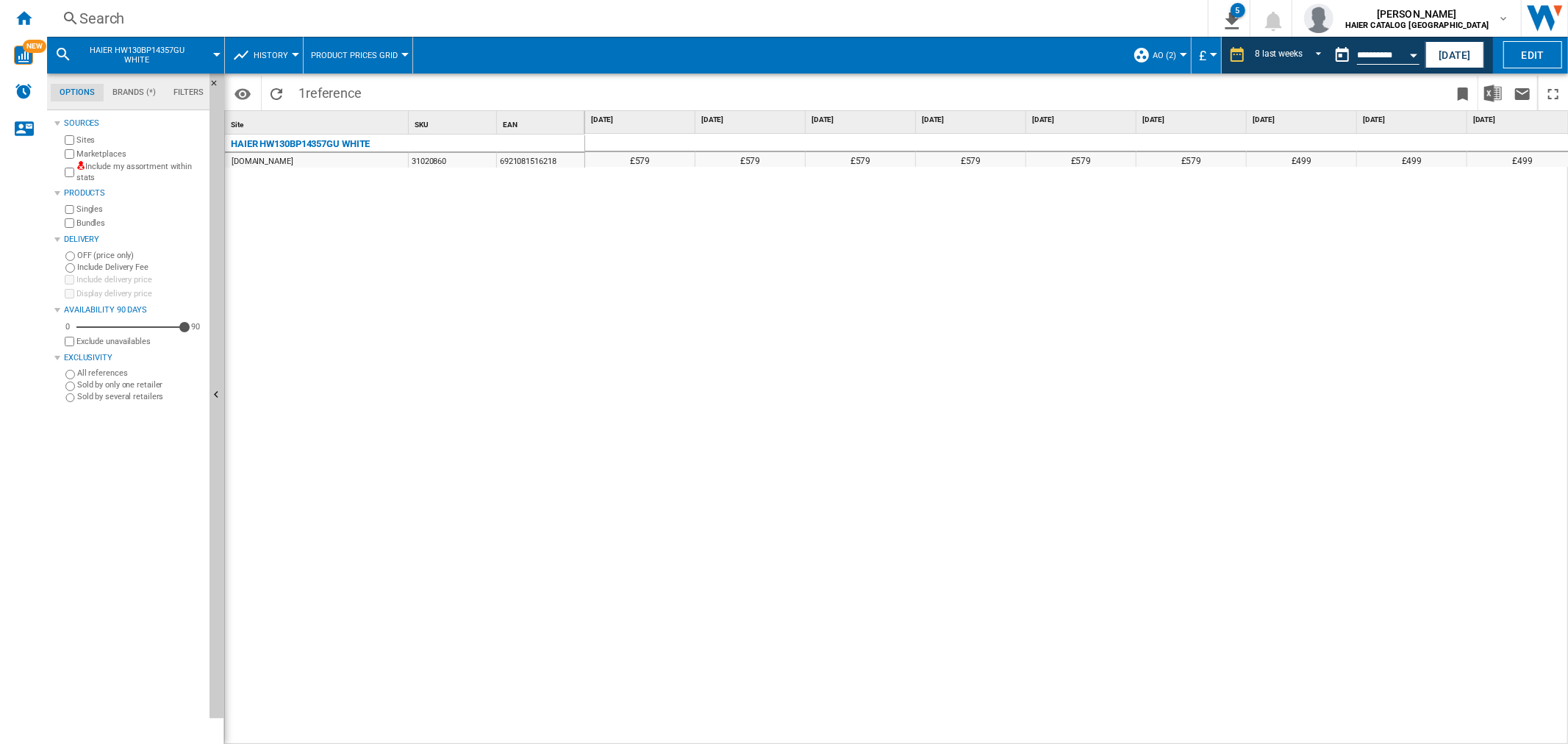
click at [107, 15] on div "Search" at bounding box center [624, 18] width 1090 height 20
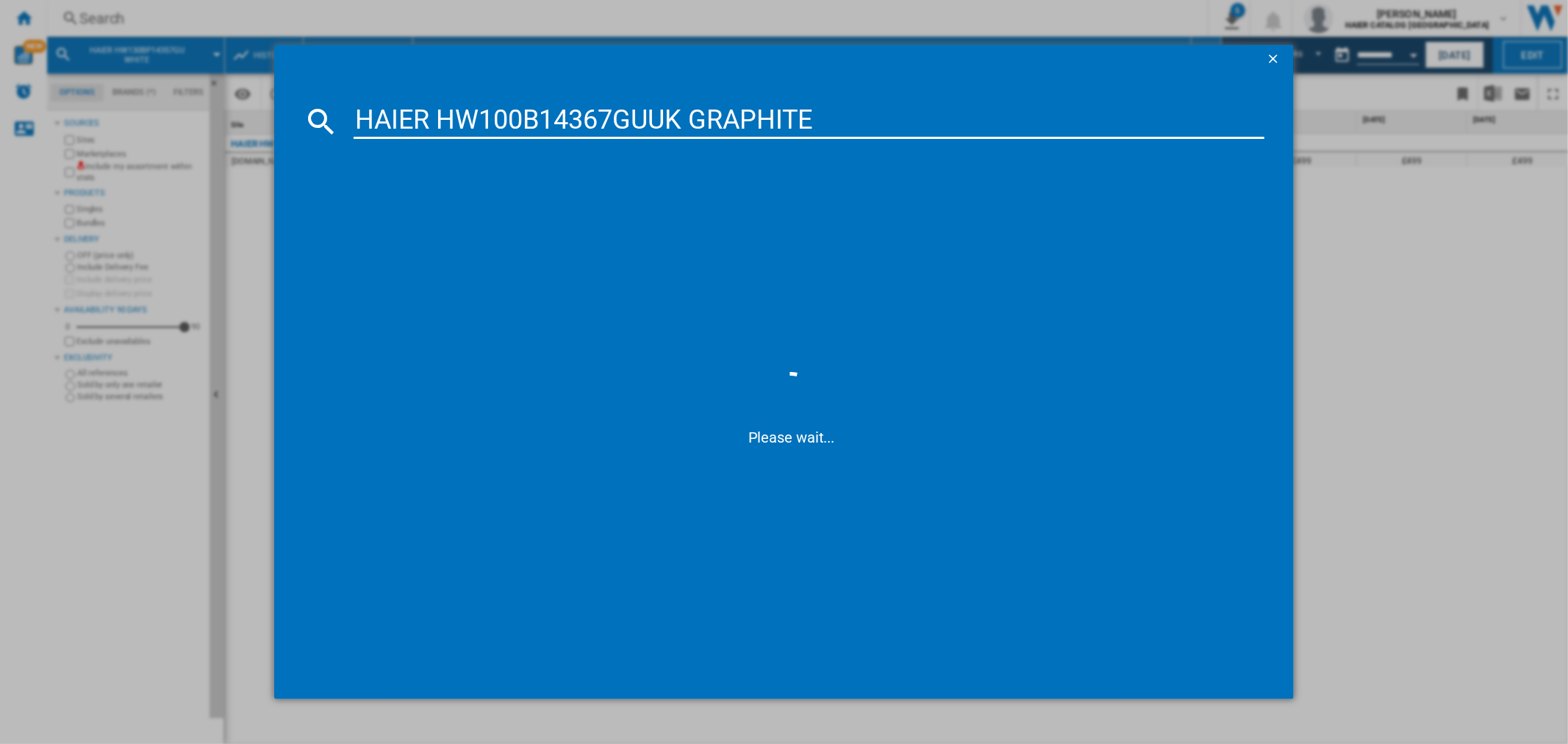
type input "HAIER HW100B14367GUUK GRAPHITE"
click at [482, 214] on div "HAIER HW100B14367GUUK GRAPHITE" at bounding box center [794, 216] width 896 height 15
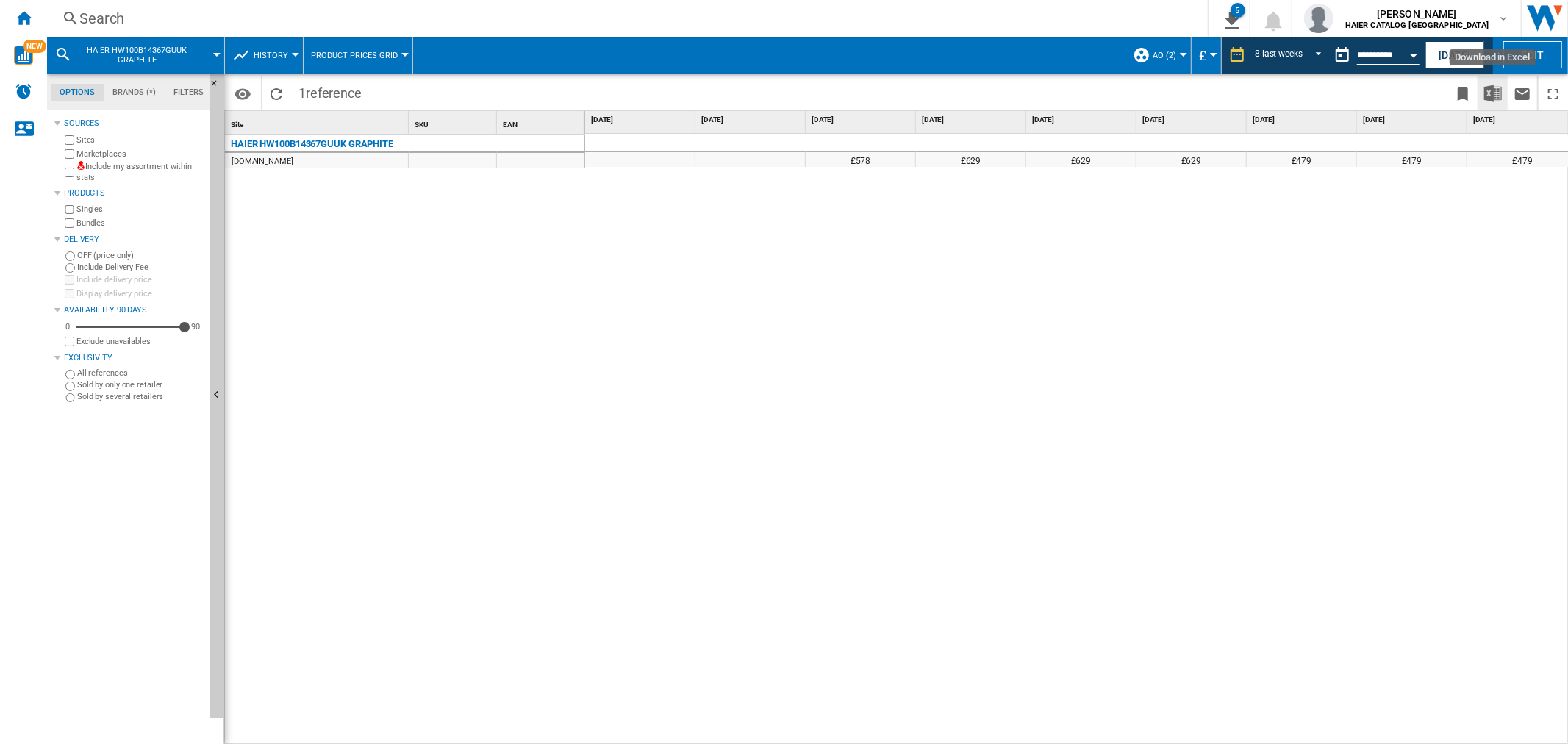
click at [1494, 91] on img "Download in Excel" at bounding box center [1493, 93] width 18 height 18
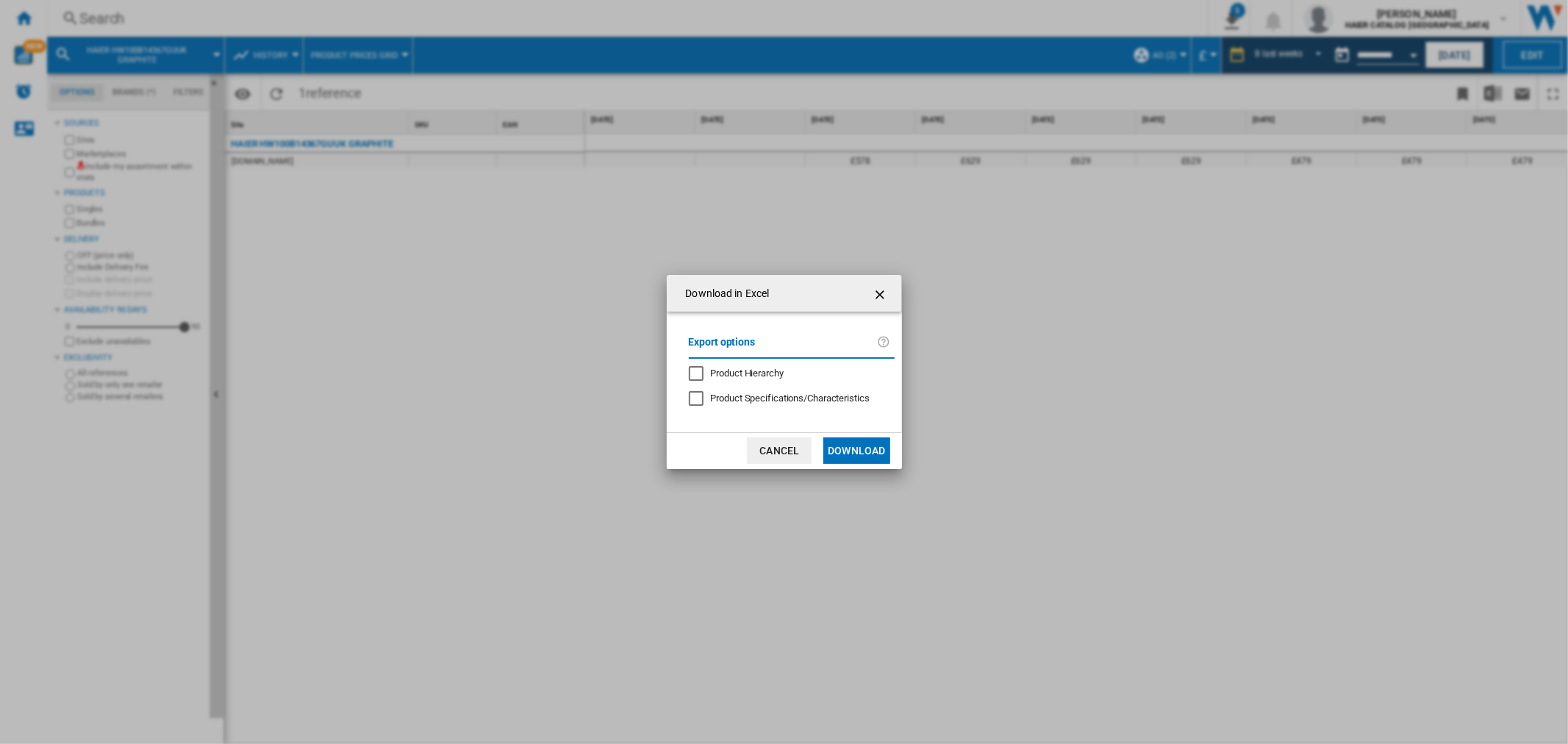
click at [870, 462] on button "Download" at bounding box center [857, 450] width 66 height 26
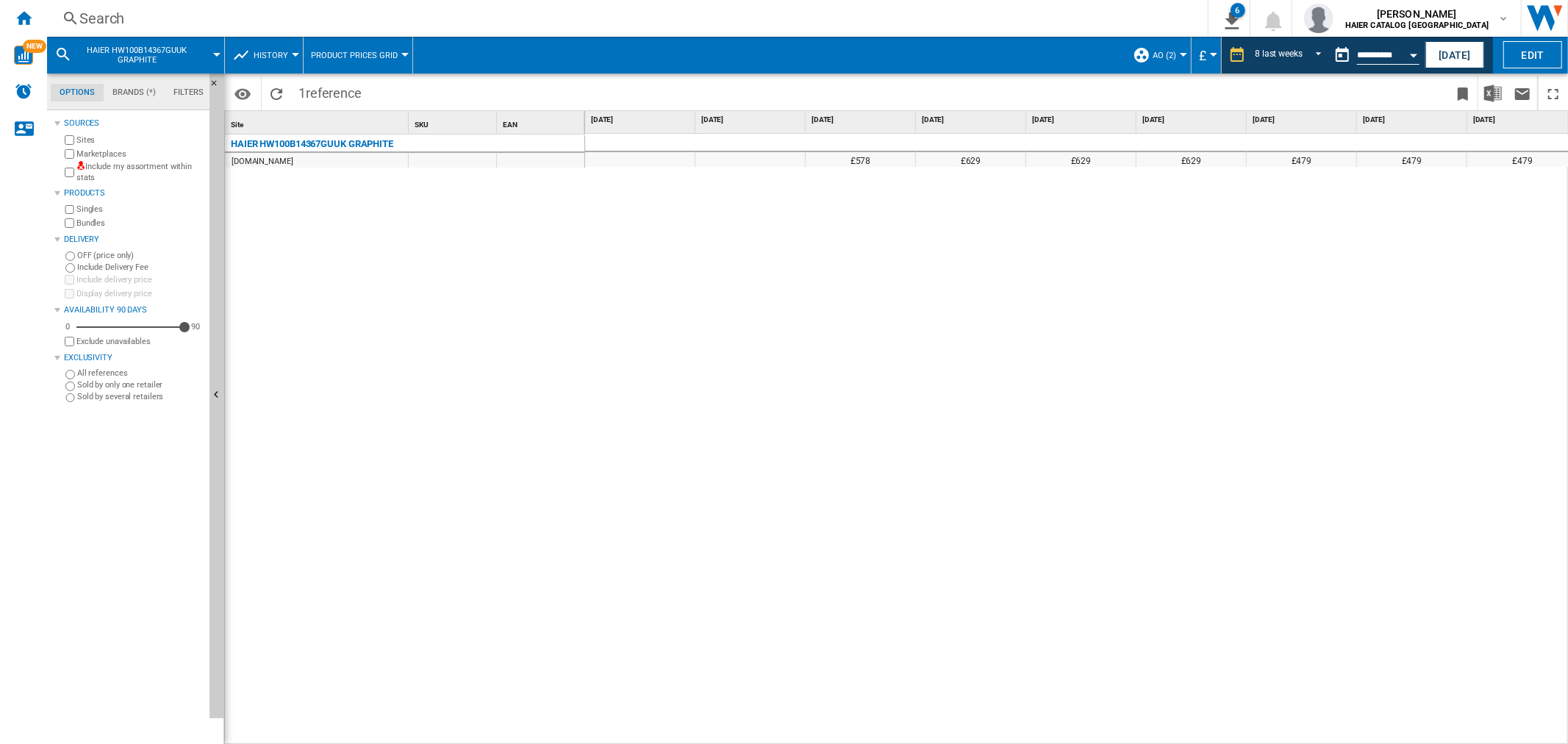
click at [129, 22] on div "Search" at bounding box center [624, 18] width 1090 height 20
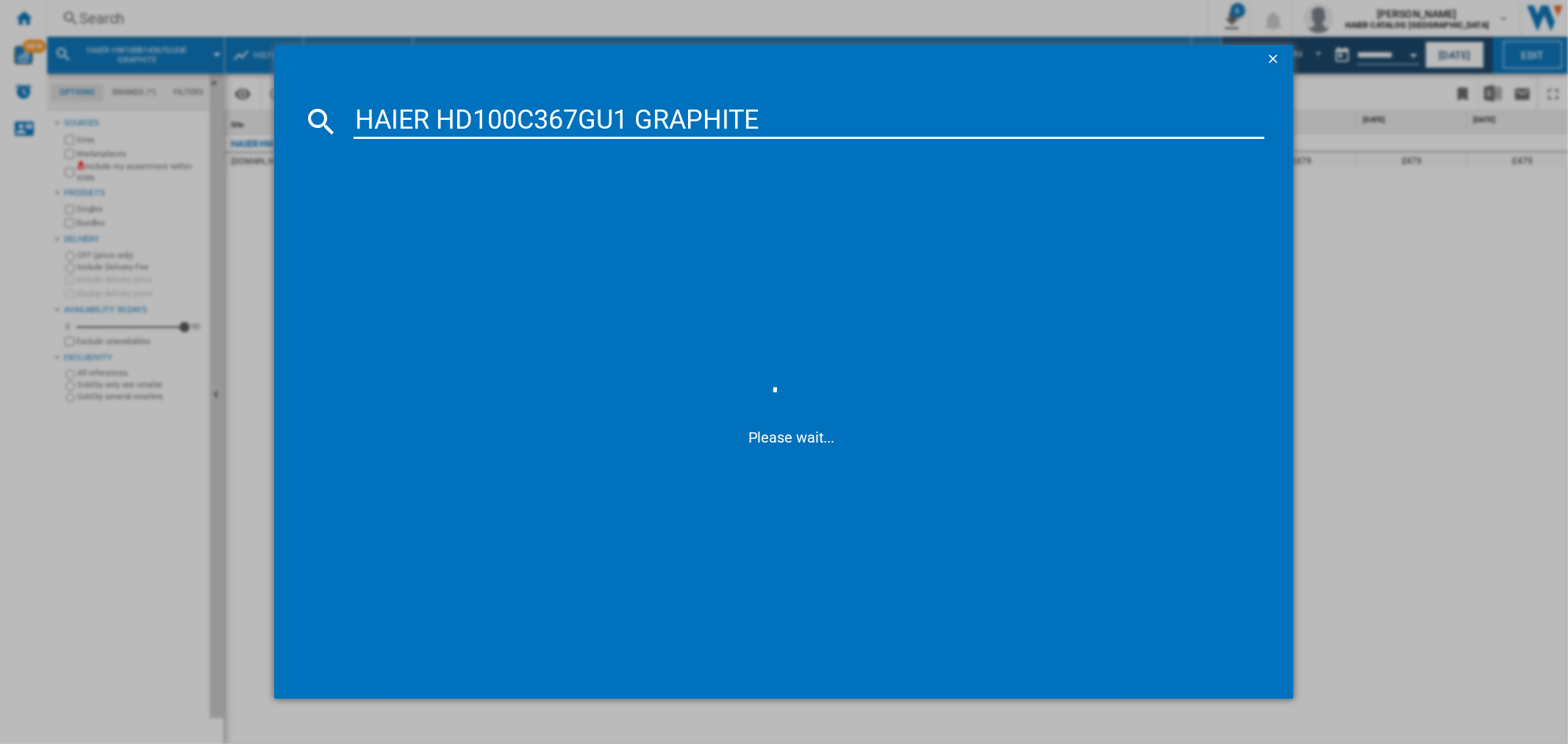
type input "HAIER HD100C367GU1 GRAPHITE"
click at [480, 211] on div "HAIER HD100C367GU1 GRAPHITE" at bounding box center [794, 216] width 896 height 15
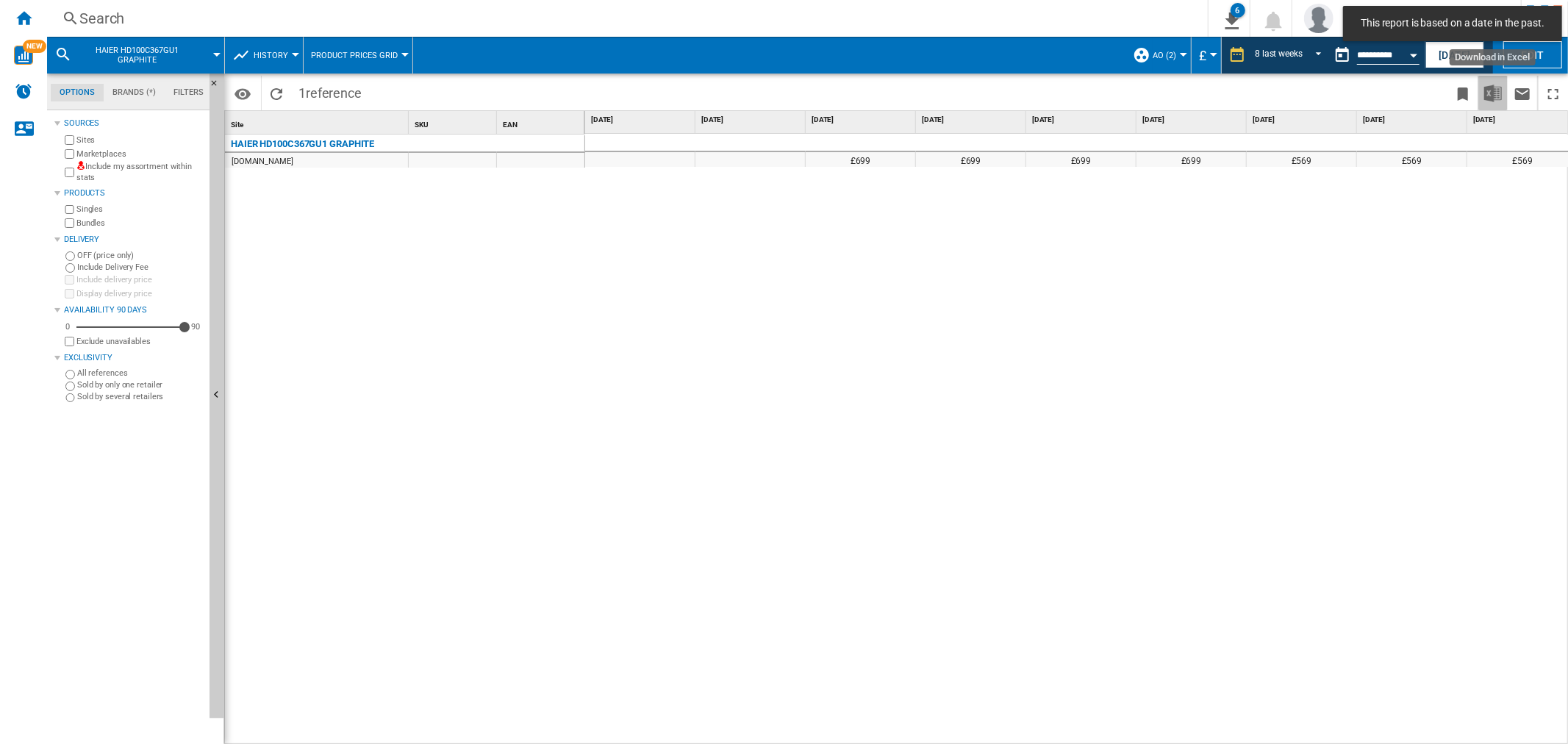
click at [1488, 89] on img "Download in Excel" at bounding box center [1493, 93] width 18 height 18
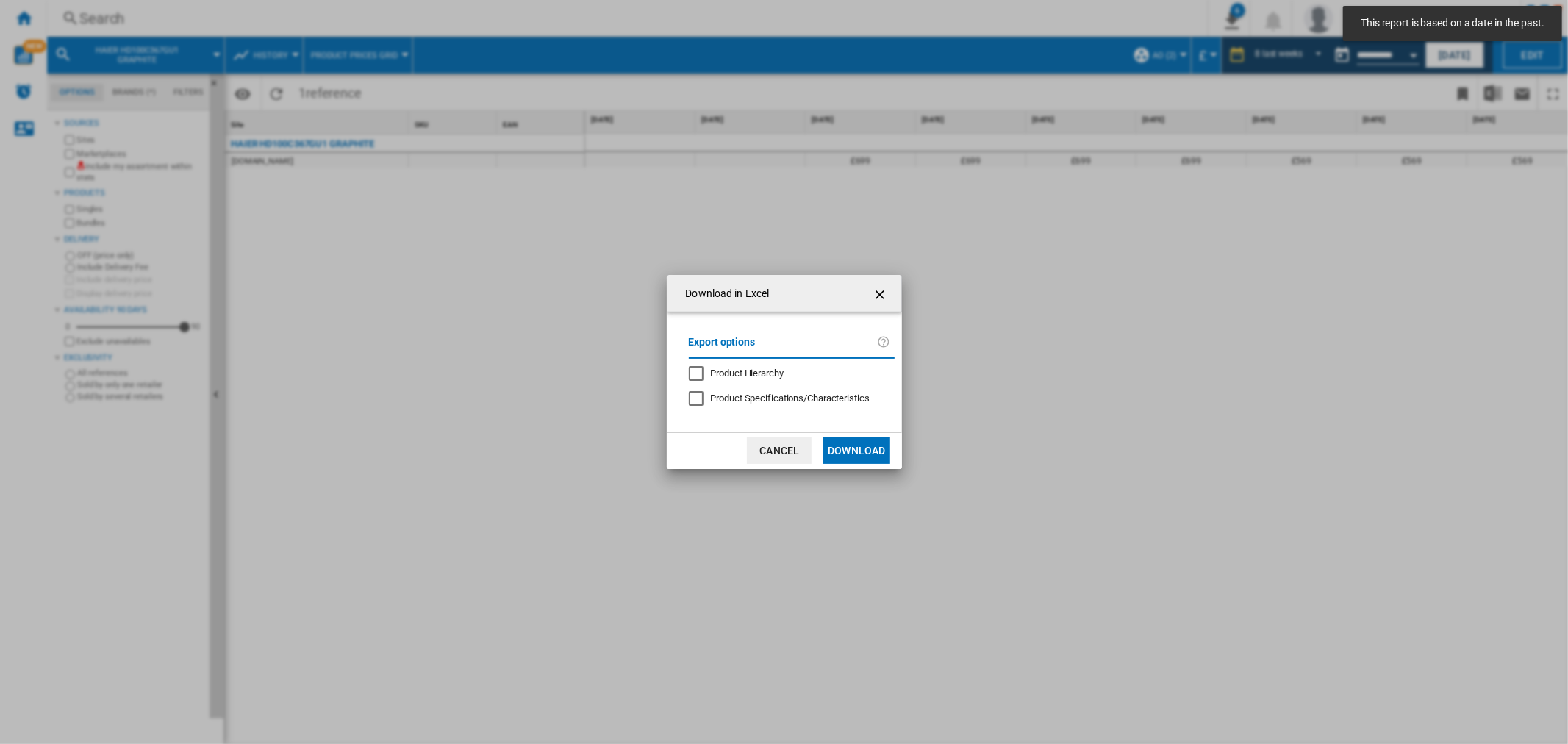
click at [872, 458] on button "Download" at bounding box center [857, 450] width 66 height 26
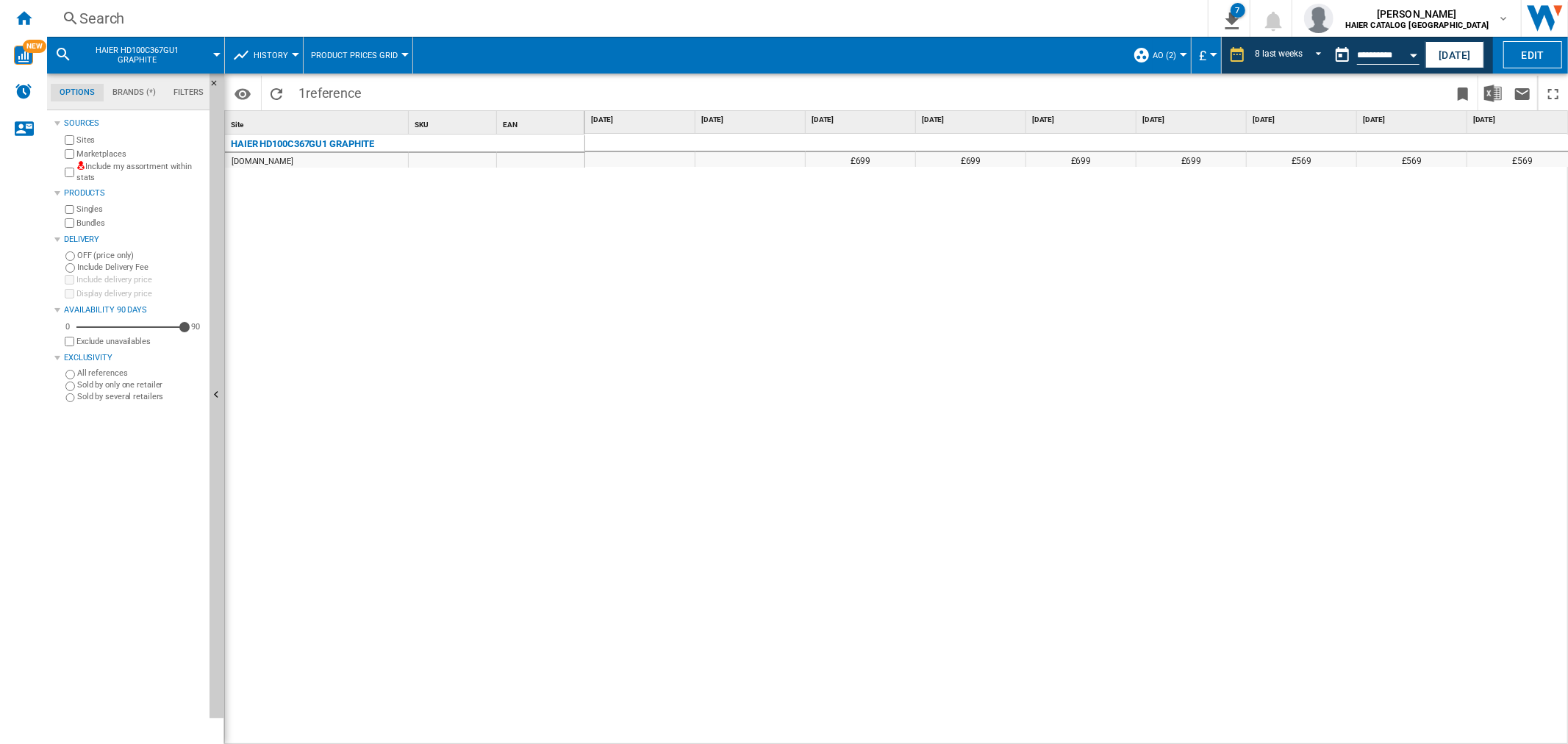
click at [121, 11] on div "Search" at bounding box center [624, 18] width 1090 height 20
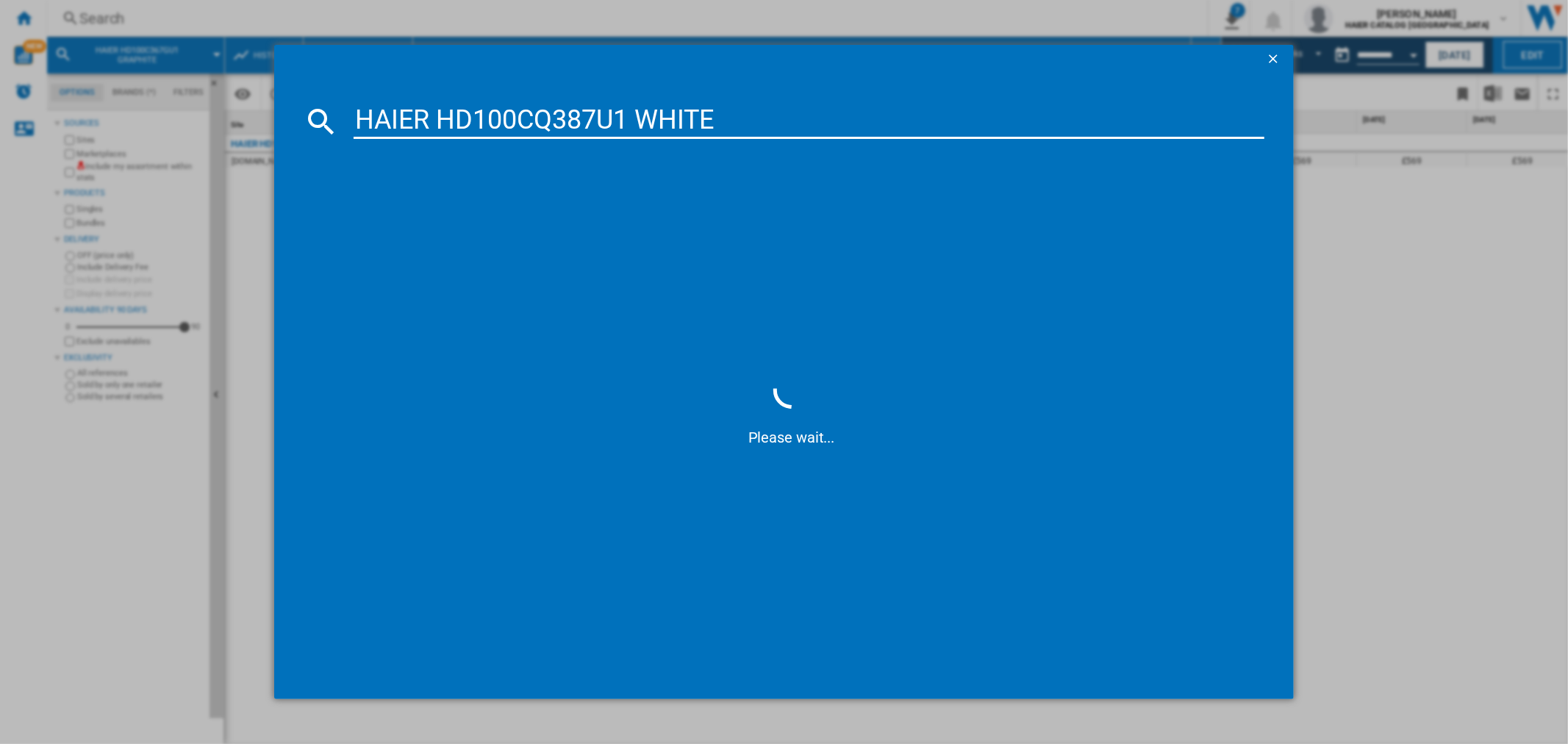
type input "HAIER HD100CQ387U1 WHITE"
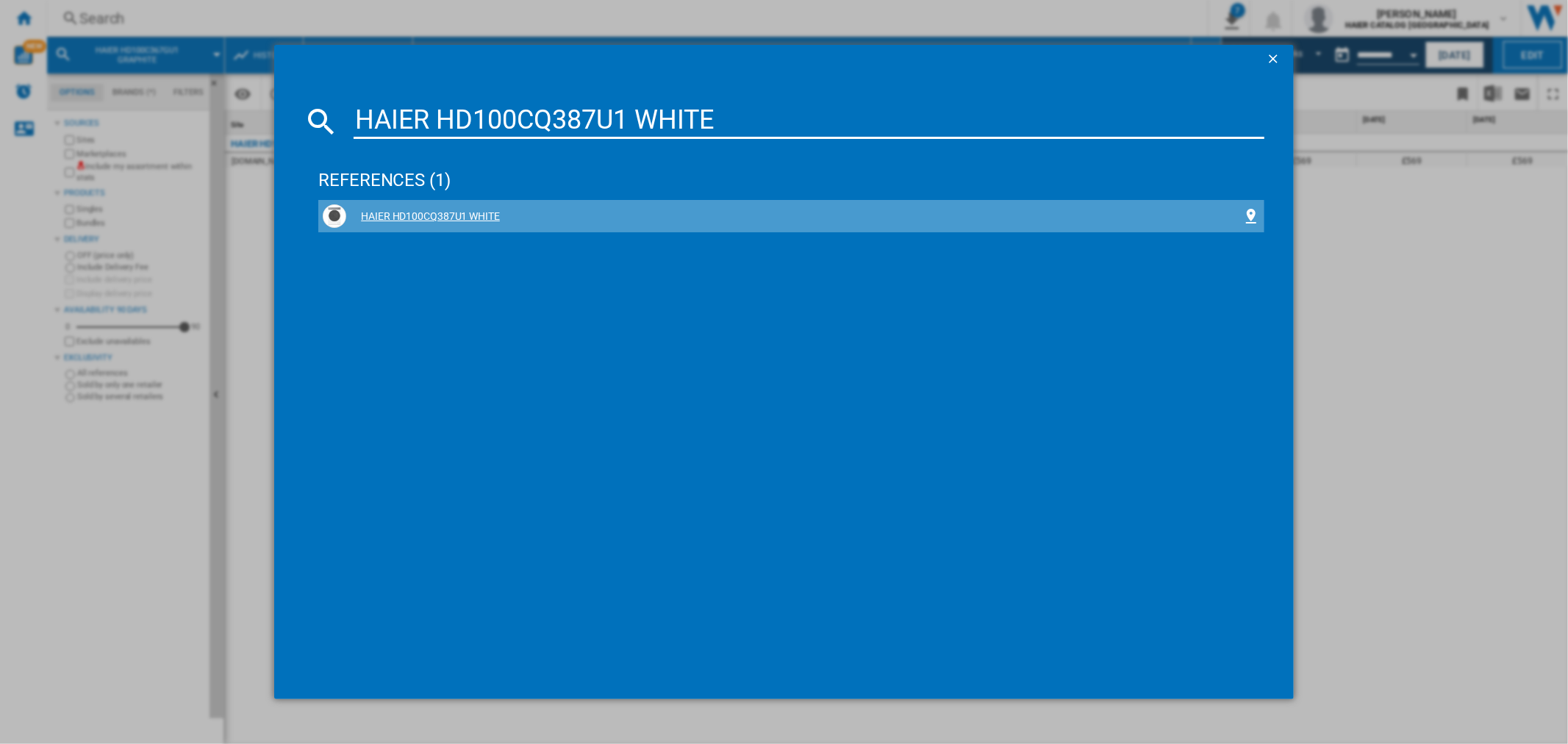
click at [471, 215] on div "HAIER HD100CQ387U1 WHITE" at bounding box center [794, 216] width 896 height 15
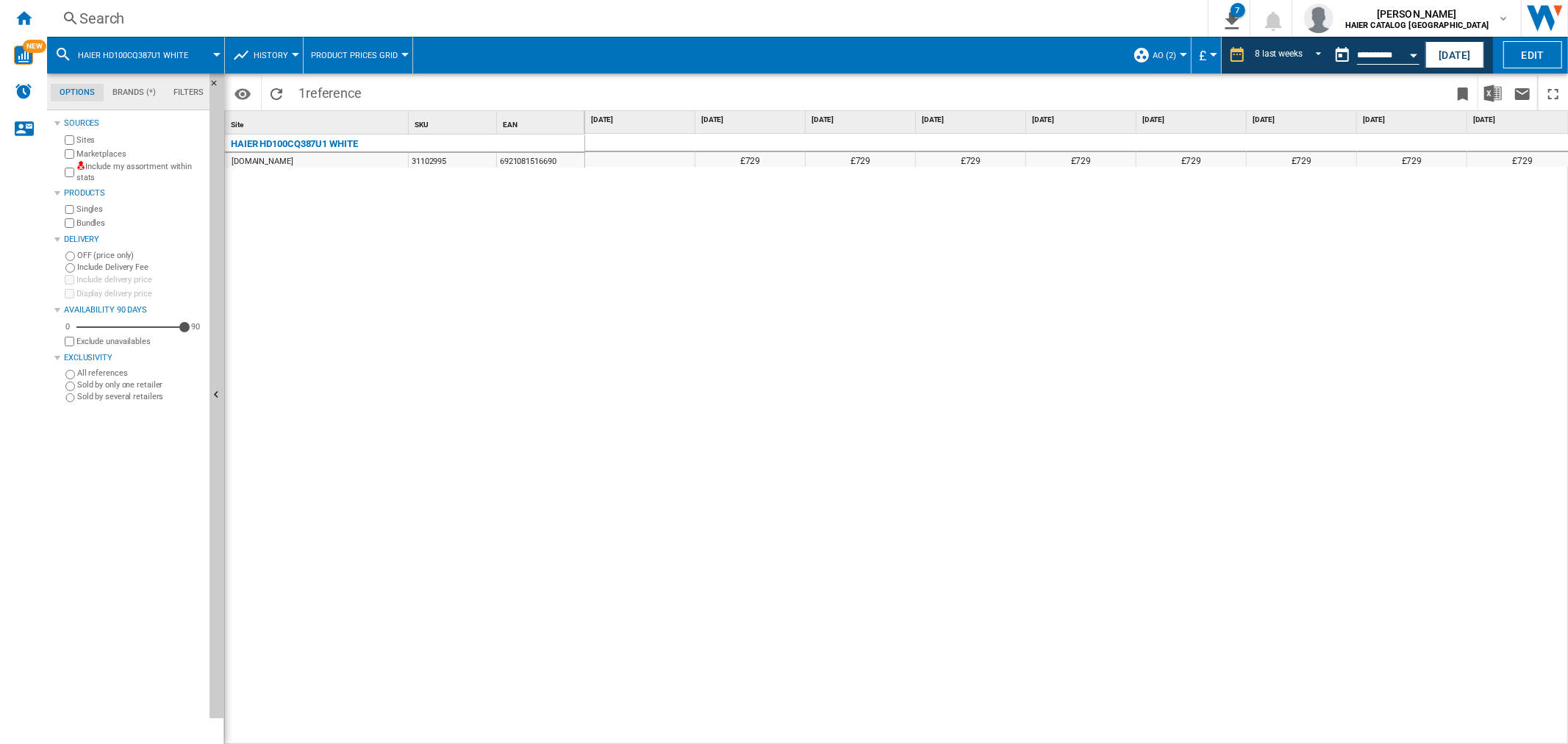
scroll to position [0, 9]
click at [129, 14] on div "Search" at bounding box center [624, 18] width 1090 height 20
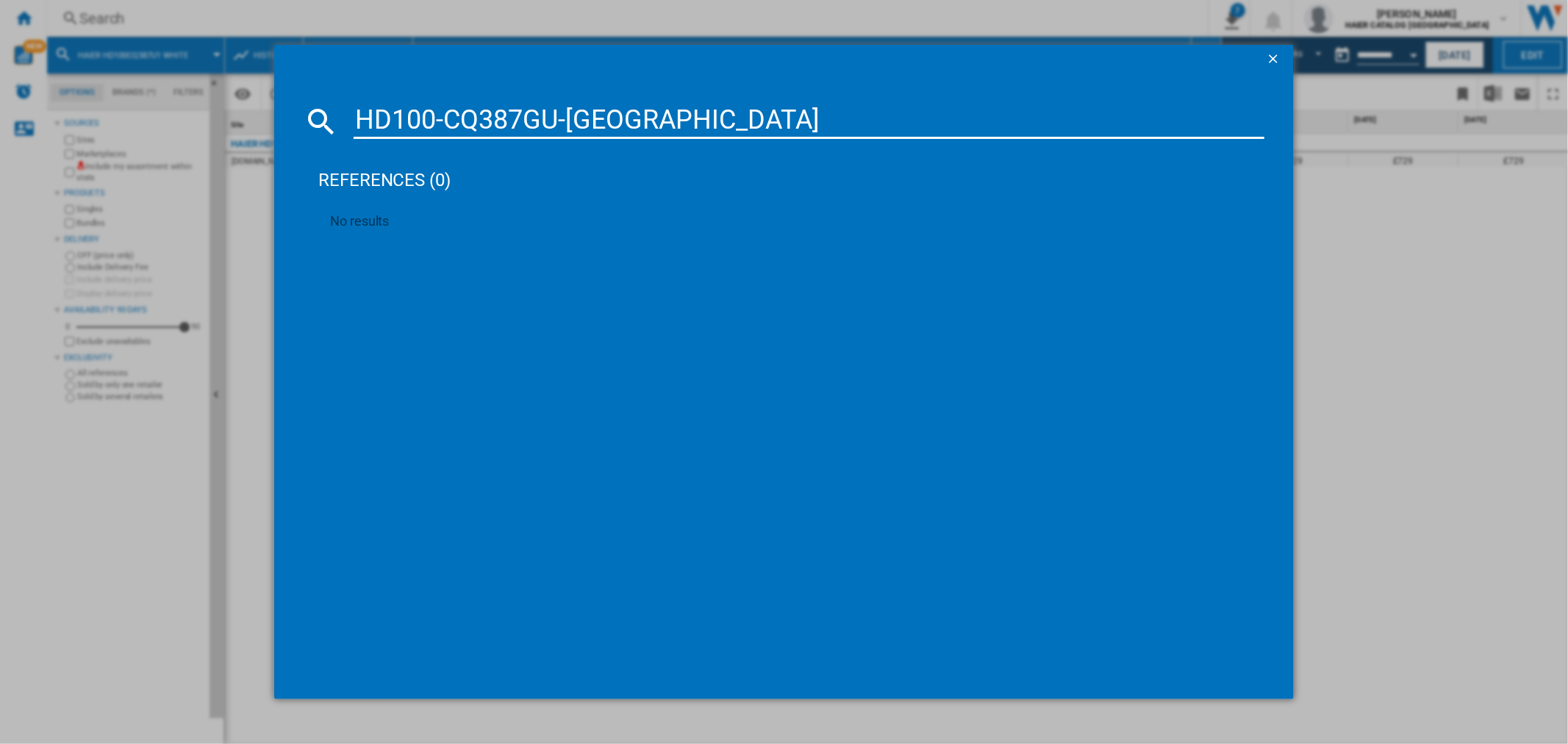
drag, startPoint x: 601, startPoint y: 109, endPoint x: 331, endPoint y: 100, distance: 270.1
click at [331, 100] on md-dialog-content "HD100-CQ387GU-[GEOGRAPHIC_DATA] references (0) No results" at bounding box center [784, 386] width 1019 height 625
paste input "31103059"
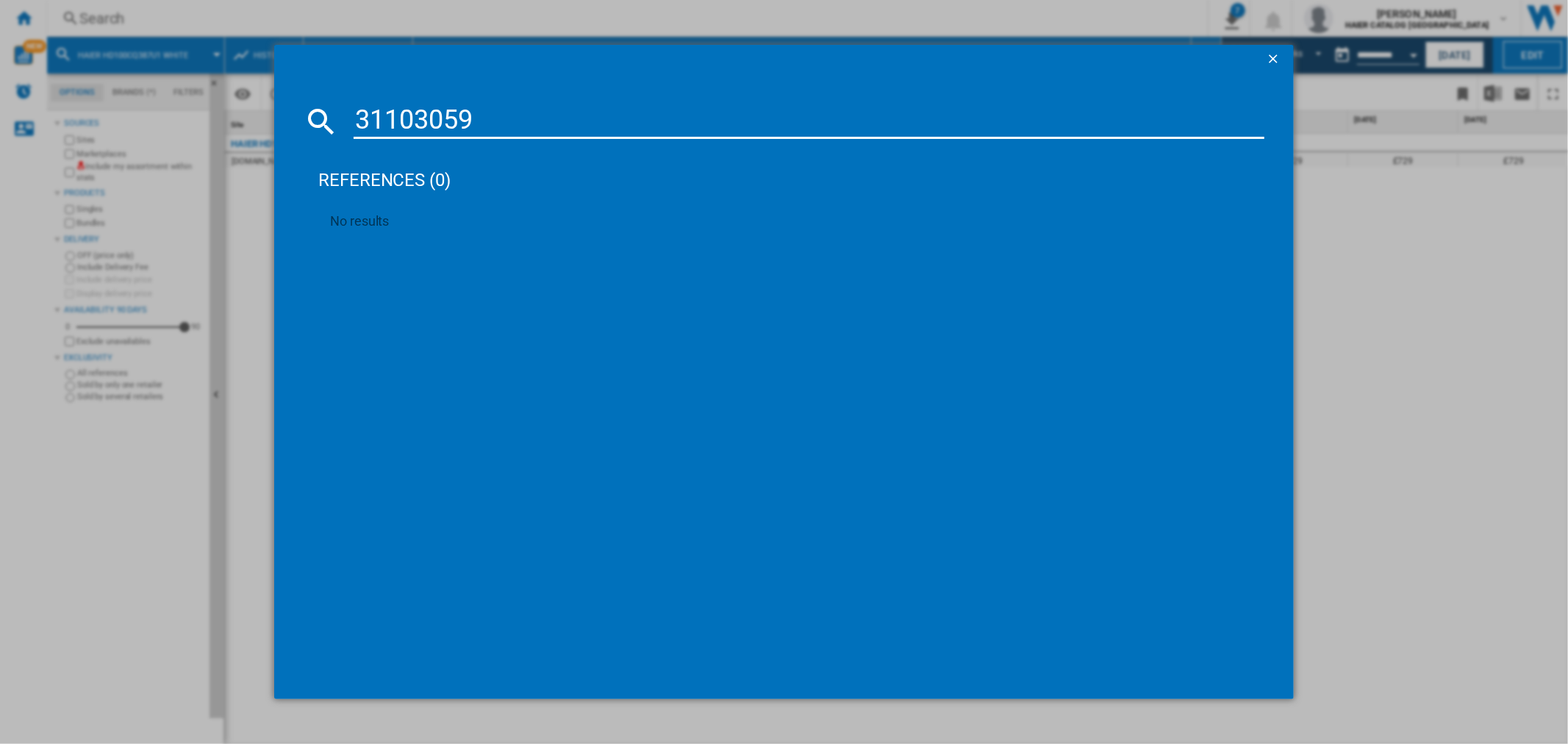
paste input "31103059"
drag, startPoint x: 627, startPoint y: 118, endPoint x: 261, endPoint y: 122, distance: 366.0
click at [261, 122] on div "3110305931103059 Please wait..." at bounding box center [784, 372] width 1568 height 744
paste input
type input "31103059"
